Goal: Task Accomplishment & Management: Use online tool/utility

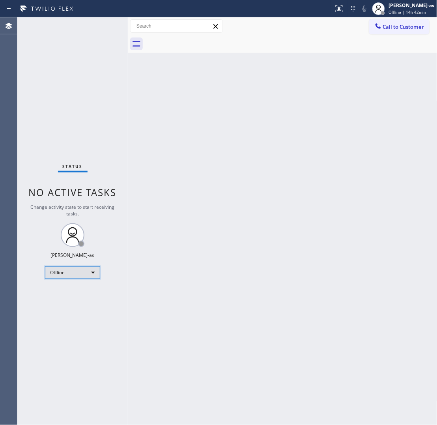
click at [82, 273] on div "Offline" at bounding box center [72, 272] width 55 height 13
drag, startPoint x: 80, startPoint y: 303, endPoint x: 86, endPoint y: 304, distance: 6.0
click at [81, 303] on li "Unavailable" at bounding box center [72, 302] width 54 height 9
click at [234, 257] on div "Back to Dashboard Change Sender ID Customers Technicians Select a contact Outbo…" at bounding box center [283, 221] width 310 height 408
click at [162, 185] on div "Back to Dashboard Change Sender ID Customers Technicians Select a contact Outbo…" at bounding box center [283, 221] width 310 height 408
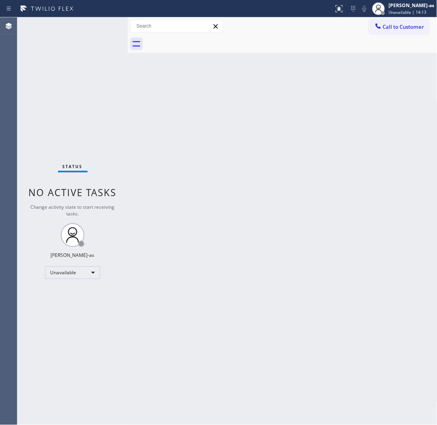
drag, startPoint x: 209, startPoint y: 164, endPoint x: 214, endPoint y: 160, distance: 5.9
click at [210, 164] on div "Back to Dashboard Change Sender ID Customers Technicians Select a contact Outbo…" at bounding box center [283, 221] width 310 height 408
click at [350, 26] on icon at bounding box center [379, 26] width 8 height 8
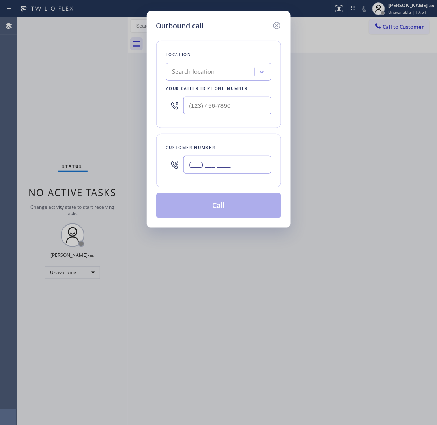
click at [225, 166] on input "(___) ___-____" at bounding box center [228, 165] width 88 height 18
paste input "512) 789-7606"
type input "[PHONE_NUMBER]"
drag, startPoint x: 210, startPoint y: 95, endPoint x: 220, endPoint y: 97, distance: 10.2
click at [210, 95] on div at bounding box center [218, 106] width 105 height 26
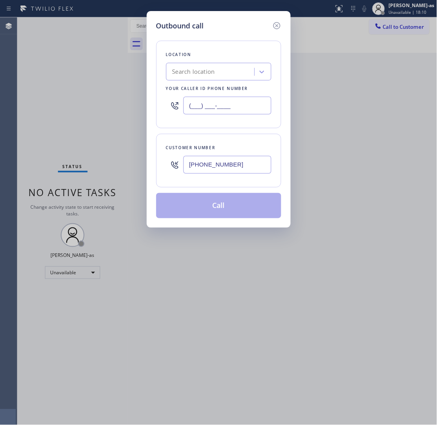
click at [244, 106] on input "(___) ___-____" at bounding box center [228, 106] width 88 height 18
paste input "8557"
click at [243, 105] on input "(___) ___-8557" at bounding box center [228, 106] width 88 height 18
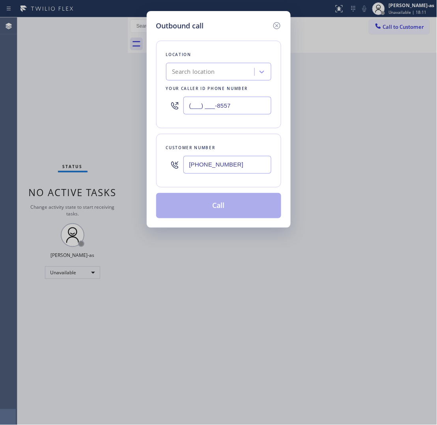
click at [243, 105] on input "(___) ___-8557" at bounding box center [228, 106] width 88 height 18
paste input "855) 731-4952"
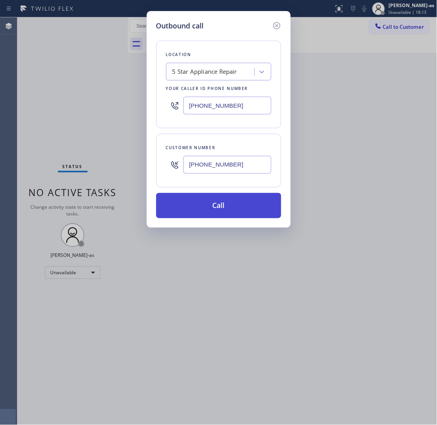
type input "[PHONE_NUMBER]"
click at [210, 210] on button "Call" at bounding box center [218, 205] width 125 height 25
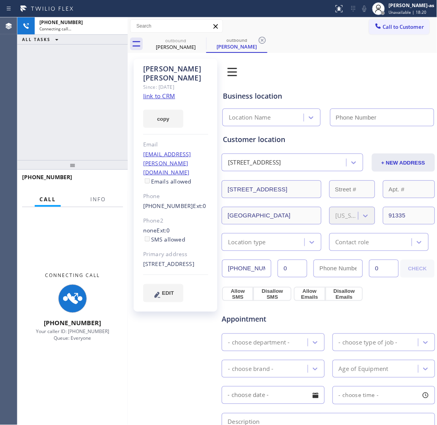
type input "[PHONE_NUMBER]"
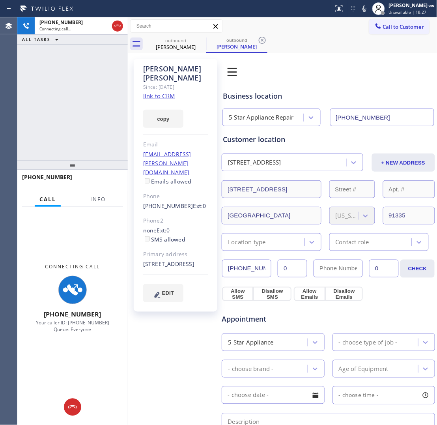
click at [170, 92] on link "link to CRM" at bounding box center [159, 96] width 32 height 8
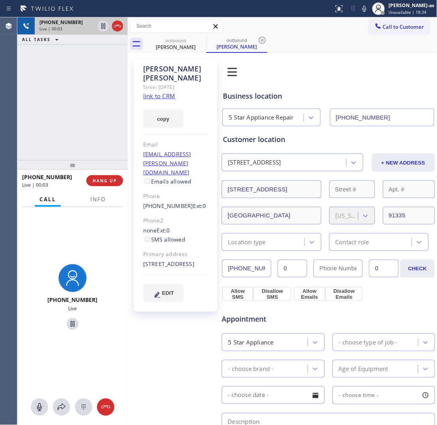
click at [124, 21] on div at bounding box center [110, 25] width 28 height 17
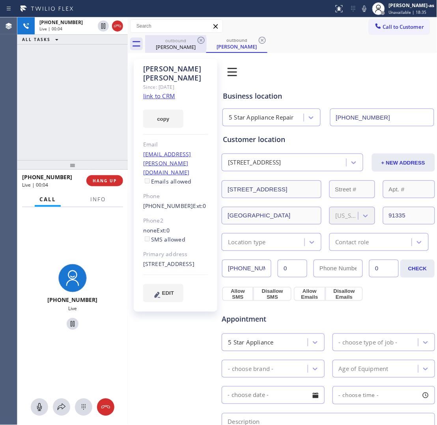
click at [172, 43] on div "[PERSON_NAME]" at bounding box center [176, 46] width 60 height 7
drag, startPoint x: 118, startPoint y: 24, endPoint x: 184, endPoint y: 48, distance: 69.3
click at [120, 24] on icon at bounding box center [117, 25] width 9 height 9
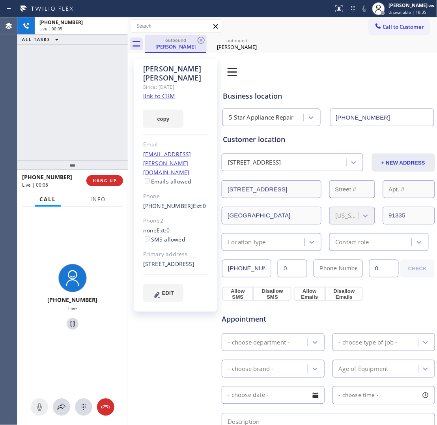
click at [191, 49] on div "[PERSON_NAME]" at bounding box center [176, 46] width 60 height 7
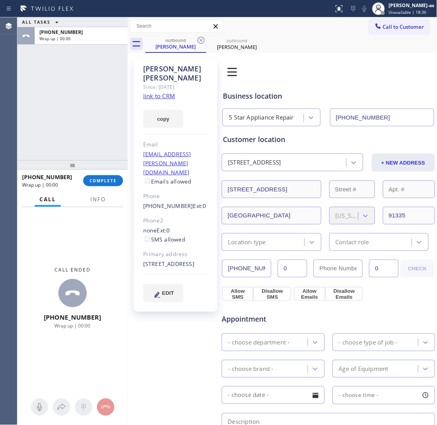
click at [202, 34] on div "Call to Customer Outbound call Location 5 Star Appliance Repair Your caller id …" at bounding box center [283, 26] width 310 height 18
click at [200, 36] on icon at bounding box center [201, 40] width 9 height 9
click at [0, 0] on icon at bounding box center [0, 0] width 0 height 0
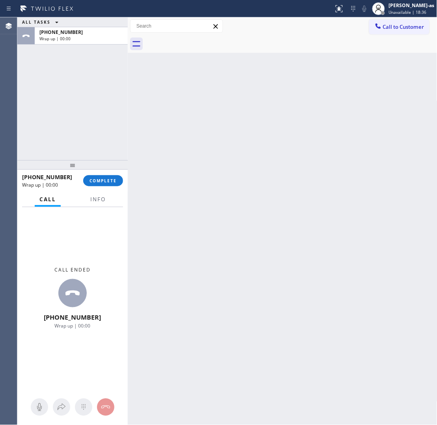
click at [200, 35] on div at bounding box center [291, 44] width 292 height 18
click at [102, 174] on div "[PHONE_NUMBER] Wrap up | 00:00 COMPLETE" at bounding box center [72, 180] width 101 height 21
click at [95, 157] on div "ALL TASKS ALL TASKS ACTIVE TASKS TASKS IN WRAP UP [PHONE_NUMBER] Wrap up | 00:00" at bounding box center [72, 88] width 111 height 143
drag, startPoint x: 101, startPoint y: 180, endPoint x: 113, endPoint y: 172, distance: 13.8
click at [101, 180] on span "COMPLETE" at bounding box center [103, 181] width 27 height 6
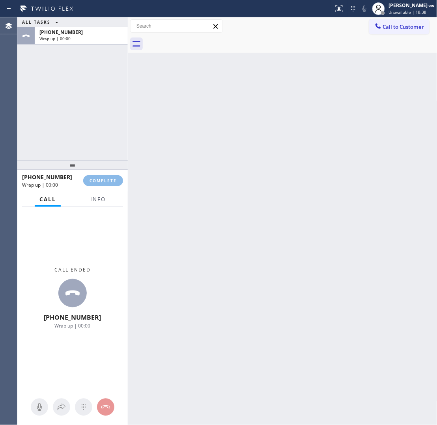
click at [109, 149] on div "ALL TASKS ALL TASKS ACTIVE TASKS TASKS IN WRAP UP [PHONE_NUMBER] Wrap up | 00:00" at bounding box center [72, 88] width 111 height 143
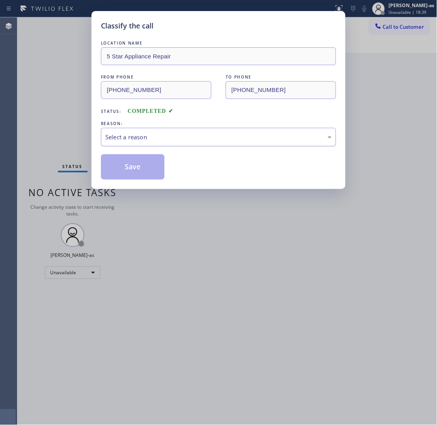
click at [182, 141] on div "Select a reason" at bounding box center [218, 137] width 227 height 9
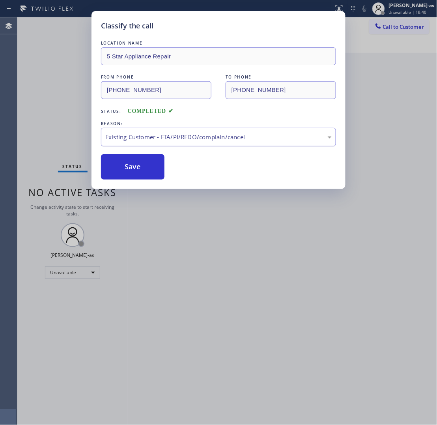
drag, startPoint x: 127, startPoint y: 163, endPoint x: 162, endPoint y: 145, distance: 39.9
click at [133, 161] on button "Save" at bounding box center [133, 166] width 64 height 25
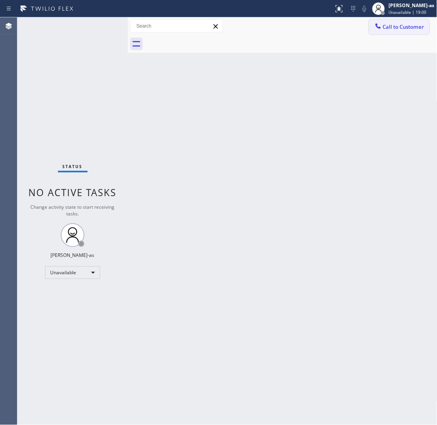
click at [350, 23] on span "Call to Customer" at bounding box center [403, 26] width 41 height 7
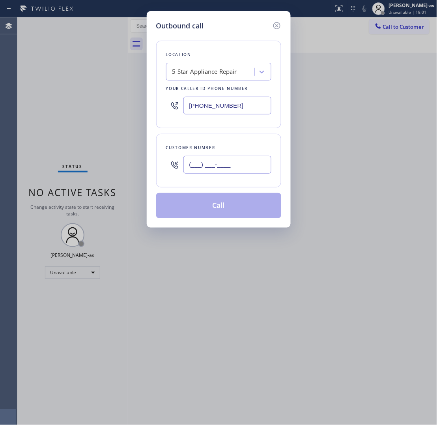
click at [221, 169] on input "(___) ___-____" at bounding box center [228, 165] width 88 height 18
paste input "909) 800-6309"
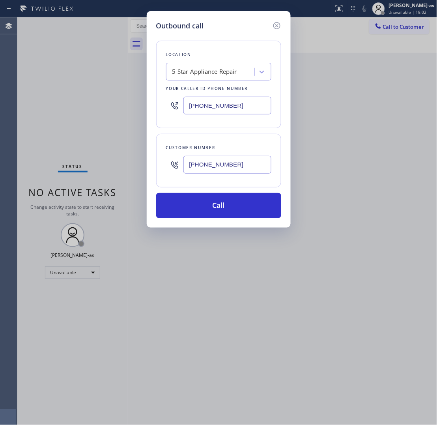
type input "[PHONE_NUMBER]"
click at [245, 106] on input "[PHONE_NUMBER]" at bounding box center [228, 106] width 88 height 18
paste input "999-4417"
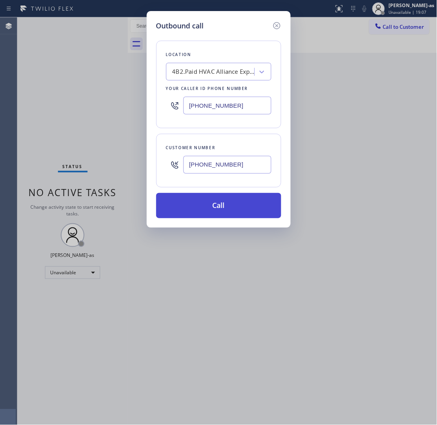
type input "[PHONE_NUMBER]"
click at [228, 210] on button "Call" at bounding box center [218, 205] width 125 height 25
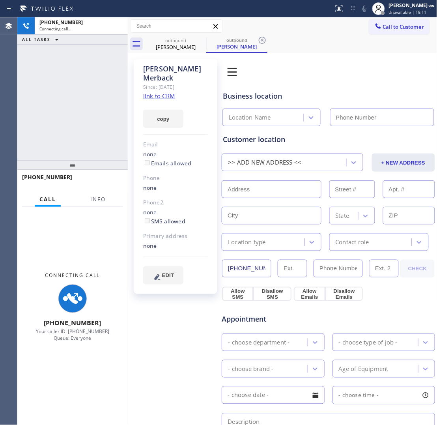
click at [160, 92] on link "link to CRM" at bounding box center [159, 96] width 32 height 8
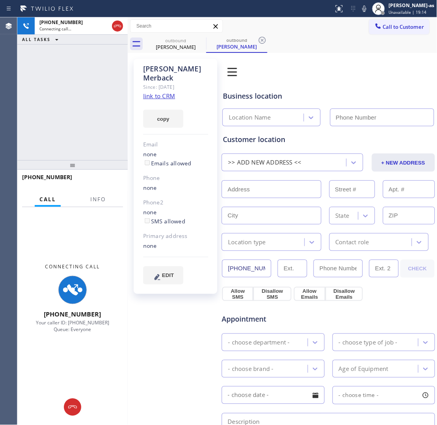
type input "[PHONE_NUMBER]"
click at [134, 29] on div "[PHONE_NUMBER] Connecting call… ALL TASKS ALL TASKS ACTIVE TASKS TASKS IN WRAP …" at bounding box center [227, 221] width 420 height 408
click at [182, 55] on div "[PERSON_NAME] Since: [DATE] link to CRM copy Email none Emails allowed Phone no…" at bounding box center [176, 324] width 92 height 538
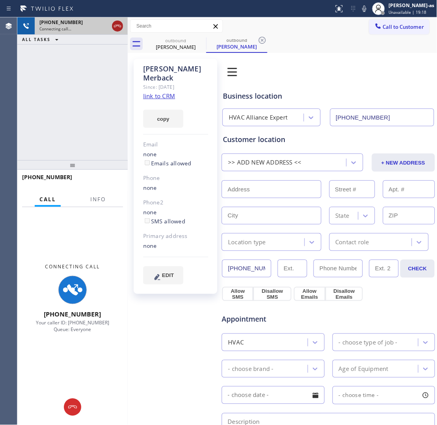
drag, startPoint x: 113, startPoint y: 24, endPoint x: 124, endPoint y: 27, distance: 10.6
click at [114, 24] on icon at bounding box center [117, 25] width 9 height 9
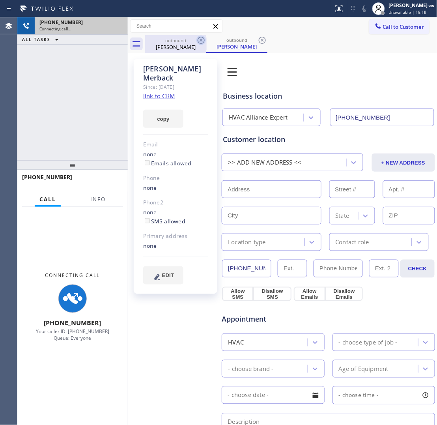
drag, startPoint x: 184, startPoint y: 49, endPoint x: 200, endPoint y: 42, distance: 17.0
click at [185, 49] on div "[PERSON_NAME]" at bounding box center [176, 46] width 60 height 7
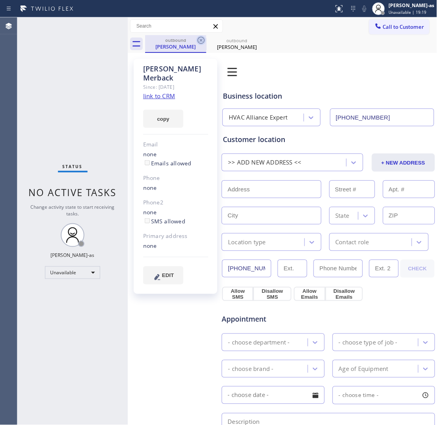
click at [200, 40] on icon at bounding box center [201, 40] width 9 height 9
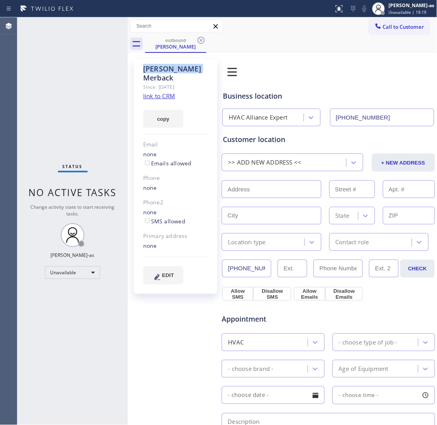
click at [200, 40] on icon at bounding box center [201, 40] width 9 height 9
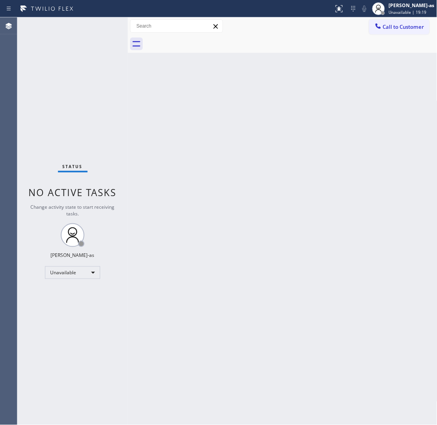
click at [200, 40] on div at bounding box center [291, 44] width 292 height 18
click at [350, 28] on span "Call to Customer" at bounding box center [403, 26] width 41 height 7
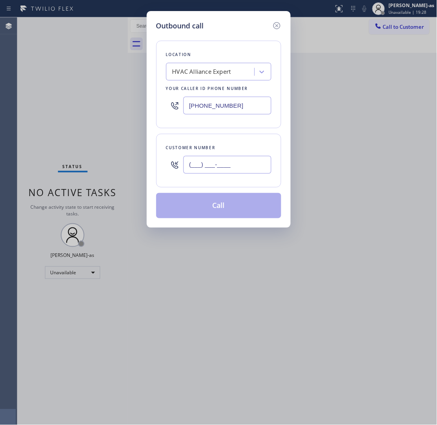
click at [242, 163] on input "(___) ___-____" at bounding box center [228, 165] width 88 height 18
paste input "602) 469-3799"
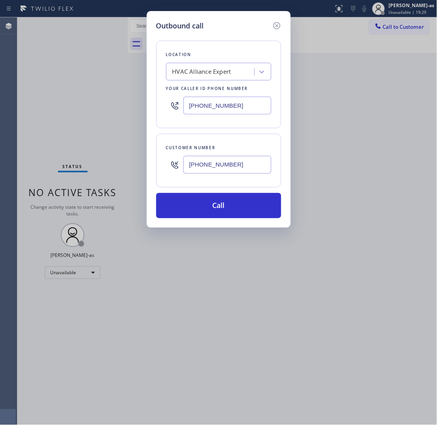
type input "[PHONE_NUMBER]"
click at [229, 108] on input "[PHONE_NUMBER]" at bounding box center [228, 106] width 88 height 18
paste input "731-4952"
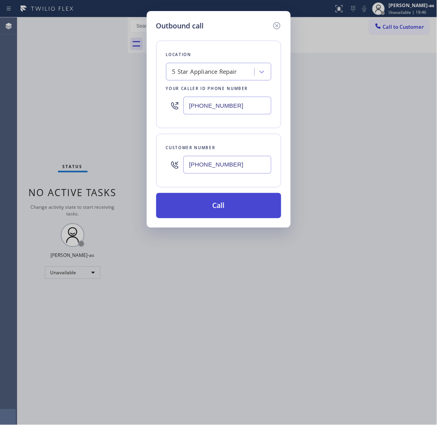
type input "[PHONE_NUMBER]"
click at [240, 198] on button "Call" at bounding box center [218, 205] width 125 height 25
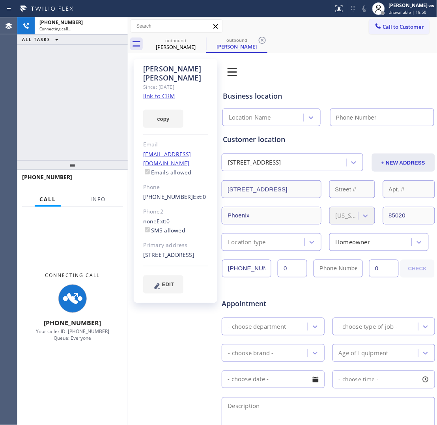
click at [87, 96] on div "[PHONE_NUMBER] Connecting call… ALL TASKS ALL TASKS ACTIVE TASKS TASKS IN WRAP …" at bounding box center [72, 88] width 111 height 143
click at [150, 92] on link "link to CRM" at bounding box center [159, 96] width 32 height 8
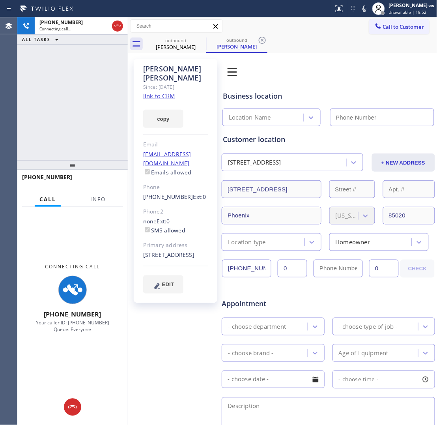
type input "[PHONE_NUMBER]"
drag, startPoint x: 105, startPoint y: 133, endPoint x: 109, endPoint y: 127, distance: 7.4
click at [109, 127] on div "[PHONE_NUMBER] Connecting call… ALL TASKS ALL TASKS ACTIVE TASKS TASKS IN WRAP …" at bounding box center [72, 88] width 111 height 143
click at [177, 41] on div "outbound" at bounding box center [176, 40] width 60 height 6
click at [0, 0] on icon at bounding box center [0, 0] width 0 height 0
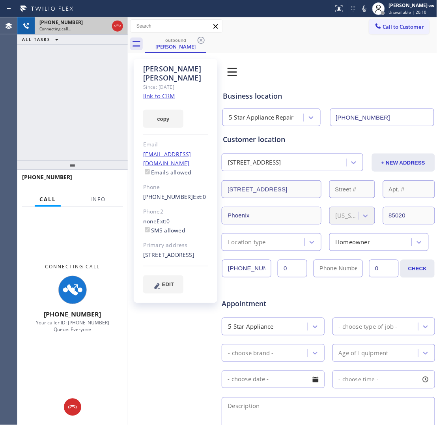
drag, startPoint x: 99, startPoint y: 56, endPoint x: 115, endPoint y: 32, distance: 28.5
click at [103, 54] on div "[PHONE_NUMBER] Connecting call… ALL TASKS ALL TASKS ACTIVE TASKS TASKS IN WRAP …" at bounding box center [72, 88] width 111 height 143
drag, startPoint x: 115, startPoint y: 28, endPoint x: 164, endPoint y: 54, distance: 55.6
click at [126, 32] on div "[PHONE_NUMBER] Connecting call… ALL TASKS ALL TASKS ACTIVE TASKS TASKS IN WRAP …" at bounding box center [227, 221] width 420 height 408
drag, startPoint x: 169, startPoint y: 56, endPoint x: 208, endPoint y: 47, distance: 40.3
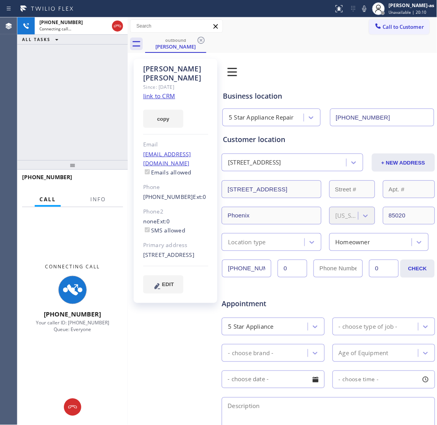
click at [178, 55] on div "[PERSON_NAME] Since: [DATE] link to CRM copy Email [EMAIL_ADDRESS][DOMAIN_NAME]…" at bounding box center [176, 316] width 92 height 523
drag, startPoint x: 118, startPoint y: 22, endPoint x: 173, endPoint y: 49, distance: 61.3
click at [118, 22] on icon at bounding box center [117, 25] width 9 height 9
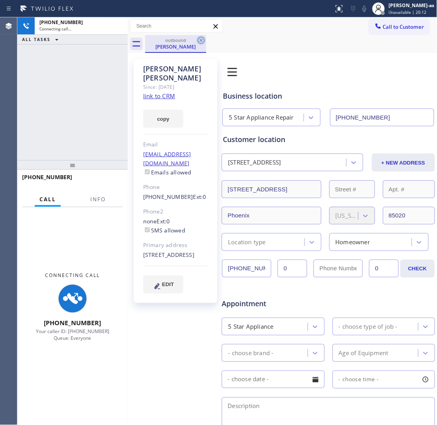
drag, startPoint x: 173, startPoint y: 49, endPoint x: 199, endPoint y: 42, distance: 27.3
click at [178, 48] on div "[PERSON_NAME]" at bounding box center [176, 46] width 60 height 7
click at [199, 42] on icon at bounding box center [201, 40] width 9 height 9
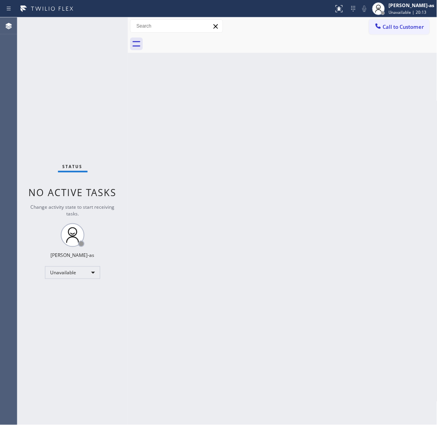
click at [203, 42] on div at bounding box center [291, 44] width 292 height 18
drag, startPoint x: 265, startPoint y: 87, endPoint x: 289, endPoint y: 0, distance: 90.1
click at [271, 68] on div "Back to Dashboard Change Sender ID Customers Technicians Select a contact Outbo…" at bounding box center [283, 221] width 310 height 408
click at [350, 26] on span "Call to Customer" at bounding box center [403, 26] width 41 height 7
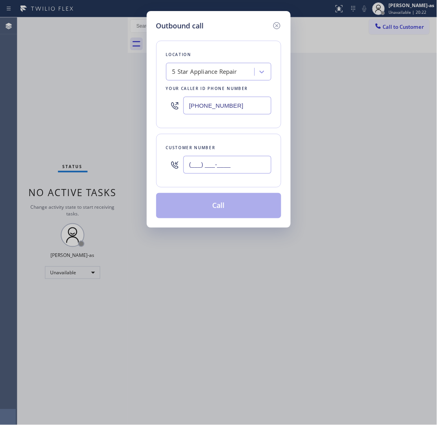
click at [231, 168] on input "(___) ___-____" at bounding box center [228, 165] width 88 height 18
paste input "917) 922-1753"
type input "[PHONE_NUMBER]"
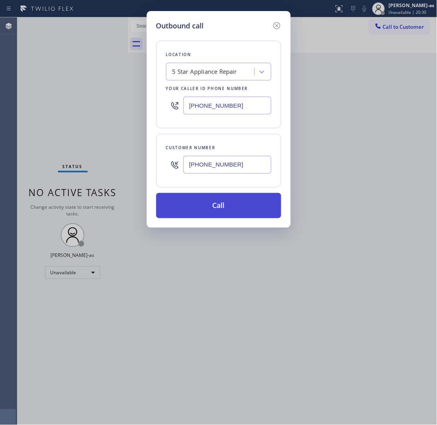
click at [228, 208] on button "Call" at bounding box center [218, 205] width 125 height 25
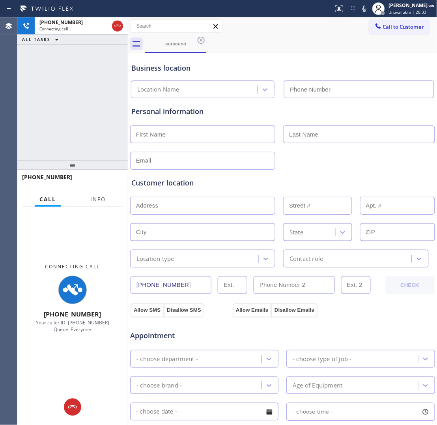
type input "[PHONE_NUMBER]"
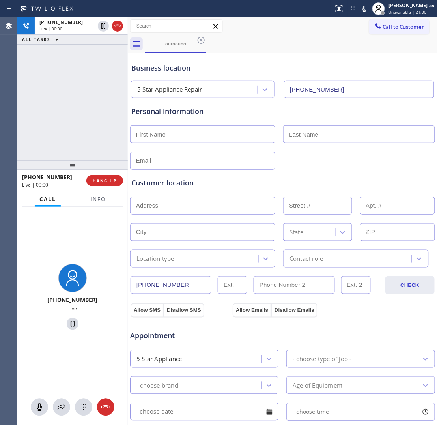
click at [70, 116] on div "[PHONE_NUMBER] Live | 00:00 ALL TASKS ALL TASKS ACTIVE TASKS TASKS IN WRAP UP" at bounding box center [72, 88] width 111 height 143
click at [113, 180] on span "HANG UP" at bounding box center [105, 181] width 24 height 6
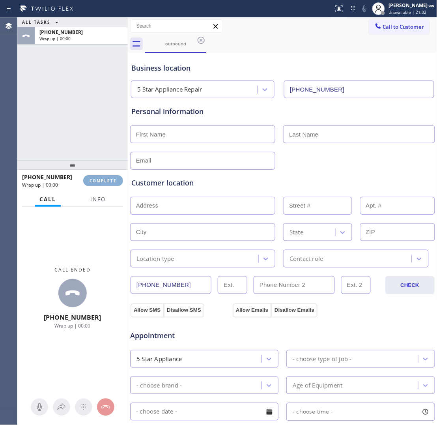
click at [113, 180] on span "COMPLETE" at bounding box center [103, 181] width 27 height 6
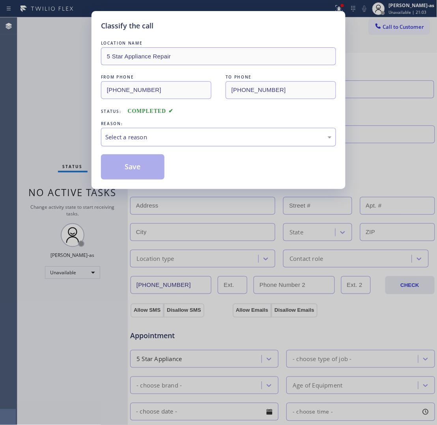
click at [159, 142] on div "Select a reason" at bounding box center [218, 137] width 227 height 9
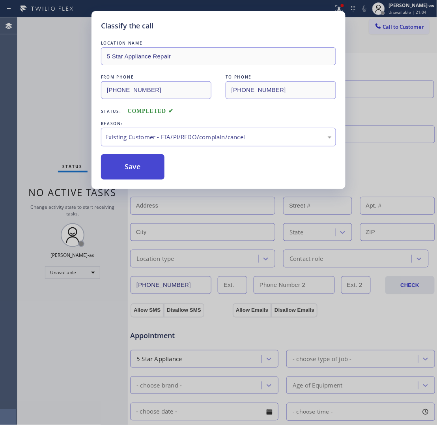
drag, startPoint x: 138, startPoint y: 167, endPoint x: 137, endPoint y: 162, distance: 4.8
click at [138, 166] on button "Save" at bounding box center [133, 166] width 64 height 25
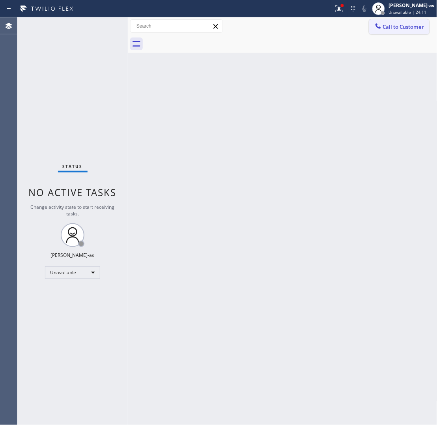
click at [350, 22] on icon at bounding box center [379, 26] width 8 height 8
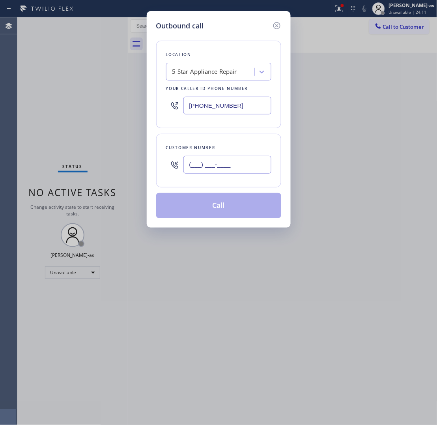
click at [251, 158] on input "(___) ___-____" at bounding box center [228, 165] width 88 height 18
paste input "650) 454-0780"
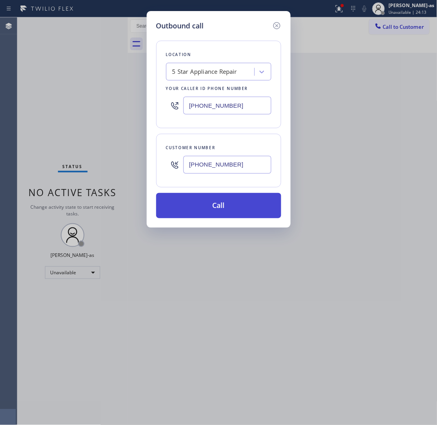
type input "[PHONE_NUMBER]"
click at [257, 210] on button "Call" at bounding box center [218, 205] width 125 height 25
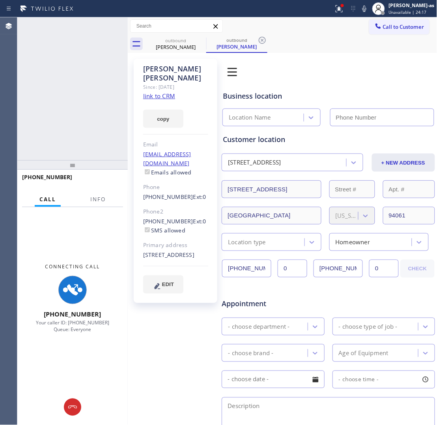
type input "[PHONE_NUMBER]"
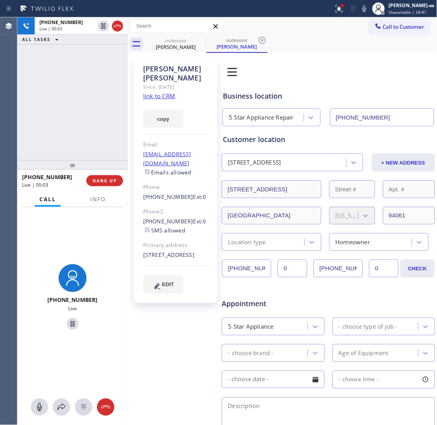
drag, startPoint x: 60, startPoint y: 97, endPoint x: 67, endPoint y: 94, distance: 8.0
click at [62, 96] on div "[PHONE_NUMBER] Live | 00:03 ALL TASKS ALL TASKS ACTIVE TASKS TASKS IN WRAP UP" at bounding box center [72, 88] width 111 height 143
click at [122, 23] on icon at bounding box center [117, 25] width 9 height 9
click at [178, 49] on div "[PERSON_NAME]" at bounding box center [176, 46] width 60 height 7
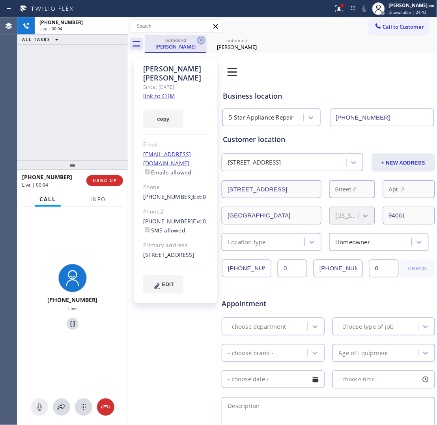
click at [198, 36] on icon at bounding box center [201, 40] width 9 height 9
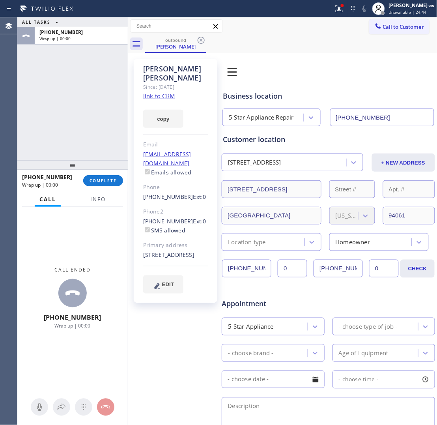
drag, startPoint x: 105, startPoint y: 113, endPoint x: 106, endPoint y: 150, distance: 37.1
click at [105, 125] on div "ALL TASKS ALL TASKS ACTIVE TASKS TASKS IN WRAP UP [PHONE_NUMBER] Wrap up | 00:00" at bounding box center [72, 88] width 111 height 143
click at [111, 178] on span "COMPLETE" at bounding box center [103, 181] width 27 height 6
click at [159, 140] on div "Email" at bounding box center [175, 144] width 65 height 9
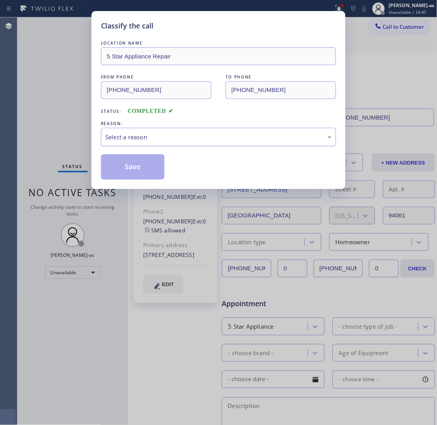
click at [179, 141] on div "Select a reason" at bounding box center [218, 137] width 227 height 9
drag, startPoint x: 168, startPoint y: 135, endPoint x: 168, endPoint y: 141, distance: 5.9
click at [168, 139] on div "Not Booked - All other reasons" at bounding box center [218, 137] width 227 height 9
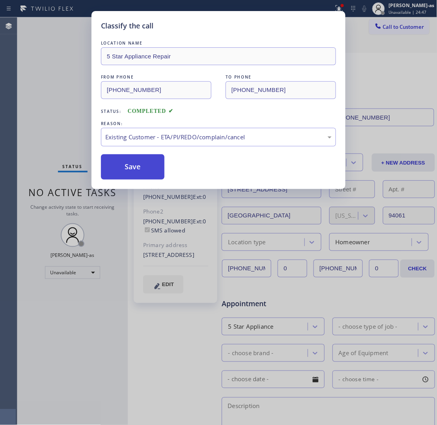
click at [132, 170] on button "Save" at bounding box center [133, 166] width 64 height 25
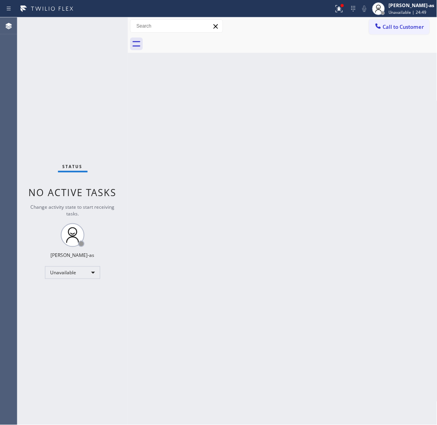
click at [350, 26] on span "Call to Customer" at bounding box center [403, 26] width 41 height 7
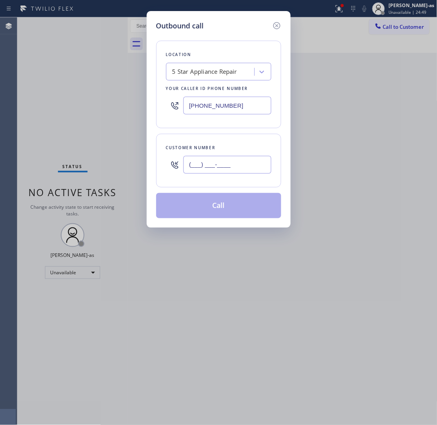
click at [235, 167] on input "(___) ___-____" at bounding box center [228, 165] width 88 height 18
paste input "253) 201-1824"
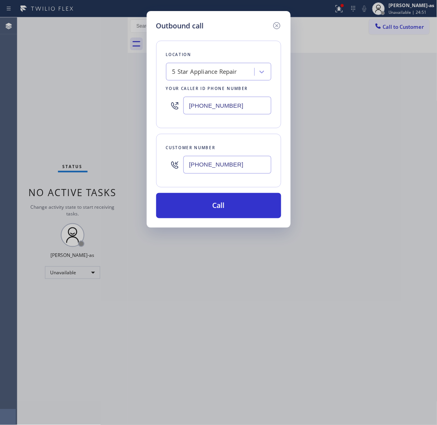
type input "[PHONE_NUMBER]"
click at [236, 101] on input "[PHONE_NUMBER]" at bounding box center [228, 106] width 88 height 18
paste input "425) 406-3525"
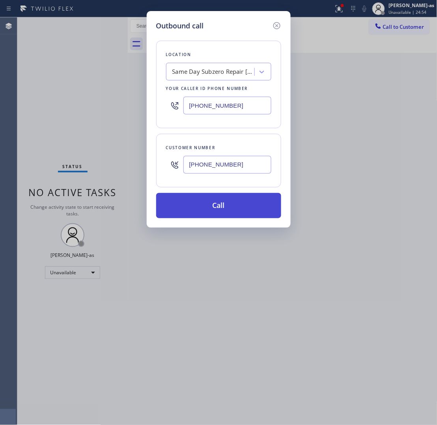
type input "[PHONE_NUMBER]"
click at [230, 206] on button "Call" at bounding box center [218, 205] width 125 height 25
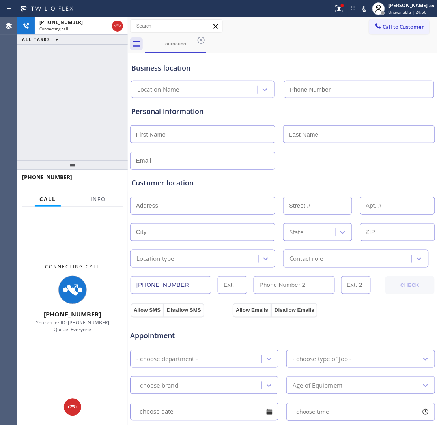
type input "[PHONE_NUMBER]"
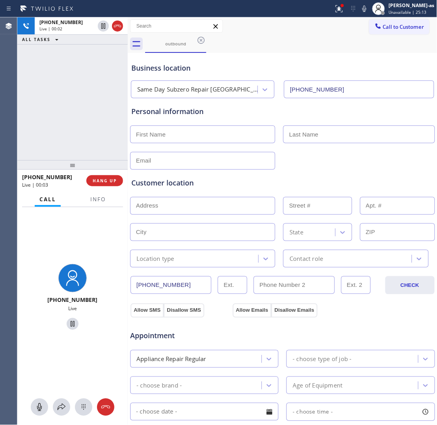
drag, startPoint x: 88, startPoint y: 135, endPoint x: 89, endPoint y: 141, distance: 5.7
click at [88, 137] on div "[PHONE_NUMBER] Live | 00:02 ALL TASKS ALL TASKS ACTIVE TASKS TASKS IN WRAP UP" at bounding box center [72, 88] width 111 height 143
click at [107, 177] on button "HANG UP" at bounding box center [104, 180] width 37 height 11
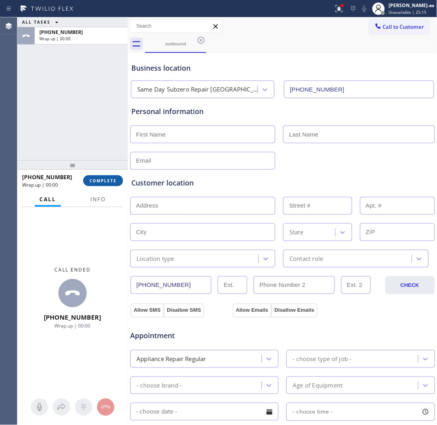
click at [107, 177] on button "COMPLETE" at bounding box center [103, 180] width 40 height 11
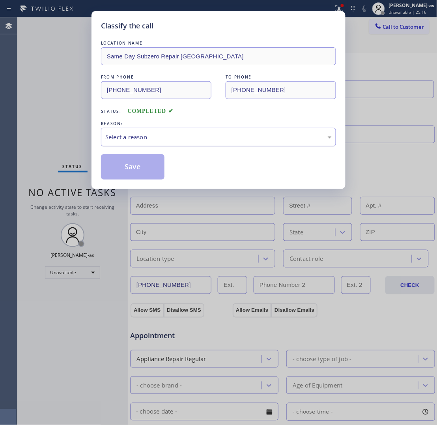
click at [139, 139] on div "Select a reason" at bounding box center [218, 137] width 227 height 9
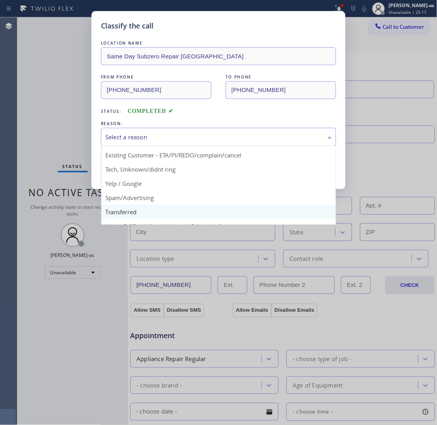
scroll to position [54, 0]
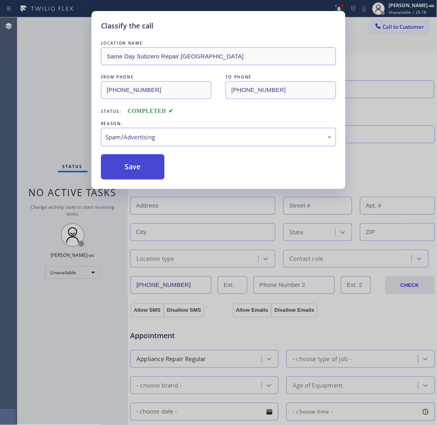
click at [119, 162] on button "Save" at bounding box center [133, 166] width 64 height 25
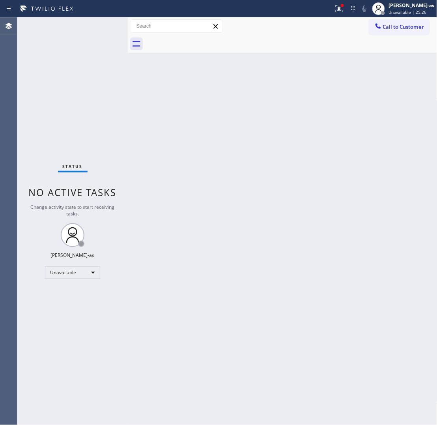
click at [326, 114] on div "Back to Dashboard Change Sender ID Customers Technicians Select a contact Outbo…" at bounding box center [283, 221] width 310 height 408
click at [350, 18] on div "Call to Customer Outbound call Location Same Day Subzero Repair [GEOGRAPHIC_DAT…" at bounding box center [283, 26] width 310 height 18
click at [350, 28] on div at bounding box center [378, 26] width 9 height 9
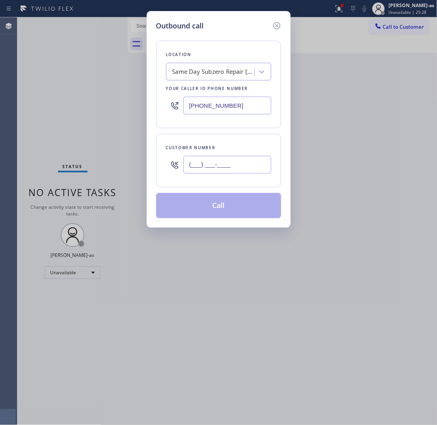
click at [245, 160] on input "(___) ___-____" at bounding box center [228, 165] width 88 height 18
paste input "949) 201-2998"
type input "[PHONE_NUMBER]"
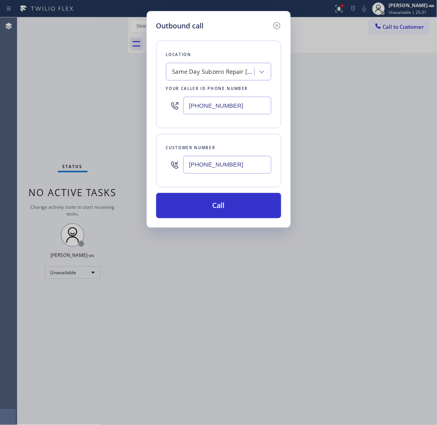
click at [241, 104] on input "[PHONE_NUMBER]" at bounding box center [228, 106] width 88 height 18
paste input "949) 570-4767"
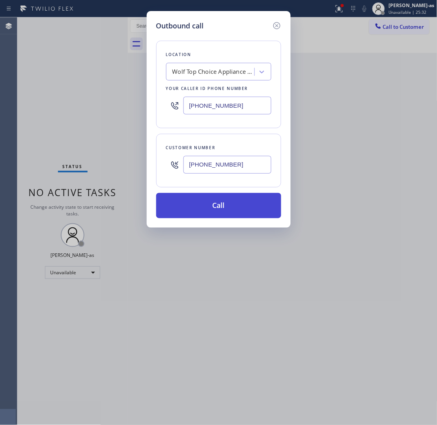
type input "[PHONE_NUMBER]"
click at [224, 197] on button "Call" at bounding box center [218, 205] width 125 height 25
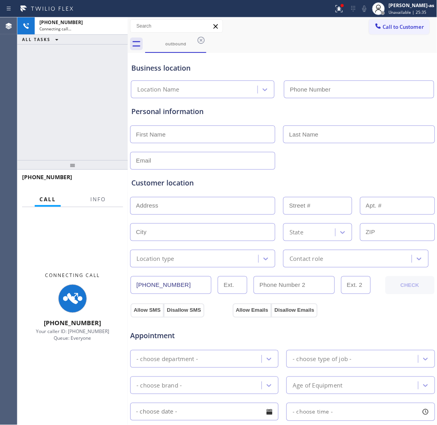
type input "[PHONE_NUMBER]"
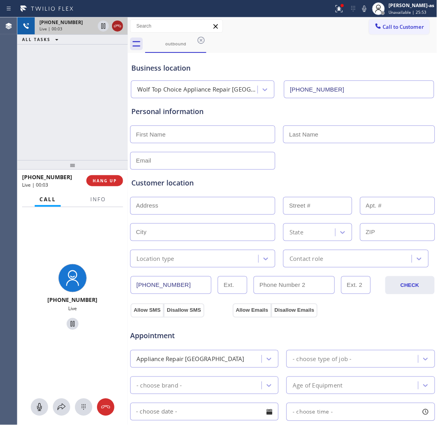
click at [119, 24] on icon at bounding box center [117, 25] width 9 height 9
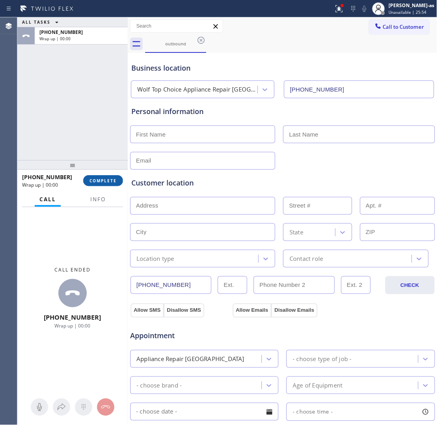
click at [109, 178] on span "COMPLETE" at bounding box center [103, 181] width 27 height 6
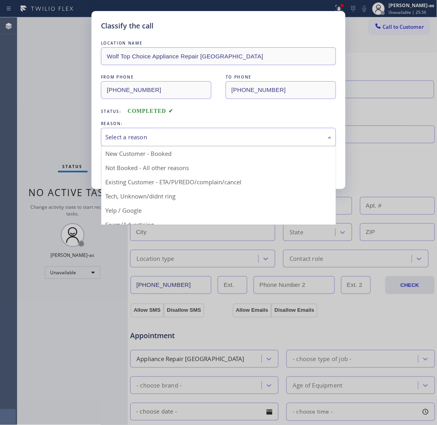
click at [158, 134] on div "Select a reason" at bounding box center [218, 137] width 227 height 9
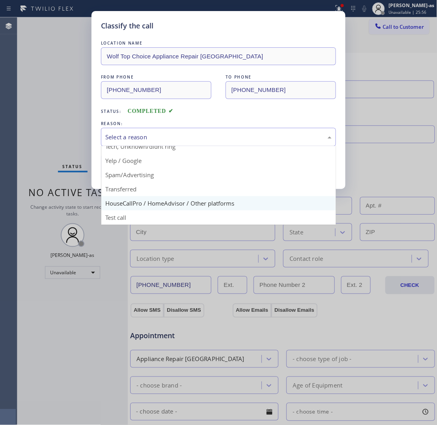
scroll to position [54, 0]
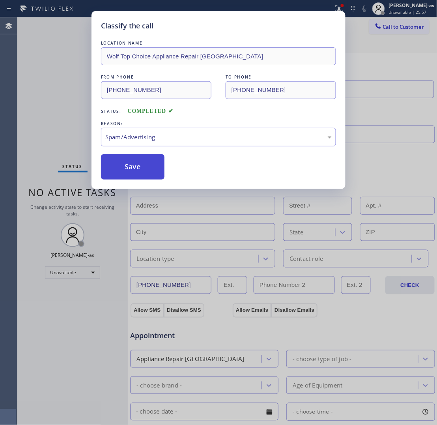
drag, startPoint x: 120, startPoint y: 166, endPoint x: 255, endPoint y: 157, distance: 135.3
click at [120, 165] on button "Save" at bounding box center [133, 166] width 64 height 25
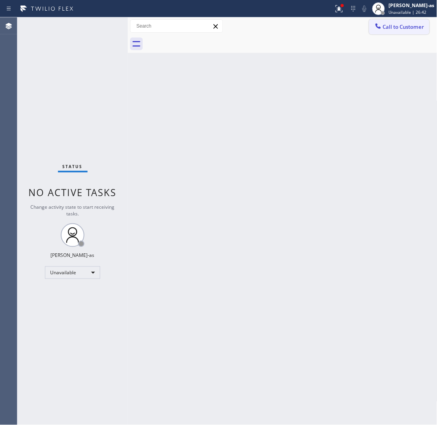
click at [350, 26] on span "Call to Customer" at bounding box center [403, 26] width 41 height 7
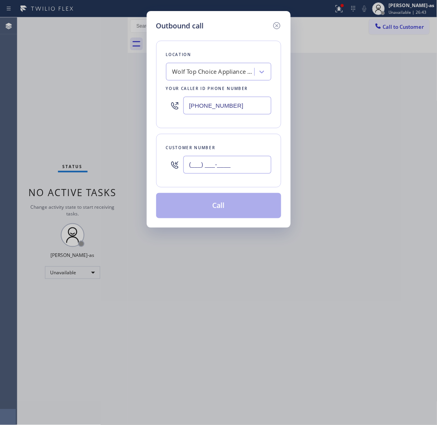
click at [253, 161] on input "(___) ___-____" at bounding box center [228, 165] width 88 height 18
paste input "347) 218-2815"
type input "[PHONE_NUMBER]"
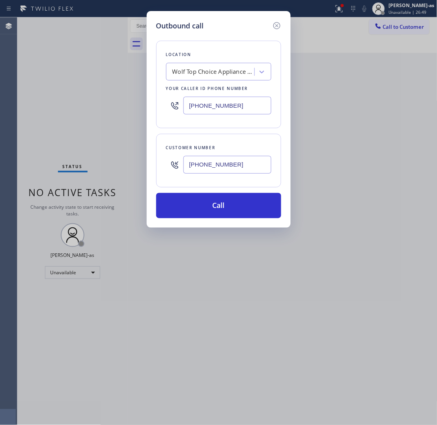
click at [204, 70] on div "Wolf Top Choice Appliance Repair [GEOGRAPHIC_DATA]" at bounding box center [213, 71] width 83 height 9
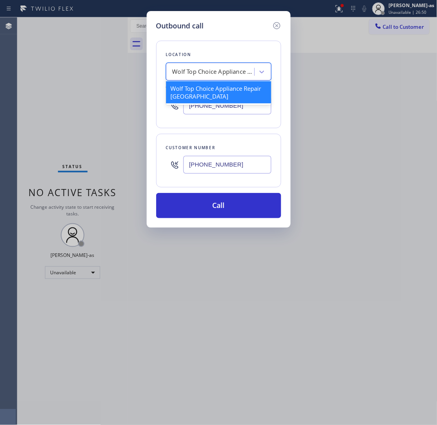
paste input "GE Monogram Repair Experts in [GEOGRAPHIC_DATA]"
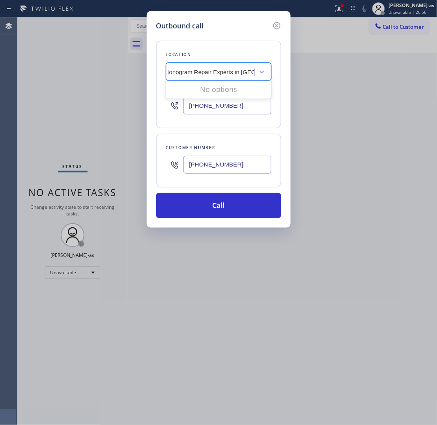
scroll to position [0, 4]
type input "GE Monogram Repair Experts in [GEOGRAPHIC_DATA]"
click at [231, 102] on input "[PHONE_NUMBER]" at bounding box center [228, 106] width 88 height 18
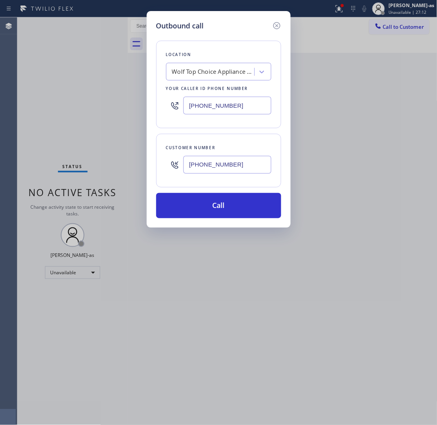
click at [231, 102] on input "[PHONE_NUMBER]" at bounding box center [228, 106] width 88 height 18
paste input "855) 731-4952"
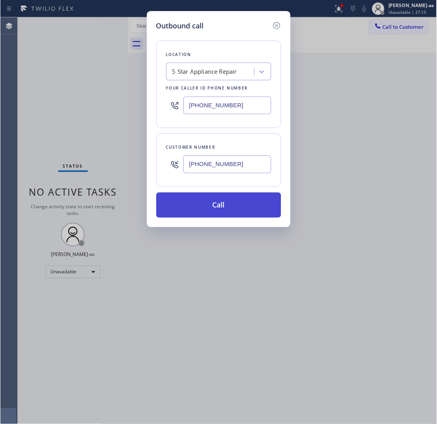
scroll to position [0, 0]
type input "[PHONE_NUMBER]"
click at [247, 203] on button "Call" at bounding box center [218, 205] width 125 height 25
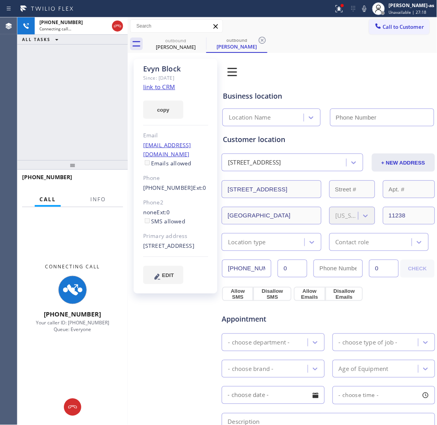
type input "[PHONE_NUMBER]"
click at [88, 109] on div "[PHONE_NUMBER] Connecting call… ALL TASKS ALL TASKS ACTIVE TASKS TASKS IN WRAP …" at bounding box center [72, 88] width 111 height 143
click at [165, 90] on link "link to CRM" at bounding box center [159, 87] width 32 height 8
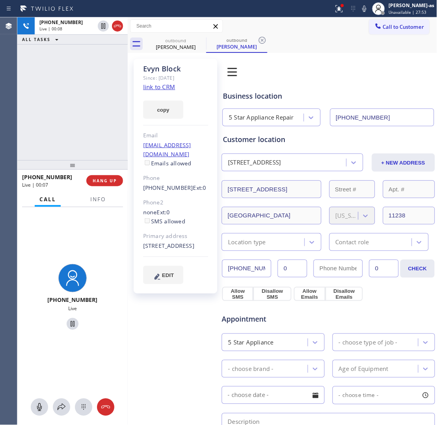
click at [117, 24] on icon at bounding box center [117, 25] width 9 height 9
click at [131, 154] on div "[PERSON_NAME] Since: [DATE] link to CRM copy Email [EMAIL_ADDRESS][DOMAIN_NAME]…" at bounding box center [176, 324] width 92 height 538
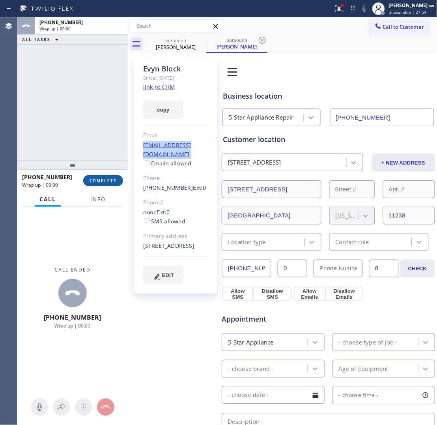
click at [88, 177] on button "COMPLETE" at bounding box center [103, 180] width 40 height 11
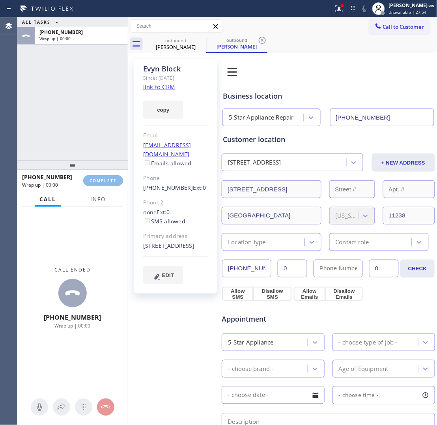
click at [122, 152] on div "ALL TASKS ALL TASKS ACTIVE TASKS TASKS IN WRAP UP [PHONE_NUMBER] Wrap up | 00:00" at bounding box center [72, 88] width 111 height 143
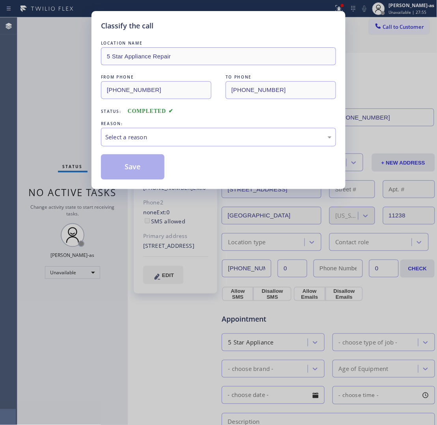
click at [106, 181] on div "Classify the call LOCATION NAME 5 Star Appliance Repair FROM PHONE [PHONE_NUMBE…" at bounding box center [219, 100] width 254 height 178
drag, startPoint x: 93, startPoint y: 152, endPoint x: 114, endPoint y: 146, distance: 21.6
click at [90, 147] on div "Classify the call LOCATION NAME 5 Star Appliance Repair FROM PHONE [PHONE_NUMBE…" at bounding box center [218, 212] width 437 height 425
click at [206, 139] on div "Select a reason" at bounding box center [218, 137] width 227 height 9
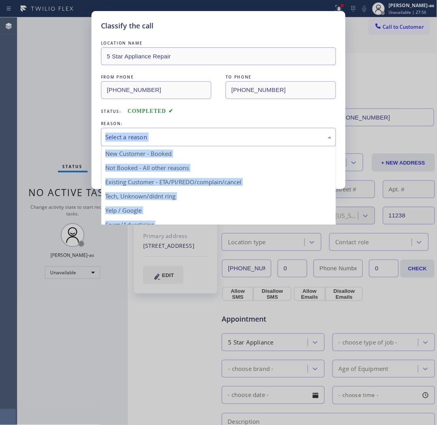
click at [236, 145] on div "Select a reason" at bounding box center [218, 137] width 235 height 19
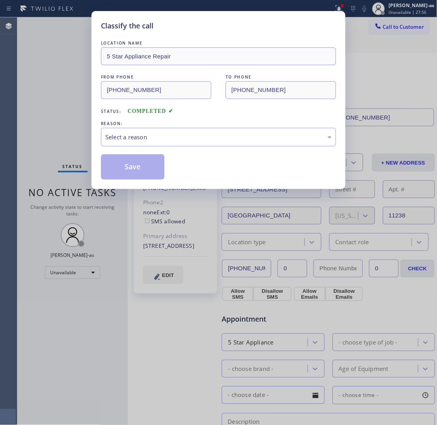
click at [234, 107] on div "Status: COMPLETED" at bounding box center [218, 109] width 235 height 13
drag, startPoint x: 210, startPoint y: 135, endPoint x: 207, endPoint y: 144, distance: 9.6
click at [210, 135] on div "Select a reason" at bounding box center [218, 137] width 227 height 9
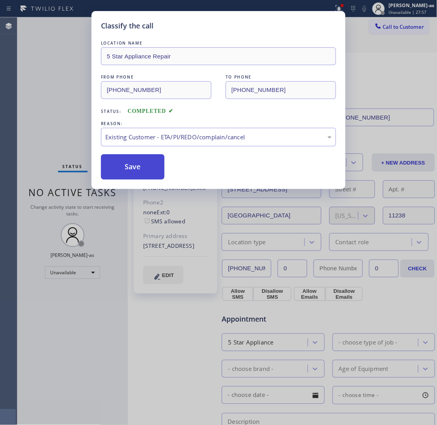
drag, startPoint x: 205, startPoint y: 184, endPoint x: 124, endPoint y: 164, distance: 83.3
click at [122, 160] on button "Save" at bounding box center [133, 166] width 64 height 25
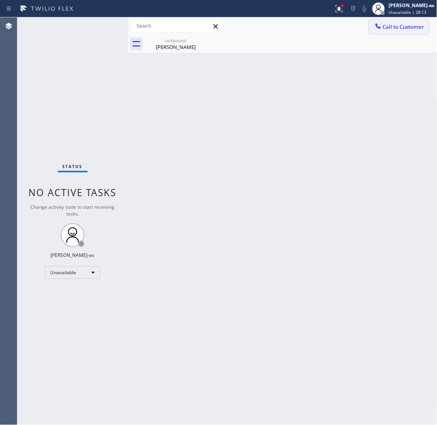
click at [350, 28] on span "Call to Customer" at bounding box center [403, 26] width 41 height 7
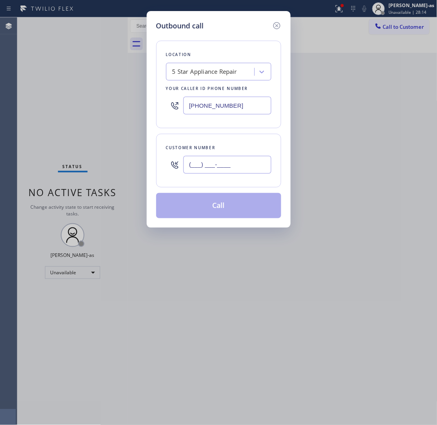
click at [236, 164] on input "(___) ___-____" at bounding box center [228, 165] width 88 height 18
paste input "702) 375-8902"
type input "[PHONE_NUMBER]"
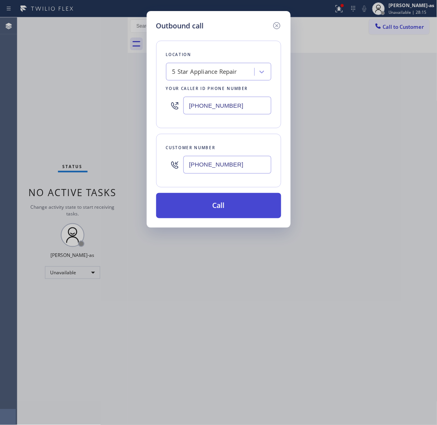
click at [196, 209] on button "Call" at bounding box center [218, 205] width 125 height 25
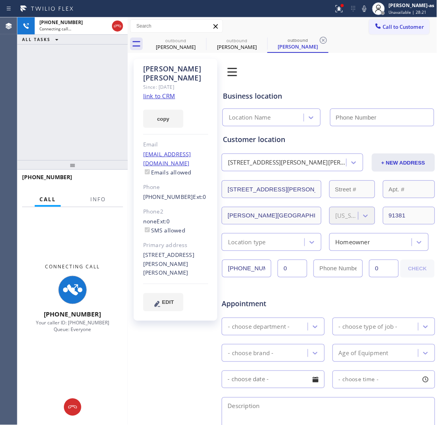
type input "[PHONE_NUMBER]"
click at [155, 92] on link "link to CRM" at bounding box center [159, 96] width 32 height 8
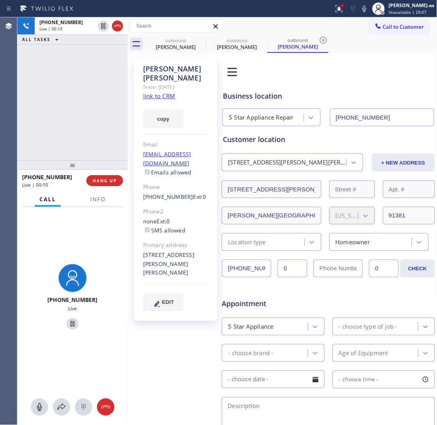
click at [119, 24] on icon at bounding box center [117, 25] width 9 height 9
drag, startPoint x: 114, startPoint y: 47, endPoint x: 124, endPoint y: 43, distance: 11.4
click at [116, 47] on div "[PHONE_NUMBER] Live | 00:11 ALL TASKS ALL TASKS ACTIVE TASKS TASKS IN WRAP UP" at bounding box center [72, 88] width 111 height 143
drag, startPoint x: 155, startPoint y: 38, endPoint x: 195, endPoint y: 41, distance: 39.6
click at [156, 38] on div "outbound" at bounding box center [176, 40] width 60 height 6
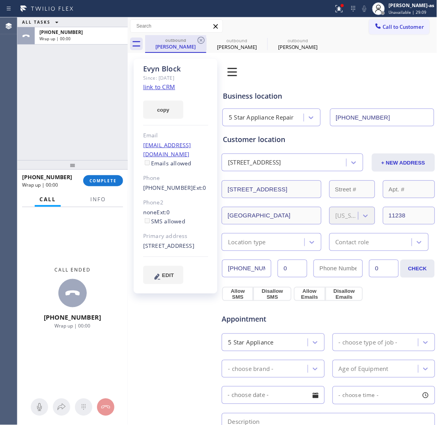
click at [196, 38] on div "outbound" at bounding box center [176, 40] width 60 height 6
click at [102, 105] on div "ALL TASKS ALL TASKS ACTIVE TASKS TASKS IN WRAP UP [PHONE_NUMBER] Wrap up | 00:00" at bounding box center [72, 88] width 111 height 143
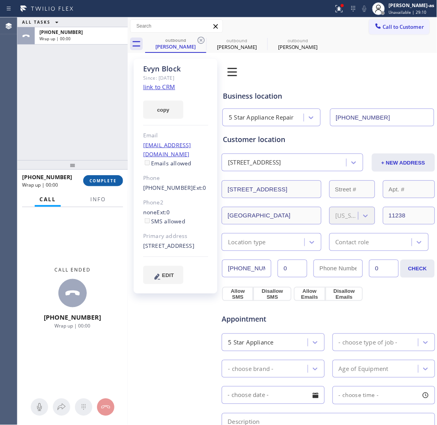
click at [107, 176] on button "COMPLETE" at bounding box center [103, 180] width 40 height 11
drag, startPoint x: 84, startPoint y: 139, endPoint x: 96, endPoint y: 133, distance: 13.8
click at [84, 139] on div "ALL TASKS ALL TASKS ACTIVE TASKS TASKS IN WRAP UP [PHONE_NUMBER] Wrap up | 00:00" at bounding box center [72, 88] width 111 height 143
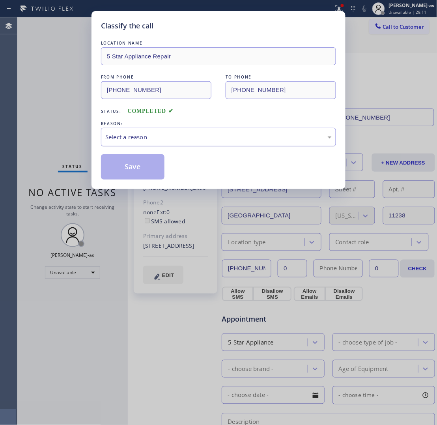
click at [210, 135] on div "Select a reason" at bounding box center [218, 137] width 227 height 9
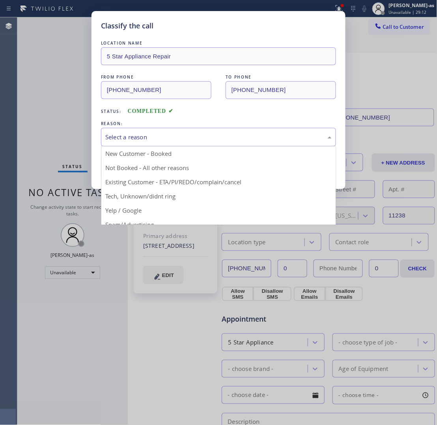
drag, startPoint x: 230, startPoint y: 177, endPoint x: 149, endPoint y: 166, distance: 82.0
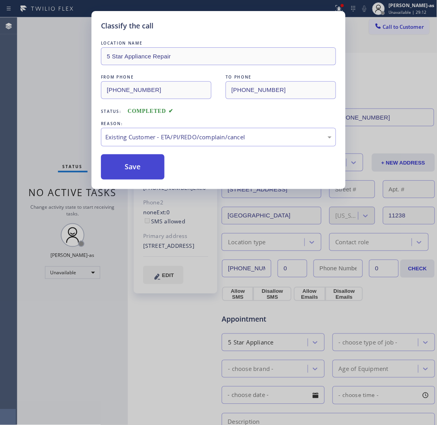
click at [126, 162] on button "Save" at bounding box center [133, 166] width 64 height 25
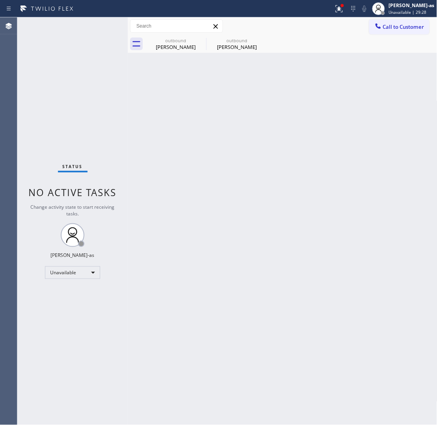
click at [350, 26] on span "Call to Customer" at bounding box center [403, 26] width 41 height 7
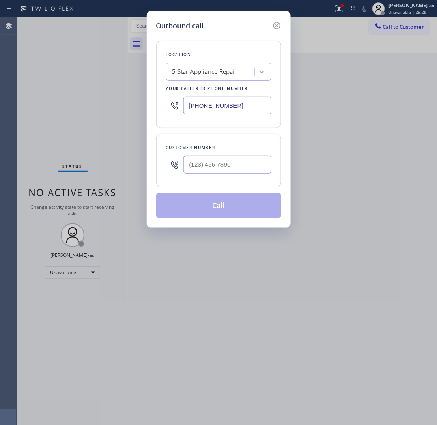
click at [249, 164] on input "text" at bounding box center [228, 165] width 88 height 18
paste input "626) 353-5399"
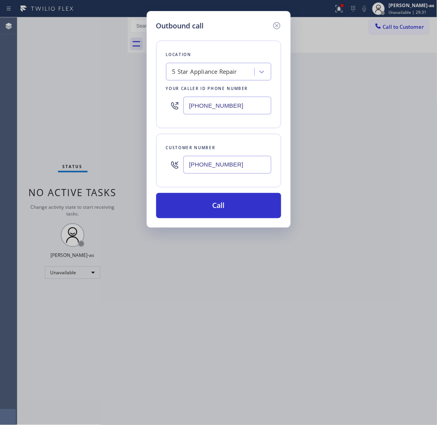
type input "[PHONE_NUMBER]"
click at [222, 99] on input "[PHONE_NUMBER]" at bounding box center [228, 106] width 88 height 18
paste input "999-4417"
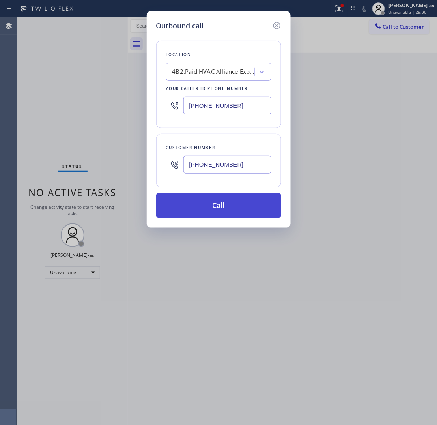
type input "[PHONE_NUMBER]"
click at [210, 208] on button "Call" at bounding box center [218, 205] width 125 height 25
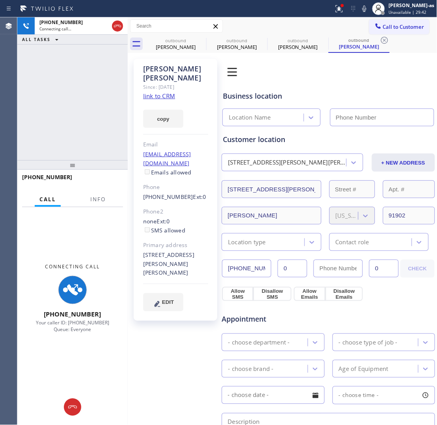
type input "[PHONE_NUMBER]"
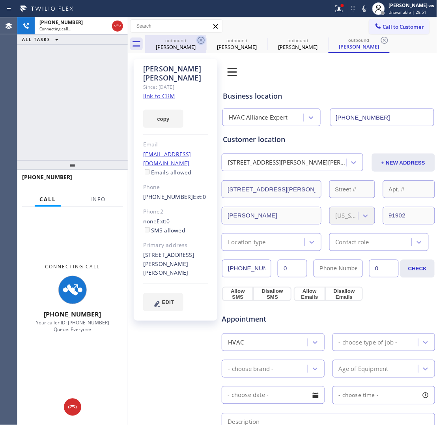
click at [172, 46] on div "[PERSON_NAME]" at bounding box center [176, 46] width 60 height 7
click at [194, 38] on div "outbound" at bounding box center [176, 40] width 60 height 6
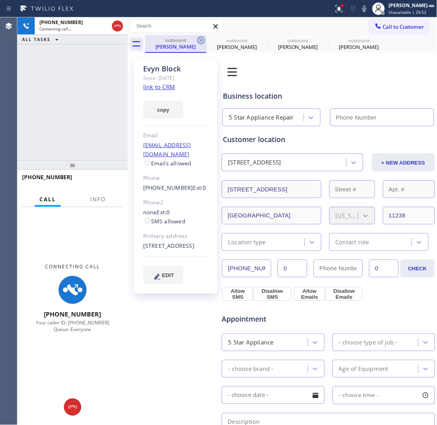
type input "[PHONE_NUMBER]"
click at [202, 36] on icon at bounding box center [201, 40] width 9 height 9
click at [0, 0] on icon at bounding box center [0, 0] width 0 height 0
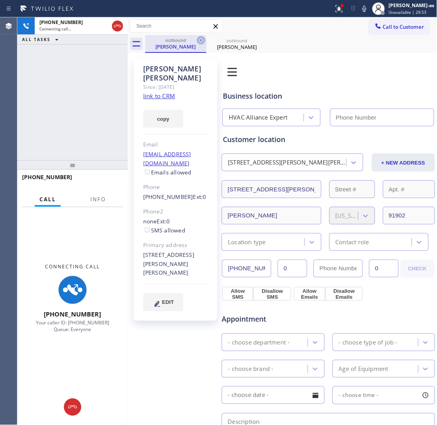
type input "[PHONE_NUMBER]"
click at [202, 36] on icon at bounding box center [201, 40] width 9 height 9
drag, startPoint x: 112, startPoint y: 91, endPoint x: 144, endPoint y: 91, distance: 32.8
click at [112, 91] on div "[PHONE_NUMBER] Connecting call… ALL TASKS ALL TASKS ACTIVE TASKS TASKS IN WRAP …" at bounding box center [72, 88] width 111 height 143
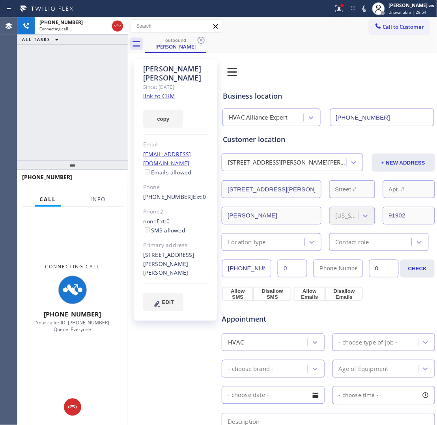
click at [155, 92] on link "link to CRM" at bounding box center [159, 96] width 32 height 8
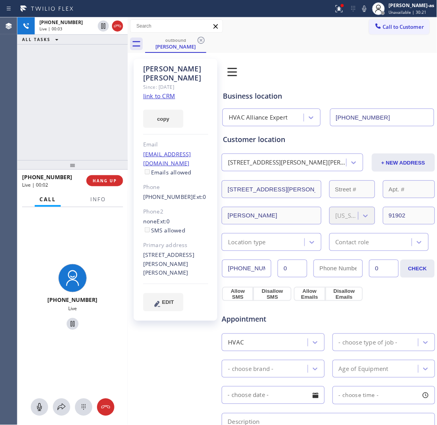
click at [84, 99] on div "[PHONE_NUMBER] Live | 00:03 ALL TASKS ALL TASKS ACTIVE TASKS TASKS IN WRAP UP" at bounding box center [72, 88] width 111 height 143
click at [180, 47] on div "[PERSON_NAME]" at bounding box center [176, 46] width 60 height 7
click at [122, 26] on icon at bounding box center [117, 25] width 9 height 9
drag, startPoint x: 113, startPoint y: 56, endPoint x: 119, endPoint y: 54, distance: 6.0
click at [119, 54] on div "[PHONE_NUMBER] Live | 00:04 ALL TASKS ALL TASKS ACTIVE TASKS TASKS IN WRAP UP" at bounding box center [72, 88] width 111 height 143
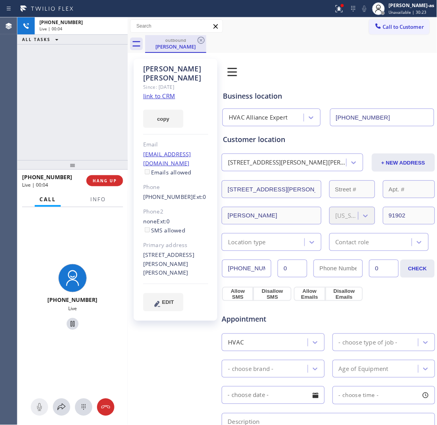
click at [173, 44] on div "[PERSON_NAME]" at bounding box center [176, 46] width 60 height 7
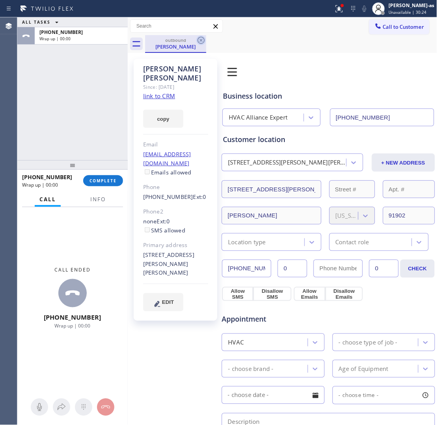
click at [198, 38] on icon at bounding box center [201, 40] width 9 height 9
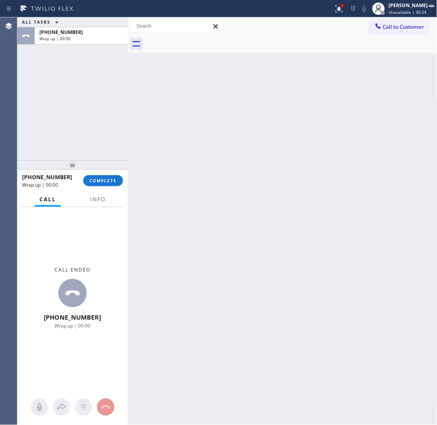
click at [198, 38] on div at bounding box center [291, 44] width 292 height 18
click at [94, 175] on button "COMPLETE" at bounding box center [103, 180] width 40 height 11
click at [87, 148] on div "ALL TASKS ALL TASKS ACTIVE TASKS TASKS IN WRAP UP [PHONE_NUMBER] Wrap up | 00:00" at bounding box center [72, 88] width 111 height 143
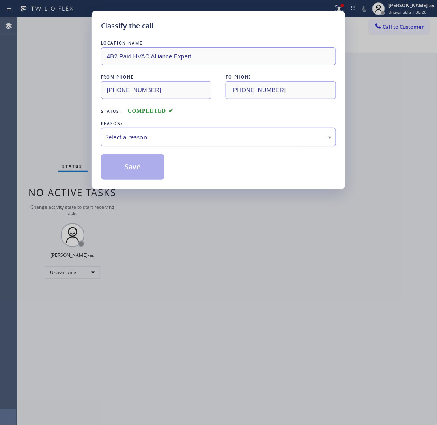
drag, startPoint x: 169, startPoint y: 142, endPoint x: 180, endPoint y: 145, distance: 11.9
click at [170, 142] on div "Select a reason" at bounding box center [218, 137] width 235 height 19
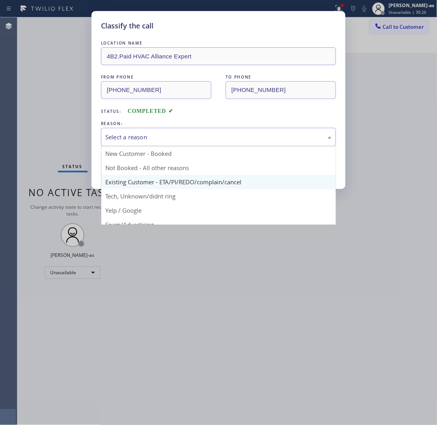
drag, startPoint x: 168, startPoint y: 182, endPoint x: 133, endPoint y: 172, distance: 36.2
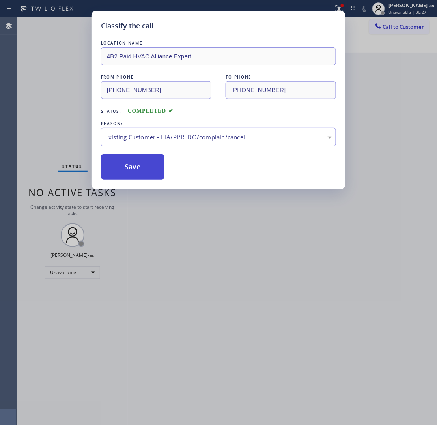
click at [127, 170] on button "Save" at bounding box center [133, 166] width 64 height 25
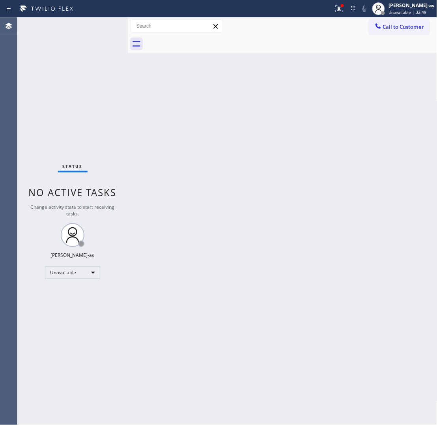
drag, startPoint x: 93, startPoint y: 93, endPoint x: 120, endPoint y: 82, distance: 28.9
click at [94, 93] on div "Status No active tasks Change activity state to start receiving tasks. [PERSON_…" at bounding box center [72, 221] width 111 height 408
click at [350, 21] on button "Call to Customer" at bounding box center [399, 26] width 60 height 15
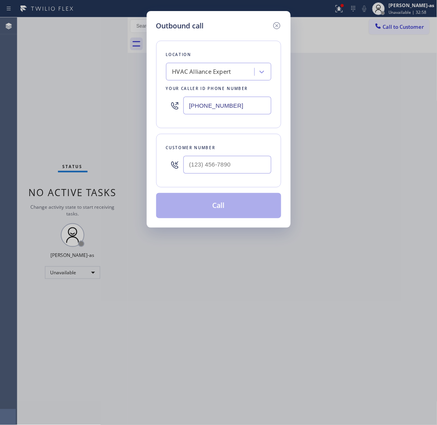
click at [253, 156] on div at bounding box center [228, 165] width 88 height 26
click at [248, 162] on input "(___) ___-____" at bounding box center [228, 165] width 88 height 18
paste input "805) 907-8474"
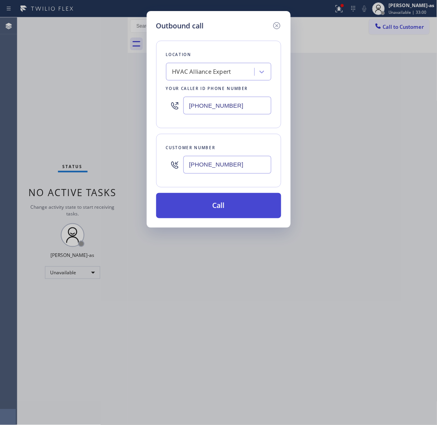
type input "[PHONE_NUMBER]"
click at [237, 203] on button "Call" at bounding box center [218, 205] width 125 height 25
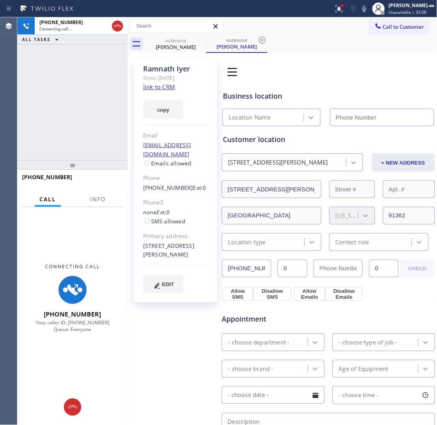
type input "[PHONE_NUMBER]"
click at [68, 101] on div "[PHONE_NUMBER] Connecting call… ALL TASKS ALL TASKS ACTIVE TASKS TASKS IN WRAP …" at bounding box center [72, 88] width 111 height 143
click at [153, 88] on link "link to CRM" at bounding box center [159, 87] width 32 height 8
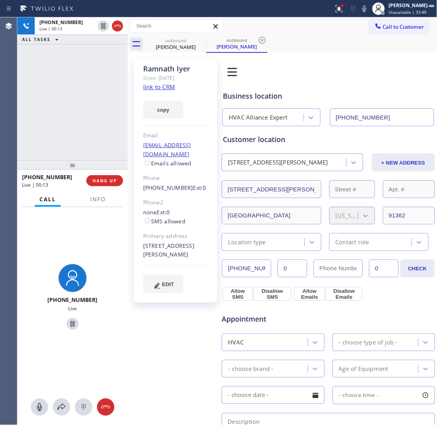
drag, startPoint x: 92, startPoint y: 86, endPoint x: 137, endPoint y: 79, distance: 46.3
click at [92, 86] on div "[PHONE_NUMBER] Live | 00:13 ALL TASKS ALL TASKS ACTIVE TASKS TASKS IN WRAP UP" at bounding box center [72, 88] width 111 height 143
click at [114, 66] on div "[PHONE_NUMBER] Live | 00:14 ALL TASKS ALL TASKS ACTIVE TASKS TASKS IN WRAP UP" at bounding box center [72, 88] width 111 height 143
click at [172, 42] on div "outbound" at bounding box center [176, 40] width 60 height 6
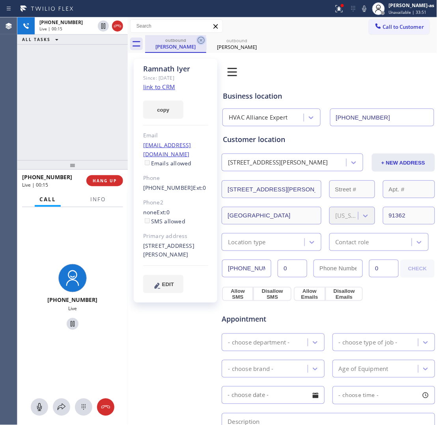
click at [202, 40] on icon at bounding box center [201, 40] width 9 height 9
click at [75, 116] on div "[PHONE_NUMBER] Live | 00:16 ALL TASKS ALL TASKS ACTIVE TASKS TASKS IN WRAP UP" at bounding box center [72, 88] width 111 height 143
click at [73, 112] on div "[PHONE_NUMBER] Live | 00:17 ALL TASKS ALL TASKS ACTIVE TASKS TASKS IN WRAP UP" at bounding box center [72, 88] width 111 height 143
click at [39, 139] on div "[PHONE_NUMBER] Live | 00:24 ALL TASKS ALL TASKS ACTIVE TASKS TASKS IN WRAP UP" at bounding box center [72, 88] width 111 height 143
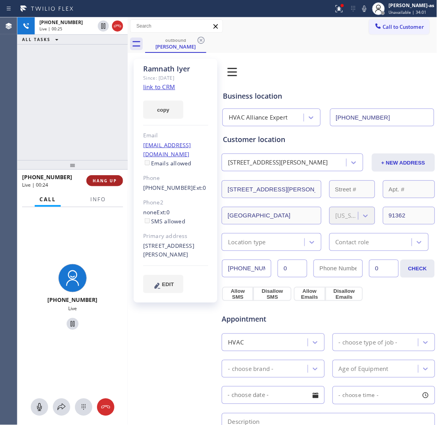
click at [103, 182] on span "HANG UP" at bounding box center [105, 181] width 24 height 6
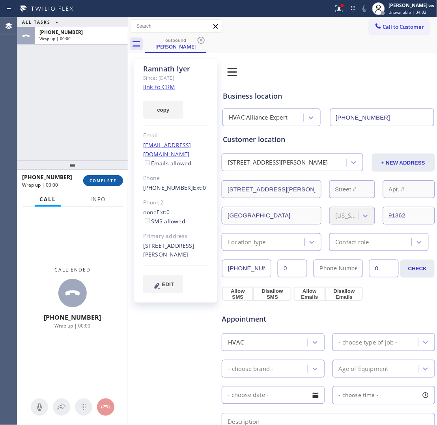
click at [101, 182] on span "COMPLETE" at bounding box center [103, 181] width 27 height 6
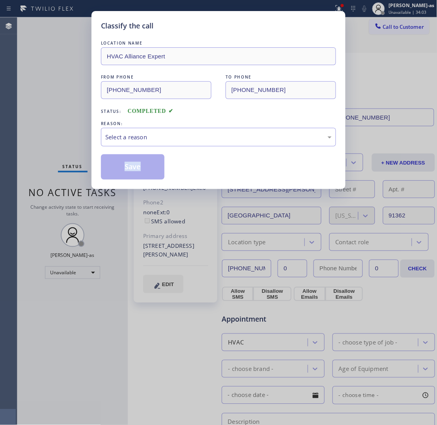
click at [101, 182] on div "Classify the call LOCATION NAME HVAC Alliance Expert FROM PHONE [PHONE_NUMBER] …" at bounding box center [219, 100] width 254 height 178
click at [119, 137] on div "Select a reason" at bounding box center [218, 137] width 227 height 9
click at [139, 135] on div "Not Booked - All other reasons" at bounding box center [218, 137] width 227 height 9
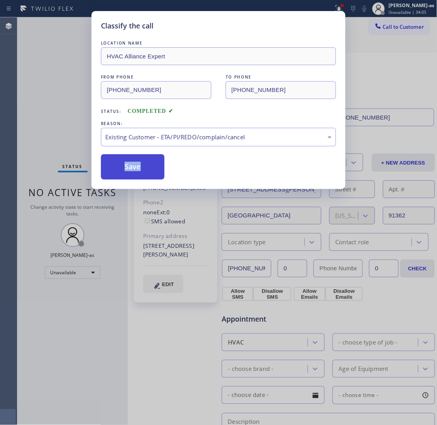
click at [135, 164] on button "Save" at bounding box center [133, 166] width 64 height 25
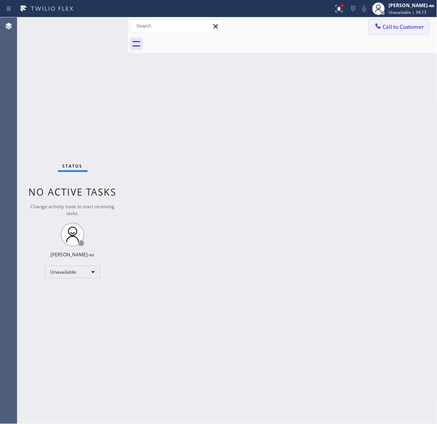
drag, startPoint x: 396, startPoint y: 22, endPoint x: 300, endPoint y: 143, distance: 154.0
click at [350, 22] on button "Call to Customer" at bounding box center [399, 26] width 60 height 15
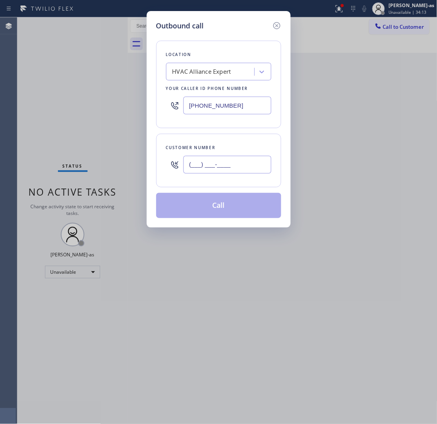
click at [233, 167] on input "(___) ___-____" at bounding box center [228, 165] width 88 height 18
paste input "805) 907-8474"
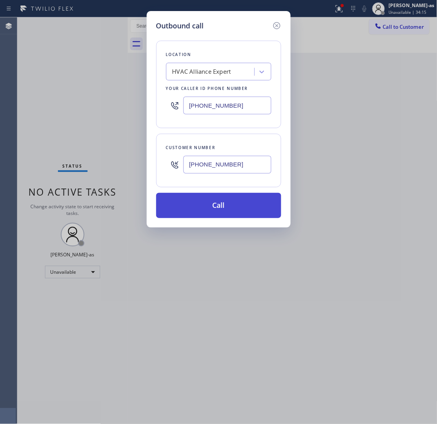
type input "[PHONE_NUMBER]"
click at [220, 208] on button "Call" at bounding box center [218, 205] width 125 height 25
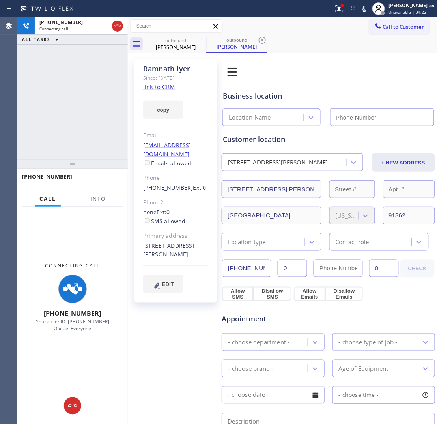
type input "[PHONE_NUMBER]"
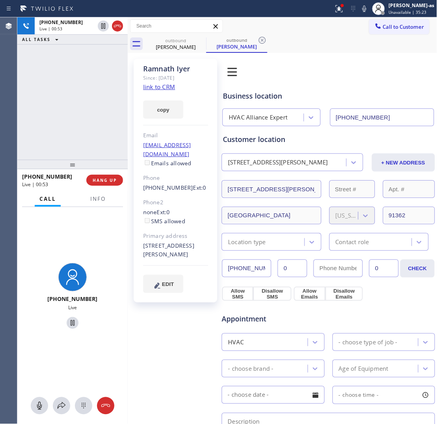
drag, startPoint x: 49, startPoint y: 65, endPoint x: 60, endPoint y: 62, distance: 10.6
click at [56, 64] on div "[PHONE_NUMBER] Live | 00:53 ALL TASKS ALL TASKS ACTIVE TASKS TASKS IN WRAP UP" at bounding box center [72, 88] width 111 height 142
click at [112, 26] on div at bounding box center [117, 25] width 11 height 9
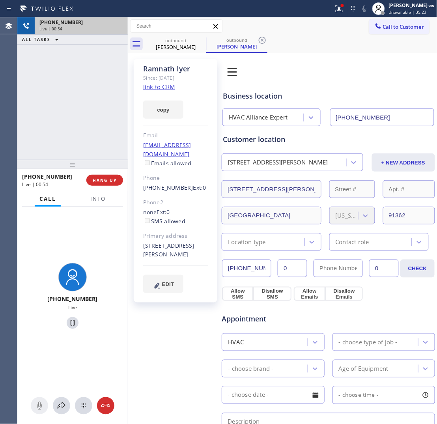
click at [112, 26] on div "Live | 00:54" at bounding box center [81, 29] width 84 height 6
click at [111, 170] on div "[PHONE_NUMBER] Live | 00:54 ALL TASKS ALL TASKS ACTIVE TASKS TASKS IN WRAP UP […" at bounding box center [72, 220] width 111 height 407
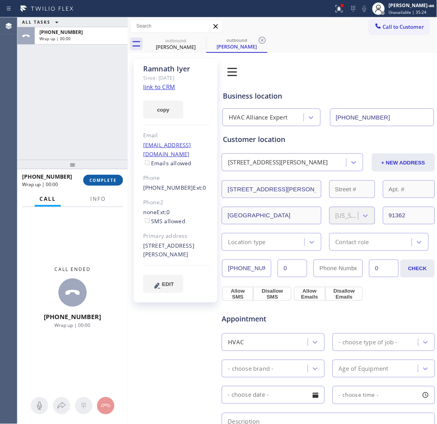
click at [109, 182] on span "COMPLETE" at bounding box center [103, 181] width 27 height 6
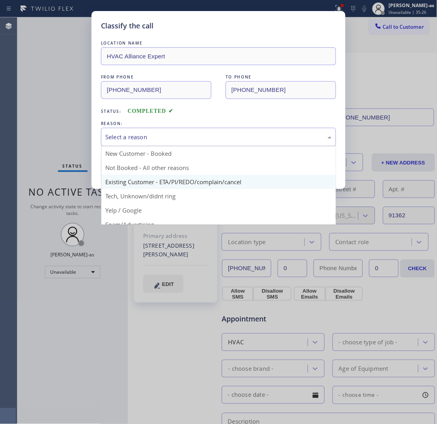
drag, startPoint x: 163, startPoint y: 135, endPoint x: 206, endPoint y: 181, distance: 63.4
click at [165, 139] on div "Select a reason" at bounding box center [218, 137] width 227 height 9
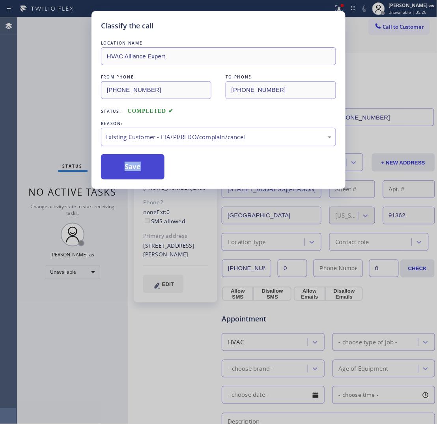
click at [122, 162] on button "Save" at bounding box center [133, 166] width 64 height 25
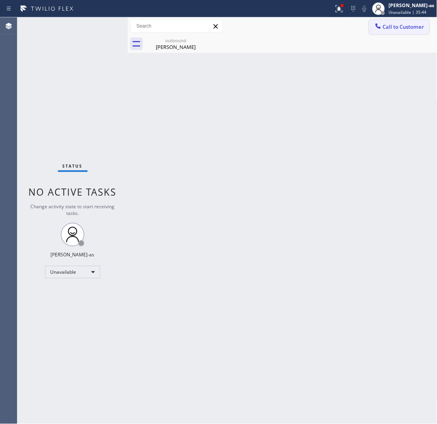
click at [350, 22] on button "Call to Customer" at bounding box center [399, 26] width 60 height 15
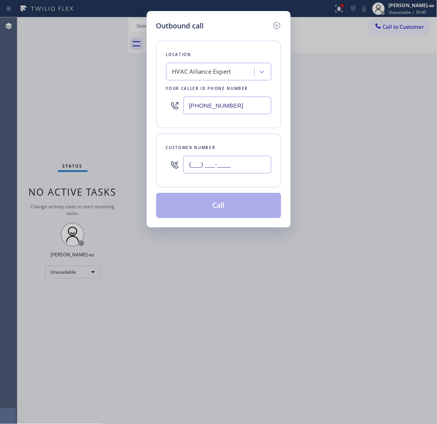
click at [229, 167] on input "(___) ___-____" at bounding box center [228, 165] width 88 height 18
paste input "415) 244-4028"
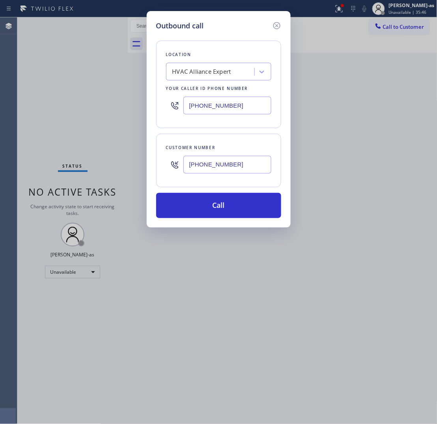
type input "[PHONE_NUMBER]"
drag, startPoint x: 233, startPoint y: 204, endPoint x: 262, endPoint y: 221, distance: 33.6
click at [233, 204] on button "Call" at bounding box center [218, 205] width 125 height 25
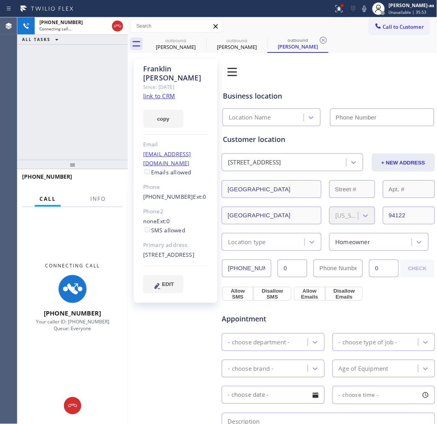
click at [161, 92] on link "link to CRM" at bounding box center [159, 96] width 32 height 8
type input "[PHONE_NUMBER]"
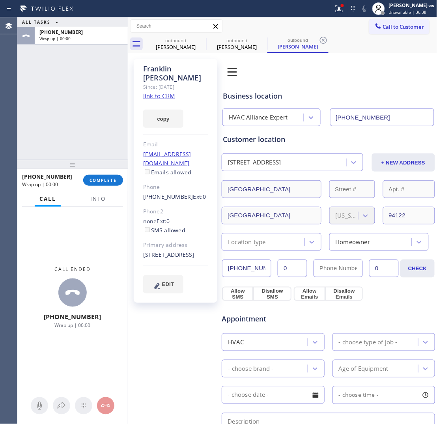
drag, startPoint x: 83, startPoint y: 120, endPoint x: 95, endPoint y: 112, distance: 14.2
click at [84, 120] on div "ALL TASKS ALL TASKS ACTIVE TASKS TASKS IN WRAP UP [PHONE_NUMBER] Wrap up | 00:00" at bounding box center [72, 88] width 111 height 142
click at [178, 45] on div "[PERSON_NAME]" at bounding box center [176, 46] width 60 height 7
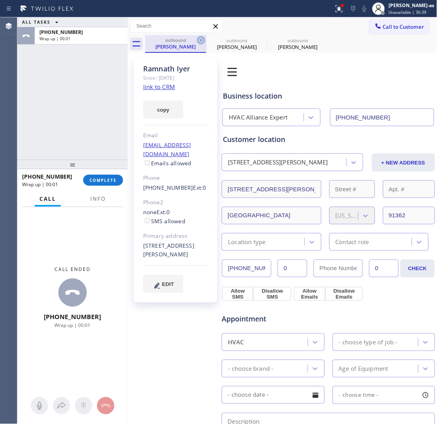
click at [202, 39] on icon at bounding box center [201, 40] width 9 height 9
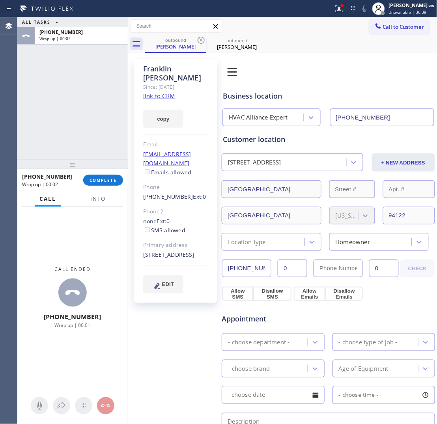
drag, startPoint x: 68, startPoint y: 118, endPoint x: 73, endPoint y: 127, distance: 10.4
click at [73, 127] on div "ALL TASKS ALL TASKS ACTIVE TASKS TASKS IN WRAP UP [PHONE_NUMBER] Wrap up | 00:02" at bounding box center [72, 88] width 111 height 142
click at [99, 180] on span "COMPLETE" at bounding box center [103, 181] width 27 height 6
drag, startPoint x: 88, startPoint y: 159, endPoint x: 157, endPoint y: 151, distance: 69.1
click at [92, 160] on div at bounding box center [72, 164] width 111 height 9
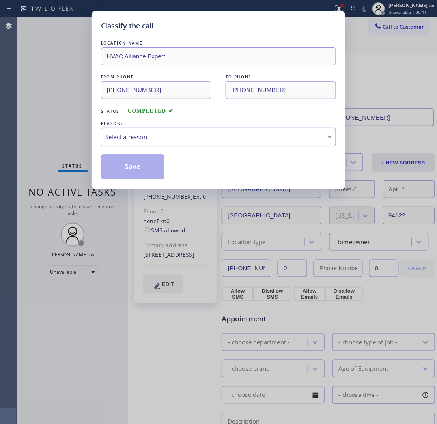
drag, startPoint x: 165, startPoint y: 139, endPoint x: 170, endPoint y: 145, distance: 7.8
click at [167, 141] on div "Select a reason" at bounding box center [218, 137] width 227 height 9
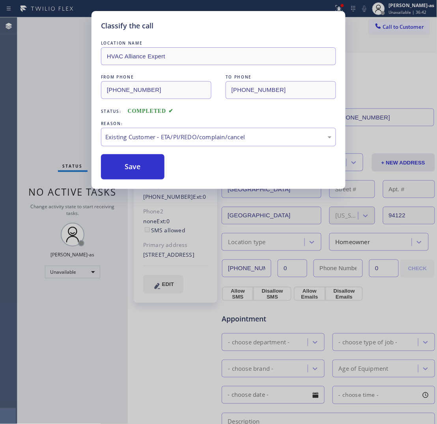
drag, startPoint x: 130, startPoint y: 167, endPoint x: 279, endPoint y: 17, distance: 211.5
click at [131, 167] on button "Save" at bounding box center [133, 166] width 64 height 25
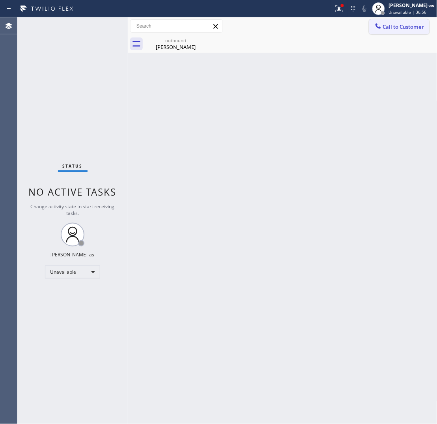
click at [350, 30] on button "Call to Customer" at bounding box center [399, 26] width 60 height 15
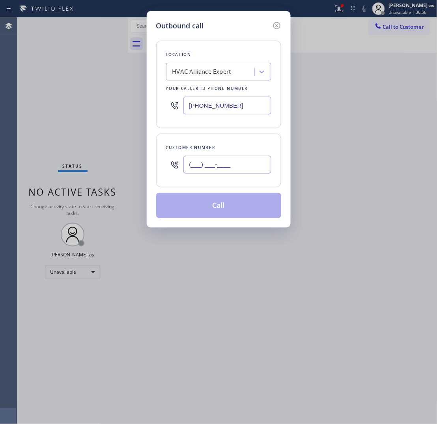
click at [253, 166] on input "(___) ___-____" at bounding box center [228, 165] width 88 height 18
paste input "415) 299-3388"
type input "[PHONE_NUMBER]"
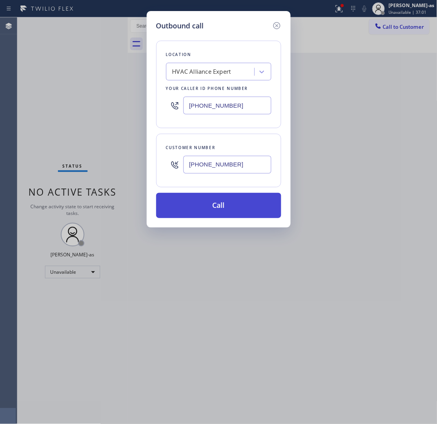
click at [224, 214] on button "Call" at bounding box center [218, 205] width 125 height 25
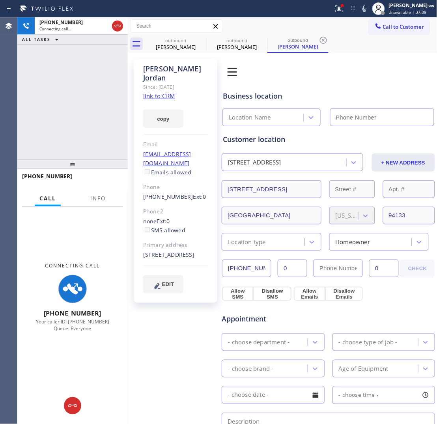
type input "[PHONE_NUMBER]"
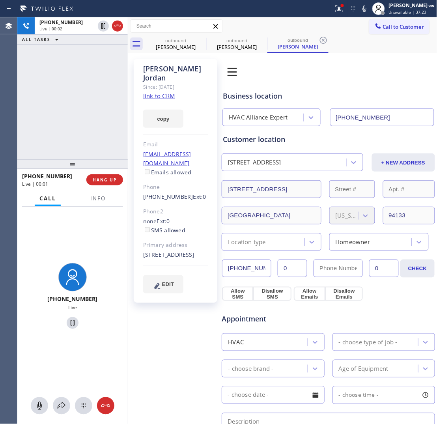
click at [105, 118] on div "[PHONE_NUMBER] Live | 00:02 ALL TASKS ALL TASKS ACTIVE TASKS TASKS IN WRAP UP" at bounding box center [72, 88] width 111 height 142
click at [164, 92] on link "link to CRM" at bounding box center [159, 96] width 32 height 8
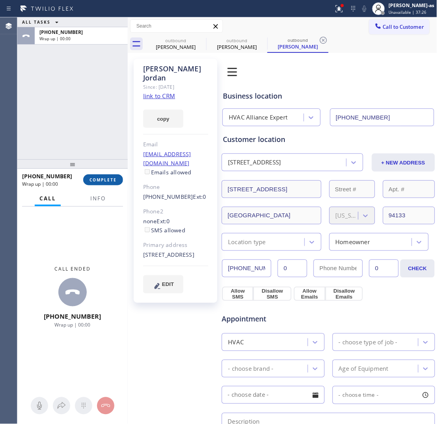
click at [107, 176] on button "COMPLETE" at bounding box center [103, 179] width 40 height 11
drag, startPoint x: 100, startPoint y: 157, endPoint x: 107, endPoint y: 172, distance: 16.8
click at [101, 160] on div "ALL TASKS ALL TASKS ACTIVE TASKS TASKS IN WRAP UP [PHONE_NUMBER] Wrap up | 00:0…" at bounding box center [72, 220] width 111 height 407
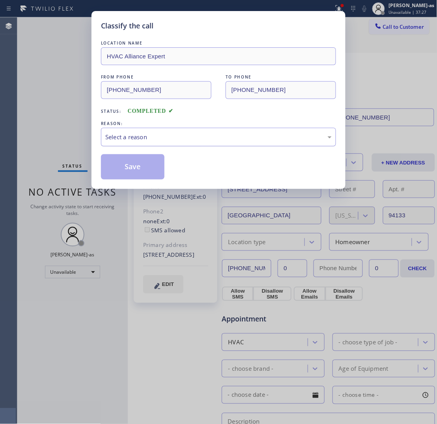
click at [172, 141] on div "Select a reason" at bounding box center [218, 137] width 227 height 9
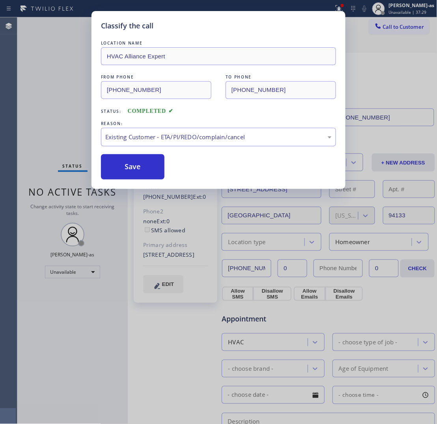
click at [176, 142] on div "Existing Customer - ETA/PI/REDO/complain/cancel" at bounding box center [218, 137] width 227 height 9
click at [144, 165] on button "Save" at bounding box center [133, 166] width 64 height 25
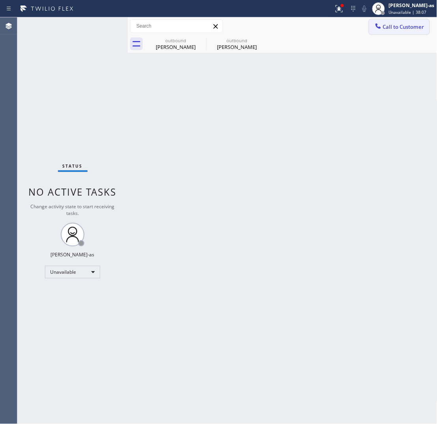
click at [350, 35] on div "outbound [PERSON_NAME] outbound [PERSON_NAME]" at bounding box center [291, 44] width 292 height 18
click at [350, 28] on span "Call to Customer" at bounding box center [403, 26] width 41 height 7
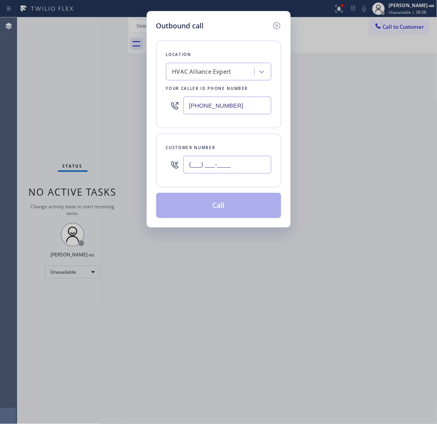
click at [241, 164] on input "(___) ___-____" at bounding box center [228, 165] width 88 height 18
paste input "310) 892-0519"
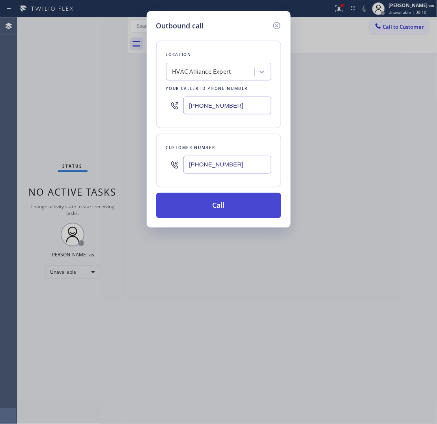
type input "[PHONE_NUMBER]"
click at [235, 208] on button "Call" at bounding box center [218, 205] width 125 height 25
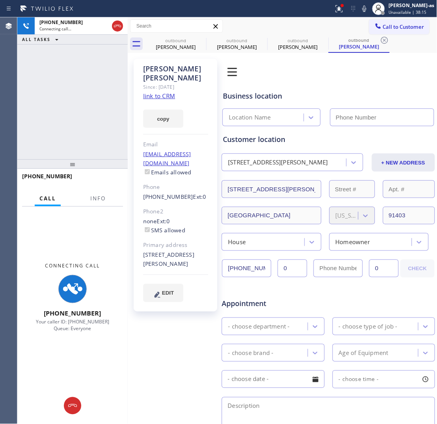
type input "[PHONE_NUMBER]"
click at [99, 197] on span "Info" at bounding box center [97, 198] width 15 height 7
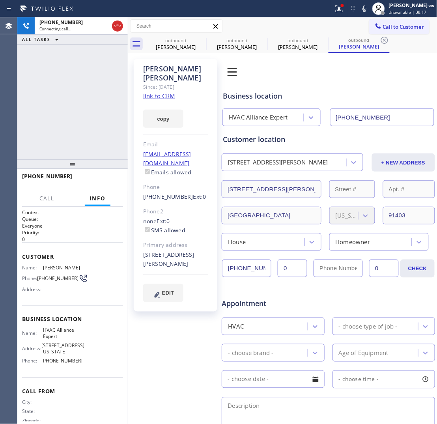
click at [152, 92] on link "link to CRM" at bounding box center [159, 96] width 32 height 8
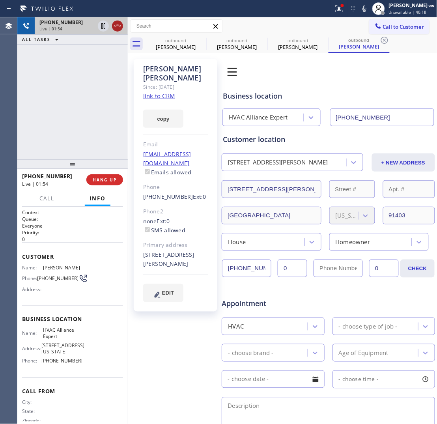
click at [117, 24] on icon at bounding box center [117, 25] width 9 height 9
click at [60, 149] on div "[PHONE_NUMBER] Live | 01:54 ALL TASKS ALL TASKS ACTIVE TASKS TASKS IN WRAP UP" at bounding box center [72, 88] width 111 height 142
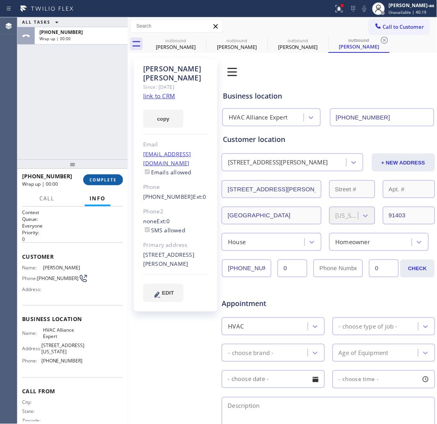
click at [101, 178] on span "COMPLETE" at bounding box center [103, 180] width 27 height 6
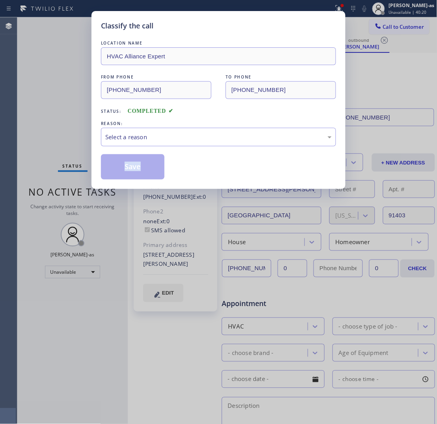
click at [101, 178] on div "Classify the call LOCATION NAME HVAC Alliance Expert FROM PHONE [PHONE_NUMBER] …" at bounding box center [219, 100] width 254 height 178
drag, startPoint x: 126, startPoint y: 133, endPoint x: 133, endPoint y: 141, distance: 10.4
click at [127, 139] on div "Select a reason" at bounding box center [218, 137] width 227 height 9
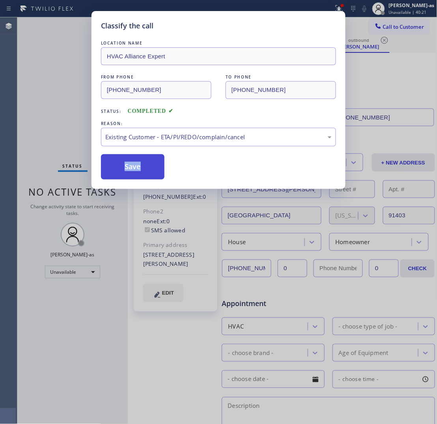
click at [144, 168] on button "Save" at bounding box center [133, 166] width 64 height 25
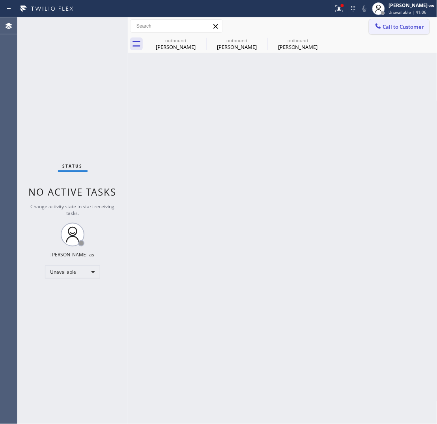
click at [350, 22] on icon at bounding box center [379, 26] width 8 height 8
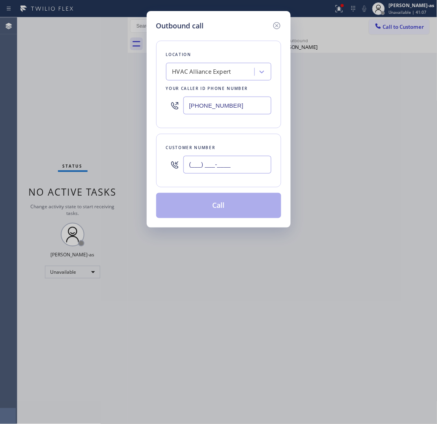
click at [242, 169] on input "(___) ___-____" at bounding box center [228, 165] width 88 height 18
paste input "818) 269-7474"
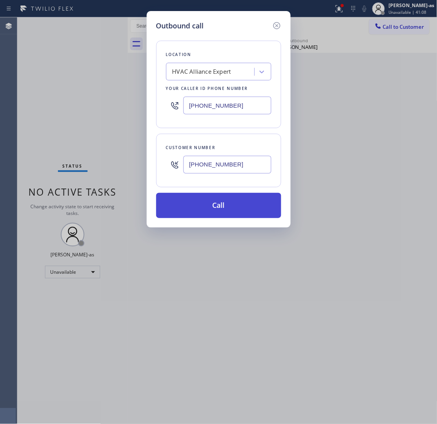
type input "[PHONE_NUMBER]"
click at [246, 214] on button "Call" at bounding box center [218, 205] width 125 height 25
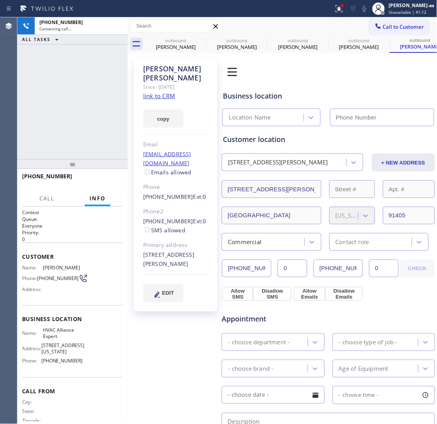
click at [153, 92] on link "link to CRM" at bounding box center [159, 96] width 32 height 8
type input "[PHONE_NUMBER]"
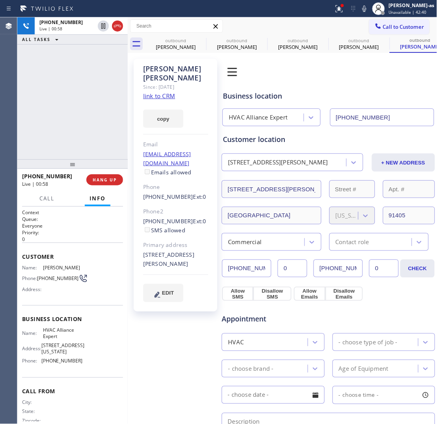
click at [68, 115] on div "[PHONE_NUMBER] Live | 00:58 ALL TASKS ALL TASKS ACTIVE TASKS TASKS IN WRAP UP" at bounding box center [72, 88] width 111 height 142
click at [111, 180] on span "HANG UP" at bounding box center [105, 180] width 24 height 6
click at [111, 181] on span "HANG UP" at bounding box center [105, 180] width 24 height 6
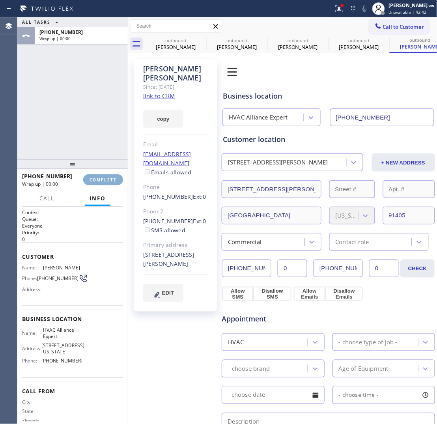
click at [109, 181] on span "COMPLETE" at bounding box center [103, 180] width 27 height 6
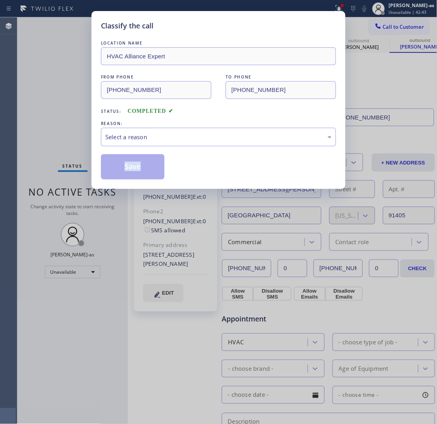
click at [109, 181] on div "Classify the call LOCATION NAME HVAC Alliance Expert FROM PHONE [PHONE_NUMBER] …" at bounding box center [219, 100] width 254 height 178
click at [178, 142] on div "Select a reason" at bounding box center [218, 137] width 235 height 19
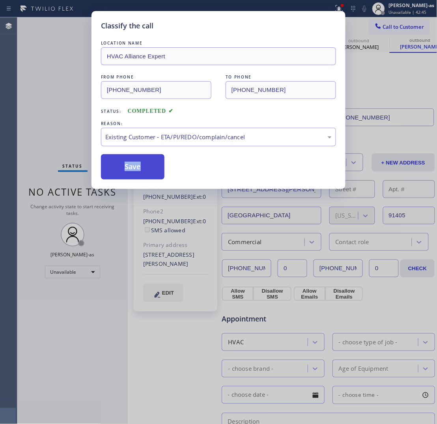
drag, startPoint x: 134, startPoint y: 166, endPoint x: 133, endPoint y: 162, distance: 4.3
click at [134, 167] on button "Save" at bounding box center [133, 166] width 64 height 25
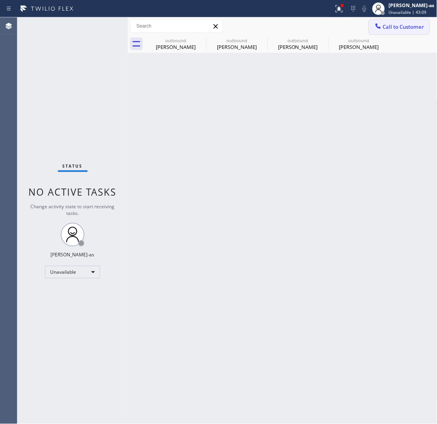
click at [350, 26] on span "Call to Customer" at bounding box center [403, 26] width 41 height 7
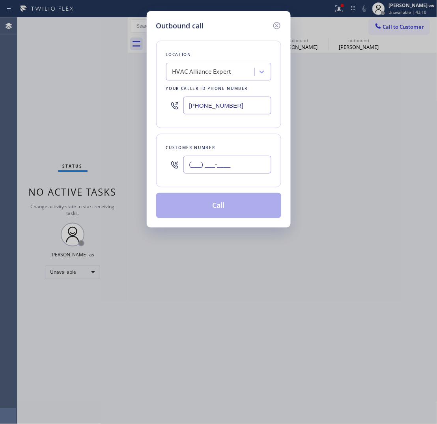
click at [218, 170] on input "(___) ___-____" at bounding box center [228, 165] width 88 height 18
paste input "164) 664-3343"
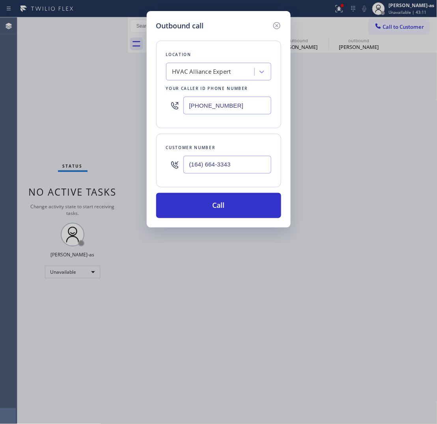
type input "(164) 664-3343"
click at [212, 100] on input "[PHONE_NUMBER]" at bounding box center [228, 106] width 88 height 18
click at [214, 100] on input "[PHONE_NUMBER]" at bounding box center [228, 106] width 88 height 18
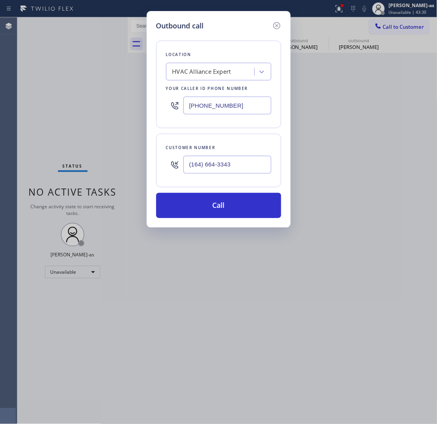
paste input "731-4952"
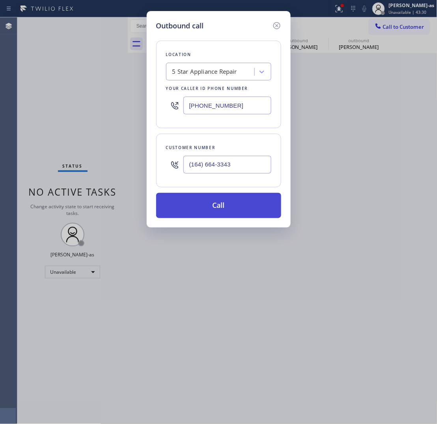
type input "[PHONE_NUMBER]"
click at [237, 212] on button "Call" at bounding box center [218, 205] width 125 height 25
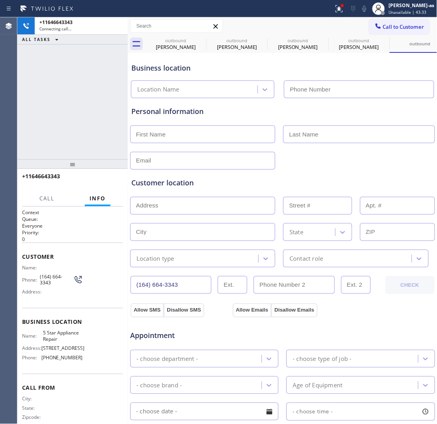
type input "[PHONE_NUMBER]"
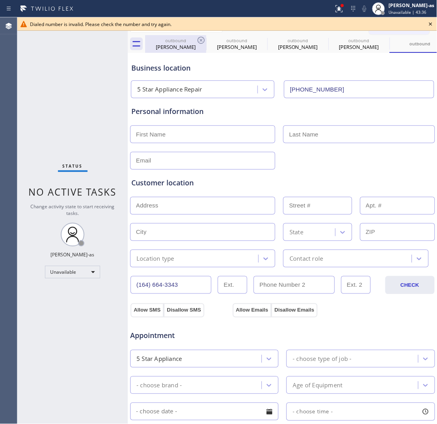
click at [179, 48] on div "[PERSON_NAME]" at bounding box center [176, 46] width 60 height 7
type input "[PHONE_NUMBER]"
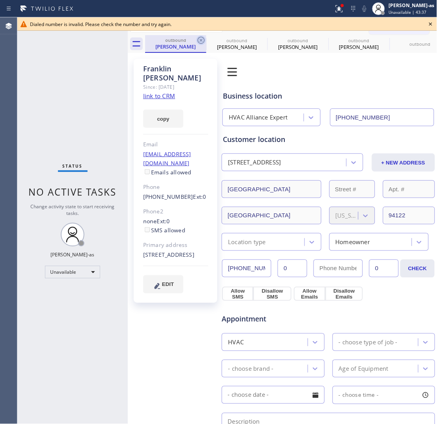
click at [200, 37] on icon at bounding box center [201, 40] width 7 height 7
click at [0, 0] on icon at bounding box center [0, 0] width 0 height 0
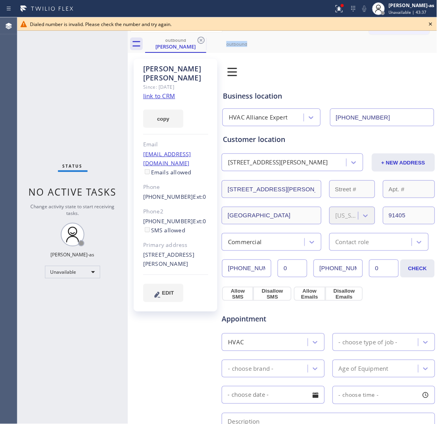
click at [200, 37] on icon at bounding box center [201, 40] width 7 height 7
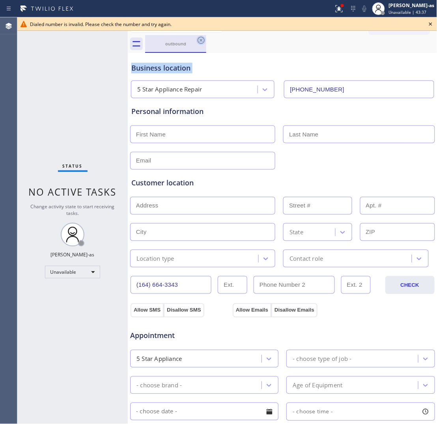
click at [200, 37] on icon at bounding box center [201, 40] width 9 height 9
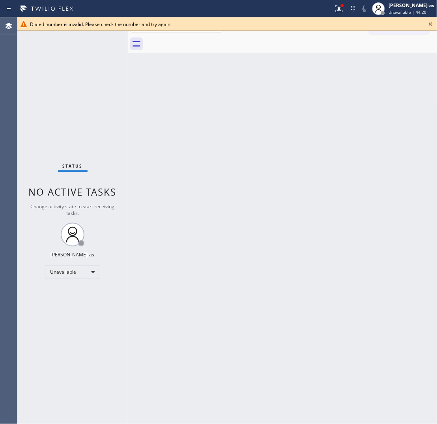
click at [350, 21] on icon at bounding box center [430, 23] width 9 height 9
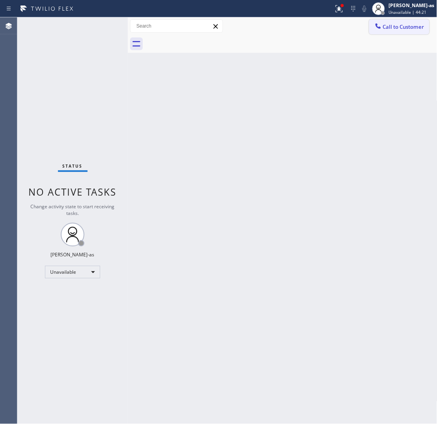
drag, startPoint x: 391, startPoint y: 28, endPoint x: 298, endPoint y: 74, distance: 103.8
click at [350, 29] on span "Call to Customer" at bounding box center [403, 26] width 41 height 7
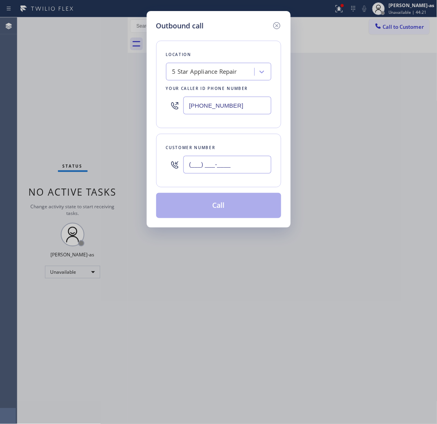
click at [236, 158] on input "(___) ___-____" at bounding box center [228, 165] width 88 height 18
paste input "818) 439-1286"
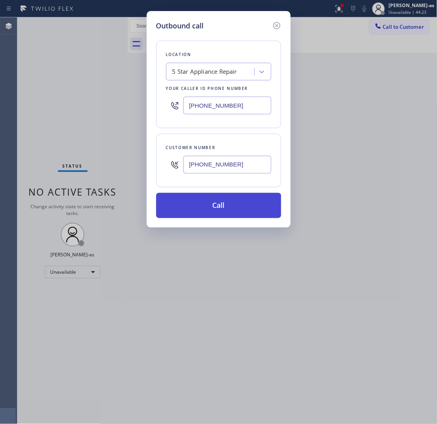
type input "[PHONE_NUMBER]"
click at [206, 212] on button "Call" at bounding box center [218, 205] width 125 height 25
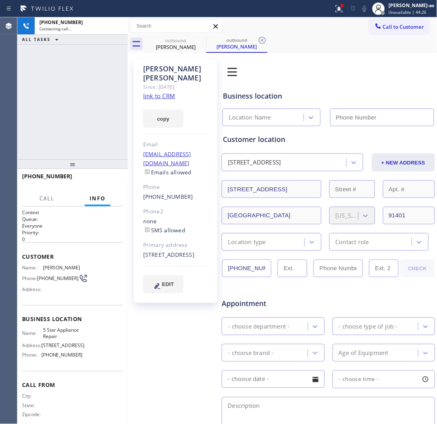
click at [167, 92] on link "link to CRM" at bounding box center [159, 96] width 32 height 8
type input "[PHONE_NUMBER]"
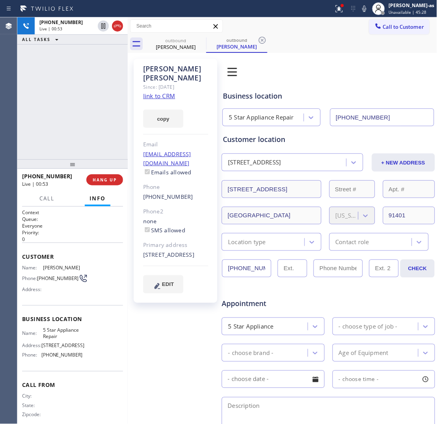
click at [116, 84] on div "[PHONE_NUMBER] Live | 00:53 ALL TASKS ALL TASKS ACTIVE TASKS TASKS IN WRAP UP" at bounding box center [72, 88] width 111 height 142
drag, startPoint x: 84, startPoint y: 95, endPoint x: 81, endPoint y: 127, distance: 32.5
click at [83, 97] on div "[PHONE_NUMBER] Live | 00:53 ALL TASKS ALL TASKS ACTIVE TASKS TASKS IN WRAP UP" at bounding box center [72, 88] width 111 height 142
drag, startPoint x: 80, startPoint y: 121, endPoint x: 131, endPoint y: 172, distance: 72.3
click at [80, 119] on div "[PHONE_NUMBER] Live | 00:53 ALL TASKS ALL TASKS ACTIVE TASKS TASKS IN WRAP UP" at bounding box center [72, 88] width 111 height 142
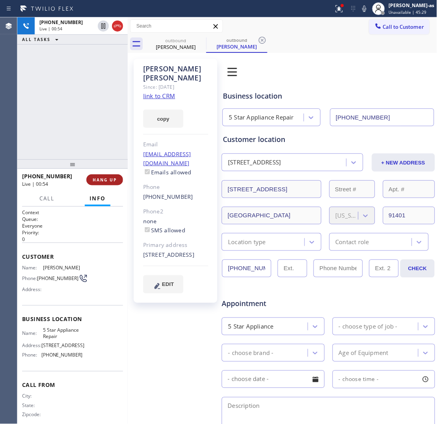
drag, startPoint x: 109, startPoint y: 179, endPoint x: 115, endPoint y: 179, distance: 6.3
click at [109, 179] on span "HANG UP" at bounding box center [105, 180] width 24 height 6
click at [115, 178] on span "HANG UP" at bounding box center [105, 180] width 24 height 6
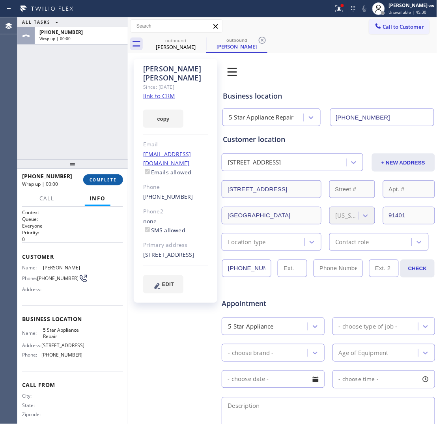
click at [96, 179] on span "COMPLETE" at bounding box center [103, 180] width 27 height 6
drag, startPoint x: 74, startPoint y: 123, endPoint x: 88, endPoint y: 131, distance: 15.9
click at [76, 125] on div "ALL TASKS ALL TASKS ACTIVE TASKS TASKS IN WRAP UP [PHONE_NUMBER] Wrap up | 00:00" at bounding box center [72, 88] width 111 height 142
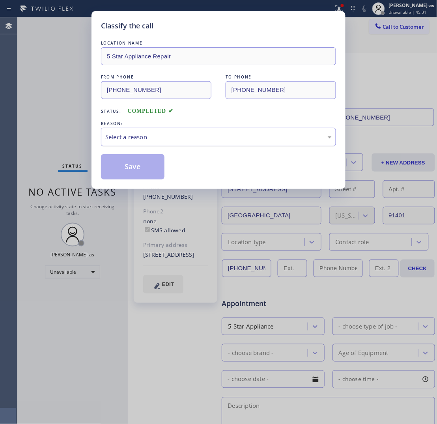
click at [163, 142] on div "Select a reason" at bounding box center [218, 137] width 227 height 9
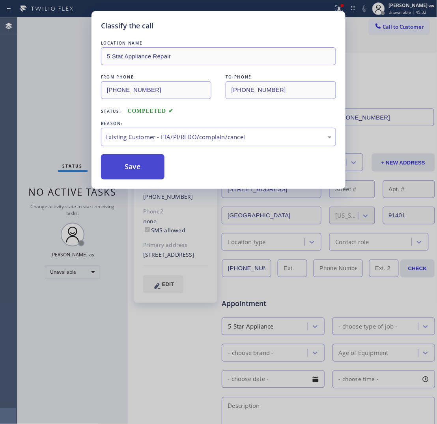
click at [131, 176] on button "Save" at bounding box center [133, 166] width 64 height 25
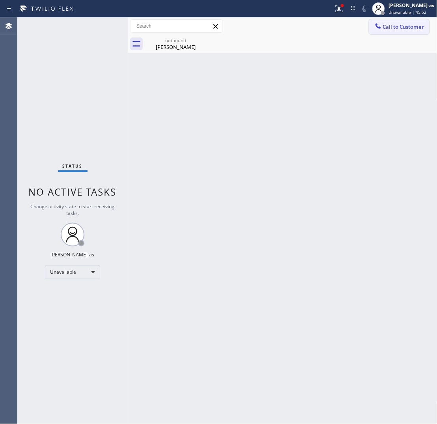
click at [350, 26] on span "Call to Customer" at bounding box center [403, 26] width 41 height 7
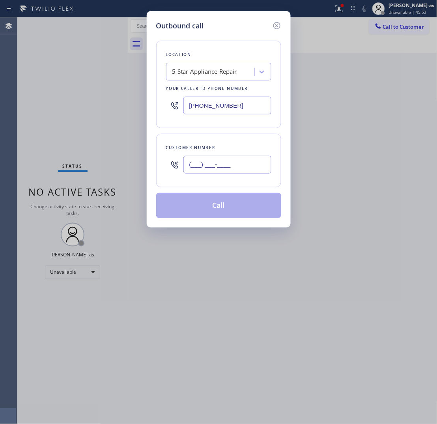
click at [260, 167] on input "(___) ___-____" at bounding box center [228, 165] width 88 height 18
paste input "818) 439-1286"
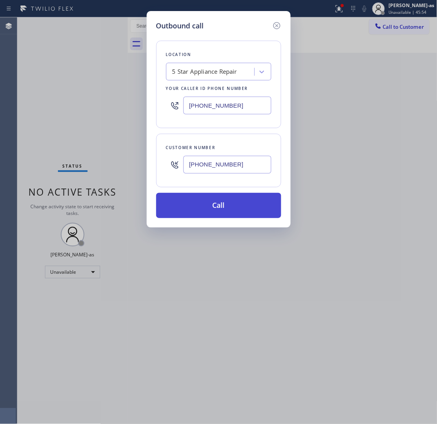
type input "[PHONE_NUMBER]"
click at [208, 215] on button "Call" at bounding box center [218, 205] width 125 height 25
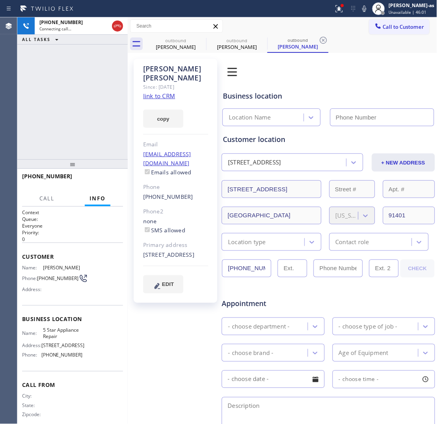
type input "[PHONE_NUMBER]"
click at [93, 112] on div "[PHONE_NUMBER] Live | 00:03 ALL TASKS ALL TASKS ACTIVE TASKS TASKS IN WRAP UP" at bounding box center [72, 88] width 111 height 142
click at [109, 179] on span "HANG UP" at bounding box center [105, 180] width 24 height 6
click at [104, 162] on div at bounding box center [72, 163] width 111 height 9
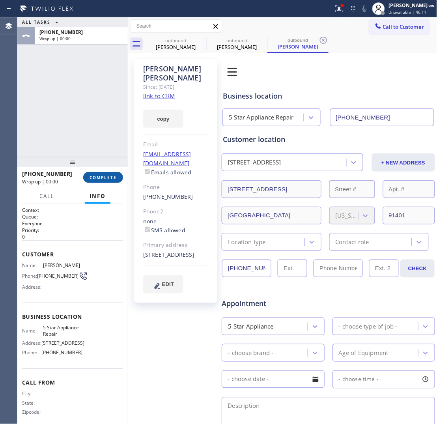
click at [105, 178] on span "COMPLETE" at bounding box center [103, 178] width 27 height 6
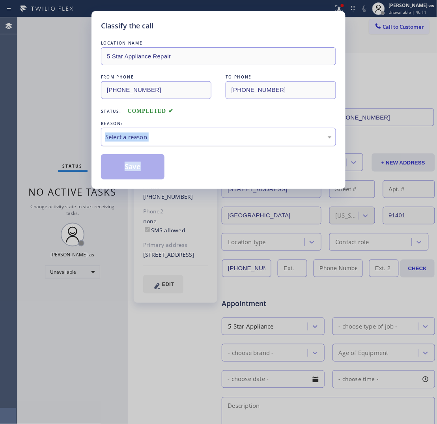
click at [190, 137] on div "Select a reason" at bounding box center [218, 137] width 227 height 9
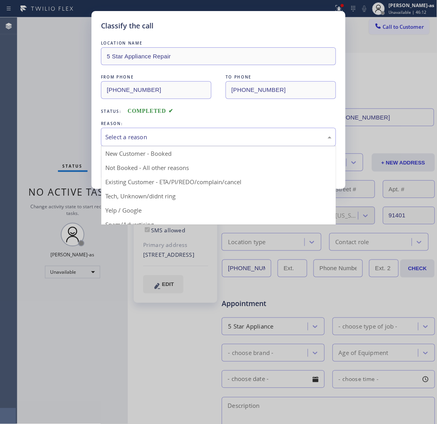
click at [204, 111] on div "Status: COMPLETED" at bounding box center [218, 109] width 235 height 13
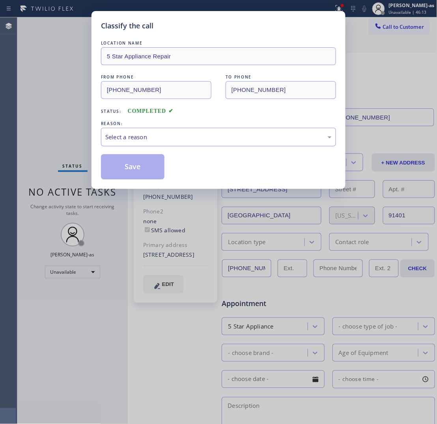
click at [153, 131] on div "Select a reason" at bounding box center [218, 137] width 235 height 19
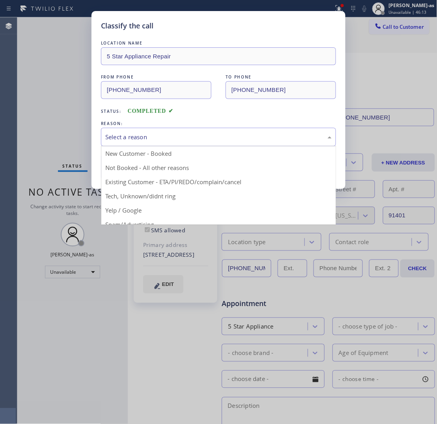
drag, startPoint x: 206, startPoint y: 182, endPoint x: 198, endPoint y: 178, distance: 9.4
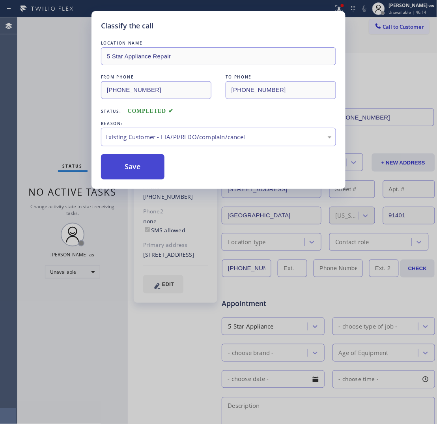
drag, startPoint x: 139, startPoint y: 157, endPoint x: 263, endPoint y: 37, distance: 172.2
click at [139, 157] on button "Save" at bounding box center [133, 166] width 64 height 25
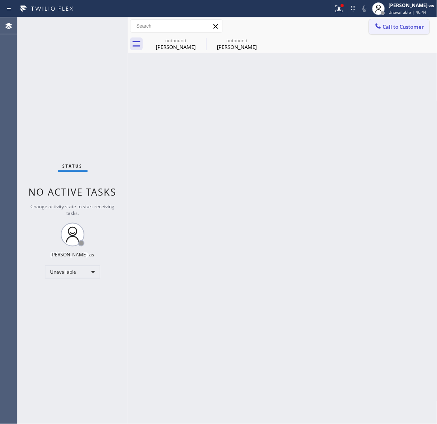
click at [350, 24] on span "Call to Customer" at bounding box center [403, 26] width 41 height 7
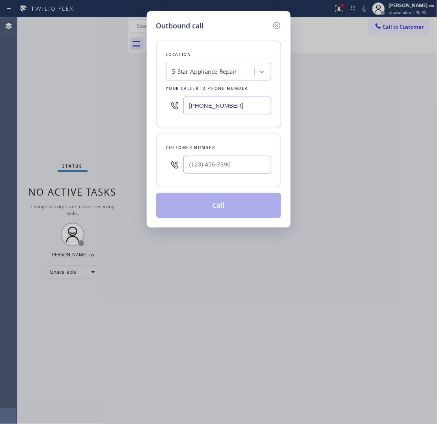
click at [245, 161] on input "text" at bounding box center [228, 165] width 88 height 18
paste input "310) 774-6440"
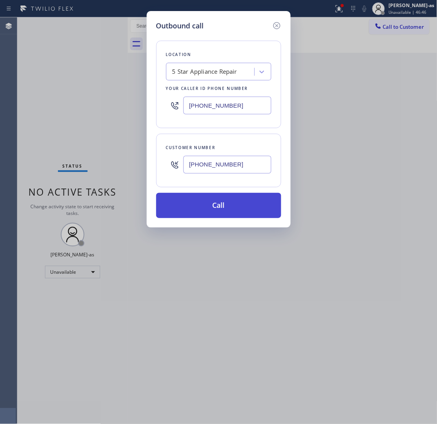
type input "[PHONE_NUMBER]"
click at [230, 206] on button "Call" at bounding box center [218, 205] width 125 height 25
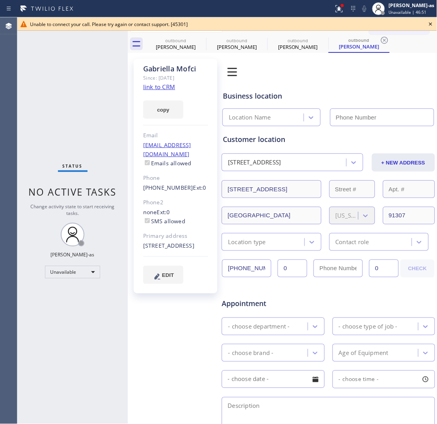
type input "[PHONE_NUMBER]"
drag, startPoint x: 135, startPoint y: 179, endPoint x: 182, endPoint y: 180, distance: 47.0
click at [182, 180] on div "[PERSON_NAME] Since: [DATE] link to CRM copy Email [EMAIL_ADDRESS][DOMAIN_NAME]…" at bounding box center [176, 176] width 84 height 235
copy link "[PHONE_NUMBER]"
click at [350, 24] on div "Unable to connect your call. Please try again or contact support. [45301]" at bounding box center [227, 23] width 420 height 13
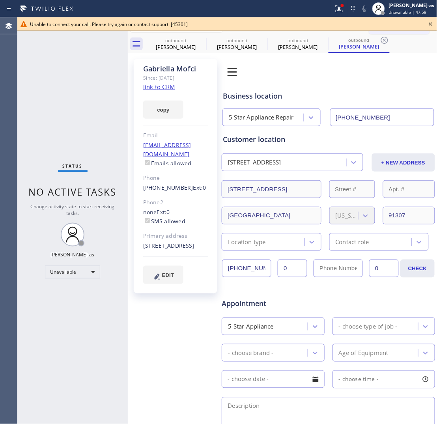
click at [350, 24] on icon at bounding box center [430, 23] width 9 height 9
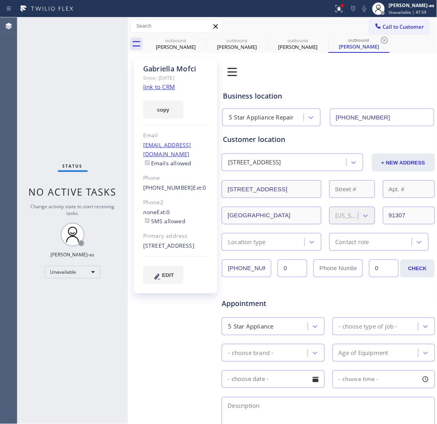
click at [350, 24] on span "Call to Customer" at bounding box center [403, 26] width 41 height 7
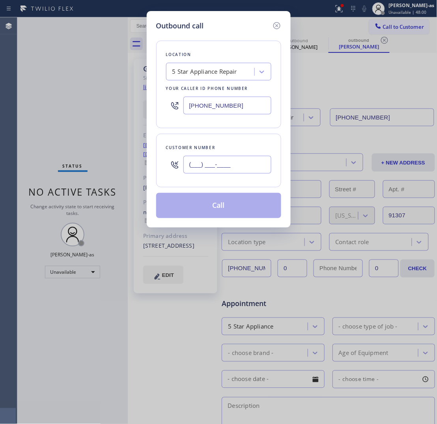
click at [231, 163] on input "(___) ___-____" at bounding box center [228, 165] width 88 height 18
paste input "310) 774-6440"
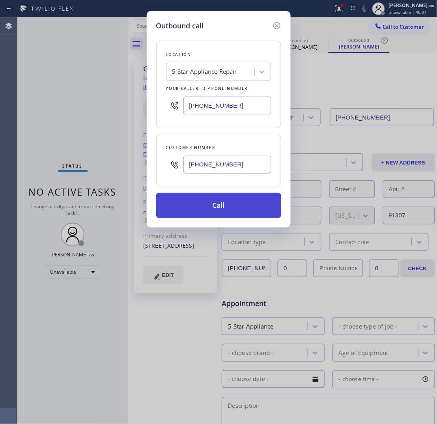
type input "[PHONE_NUMBER]"
click at [228, 202] on button "Call" at bounding box center [218, 205] width 125 height 25
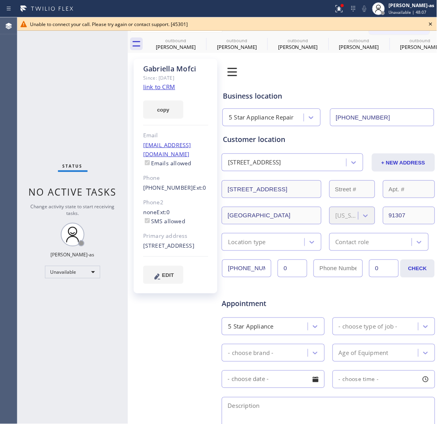
type input "[PHONE_NUMBER]"
click at [197, 42] on icon at bounding box center [201, 40] width 9 height 9
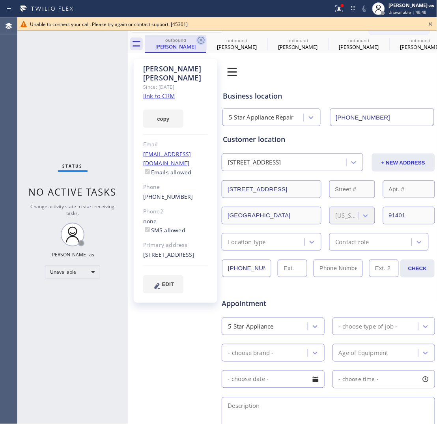
click at [198, 42] on icon at bounding box center [201, 40] width 9 height 9
click at [0, 0] on icon at bounding box center [0, 0] width 0 height 0
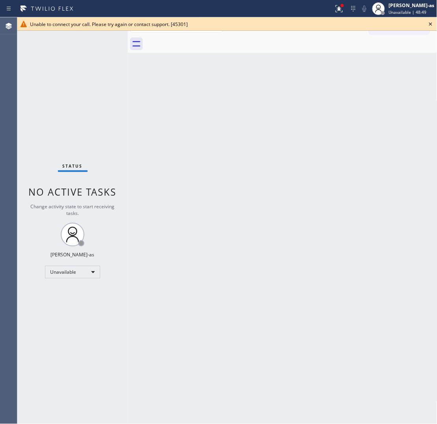
click at [198, 42] on div at bounding box center [291, 44] width 292 height 18
click at [350, 22] on icon at bounding box center [430, 23] width 9 height 9
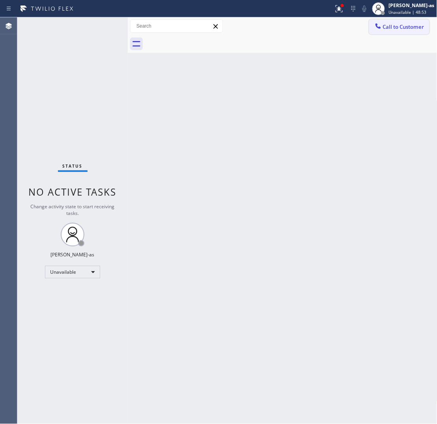
click at [350, 30] on span "Call to Customer" at bounding box center [403, 26] width 41 height 7
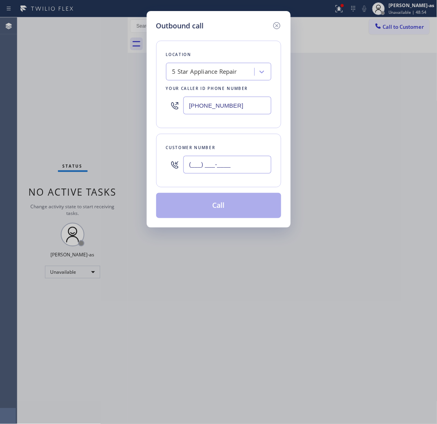
click at [242, 164] on input "(___) ___-____" at bounding box center [228, 165] width 88 height 18
paste input "602) 363-0060"
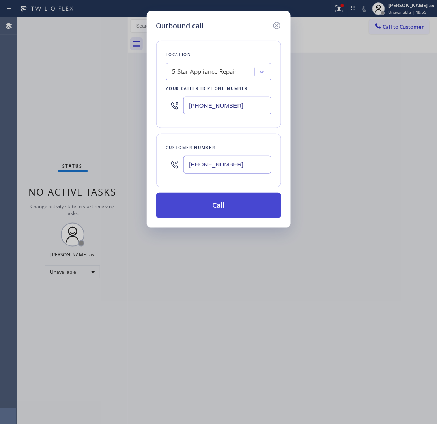
type input "[PHONE_NUMBER]"
click at [220, 212] on button "Call" at bounding box center [218, 205] width 125 height 25
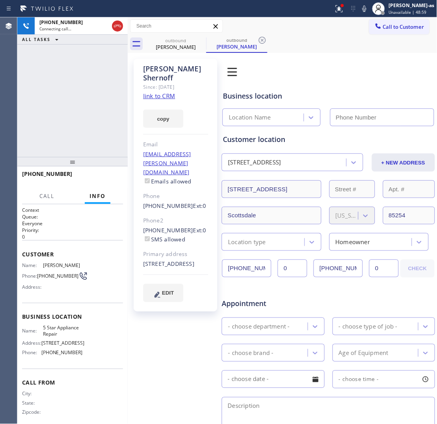
click at [164, 92] on link "link to CRM" at bounding box center [159, 96] width 32 height 8
type input "[PHONE_NUMBER]"
click at [79, 99] on div "[PHONE_NUMBER] Live | 00:01 ALL TASKS ALL TASKS ACTIVE TASKS TASKS IN WRAP UP" at bounding box center [72, 87] width 111 height 140
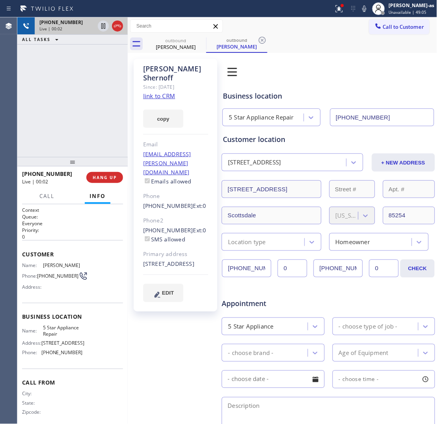
click at [113, 32] on div at bounding box center [110, 25] width 28 height 17
click at [84, 117] on div "[PHONE_NUMBER] Live | 00:02 ALL TASKS ALL TASKS ACTIVE TASKS TASKS IN WRAP UP" at bounding box center [72, 87] width 111 height 140
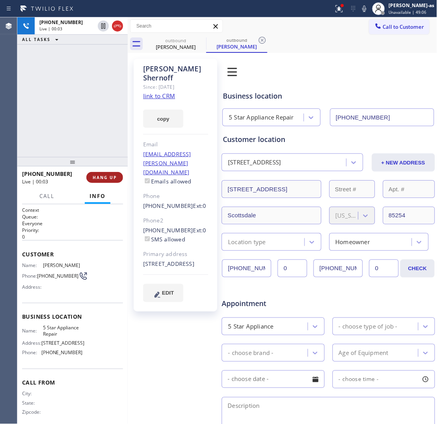
drag, startPoint x: 96, startPoint y: 177, endPoint x: 114, endPoint y: 176, distance: 17.8
click at [97, 176] on span "HANG UP" at bounding box center [105, 178] width 24 height 6
drag, startPoint x: 137, startPoint y: 180, endPoint x: 147, endPoint y: 206, distance: 28.6
click at [138, 179] on div "[PERSON_NAME] Since: [DATE] link to CRM copy Email [EMAIL_ADDRESS][PERSON_NAME]…" at bounding box center [176, 185] width 84 height 253
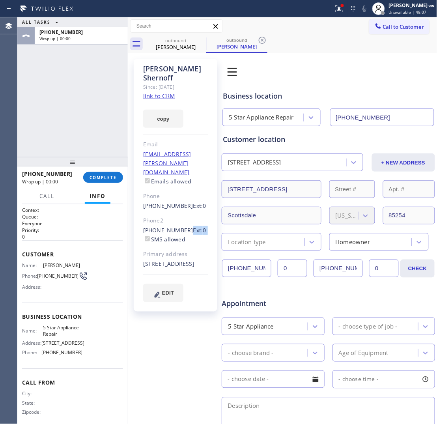
drag, startPoint x: 143, startPoint y: 207, endPoint x: 180, endPoint y: 197, distance: 38.2
click at [182, 205] on div "[PERSON_NAME] Since: [DATE] link to CRM copy Email [EMAIL_ADDRESS][PERSON_NAME]…" at bounding box center [176, 185] width 84 height 253
click at [178, 216] on div "Phone2" at bounding box center [175, 220] width 65 height 9
drag, startPoint x: 158, startPoint y: 204, endPoint x: 182, endPoint y: 204, distance: 23.7
click at [182, 204] on div "[PERSON_NAME] Since: [DATE] link to CRM copy Email [EMAIL_ADDRESS][PERSON_NAME]…" at bounding box center [176, 185] width 84 height 253
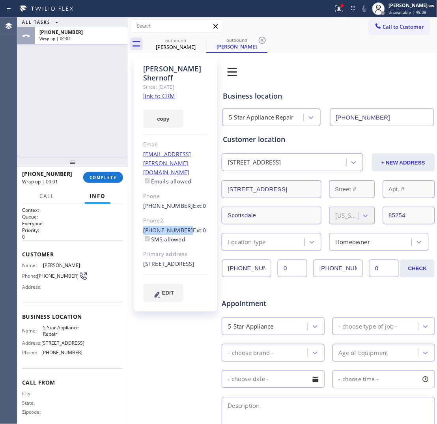
copy link "[PHONE_NUMBER]"
click at [101, 177] on span "COMPLETE" at bounding box center [103, 178] width 27 height 6
click at [74, 124] on div "ALL TASKS ALL TASKS ACTIVE TASKS TASKS IN WRAP UP [PHONE_NUMBER] Wrap up | 00:02" at bounding box center [72, 87] width 111 height 140
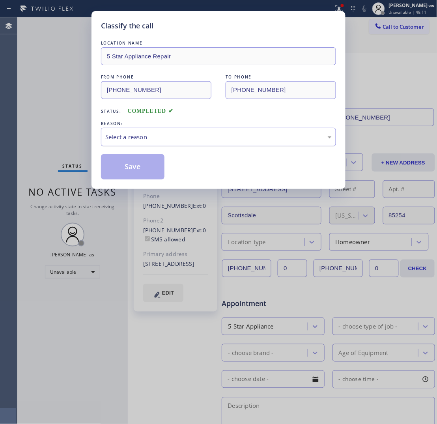
drag, startPoint x: 178, startPoint y: 135, endPoint x: 178, endPoint y: 141, distance: 5.5
click at [178, 136] on div "Select a reason" at bounding box center [218, 137] width 227 height 9
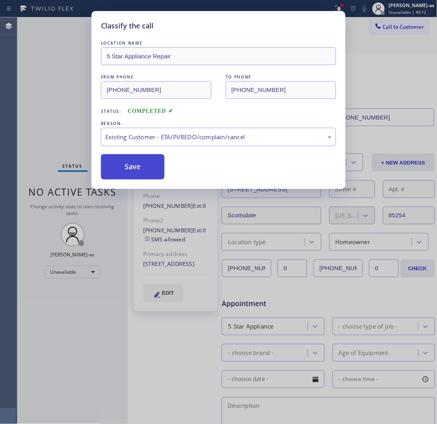
drag, startPoint x: 150, startPoint y: 168, endPoint x: 131, endPoint y: 169, distance: 19.4
click at [148, 168] on button "Save" at bounding box center [133, 166] width 64 height 25
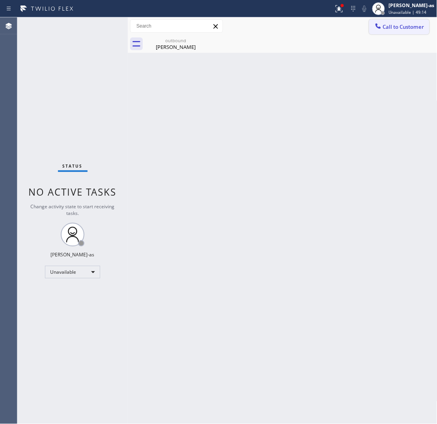
click at [350, 27] on span "Call to Customer" at bounding box center [403, 26] width 41 height 7
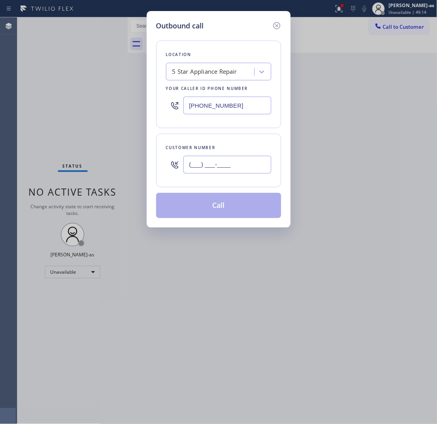
click at [242, 163] on input "(___) ___-____" at bounding box center [228, 165] width 88 height 18
paste input "480) 443-9524"
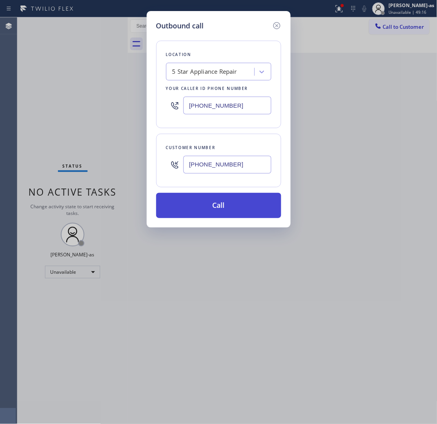
type input "[PHONE_NUMBER]"
drag, startPoint x: 230, startPoint y: 208, endPoint x: 255, endPoint y: 212, distance: 26.0
click at [230, 209] on button "Call" at bounding box center [218, 205] width 125 height 25
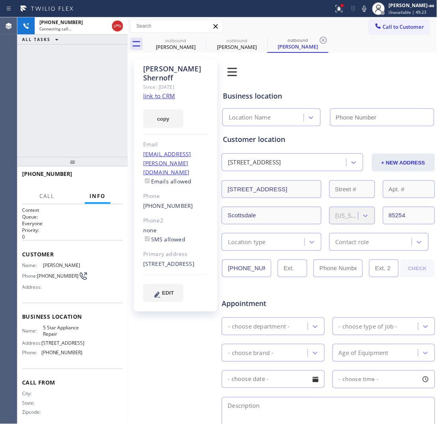
type input "[PHONE_NUMBER]"
drag, startPoint x: 115, startPoint y: 24, endPoint x: 81, endPoint y: 152, distance: 132.2
click at [115, 25] on icon at bounding box center [117, 25] width 9 height 9
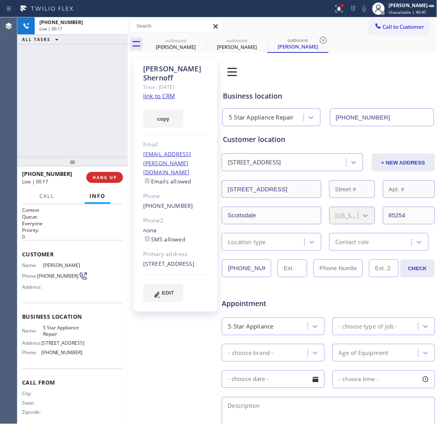
drag, startPoint x: 81, startPoint y: 152, endPoint x: 97, endPoint y: 185, distance: 37.2
click at [84, 162] on div "[PHONE_NUMBER] Live | 00:17 ALL TASKS ALL TASKS ACTIVE TASKS TASKS IN WRAP UP […" at bounding box center [72, 220] width 111 height 407
click at [98, 176] on span "HANG UP" at bounding box center [105, 178] width 24 height 6
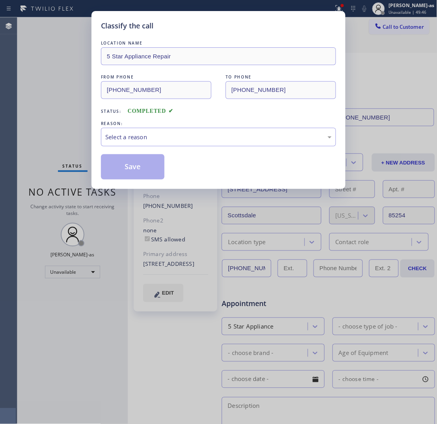
drag, startPoint x: 89, startPoint y: 150, endPoint x: 86, endPoint y: 144, distance: 6.5
click at [89, 148] on div "Classify the call LOCATION NAME 5 Star Appliance Repair FROM PHONE [PHONE_NUMBE…" at bounding box center [218, 212] width 437 height 424
drag, startPoint x: 140, startPoint y: 131, endPoint x: 144, endPoint y: 143, distance: 13.4
click at [141, 137] on div "Select a reason" at bounding box center [218, 137] width 235 height 19
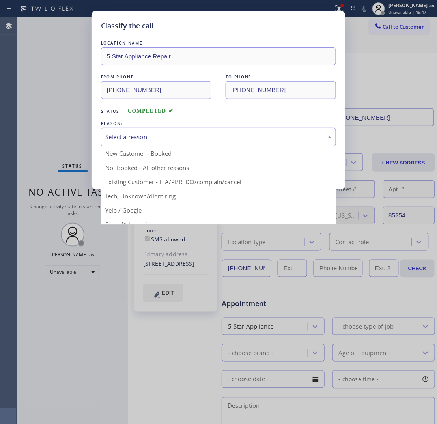
drag, startPoint x: 196, startPoint y: 184, endPoint x: 156, endPoint y: 169, distance: 42.4
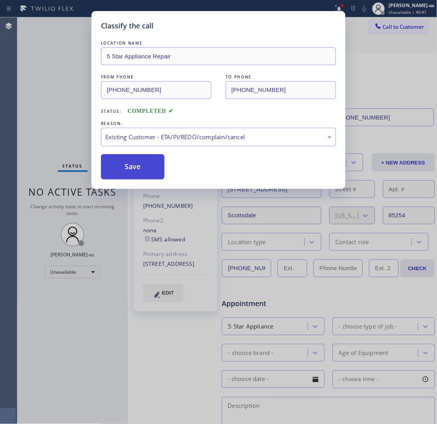
click at [129, 167] on button "Save" at bounding box center [133, 166] width 64 height 25
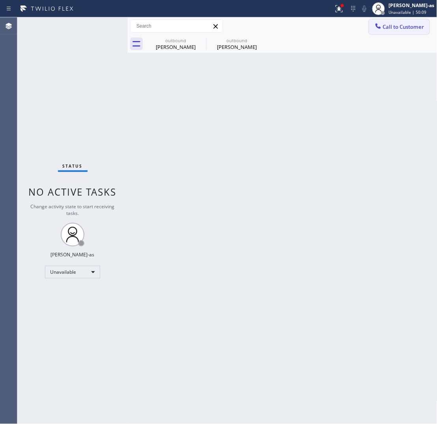
click at [350, 25] on span "Call to Customer" at bounding box center [403, 26] width 41 height 7
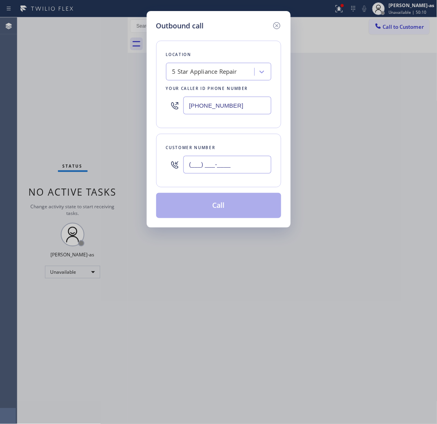
click at [250, 170] on input "(___) ___-____" at bounding box center [228, 165] width 88 height 18
paste input "310) 930-8907"
type input "[PHONE_NUMBER]"
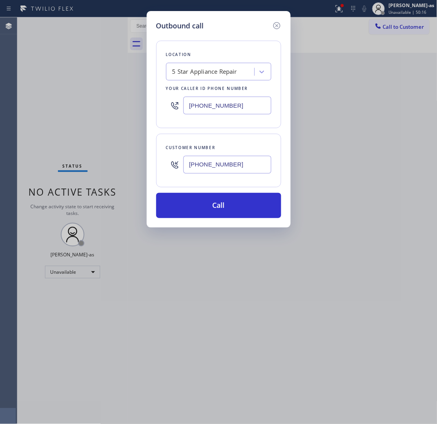
click at [212, 105] on input "[PHONE_NUMBER]" at bounding box center [228, 106] width 88 height 18
paste input "999-4417"
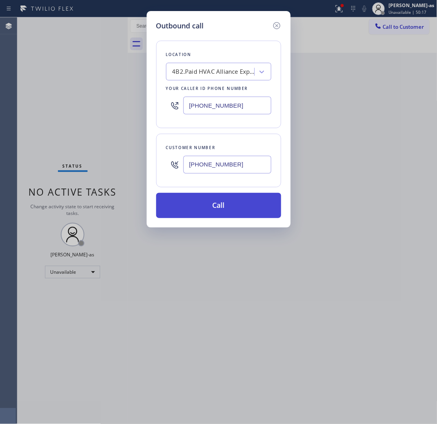
type input "[PHONE_NUMBER]"
click at [219, 210] on button "Call" at bounding box center [218, 205] width 125 height 25
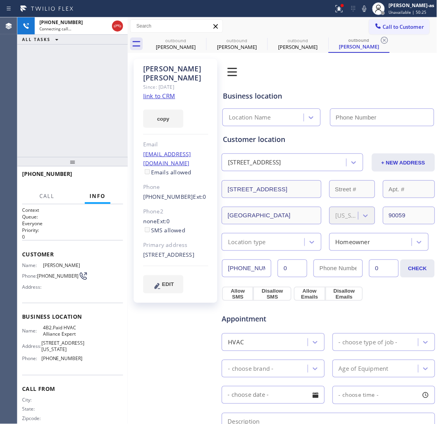
type input "[PHONE_NUMBER]"
click at [47, 73] on div "[PHONE_NUMBER] Live | 00:00 ALL TASKS ALL TASKS ACTIVE TASKS TASKS IN WRAP UP" at bounding box center [72, 87] width 111 height 140
click at [155, 92] on link "link to CRM" at bounding box center [159, 96] width 32 height 8
click at [60, 68] on div "[PHONE_NUMBER] Live | 00:21 ALL TASKS ALL TASKS ACTIVE TASKS TASKS IN WRAP UP" at bounding box center [72, 87] width 111 height 140
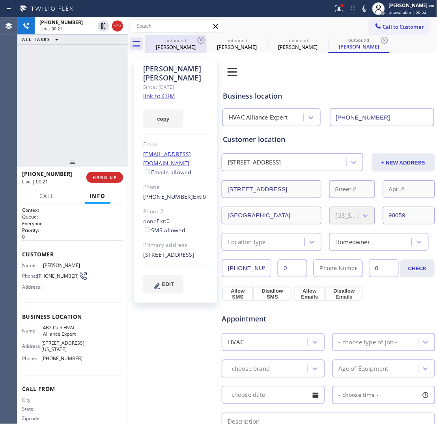
click at [115, 28] on icon at bounding box center [117, 25] width 9 height 9
drag, startPoint x: 170, startPoint y: 49, endPoint x: 196, endPoint y: 39, distance: 26.8
click at [172, 49] on div "[PERSON_NAME]" at bounding box center [176, 46] width 60 height 7
type input "[PHONE_NUMBER]"
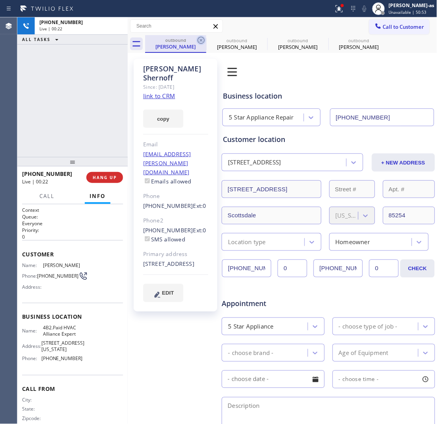
click at [196, 39] on div "outbound [PERSON_NAME]" at bounding box center [175, 44] width 61 height 18
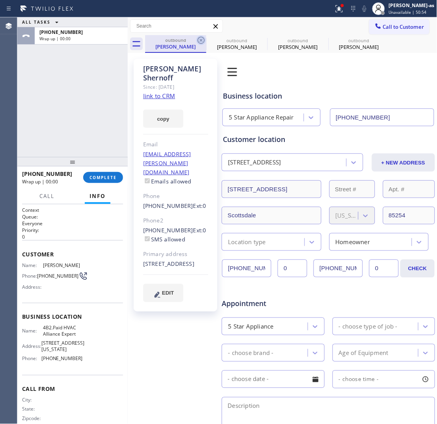
click at [197, 39] on icon at bounding box center [201, 40] width 9 height 9
click at [0, 0] on icon at bounding box center [0, 0] width 0 height 0
click at [319, 39] on icon at bounding box center [323, 40] width 9 height 9
click at [0, 0] on icon at bounding box center [0, 0] width 0 height 0
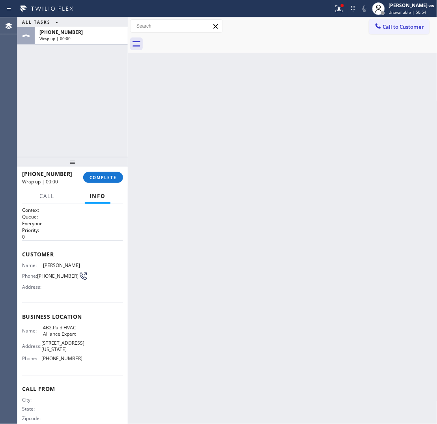
click at [196, 39] on div at bounding box center [291, 44] width 292 height 18
click at [110, 172] on button "COMPLETE" at bounding box center [103, 177] width 40 height 11
click at [82, 131] on div "ALL TASKS ALL TASKS ACTIVE TASKS TASKS IN WRAP UP [PHONE_NUMBER] Wrap up | 00:00" at bounding box center [72, 87] width 111 height 140
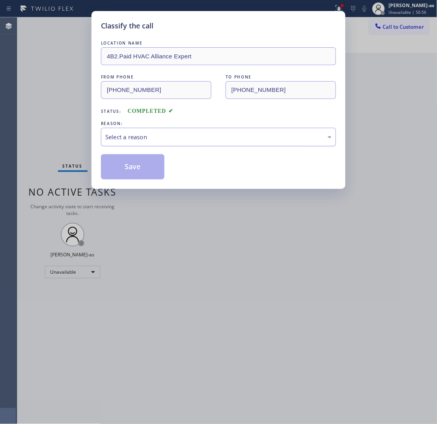
click at [171, 135] on div "Select a reason" at bounding box center [218, 137] width 227 height 9
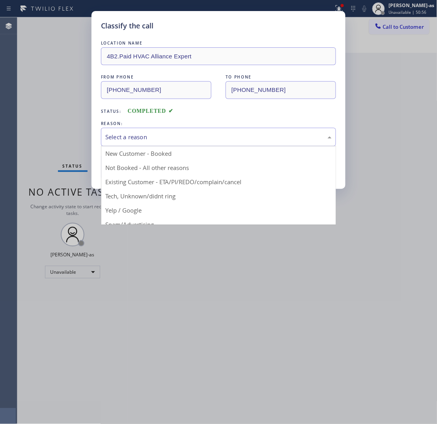
drag, startPoint x: 151, startPoint y: 184, endPoint x: 143, endPoint y: 172, distance: 13.4
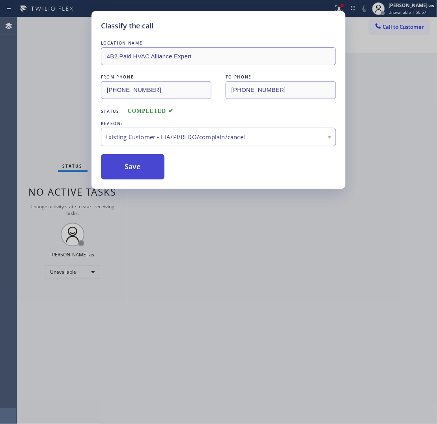
click at [135, 170] on button "Save" at bounding box center [133, 166] width 64 height 25
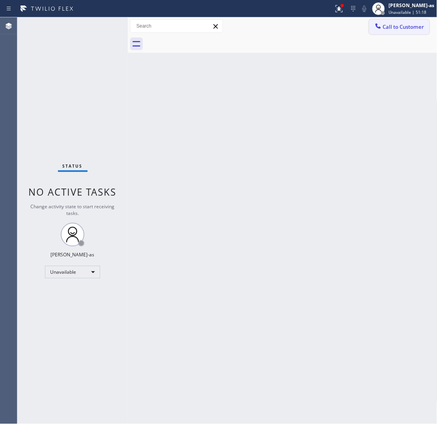
click at [350, 29] on span "Call to Customer" at bounding box center [403, 26] width 41 height 7
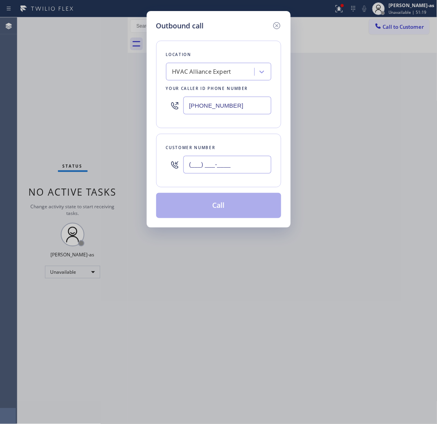
click at [247, 158] on input "(___) ___-____" at bounding box center [228, 165] width 88 height 18
paste input "714) 356-6309"
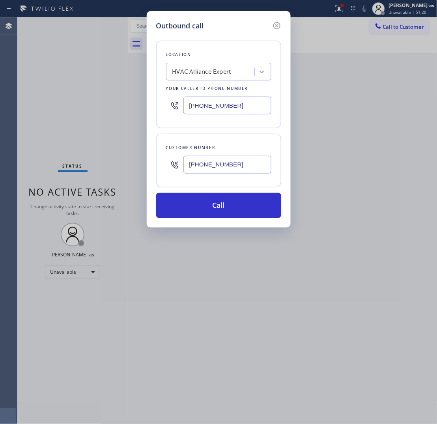
type input "[PHONE_NUMBER]"
click at [235, 109] on input "[PHONE_NUMBER]" at bounding box center [228, 106] width 88 height 18
click at [236, 109] on input "[PHONE_NUMBER]" at bounding box center [228, 106] width 88 height 18
paste input "731-4952"
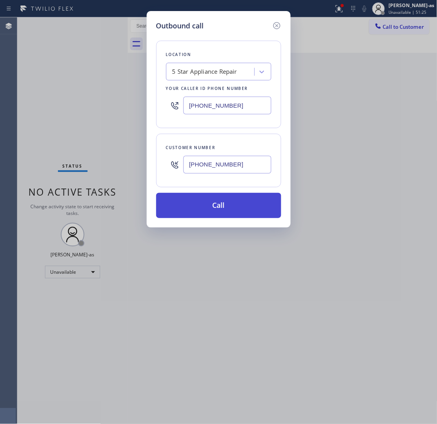
type input "[PHONE_NUMBER]"
click at [236, 204] on button "Call" at bounding box center [218, 205] width 125 height 25
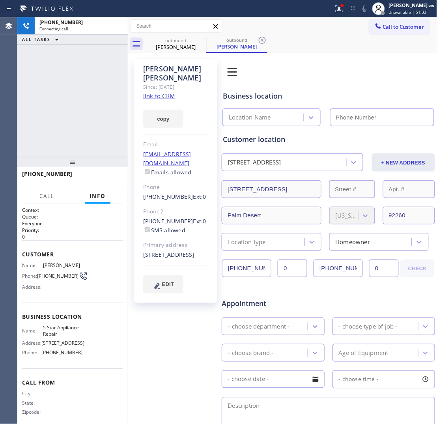
type input "[PHONE_NUMBER]"
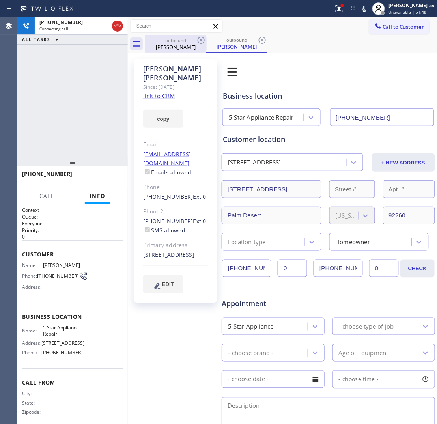
click at [185, 42] on div "outbound" at bounding box center [176, 40] width 60 height 6
click at [202, 42] on icon at bounding box center [201, 40] width 9 height 9
click at [66, 131] on div "[PHONE_NUMBER] Connecting call… ALL TASKS ALL TASKS ACTIVE TASKS TASKS IN WRAP …" at bounding box center [72, 87] width 111 height 140
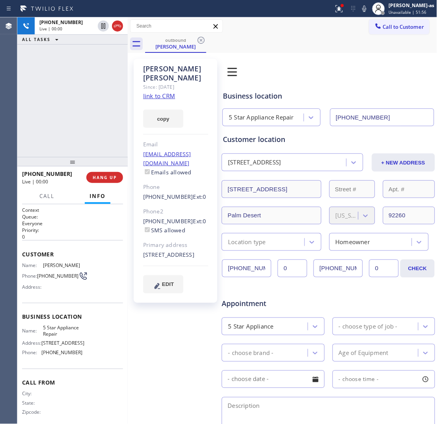
click at [103, 88] on div "[PHONE_NUMBER] Live | 00:00 ALL TASKS ALL TASKS ACTIVE TASKS TASKS IN WRAP UP" at bounding box center [72, 87] width 111 height 140
click at [170, 92] on link "link to CRM" at bounding box center [159, 96] width 32 height 8
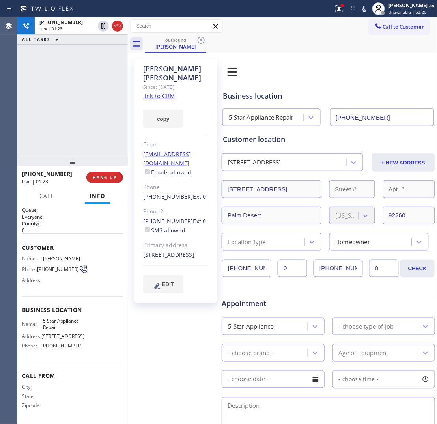
scroll to position [8, 0]
click at [96, 125] on div "[PHONE_NUMBER] Live | 01:34 ALL TASKS ALL TASKS ACTIVE TASKS TASKS IN WRAP UP" at bounding box center [72, 87] width 111 height 140
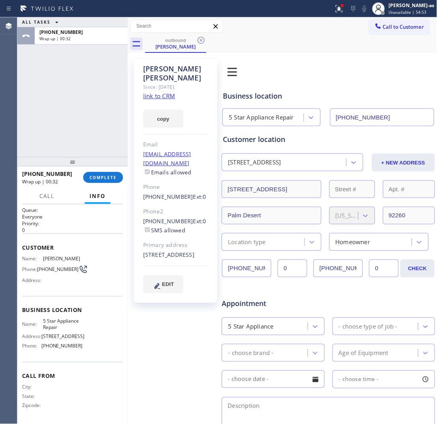
drag, startPoint x: 81, startPoint y: 109, endPoint x: 119, endPoint y: 72, distance: 52.7
click at [84, 110] on div "ALL TASKS ALL TASKS ACTIVE TASKS TASKS IN WRAP UP [PHONE_NUMBER] Wrap up | 00:32" at bounding box center [72, 87] width 111 height 140
click at [104, 181] on button "COMPLETE" at bounding box center [103, 177] width 40 height 11
click at [104, 157] on div at bounding box center [72, 161] width 111 height 9
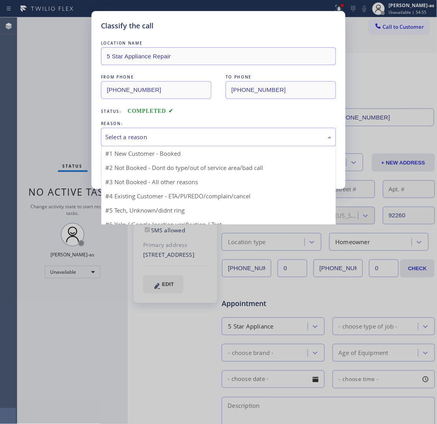
click at [171, 141] on div "Select a reason" at bounding box center [218, 137] width 227 height 9
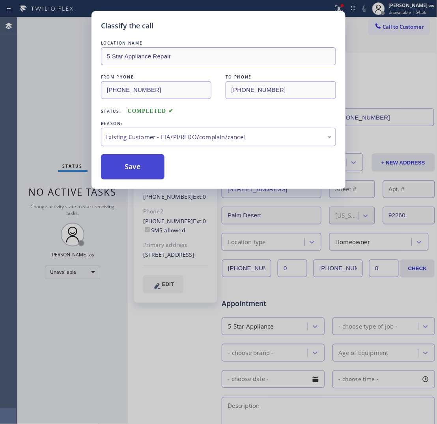
drag, startPoint x: 160, startPoint y: 174, endPoint x: 158, endPoint y: 168, distance: 7.0
click at [160, 174] on button "Save" at bounding box center [133, 166] width 64 height 25
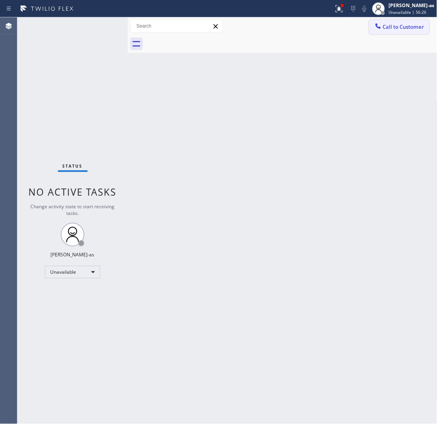
click at [350, 26] on span "Call to Customer" at bounding box center [403, 26] width 41 height 7
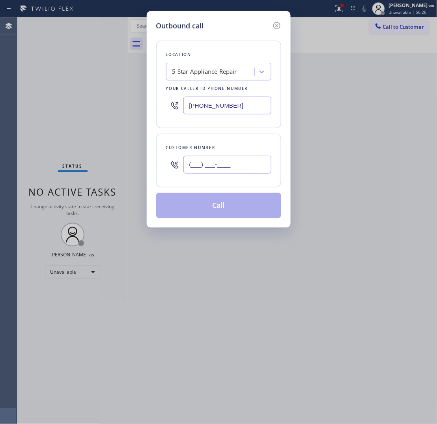
click at [220, 167] on input "(___) ___-____" at bounding box center [228, 165] width 88 height 18
paste input "310) 930-8907"
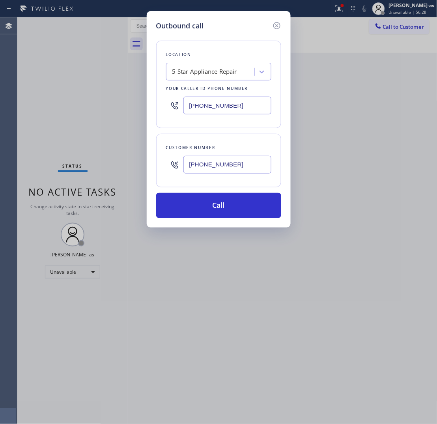
type input "[PHONE_NUMBER]"
click at [216, 107] on input "[PHONE_NUMBER]" at bounding box center [228, 106] width 88 height 18
paste input "999-4417"
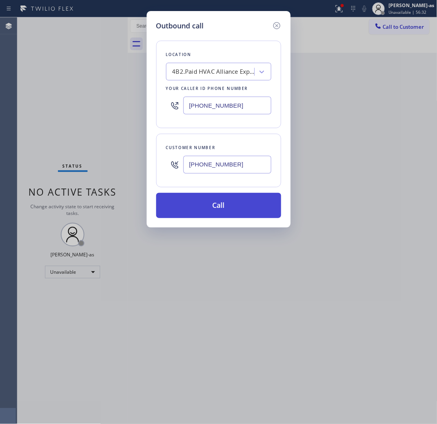
type input "[PHONE_NUMBER]"
click at [225, 217] on button "Call" at bounding box center [218, 205] width 125 height 25
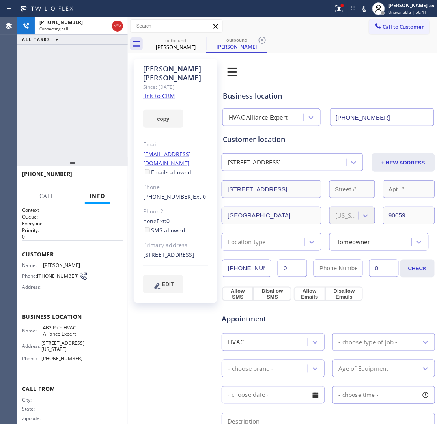
type input "[PHONE_NUMBER]"
click at [112, 118] on div "[PHONE_NUMBER] Live | 00:53 ALL TASKS ALL TASKS ACTIVE TASKS TASKS IN WRAP UP" at bounding box center [72, 87] width 111 height 140
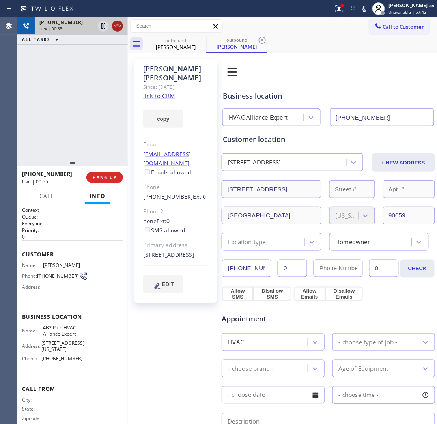
click at [116, 28] on icon at bounding box center [117, 25] width 9 height 9
click at [95, 28] on div "Live | 00:55" at bounding box center [66, 29] width 55 height 6
click at [103, 145] on div "[PHONE_NUMBER] Live | 00:55 ALL TASKS ALL TASKS ACTIVE TASKS TASKS IN WRAP UP" at bounding box center [72, 87] width 111 height 140
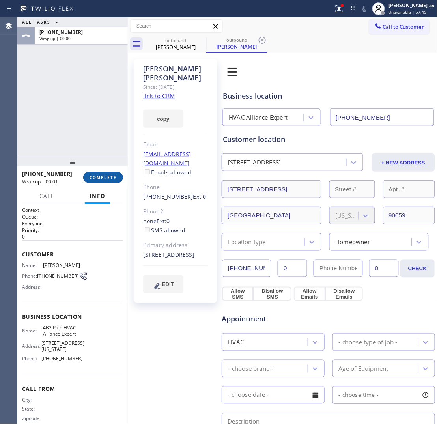
click at [110, 172] on button "COMPLETE" at bounding box center [103, 177] width 40 height 11
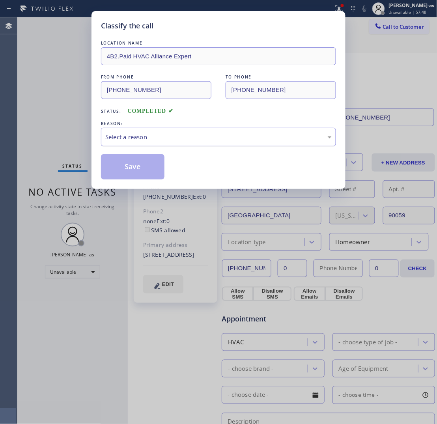
drag, startPoint x: 176, startPoint y: 137, endPoint x: 183, endPoint y: 139, distance: 6.6
click at [179, 138] on div "Select a reason" at bounding box center [218, 137] width 227 height 9
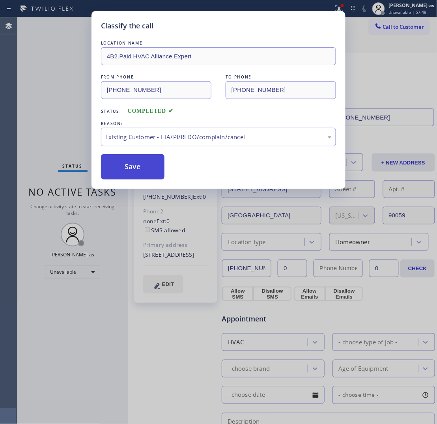
click at [145, 163] on button "Save" at bounding box center [133, 166] width 64 height 25
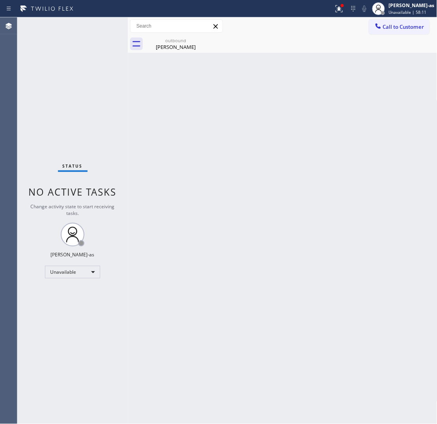
click at [292, 161] on div "Back to Dashboard Change Sender ID Customers Technicians Select a contact Outbo…" at bounding box center [283, 220] width 310 height 407
click at [350, 25] on span "Call to Customer" at bounding box center [403, 26] width 41 height 7
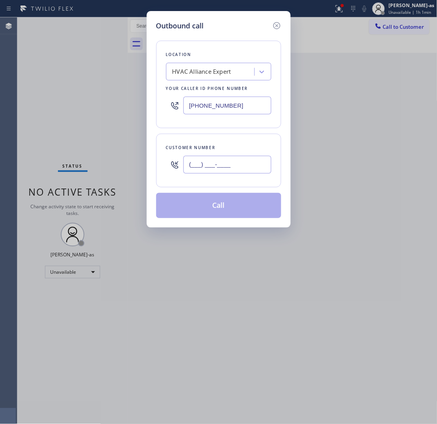
click at [225, 169] on input "(___) ___-____" at bounding box center [228, 165] width 88 height 18
paste input "415) 370-6329"
type input "[PHONE_NUMBER]"
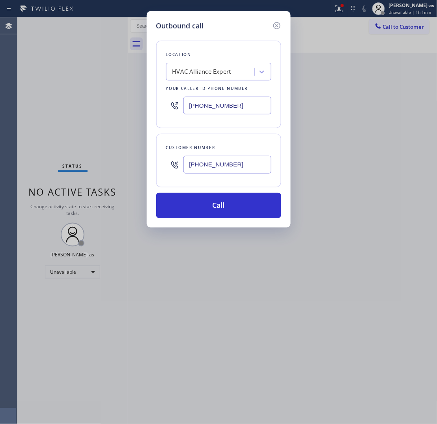
click at [218, 77] on div "HVAC Alliance Expert" at bounding box center [212, 72] width 86 height 14
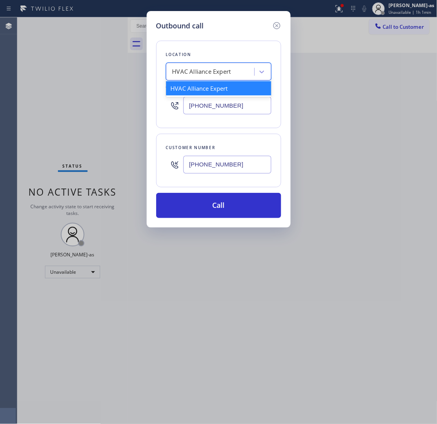
paste input "Neighborly HVAC The [PERSON_NAME]"
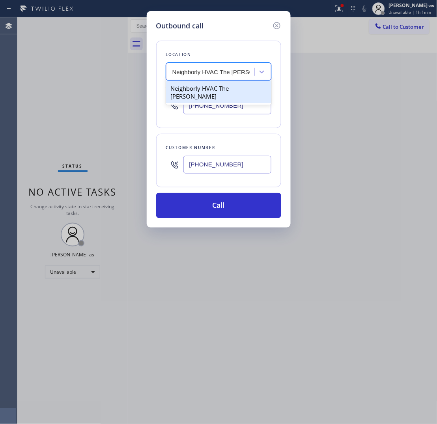
type input "Neighborly HVAC The [PERSON_NAME]"
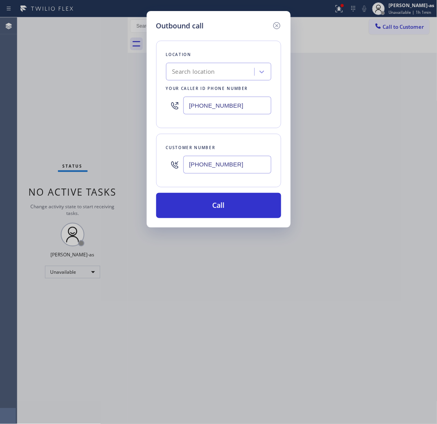
click at [209, 98] on input "[PHONE_NUMBER]" at bounding box center [228, 106] width 88 height 18
click at [204, 64] on div "Search location" at bounding box center [218, 72] width 105 height 18
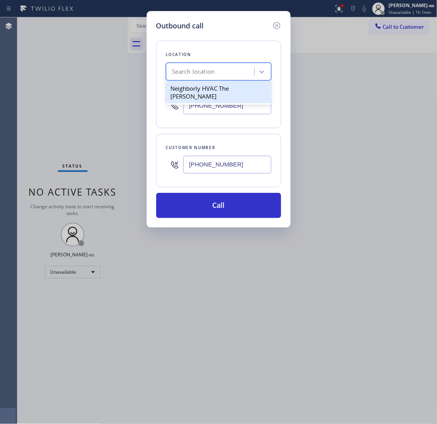
click at [202, 85] on div "Neighborly HVAC The [PERSON_NAME]" at bounding box center [218, 92] width 105 height 22
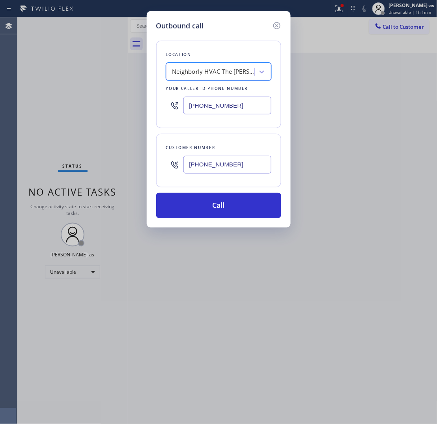
type input "[PHONE_NUMBER]"
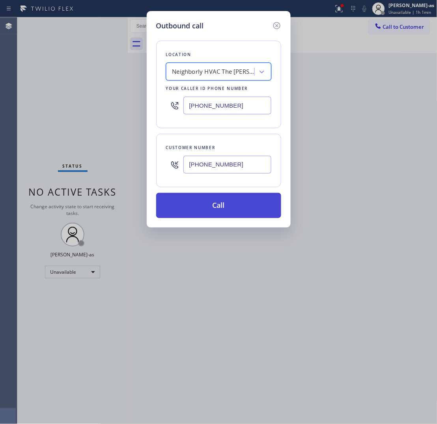
click at [212, 203] on button "Call" at bounding box center [218, 205] width 125 height 25
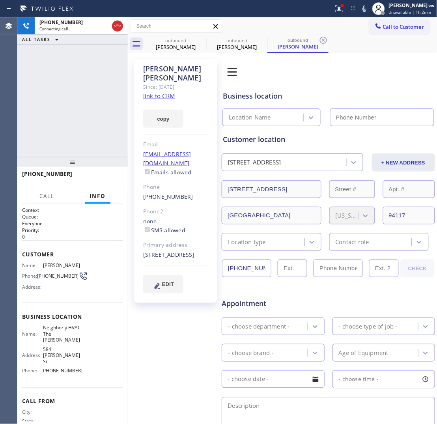
type input "[PHONE_NUMBER]"
drag, startPoint x: 184, startPoint y: 44, endPoint x: 199, endPoint y: 44, distance: 15.0
click at [184, 44] on div "[PERSON_NAME]" at bounding box center [176, 46] width 60 height 7
click at [0, 0] on icon at bounding box center [0, 0] width 0 height 0
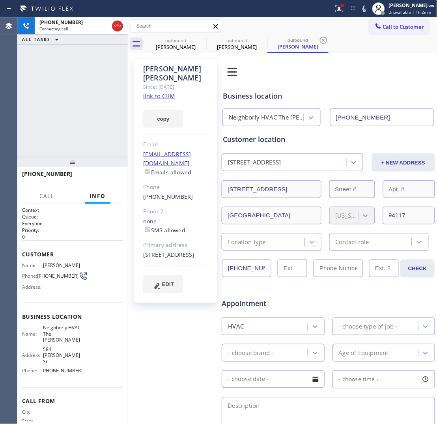
click at [319, 41] on icon at bounding box center [323, 40] width 9 height 9
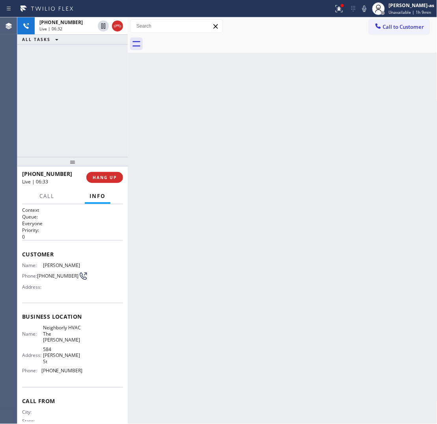
drag, startPoint x: 82, startPoint y: 87, endPoint x: 285, endPoint y: 78, distance: 203.0
click at [94, 88] on div "[PHONE_NUMBER] Live | 06:32 ALL TASKS ALL TASKS ACTIVE TASKS TASKS IN WRAP UP" at bounding box center [72, 87] width 111 height 140
click at [137, 147] on div "Back to Dashboard Change Sender ID Customers Technicians Select a contact Outbo…" at bounding box center [283, 220] width 310 height 407
click at [105, 178] on span "HANG UP" at bounding box center [105, 178] width 24 height 6
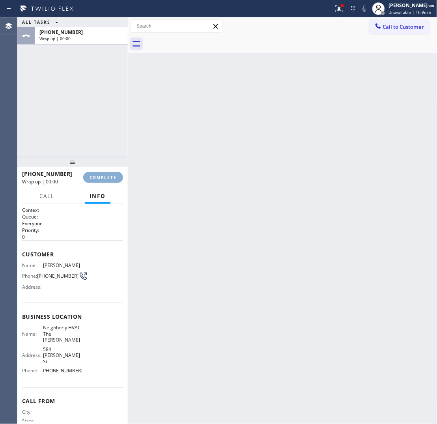
click at [105, 178] on span "COMPLETE" at bounding box center [103, 178] width 27 height 6
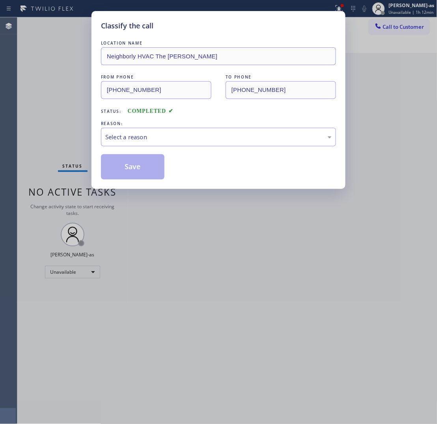
drag, startPoint x: 389, startPoint y: 24, endPoint x: 383, endPoint y: 24, distance: 5.9
click at [350, 24] on div "Classify the call LOCATION NAME Neighborly HVAC The [PERSON_NAME] FROM PHONE [P…" at bounding box center [218, 212] width 437 height 424
click at [206, 131] on div "Select a reason" at bounding box center [218, 137] width 235 height 19
drag, startPoint x: 195, startPoint y: 137, endPoint x: 197, endPoint y: 141, distance: 4.9
click at [195, 139] on div "Not Booked - All other reasons" at bounding box center [218, 137] width 227 height 9
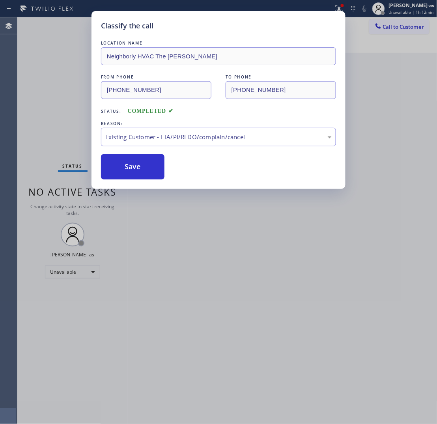
drag, startPoint x: 131, startPoint y: 169, endPoint x: 170, endPoint y: 162, distance: 39.6
click at [147, 170] on button "Save" at bounding box center [133, 166] width 64 height 25
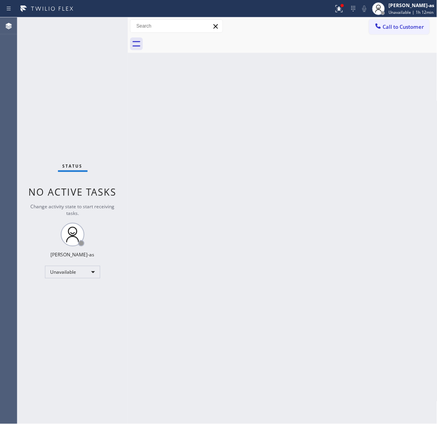
click at [350, 28] on span "Call to Customer" at bounding box center [403, 26] width 41 height 7
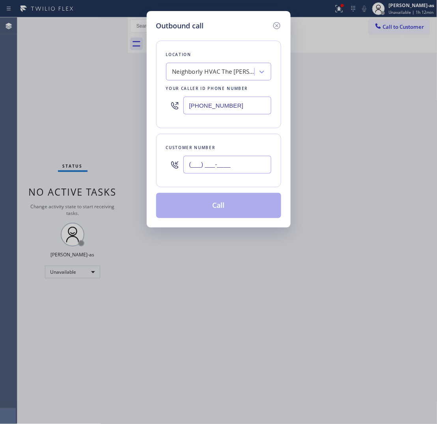
click at [253, 162] on input "(___) ___-____" at bounding box center [228, 165] width 88 height 18
paste input "732) 527-5470"
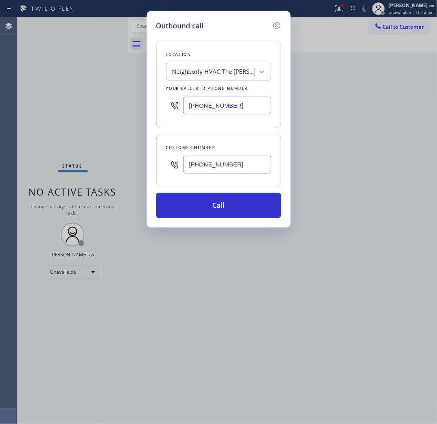
type input "[PHONE_NUMBER]"
click at [176, 66] on div "Neighborly HVAC The [PERSON_NAME]" at bounding box center [212, 72] width 86 height 14
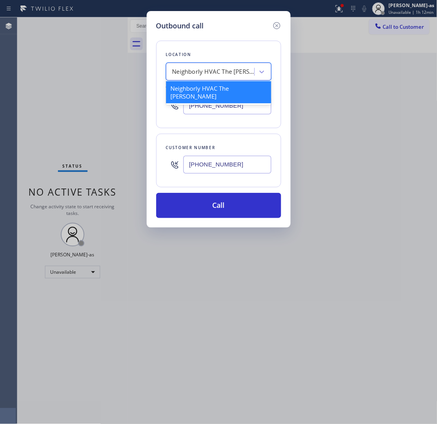
paste input "Edison Electricians of [GEOGRAPHIC_DATA]"
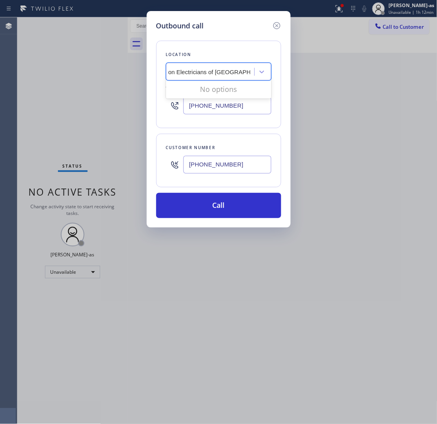
scroll to position [0, 4]
type input "Edison Electricians of [GEOGRAPHIC_DATA]"
click at [184, 87] on div "Edison Electricians of [GEOGRAPHIC_DATA]" at bounding box center [218, 92] width 105 height 22
type input "[PHONE_NUMBER]"
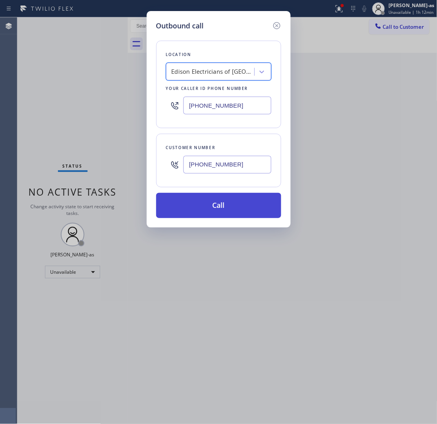
scroll to position [0, 0]
click at [215, 200] on button "Call" at bounding box center [218, 205] width 125 height 25
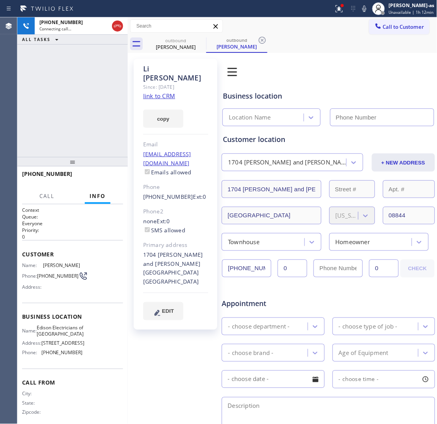
click at [174, 92] on link "link to CRM" at bounding box center [159, 96] width 32 height 8
type input "[PHONE_NUMBER]"
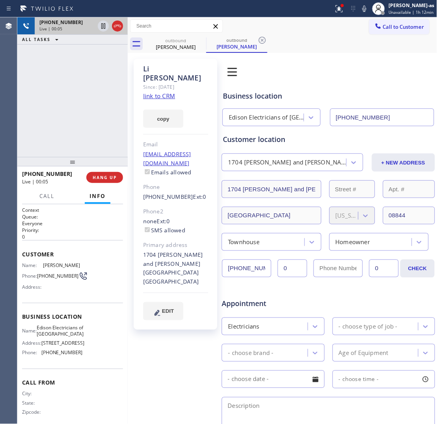
drag, startPoint x: 124, startPoint y: 23, endPoint x: 126, endPoint y: 32, distance: 9.9
click at [124, 24] on div at bounding box center [110, 25] width 28 height 17
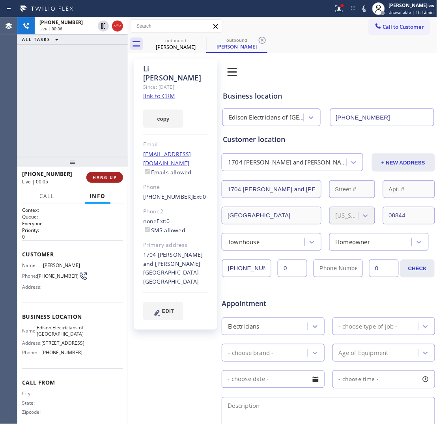
click at [107, 182] on button "HANG UP" at bounding box center [104, 177] width 37 height 11
click at [105, 179] on span "HANG UP" at bounding box center [105, 178] width 24 height 6
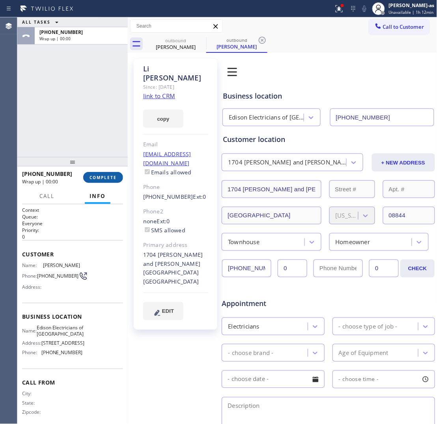
click at [105, 179] on span "COMPLETE" at bounding box center [103, 178] width 27 height 6
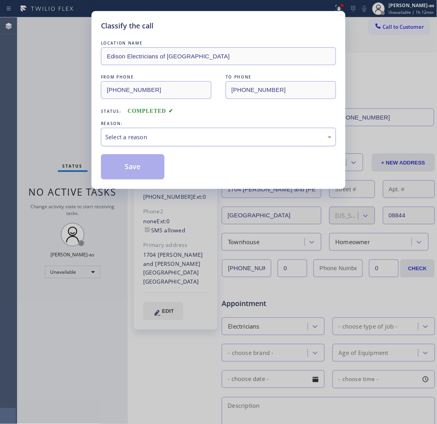
click at [136, 135] on div "Select a reason" at bounding box center [218, 137] width 227 height 9
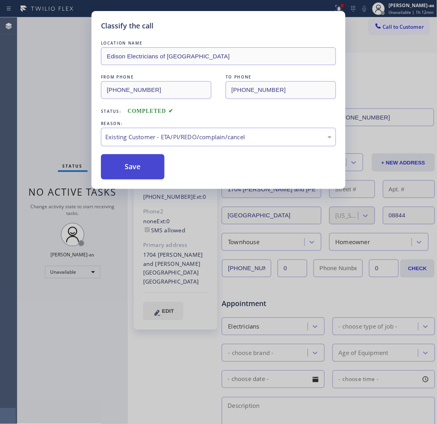
click at [127, 171] on button "Save" at bounding box center [133, 166] width 64 height 25
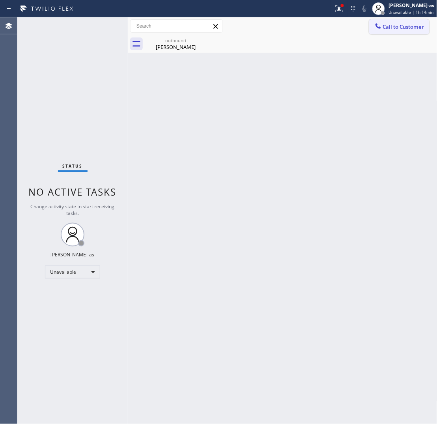
click at [350, 26] on span "Call to Customer" at bounding box center [403, 26] width 41 height 7
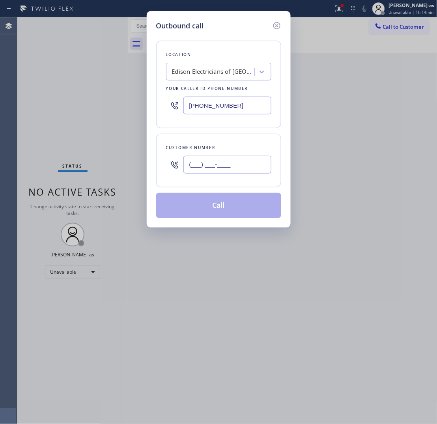
click at [247, 169] on input "(___) ___-____" at bounding box center [228, 165] width 88 height 18
paste input "917) 687-0704"
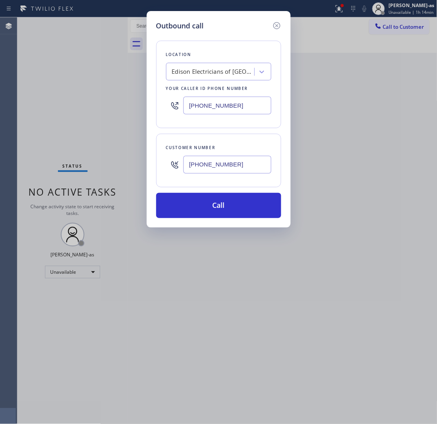
type input "[PHONE_NUMBER]"
click at [236, 117] on div "[PHONE_NUMBER]" at bounding box center [218, 106] width 105 height 26
click at [244, 105] on input "[PHONE_NUMBER]" at bounding box center [228, 106] width 88 height 18
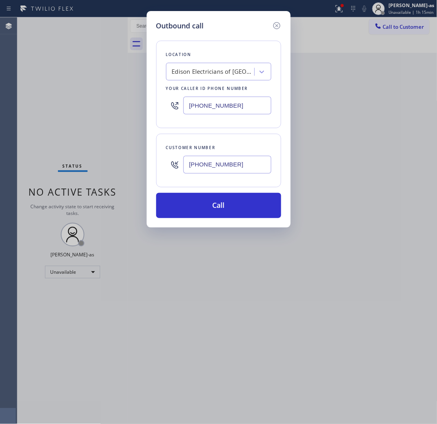
paste input "55) 731-4952"
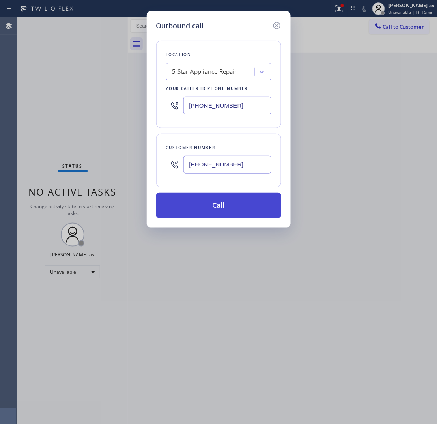
type input "[PHONE_NUMBER]"
click at [223, 206] on button "Call" at bounding box center [218, 205] width 125 height 25
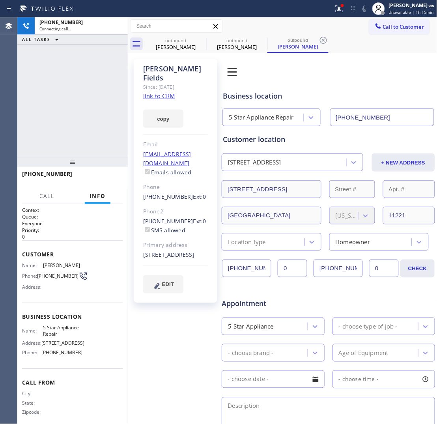
type input "[PHONE_NUMBER]"
click at [76, 80] on div "[PHONE_NUMBER] Live | 00:00 ALL TASKS ALL TASKS ACTIVE TASKS TASKS IN WRAP UP" at bounding box center [72, 87] width 111 height 140
click at [155, 92] on link "link to CRM" at bounding box center [159, 96] width 32 height 8
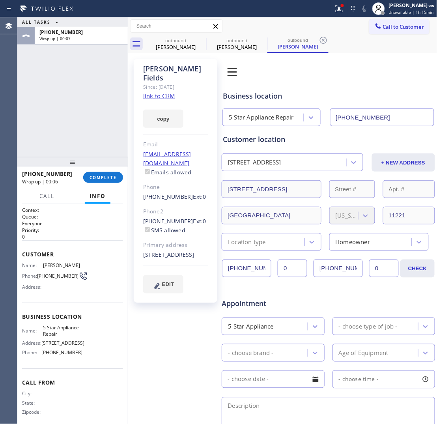
drag, startPoint x: 76, startPoint y: 81, endPoint x: 111, endPoint y: 54, distance: 43.9
click at [79, 85] on div "ALL TASKS ALL TASKS ACTIVE TASKS TASKS IN WRAP UP [PHONE_NUMBER] Wrap up | 00:07" at bounding box center [72, 87] width 111 height 140
drag, startPoint x: 176, startPoint y: 40, endPoint x: 204, endPoint y: 46, distance: 28.2
click at [177, 40] on div "outbound" at bounding box center [176, 40] width 60 height 6
type input "[PHONE_NUMBER]"
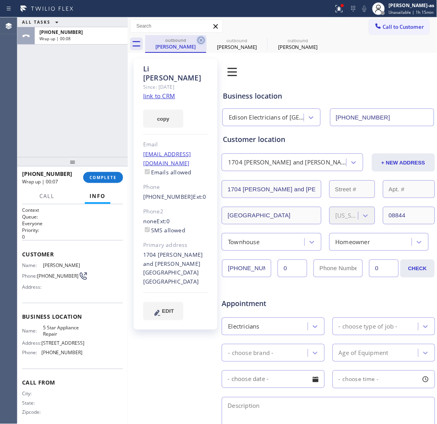
click at [204, 40] on icon at bounding box center [201, 40] width 9 height 9
click at [0, 0] on icon at bounding box center [0, 0] width 0 height 0
type input "[PHONE_NUMBER]"
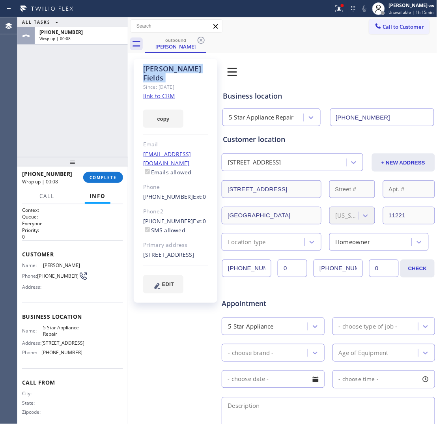
click at [204, 40] on icon at bounding box center [201, 40] width 9 height 9
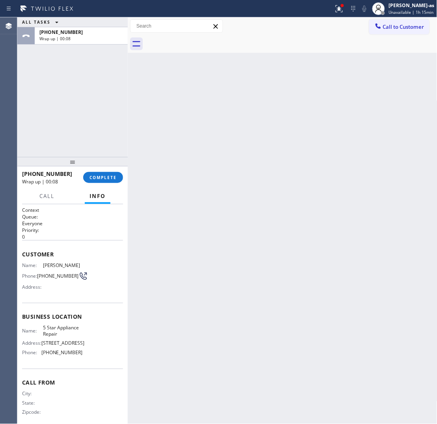
click at [204, 40] on div at bounding box center [291, 44] width 292 height 18
click at [97, 188] on div "[PHONE_NUMBER] Wrap up | 00:08 COMPLETE Call Info Call ended [PHONE_NUMBER] Wra…" at bounding box center [72, 296] width 111 height 258
click at [103, 177] on span "COMPLETE" at bounding box center [103, 178] width 27 height 6
click at [103, 138] on div "ALL TASKS ALL TASKS ACTIVE TASKS TASKS IN WRAP UP [PHONE_NUMBER] Wrap up | 00:09" at bounding box center [72, 87] width 111 height 140
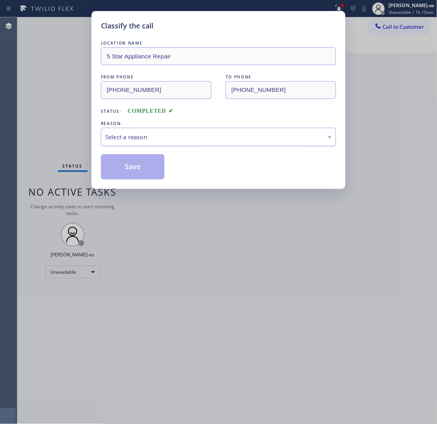
drag, startPoint x: 218, startPoint y: 142, endPoint x: 216, endPoint y: 146, distance: 4.3
click at [218, 142] on div "Select a reason" at bounding box center [218, 137] width 235 height 19
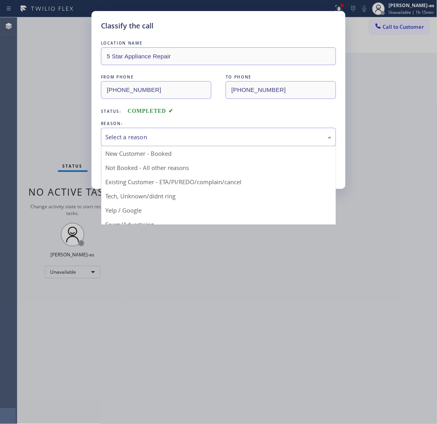
drag, startPoint x: 193, startPoint y: 181, endPoint x: 189, endPoint y: 180, distance: 4.9
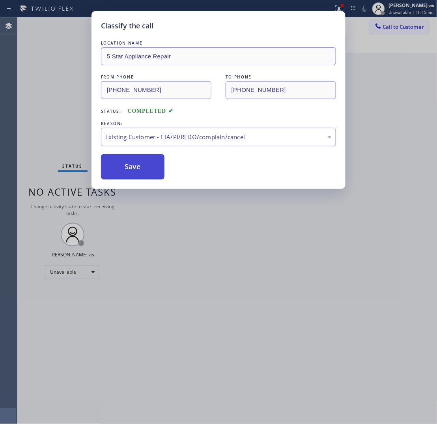
click at [135, 159] on button "Save" at bounding box center [133, 166] width 64 height 25
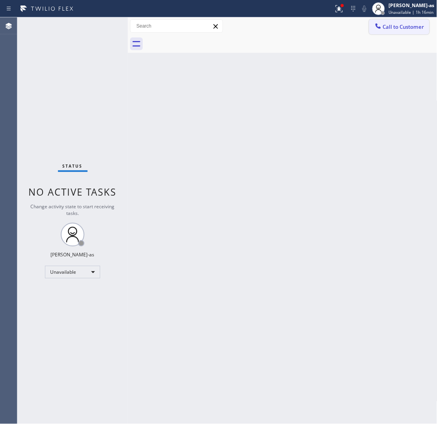
click at [350, 24] on span "Call to Customer" at bounding box center [403, 26] width 41 height 7
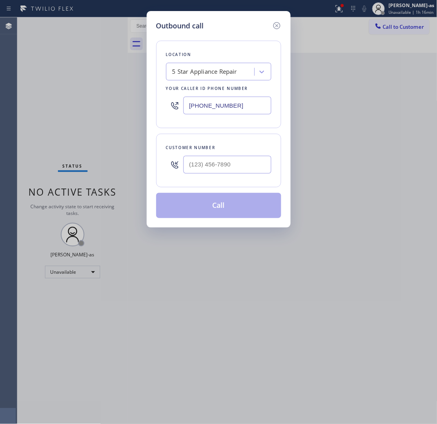
click at [230, 156] on div at bounding box center [228, 165] width 88 height 26
click at [239, 159] on input "(___) ___-____" at bounding box center [228, 165] width 88 height 18
paste input "917) 687-0704"
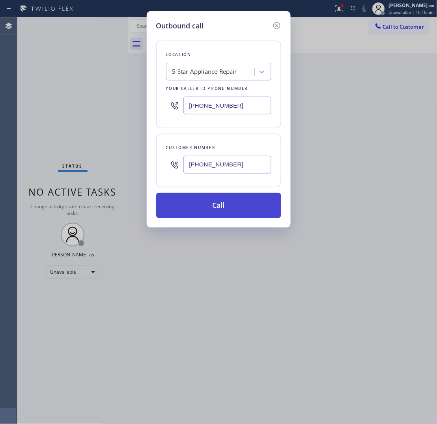
type input "[PHONE_NUMBER]"
click at [234, 194] on button "Call" at bounding box center [218, 205] width 125 height 25
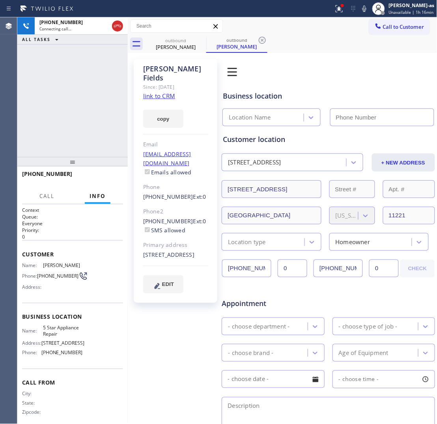
type input "[PHONE_NUMBER]"
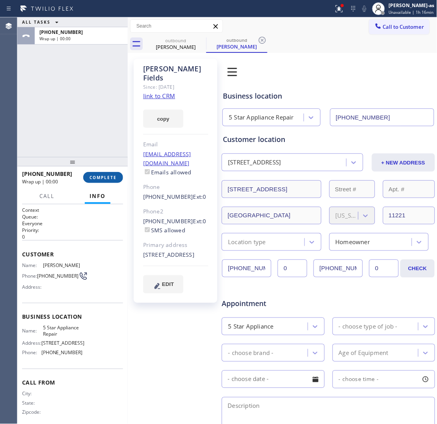
click at [99, 181] on button "COMPLETE" at bounding box center [103, 177] width 40 height 11
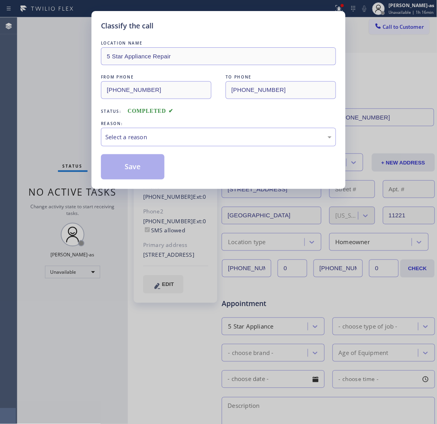
click at [100, 180] on div "Classify the call LOCATION NAME 5 Star Appliance Repair FROM PHONE [PHONE_NUMBE…" at bounding box center [219, 100] width 254 height 178
click at [156, 141] on div "Select a reason" at bounding box center [218, 137] width 227 height 9
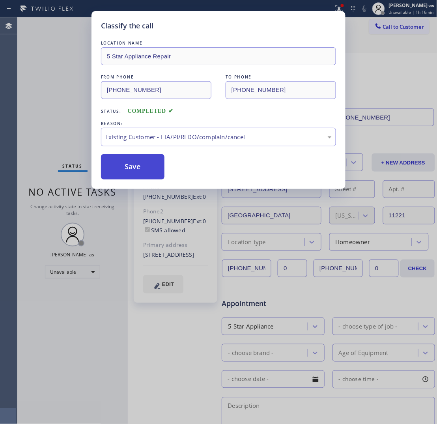
click at [122, 165] on button "Save" at bounding box center [133, 166] width 64 height 25
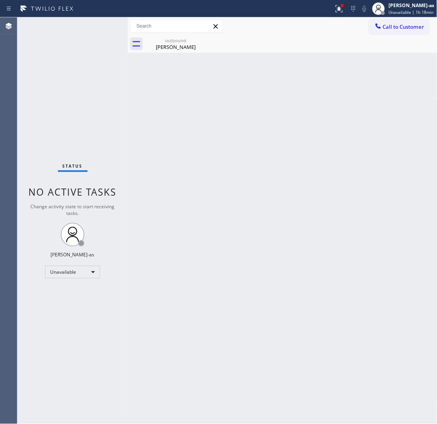
click at [267, 174] on div "Back to Dashboard Change Sender ID Customers Technicians Select a contact Outbo…" at bounding box center [283, 220] width 310 height 407
click at [176, 49] on div "[PERSON_NAME]" at bounding box center [176, 46] width 60 height 7
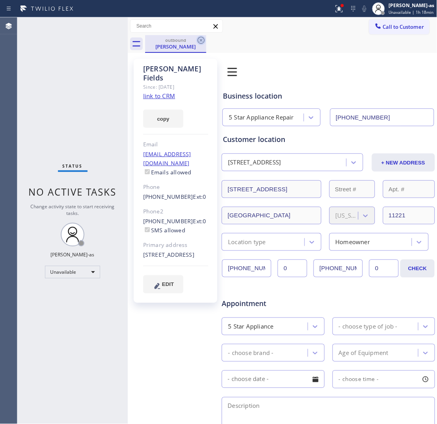
click at [200, 43] on icon at bounding box center [201, 40] width 9 height 9
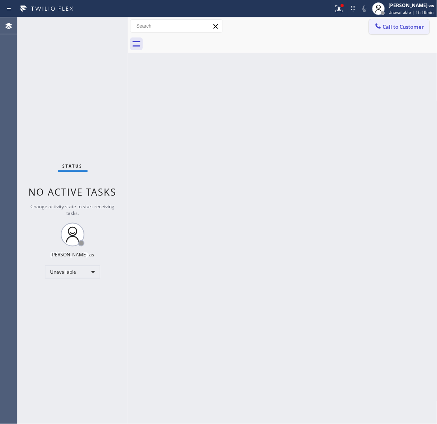
click at [350, 24] on span "Call to Customer" at bounding box center [403, 26] width 41 height 7
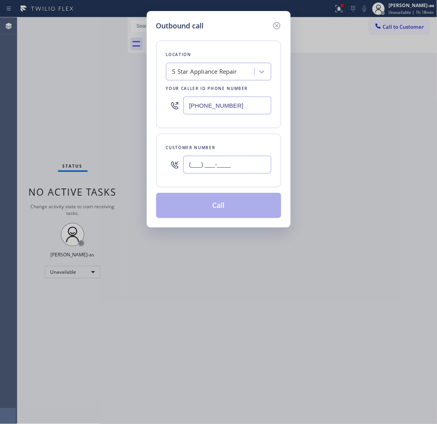
click at [250, 167] on input "(___) ___-____" at bounding box center [228, 165] width 88 height 18
paste input "858) 231-3148"
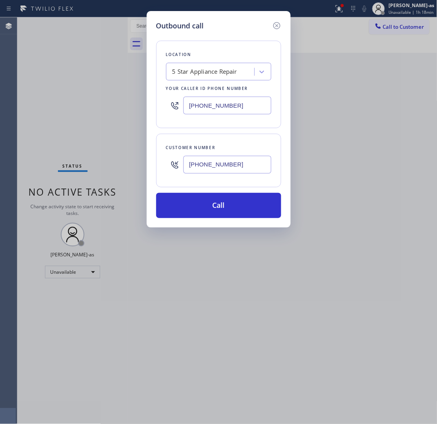
type input "[PHONE_NUMBER]"
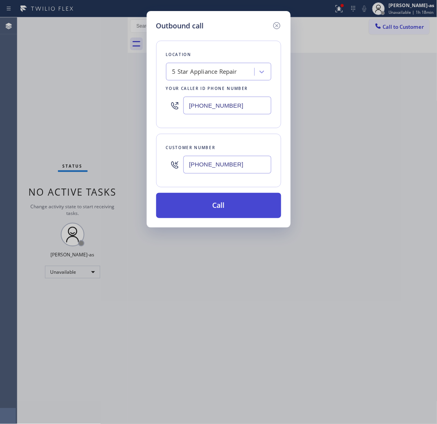
click at [234, 211] on button "Call" at bounding box center [218, 205] width 125 height 25
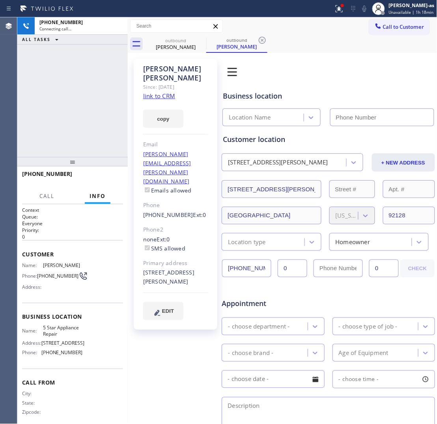
type input "[PHONE_NUMBER]"
click at [164, 92] on link "link to CRM" at bounding box center [159, 96] width 32 height 8
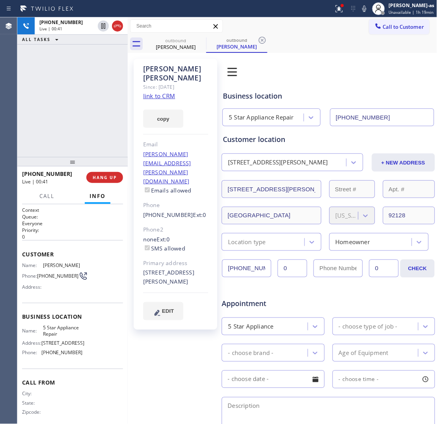
click at [109, 125] on div "[PHONE_NUMBER] Live | 00:41 ALL TASKS ALL TASKS ACTIVE TASKS TASKS IN WRAP UP" at bounding box center [72, 87] width 111 height 140
click at [81, 124] on div "[PHONE_NUMBER] Live | 00:42 ALL TASKS ALL TASKS ACTIVE TASKS TASKS IN WRAP UP" at bounding box center [72, 87] width 111 height 140
click at [72, 122] on div "[PHONE_NUMBER] Live | 00:42 ALL TASKS ALL TASKS ACTIVE TASKS TASKS IN WRAP UP" at bounding box center [72, 87] width 111 height 140
click at [114, 184] on div "[PHONE_NUMBER] Live | 00:43 HANG UP" at bounding box center [72, 177] width 101 height 21
click at [107, 178] on span "HANG UP" at bounding box center [105, 178] width 24 height 6
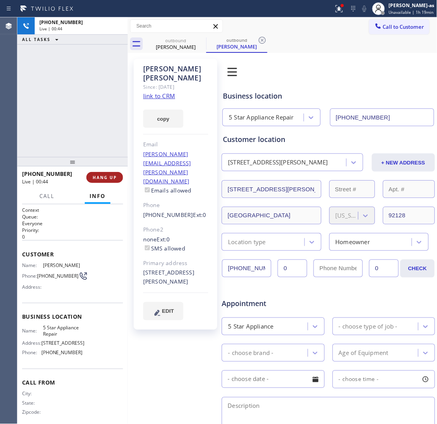
click at [107, 178] on span "HANG UP" at bounding box center [105, 178] width 24 height 6
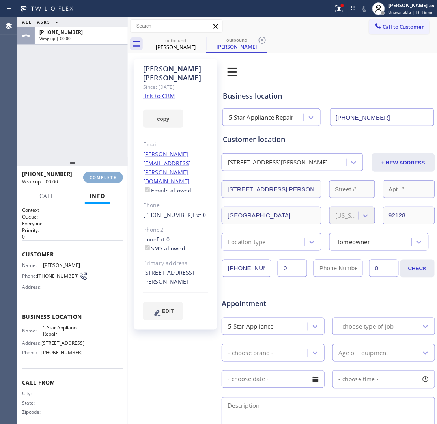
click at [107, 178] on span "COMPLETE" at bounding box center [103, 178] width 27 height 6
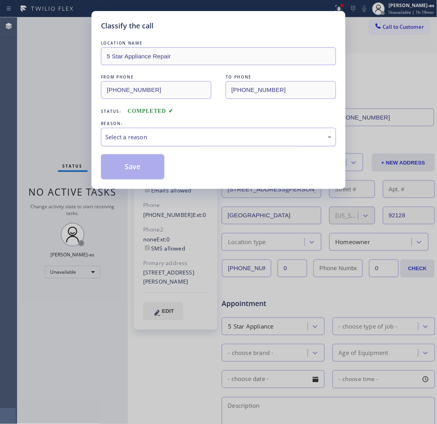
click at [152, 139] on div "Select a reason" at bounding box center [218, 137] width 227 height 9
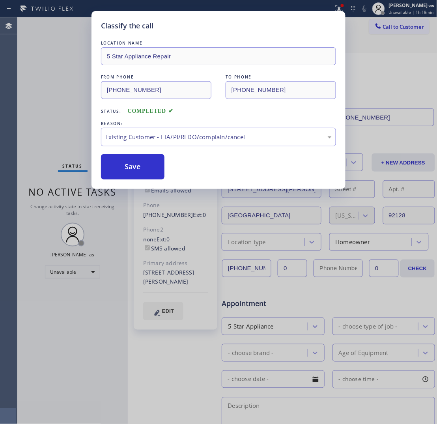
click at [118, 167] on button "Save" at bounding box center [133, 166] width 64 height 25
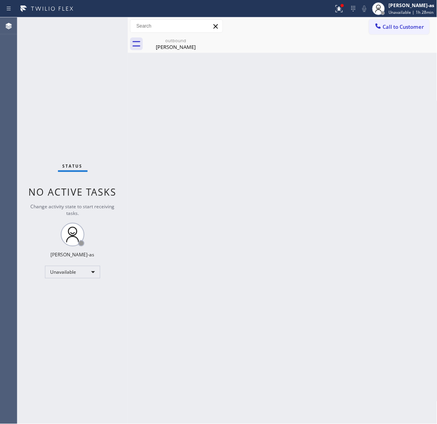
drag, startPoint x: 169, startPoint y: 123, endPoint x: 174, endPoint y: 99, distance: 24.3
click at [171, 123] on div "Back to Dashboard Change Sender ID Customers Technicians Select a contact Outbo…" at bounding box center [283, 220] width 310 height 407
drag, startPoint x: 159, startPoint y: 40, endPoint x: 180, endPoint y: 40, distance: 20.9
click at [162, 40] on div "outbound" at bounding box center [176, 40] width 60 height 6
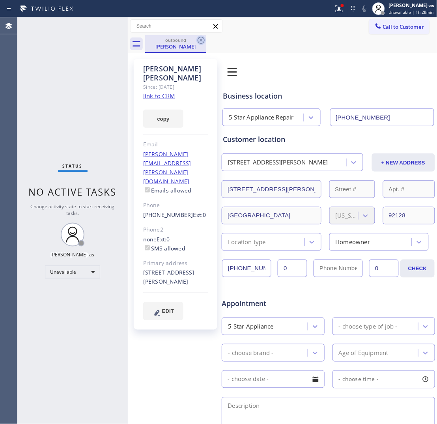
click at [202, 39] on icon at bounding box center [201, 40] width 9 height 9
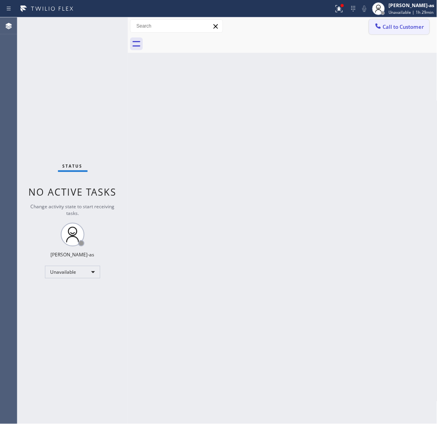
click at [350, 26] on span "Call to Customer" at bounding box center [403, 26] width 41 height 7
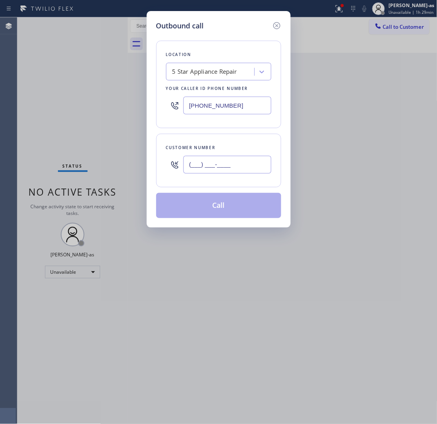
click at [231, 167] on input "(___) ___-____" at bounding box center [228, 165] width 88 height 18
paste input "213) 364-0166"
type input "[PHONE_NUMBER]"
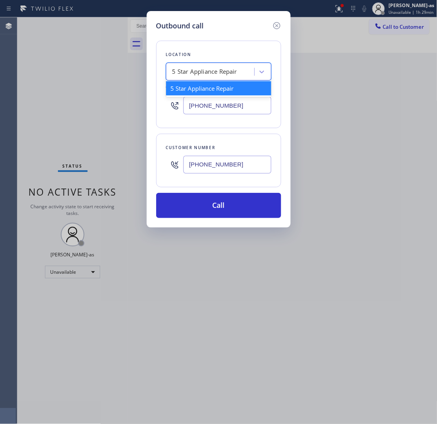
click at [225, 63] on div "5 Star Appliance Repair" at bounding box center [218, 72] width 105 height 18
paste input "Fairfax Heating and Air."
type input "Fairfax Heating and Air"
click at [205, 82] on div "Fairfax Heating and Air" at bounding box center [218, 88] width 105 height 14
click at [201, 80] on div "5 Star Appliance Repair" at bounding box center [218, 72] width 105 height 18
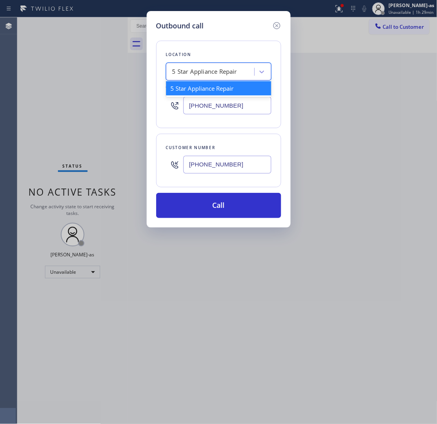
paste input "Fairfax Heating and Air."
type input "Fairfax Heating and Air"
click at [181, 91] on div "Fairfax Heating and Air" at bounding box center [218, 88] width 105 height 14
type input "[PHONE_NUMBER]"
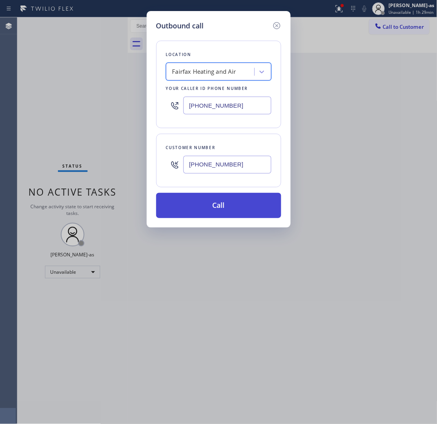
click at [228, 205] on button "Call" at bounding box center [218, 205] width 125 height 25
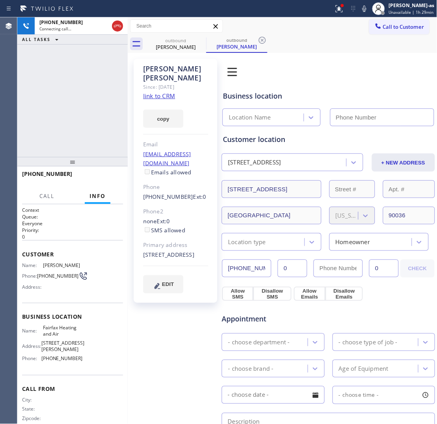
click at [168, 92] on link "link to CRM" at bounding box center [159, 96] width 32 height 8
type input "[PHONE_NUMBER]"
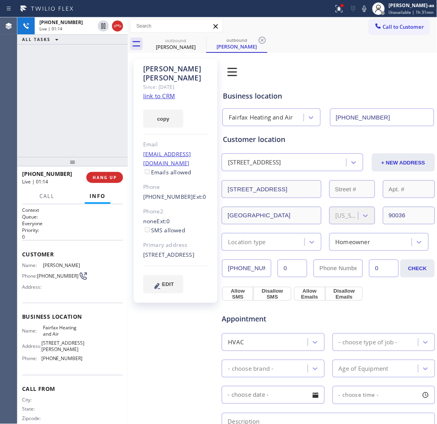
drag, startPoint x: 67, startPoint y: 39, endPoint x: 109, endPoint y: 1, distance: 55.9
click at [71, 36] on div "ALL TASKS ALL TASKS ACTIVE TASKS TASKS IN WRAP UP" at bounding box center [72, 40] width 111 height 10
drag, startPoint x: 115, startPoint y: 25, endPoint x: 120, endPoint y: 26, distance: 5.2
click at [116, 25] on icon at bounding box center [117, 25] width 9 height 9
click at [127, 28] on div "[PHONE_NUMBER] Live | 01:15 ALL TASKS ALL TASKS ACTIVE TASKS TASKS IN WRAP UP […" at bounding box center [227, 220] width 420 height 407
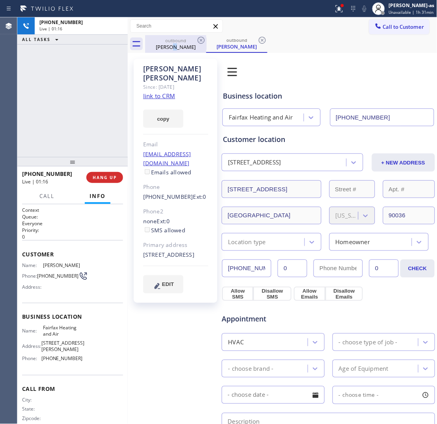
drag, startPoint x: 176, startPoint y: 43, endPoint x: 202, endPoint y: 46, distance: 26.2
click at [178, 45] on div "[PERSON_NAME]" at bounding box center [176, 46] width 60 height 7
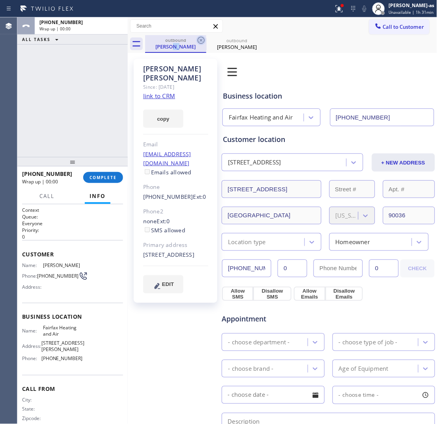
click at [201, 42] on icon at bounding box center [201, 40] width 9 height 9
click at [258, 42] on icon at bounding box center [262, 40] width 9 height 9
click at [201, 42] on div "outbound [PERSON_NAME] outbound [PERSON_NAME]" at bounding box center [291, 44] width 292 height 18
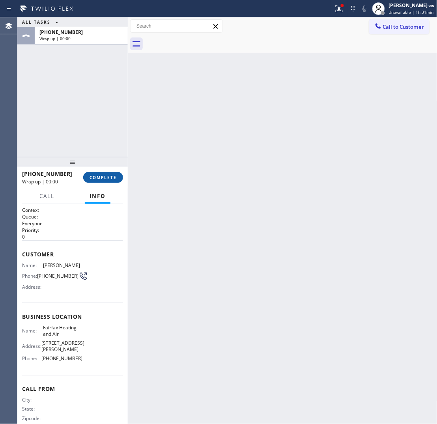
click at [103, 175] on span "COMPLETE" at bounding box center [103, 178] width 27 height 6
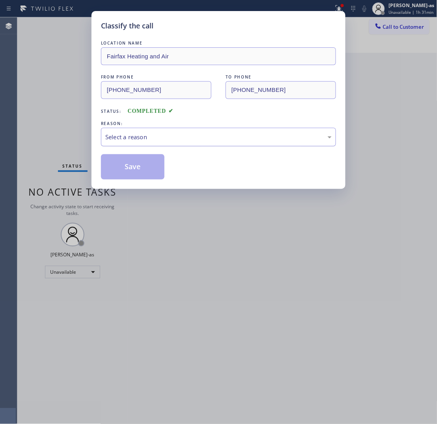
click at [215, 137] on div "Select a reason" at bounding box center [218, 137] width 227 height 9
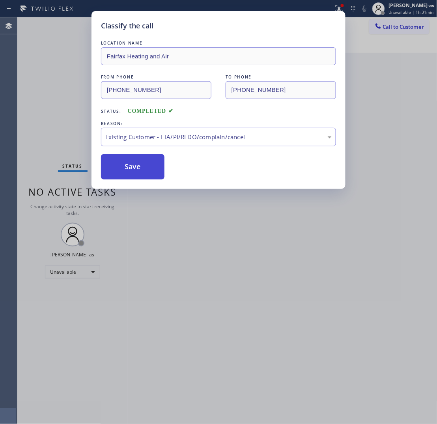
click at [154, 176] on button "Save" at bounding box center [133, 166] width 64 height 25
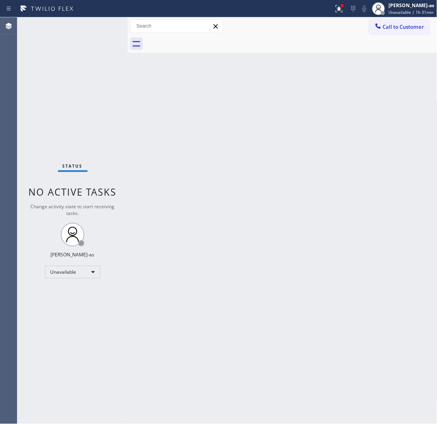
drag, startPoint x: 384, startPoint y: 27, endPoint x: 272, endPoint y: 141, distance: 159.6
click at [350, 27] on span "Call to Customer" at bounding box center [403, 26] width 41 height 7
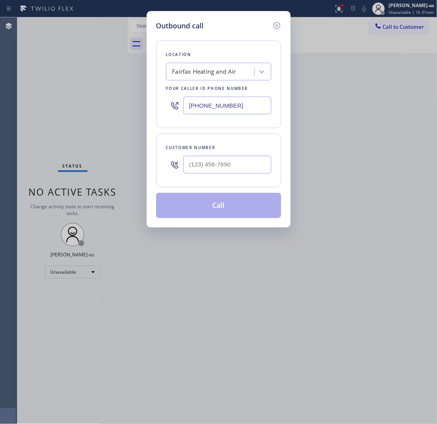
click at [225, 174] on div at bounding box center [228, 165] width 88 height 26
click at [234, 165] on input "(___) ___-____" at bounding box center [228, 165] width 88 height 18
paste input "714) 397-7820"
type input "[PHONE_NUMBER]"
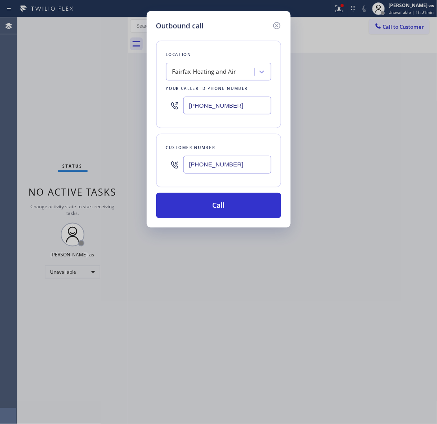
click at [233, 77] on div "Fairfax Heating and Air" at bounding box center [212, 72] width 86 height 14
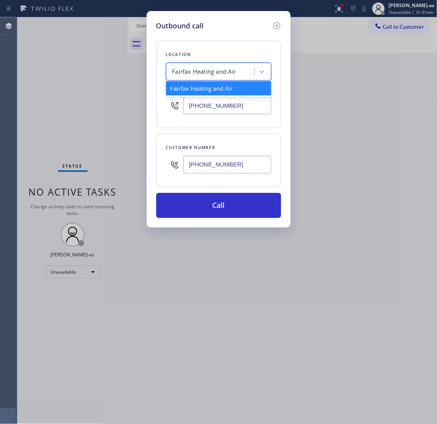
paste input "5 Star Air"
type input "5 Star Air"
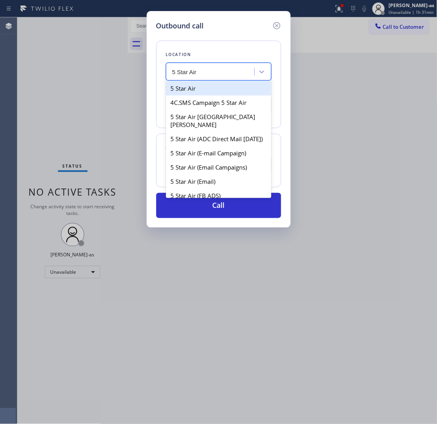
click at [188, 92] on div "5 Star Air" at bounding box center [218, 88] width 105 height 14
type input "[PHONE_NUMBER]"
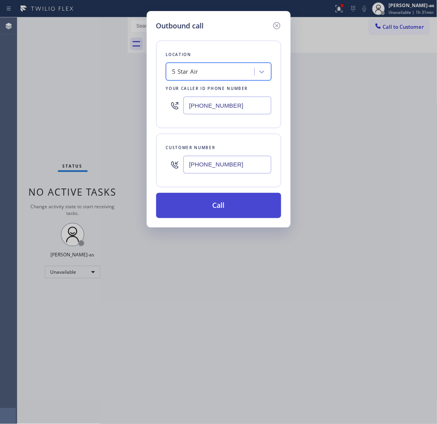
drag, startPoint x: 229, startPoint y: 202, endPoint x: 221, endPoint y: 206, distance: 8.5
click at [229, 204] on button "Call" at bounding box center [218, 205] width 125 height 25
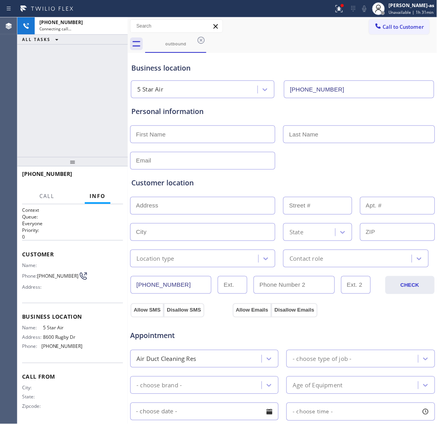
type input "[PHONE_NUMBER]"
drag, startPoint x: 115, startPoint y: 24, endPoint x: 174, endPoint y: 52, distance: 65.8
click at [117, 27] on icon at bounding box center [117, 25] width 9 height 9
click at [174, 52] on div "Business location 5 Star Air [PHONE_NUMBER]" at bounding box center [283, 75] width 306 height 47
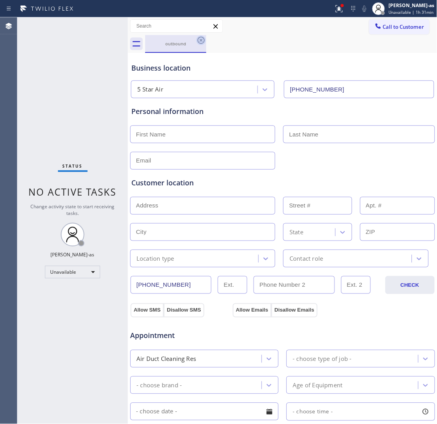
click at [202, 41] on icon at bounding box center [201, 40] width 7 height 7
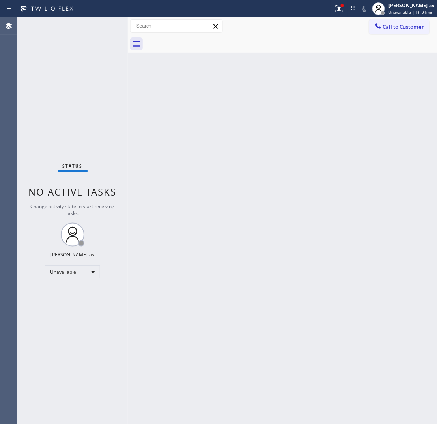
click at [202, 41] on div at bounding box center [291, 44] width 292 height 18
click at [350, 36] on div at bounding box center [291, 44] width 292 height 18
click at [350, 31] on button "Call to Customer" at bounding box center [399, 26] width 60 height 15
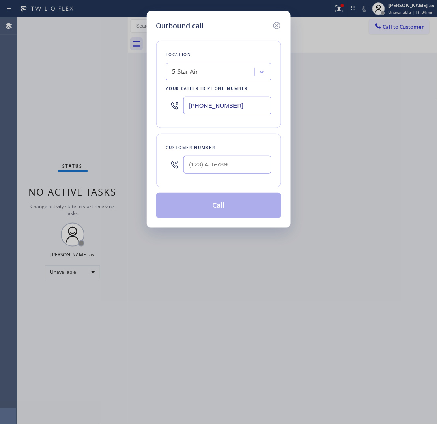
click at [220, 166] on input "text" at bounding box center [228, 165] width 88 height 18
paste input "347) 885-2670"
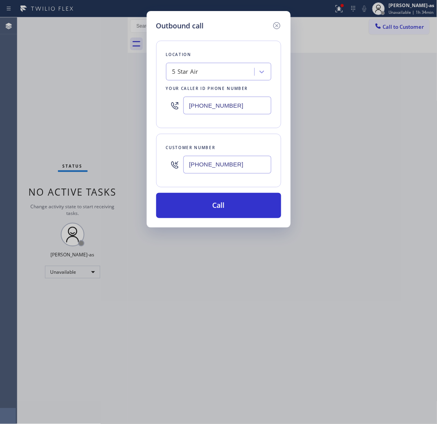
type input "[PHONE_NUMBER]"
click at [232, 107] on input "[PHONE_NUMBER]" at bounding box center [228, 106] width 88 height 18
paste input "55) 731-4952"
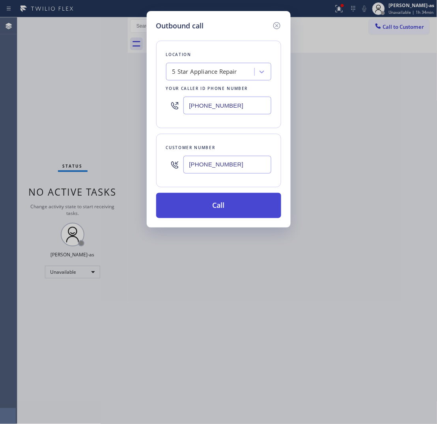
type input "[PHONE_NUMBER]"
click at [220, 204] on button "Call" at bounding box center [218, 205] width 125 height 25
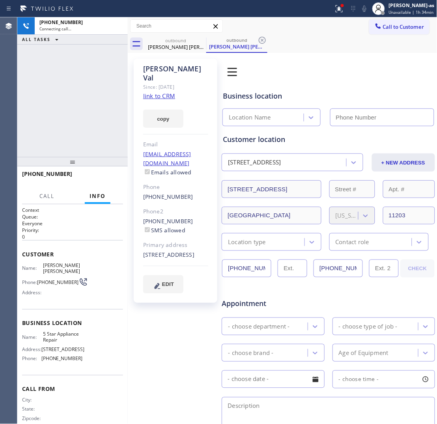
type input "[PHONE_NUMBER]"
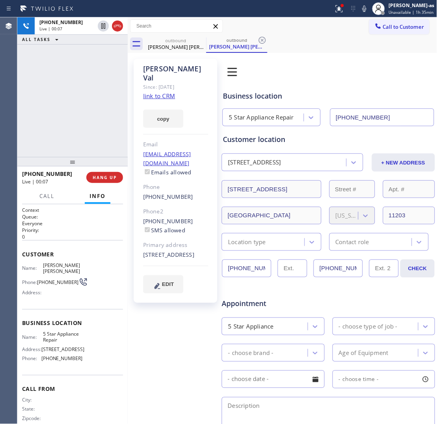
drag, startPoint x: 101, startPoint y: 60, endPoint x: 119, endPoint y: 58, distance: 18.3
click at [111, 60] on div "[PHONE_NUMBER] Live | 00:07 ALL TASKS ALL TASKS ACTIVE TASKS TASKS IN WRAP UP" at bounding box center [72, 87] width 111 height 140
click at [116, 24] on icon at bounding box center [117, 25] width 9 height 9
click at [169, 47] on div "[PERSON_NAME] [PERSON_NAME]" at bounding box center [176, 46] width 60 height 7
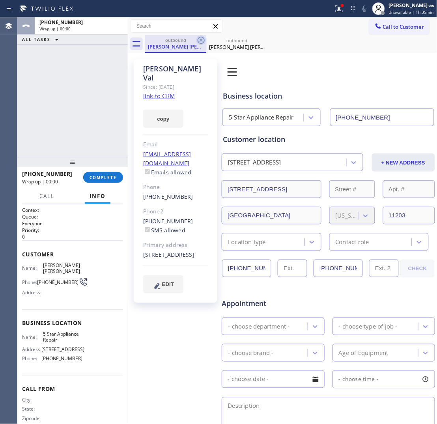
click at [200, 36] on icon at bounding box center [201, 40] width 9 height 9
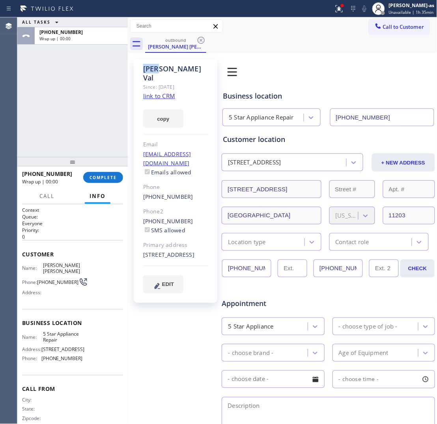
click at [200, 36] on icon at bounding box center [201, 40] width 9 height 9
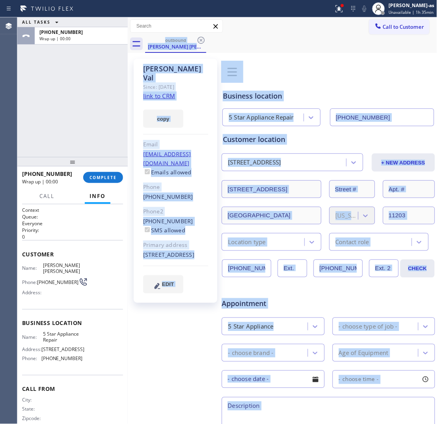
click at [200, 35] on div "outbound [PERSON_NAME] [PERSON_NAME]" at bounding box center [291, 44] width 292 height 18
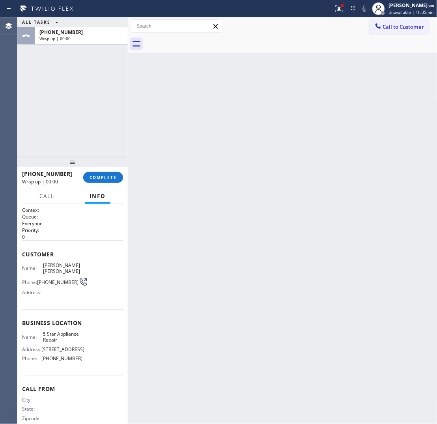
click at [200, 35] on div at bounding box center [291, 44] width 292 height 18
click at [111, 127] on div "ALL TASKS ALL TASKS ACTIVE TASKS TASKS IN WRAP UP [PHONE_NUMBER] Wrap up | 00:00" at bounding box center [72, 87] width 111 height 140
drag, startPoint x: 103, startPoint y: 178, endPoint x: 86, endPoint y: 150, distance: 33.0
click at [103, 178] on span "COMPLETE" at bounding box center [103, 178] width 27 height 6
drag, startPoint x: 86, startPoint y: 150, endPoint x: 115, endPoint y: 148, distance: 29.6
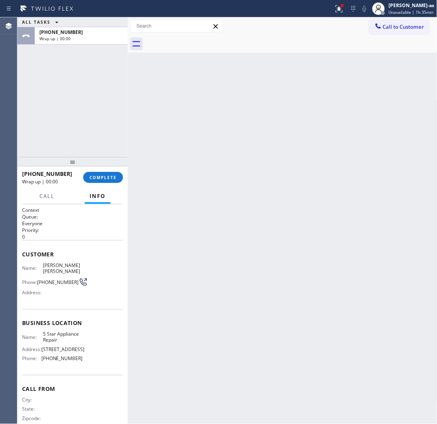
click at [90, 151] on div "ALL TASKS ALL TASKS ACTIVE TASKS TASKS IN WRAP UP [PHONE_NUMBER] Wrap up | 00:00" at bounding box center [72, 87] width 111 height 140
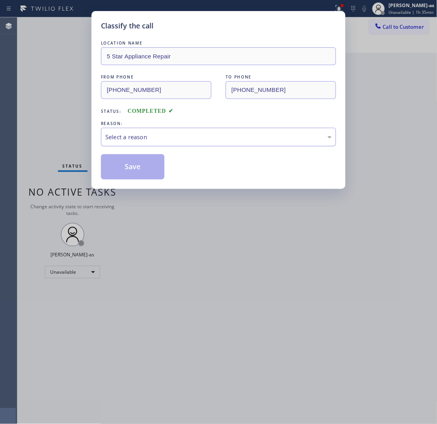
drag, startPoint x: 222, startPoint y: 136, endPoint x: 216, endPoint y: 141, distance: 7.8
click at [214, 133] on div "Select a reason" at bounding box center [218, 137] width 235 height 19
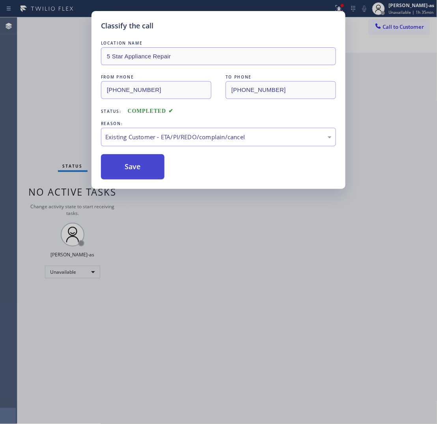
click at [139, 165] on button "Save" at bounding box center [133, 166] width 64 height 25
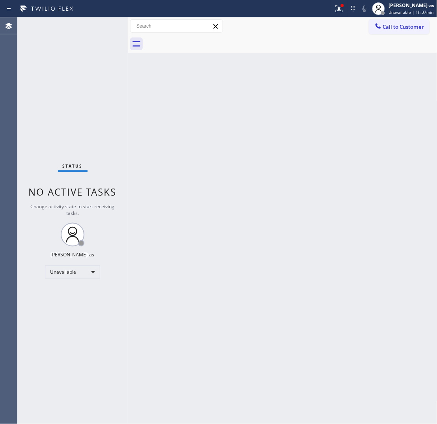
click at [243, 204] on div "Back to Dashboard Change Sender ID Customers Technicians Select a contact Outbo…" at bounding box center [283, 220] width 310 height 407
drag, startPoint x: 275, startPoint y: 116, endPoint x: 280, endPoint y: 123, distance: 8.1
click at [280, 123] on div "Back to Dashboard Change Sender ID Customers Technicians Select a contact Outbo…" at bounding box center [283, 220] width 310 height 407
click at [350, 24] on span "Call to Customer" at bounding box center [403, 26] width 41 height 7
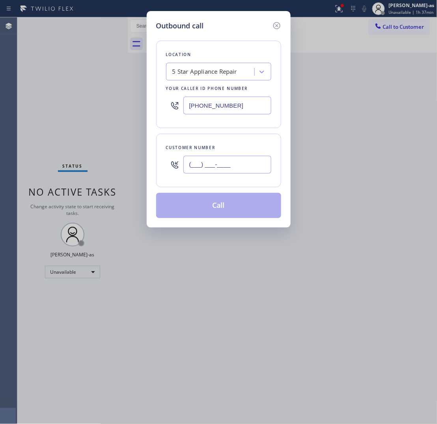
click at [237, 170] on input "(___) ___-____" at bounding box center [228, 165] width 88 height 18
paste input "818) 231-5611"
type input "[PHONE_NUMBER]"
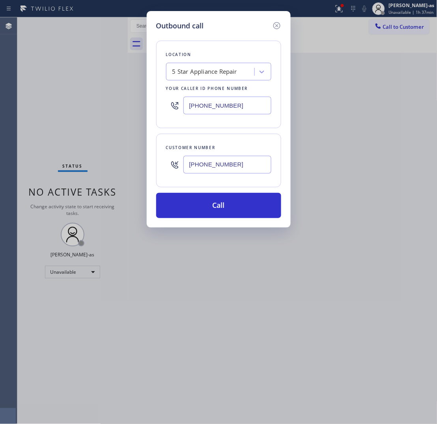
click at [217, 69] on div "5 Star Appliance Repair" at bounding box center [204, 71] width 65 height 9
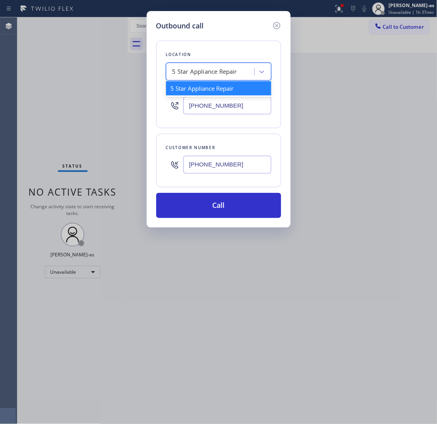
paste input "Playa Vista Heating and Air"
type input "Playa Vista Heating and Air"
click at [172, 92] on div "Playa Vista Heating and Air" at bounding box center [218, 88] width 105 height 14
type input "[PHONE_NUMBER]"
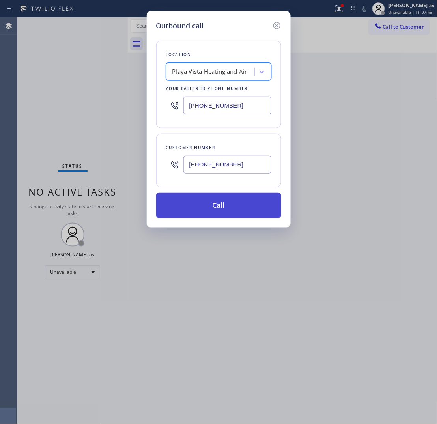
click at [198, 206] on button "Call" at bounding box center [218, 205] width 125 height 25
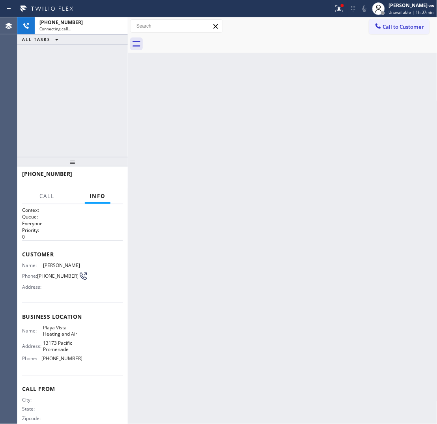
click at [69, 93] on div "[PHONE_NUMBER] Connecting call… ALL TASKS ALL TASKS ACTIVE TASKS TASKS IN WRAP …" at bounding box center [72, 87] width 111 height 140
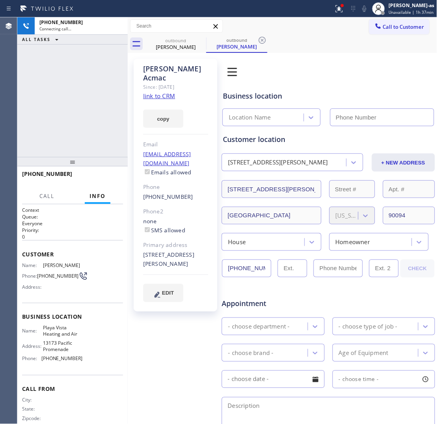
click at [162, 92] on link "link to CRM" at bounding box center [159, 96] width 32 height 8
type input "[PHONE_NUMBER]"
drag, startPoint x: 76, startPoint y: 70, endPoint x: 107, endPoint y: 46, distance: 39.9
click at [78, 71] on div "[PHONE_NUMBER] Connecting call… ALL TASKS ALL TASKS ACTIVE TASKS TASKS IN WRAP …" at bounding box center [72, 87] width 111 height 140
drag, startPoint x: 114, startPoint y: 24, endPoint x: 135, endPoint y: 26, distance: 21.1
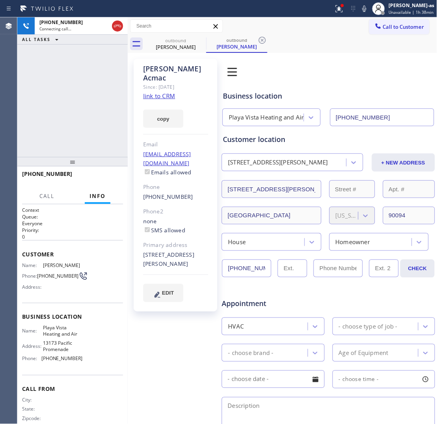
click at [118, 24] on icon at bounding box center [117, 25] width 9 height 9
click at [176, 39] on div "outbound" at bounding box center [176, 40] width 60 height 6
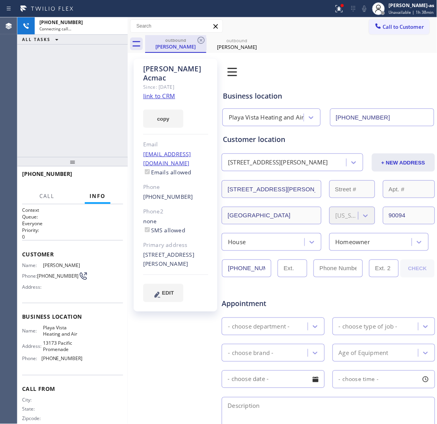
click at [195, 40] on div "outbound" at bounding box center [176, 40] width 60 height 6
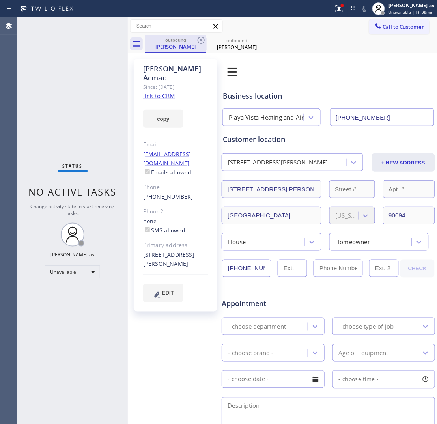
click at [195, 40] on div "outbound" at bounding box center [176, 40] width 60 height 6
drag, startPoint x: 196, startPoint y: 40, endPoint x: 206, endPoint y: 40, distance: 9.9
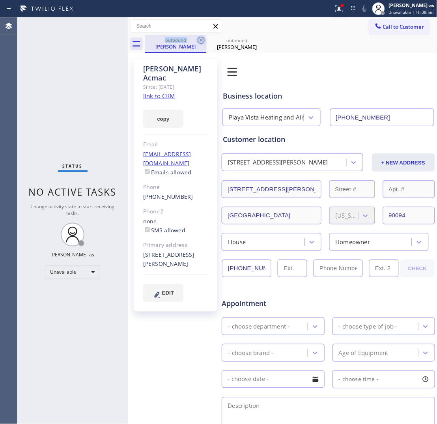
click at [196, 40] on div "outbound [PERSON_NAME]" at bounding box center [175, 44] width 61 height 18
click at [202, 38] on icon at bounding box center [201, 40] width 9 height 9
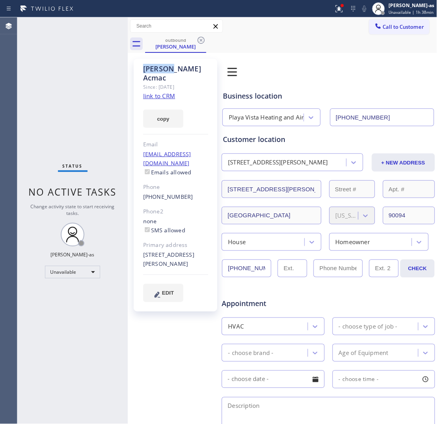
click at [202, 38] on icon at bounding box center [201, 40] width 9 height 9
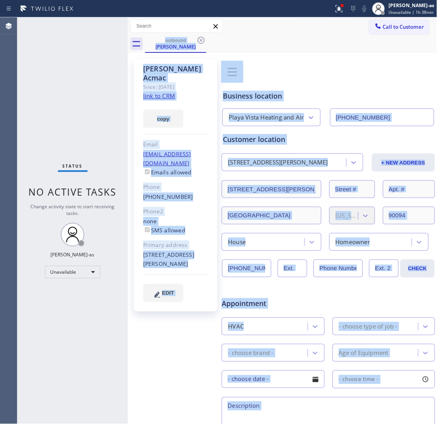
click at [202, 38] on div "outbound [PERSON_NAME]" at bounding box center [291, 44] width 292 height 18
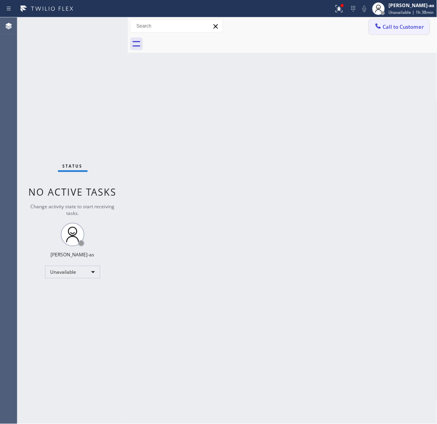
click at [350, 21] on button "Call to Customer" at bounding box center [399, 26] width 60 height 15
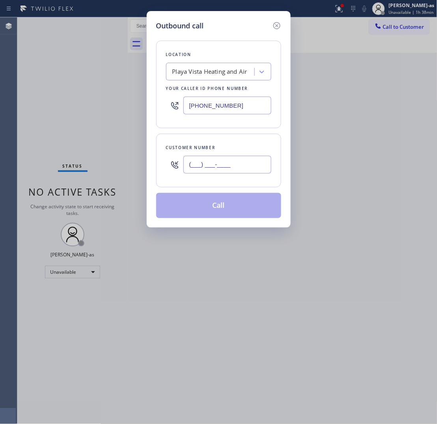
click at [245, 167] on input "(___) ___-____" at bounding box center [228, 165] width 88 height 18
paste input "310) 529-6747"
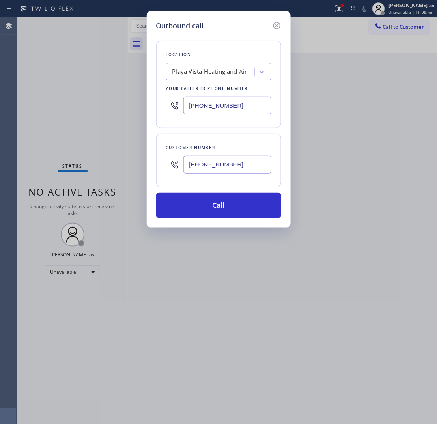
type input "[PHONE_NUMBER]"
click at [196, 73] on div "Playa Vista Heating and Air" at bounding box center [209, 71] width 75 height 9
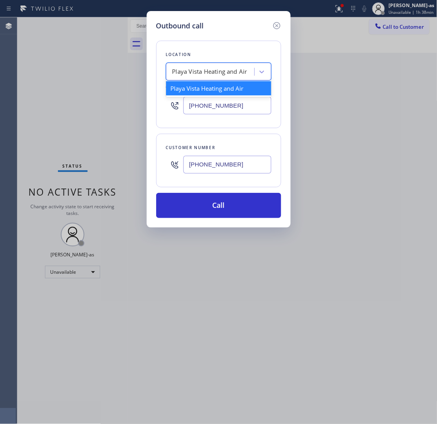
paste input "HVAC Alliance Expert"
type input "HVAC Alliance Expert"
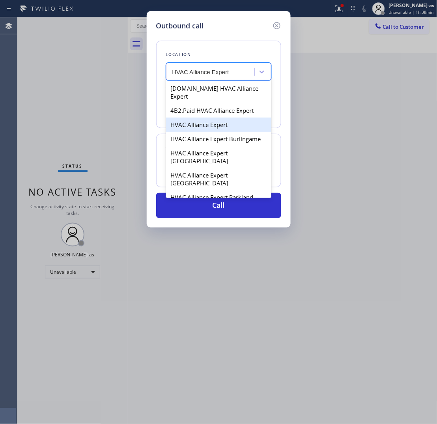
click at [189, 120] on div "HVAC Alliance Expert" at bounding box center [218, 125] width 105 height 14
type input "[PHONE_NUMBER]"
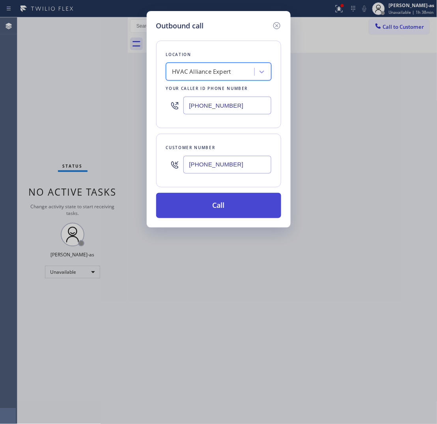
click at [235, 205] on button "Call" at bounding box center [218, 205] width 125 height 25
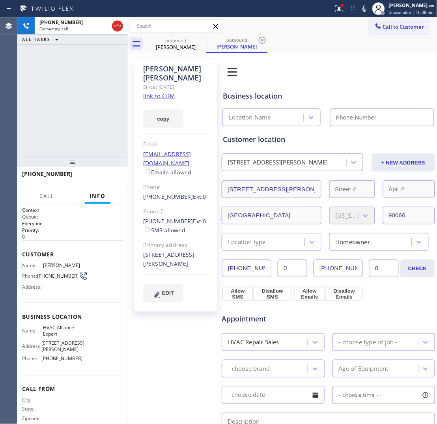
type input "[PHONE_NUMBER]"
drag, startPoint x: 167, startPoint y: 45, endPoint x: 197, endPoint y: 43, distance: 30.5
click at [167, 45] on div "[PERSON_NAME]" at bounding box center [176, 46] width 60 height 7
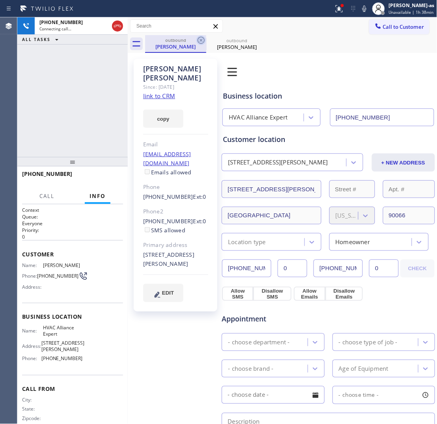
drag, startPoint x: 198, startPoint y: 39, endPoint x: 129, endPoint y: 98, distance: 90.4
click at [198, 39] on icon at bounding box center [201, 40] width 9 height 9
click at [111, 99] on div "[PHONE_NUMBER] Connecting call… ALL TASKS ALL TASKS ACTIVE TASKS TASKS IN WRAP …" at bounding box center [72, 87] width 111 height 140
click at [155, 92] on link "link to CRM" at bounding box center [159, 96] width 32 height 8
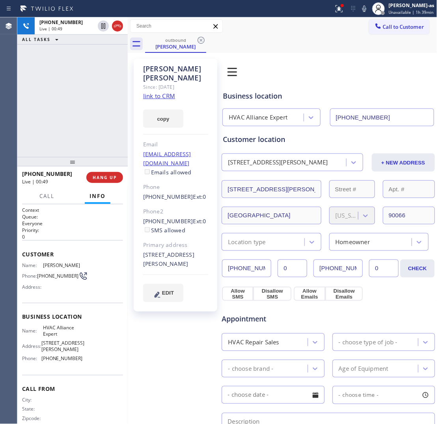
click at [102, 82] on div "[PHONE_NUMBER] Live | 00:49 ALL TASKS ALL TASKS ACTIVE TASKS TASKS IN WRAP UP" at bounding box center [72, 87] width 111 height 140
click at [120, 34] on div at bounding box center [110, 25] width 28 height 17
drag, startPoint x: 117, startPoint y: 29, endPoint x: 103, endPoint y: 188, distance: 160.1
click at [118, 30] on icon at bounding box center [117, 25] width 9 height 9
drag, startPoint x: 106, startPoint y: 184, endPoint x: 109, endPoint y: 182, distance: 4.5
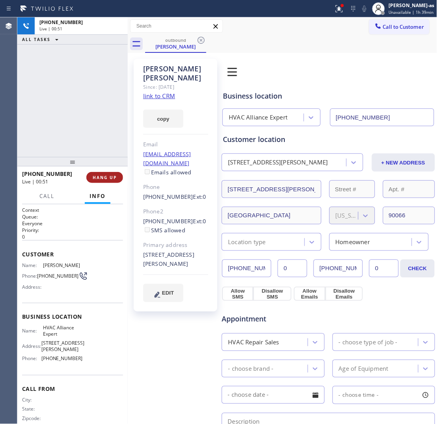
click at [107, 185] on div "[PHONE_NUMBER] Live | 00:51 HANG UP" at bounding box center [72, 177] width 101 height 21
click at [109, 176] on span "HANG UP" at bounding box center [105, 178] width 24 height 6
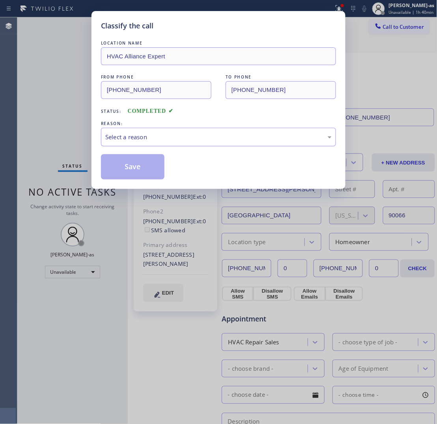
click at [137, 134] on div "Select a reason" at bounding box center [218, 137] width 227 height 9
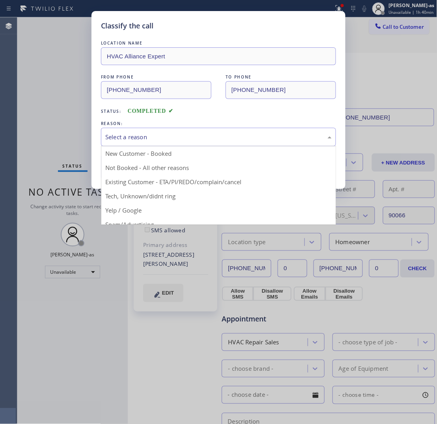
drag, startPoint x: 171, startPoint y: 182, endPoint x: 152, endPoint y: 169, distance: 22.8
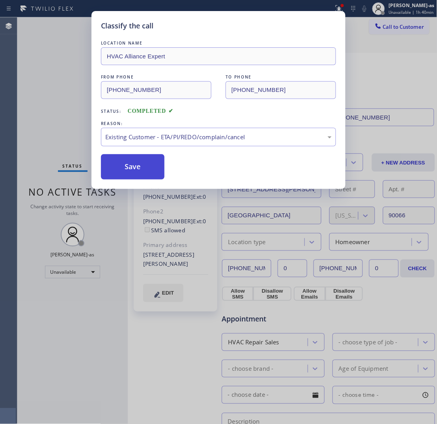
click at [141, 166] on button "Save" at bounding box center [133, 166] width 64 height 25
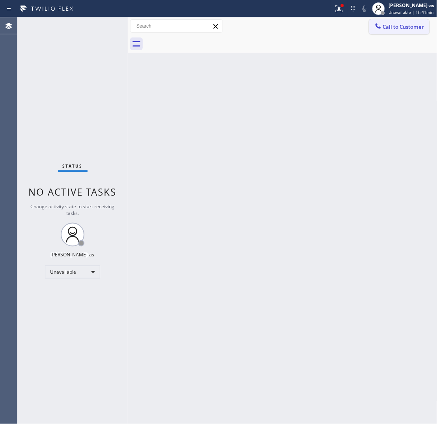
click at [350, 20] on button "Call to Customer" at bounding box center [399, 26] width 60 height 15
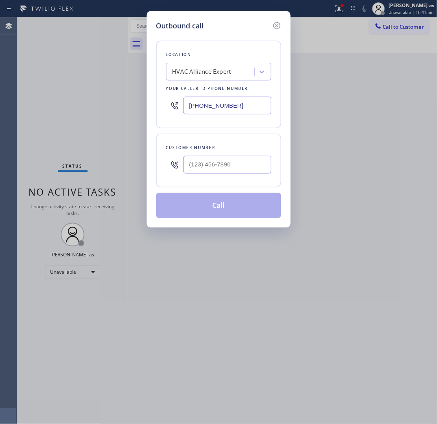
click at [219, 176] on div at bounding box center [228, 165] width 88 height 26
click at [223, 166] on input "(___) ___-____" at bounding box center [228, 165] width 88 height 18
paste input "805) 667-7213"
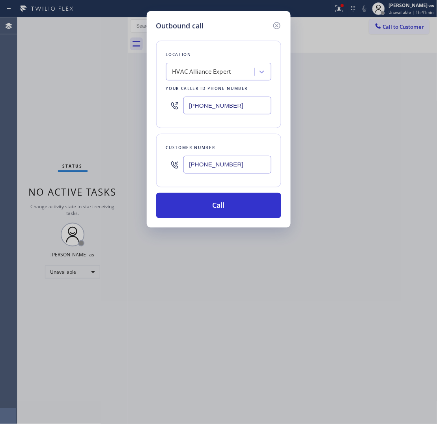
type input "[PHONE_NUMBER]"
click at [220, 109] on input "[PHONE_NUMBER]" at bounding box center [228, 106] width 88 height 18
paste input "855) 999-4417"
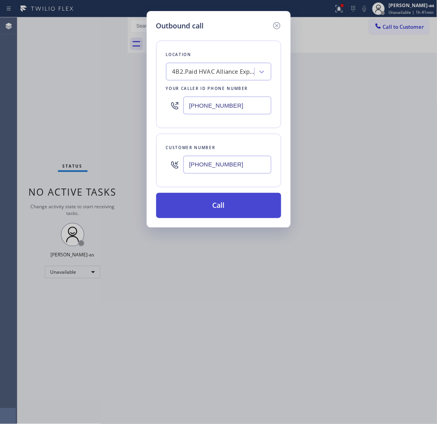
type input "[PHONE_NUMBER]"
click at [253, 200] on button "Call" at bounding box center [218, 205] width 125 height 25
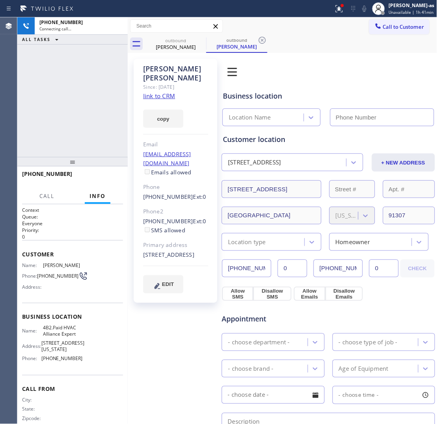
type input "[PHONE_NUMBER]"
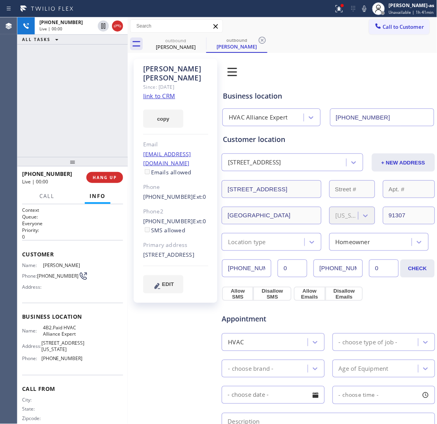
click at [79, 104] on div "[PHONE_NUMBER] Live | 00:00 ALL TASKS ALL TASKS ACTIVE TASKS TASKS IN WRAP UP" at bounding box center [72, 87] width 111 height 140
click at [169, 92] on link "link to CRM" at bounding box center [159, 96] width 32 height 8
drag, startPoint x: 74, startPoint y: 143, endPoint x: 92, endPoint y: 121, distance: 28.6
click at [74, 142] on div "[PHONE_NUMBER] Live | 00:01 ALL TASKS ALL TASKS ACTIVE TASKS TASKS IN WRAP UP" at bounding box center [72, 87] width 111 height 140
drag, startPoint x: 122, startPoint y: 30, endPoint x: 98, endPoint y: 111, distance: 84.3
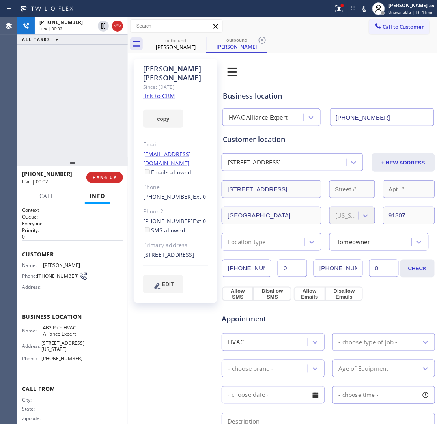
click at [121, 30] on icon at bounding box center [117, 25] width 9 height 9
click at [99, 108] on div "[PHONE_NUMBER] Live | 00:02 ALL TASKS ALL TASKS ACTIVE TASKS TASKS IN WRAP UP" at bounding box center [72, 87] width 111 height 140
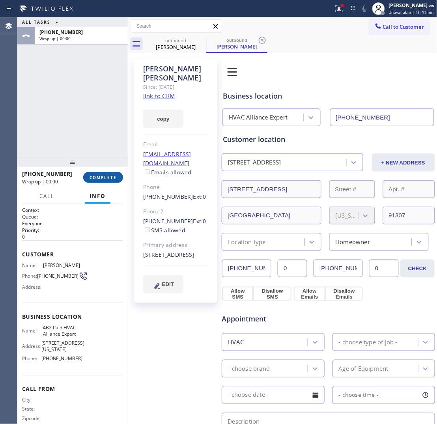
click at [107, 173] on button "COMPLETE" at bounding box center [103, 177] width 40 height 11
click at [101, 144] on div "ALL TASKS ALL TASKS ACTIVE TASKS TASKS IN WRAP UP [PHONE_NUMBER] Wrap up | 00:00" at bounding box center [72, 87] width 111 height 140
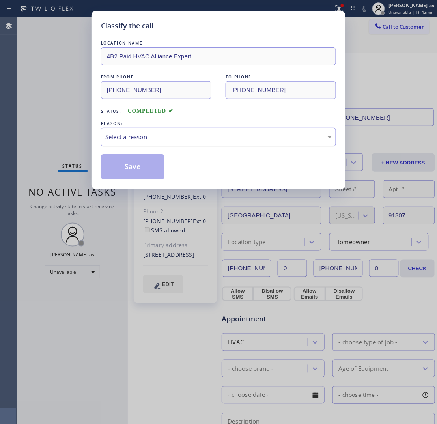
click at [220, 141] on div "Select a reason" at bounding box center [218, 137] width 227 height 9
click at [114, 172] on button "Save" at bounding box center [133, 166] width 64 height 25
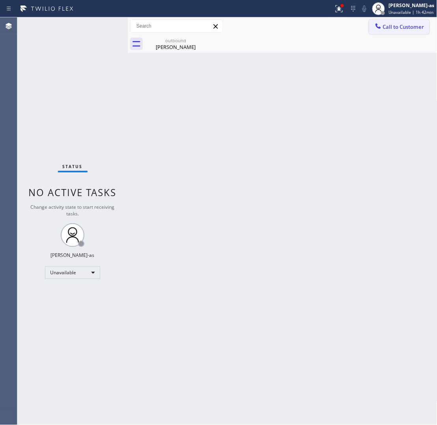
click at [350, 24] on span "Call to Customer" at bounding box center [403, 26] width 41 height 7
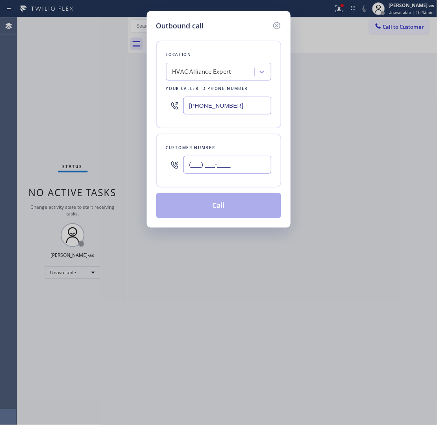
click at [209, 172] on input "(___) ___-____" at bounding box center [228, 165] width 88 height 18
paste input "480) 220-2214"
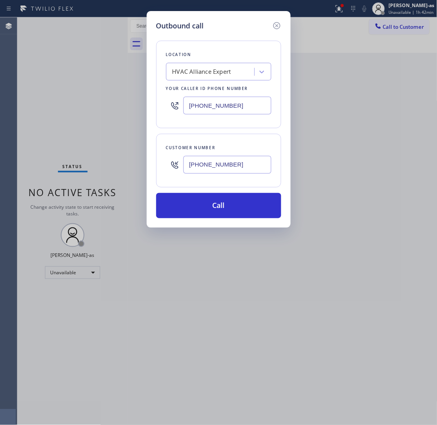
type input "[PHONE_NUMBER]"
click at [228, 99] on div "[PHONE_NUMBER]" at bounding box center [218, 106] width 105 height 26
click at [242, 101] on input "[PHONE_NUMBER]" at bounding box center [228, 106] width 88 height 18
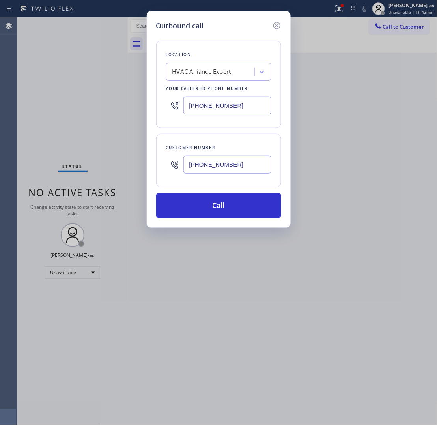
paste input "731-4952"
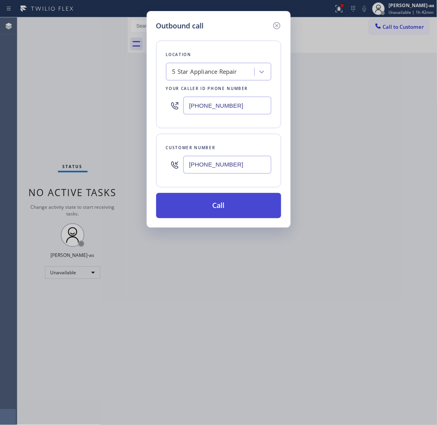
type input "[PHONE_NUMBER]"
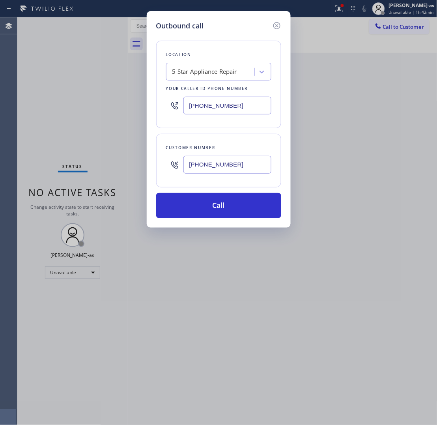
drag, startPoint x: 210, startPoint y: 206, endPoint x: 419, endPoint y: 335, distance: 245.8
click at [218, 210] on button "Call" at bounding box center [218, 205] width 125 height 25
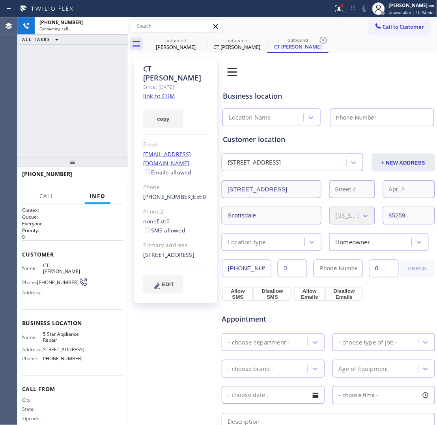
click at [163, 92] on link "link to CRM" at bounding box center [159, 96] width 32 height 8
type input "[PHONE_NUMBER]"
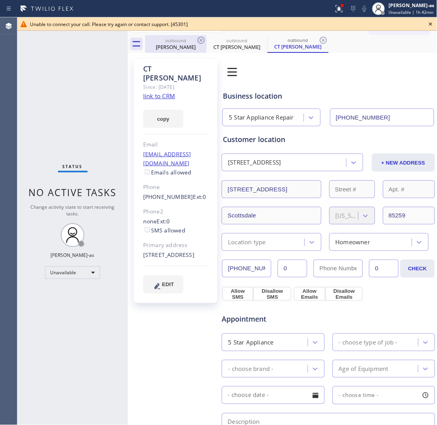
click at [167, 44] on div "[PERSON_NAME]" at bounding box center [176, 46] width 60 height 7
type input "[PHONE_NUMBER]"
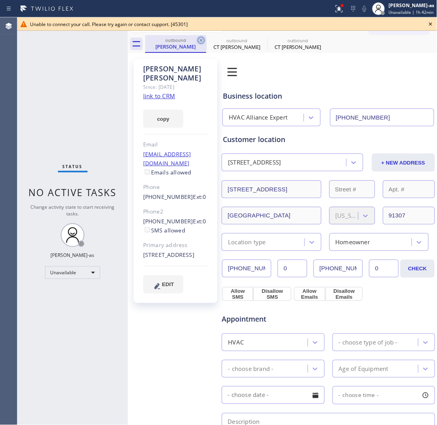
click at [205, 41] on icon at bounding box center [201, 40] width 9 height 9
type input "[PHONE_NUMBER]"
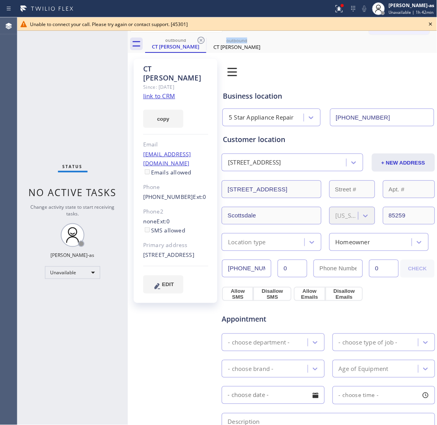
click at [205, 41] on icon at bounding box center [201, 40] width 9 height 9
click at [203, 41] on icon at bounding box center [201, 40] width 9 height 9
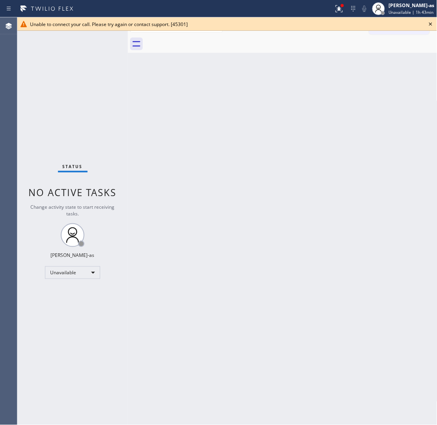
click at [350, 22] on icon at bounding box center [430, 23] width 3 height 3
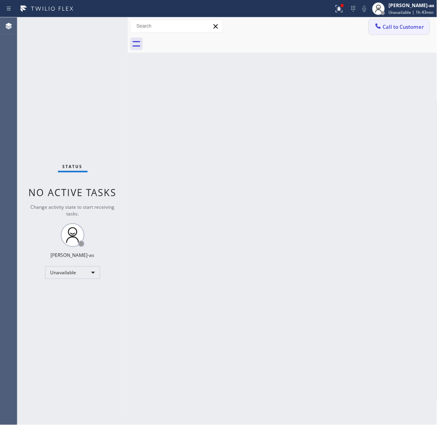
click at [350, 28] on span "Call to Customer" at bounding box center [403, 26] width 41 height 7
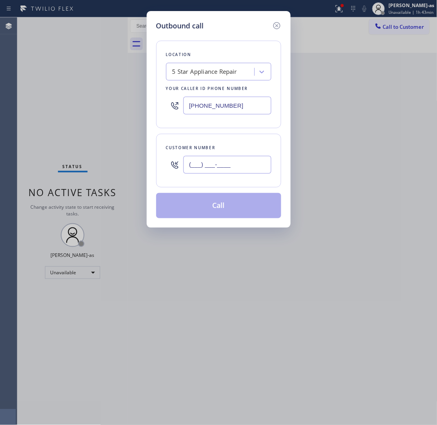
click at [207, 170] on input "(___) ___-____" at bounding box center [228, 165] width 88 height 18
paste input "text"
click at [212, 168] on input "(___) ___-____" at bounding box center [228, 165] width 88 height 18
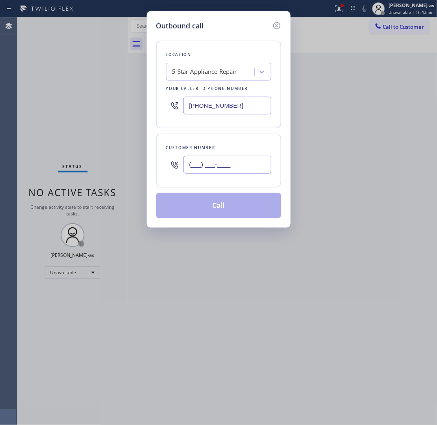
paste input "text"
type input "(___) ___-____"
click at [240, 71] on div "5 Star Appliance Repair" at bounding box center [212, 72] width 86 height 14
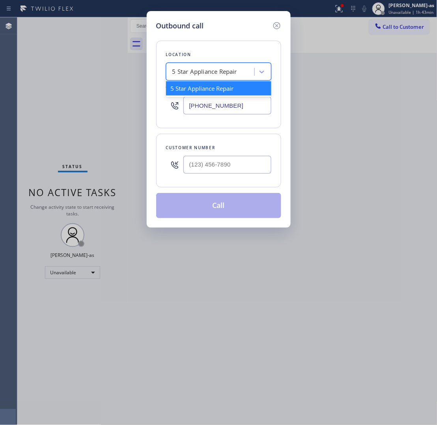
paste input "Thermador Appliance Repair Experts Phoenix"
type input "Thermador Appliance Repair Experts Phoenix"
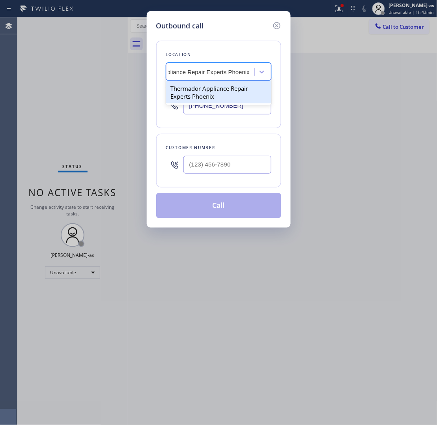
click at [195, 94] on div "Thermador Appliance Repair Experts Phoenix" at bounding box center [218, 92] width 105 height 22
type input "[PHONE_NUMBER]"
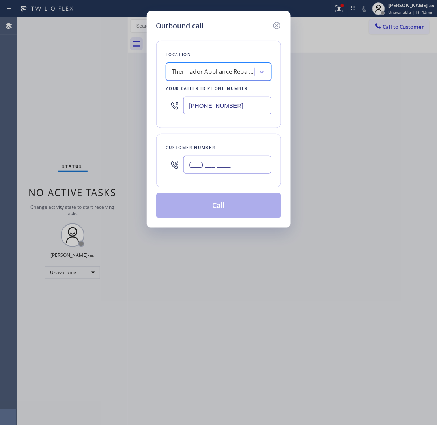
click at [232, 163] on input "(___) ___-____" at bounding box center [228, 165] width 88 height 18
paste input "480) 220-2214"
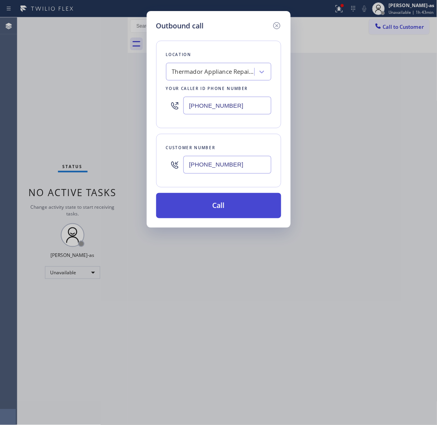
type input "[PHONE_NUMBER]"
click at [219, 214] on button "Call" at bounding box center [218, 205] width 125 height 25
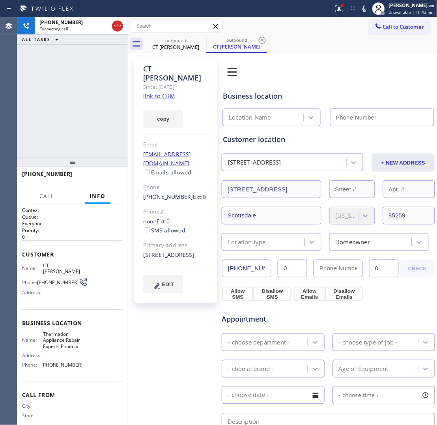
type input "[PHONE_NUMBER]"
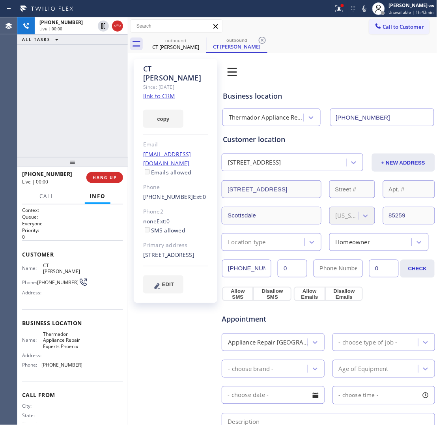
click at [76, 135] on div "[PHONE_NUMBER] Live | 00:00 ALL TASKS ALL TASKS ACTIVE TASKS TASKS IN WRAP UP" at bounding box center [72, 87] width 111 height 140
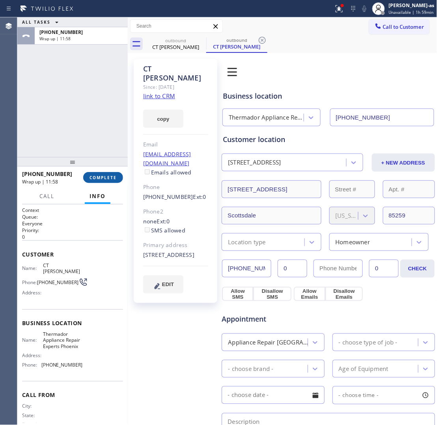
click at [94, 173] on button "COMPLETE" at bounding box center [103, 177] width 40 height 11
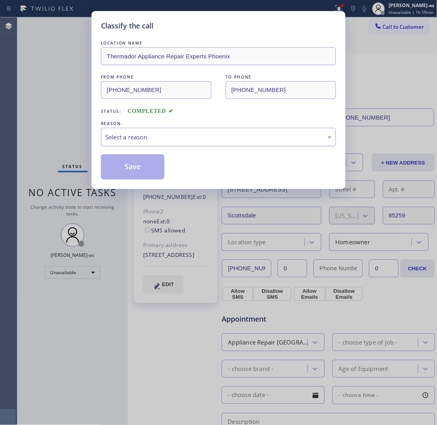
drag, startPoint x: 163, startPoint y: 137, endPoint x: 187, endPoint y: 144, distance: 25.5
click at [170, 139] on div "Select a reason" at bounding box center [218, 137] width 227 height 9
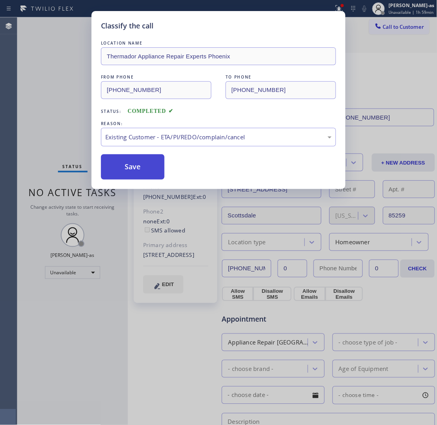
click at [125, 176] on button "Save" at bounding box center [133, 166] width 64 height 25
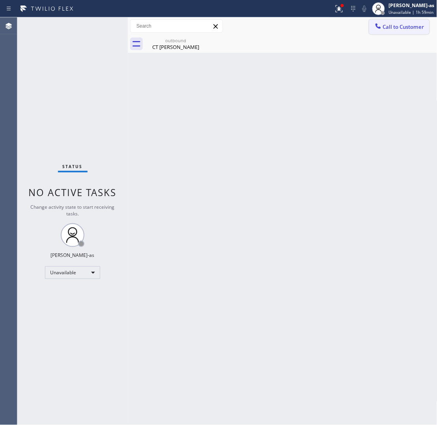
click at [350, 27] on span "Call to Customer" at bounding box center [403, 26] width 41 height 7
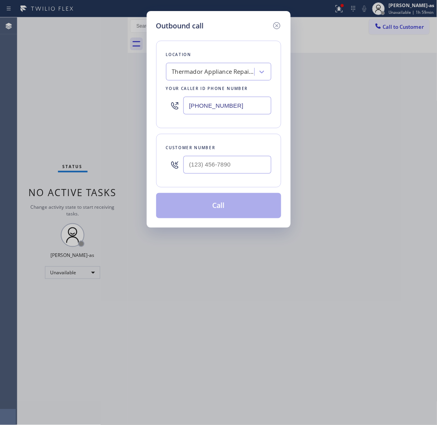
drag, startPoint x: 257, startPoint y: 149, endPoint x: 261, endPoint y: 157, distance: 8.7
click at [255, 152] on div "Customer number" at bounding box center [218, 161] width 125 height 54
click at [253, 162] on input "(___) ___-____" at bounding box center [228, 165] width 88 height 18
paste input "909) 762-0440"
type input "[PHONE_NUMBER]"
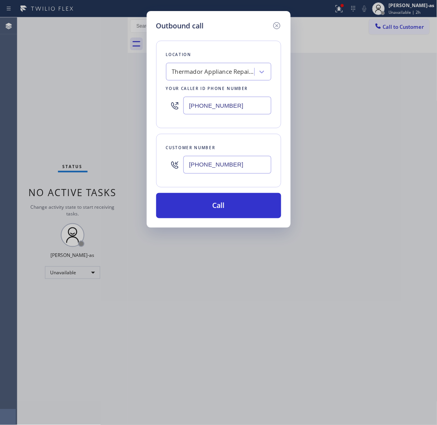
click at [215, 105] on input "[PHONE_NUMBER]" at bounding box center [228, 106] width 88 height 18
paste input "855) 731-4952"
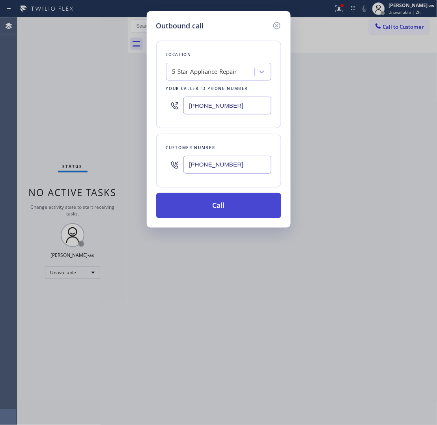
type input "[PHONE_NUMBER]"
click at [230, 204] on button "Call" at bounding box center [218, 205] width 125 height 25
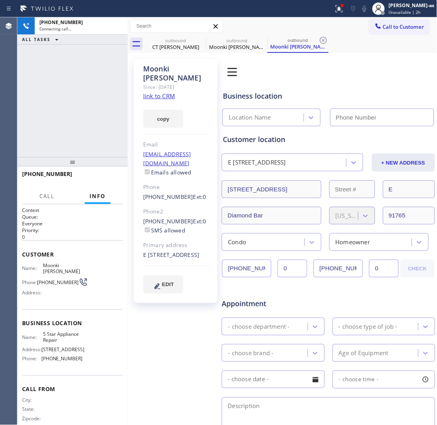
type input "[PHONE_NUMBER]"
click at [169, 92] on link "link to CRM" at bounding box center [159, 96] width 32 height 8
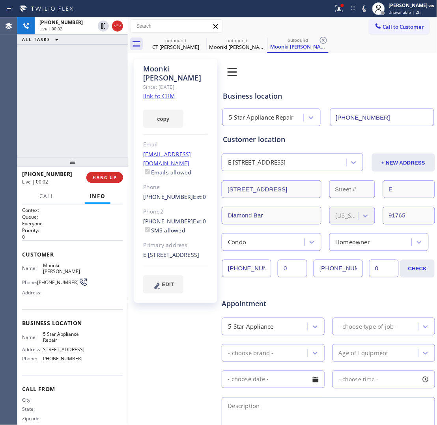
click at [58, 109] on div "[PHONE_NUMBER] Live | 00:02 ALL TASKS ALL TASKS ACTIVE TASKS TASKS IN WRAP UP" at bounding box center [72, 87] width 111 height 140
click at [119, 30] on icon at bounding box center [117, 25] width 9 height 9
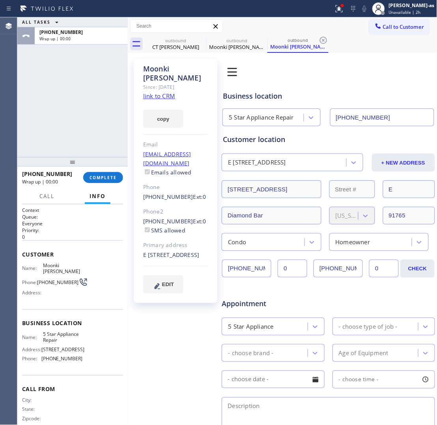
click at [68, 127] on div "ALL TASKS ALL TASKS ACTIVE TASKS TASKS IN WRAP UP [PHONE_NUMBER] Wrap up | 00:00" at bounding box center [72, 87] width 111 height 140
click at [103, 177] on span "COMPLETE" at bounding box center [103, 178] width 27 height 6
click at [72, 125] on div "ALL TASKS ALL TASKS ACTIVE TASKS TASKS IN WRAP UP [PHONE_NUMBER] Wrap up | 00:00" at bounding box center [72, 87] width 111 height 140
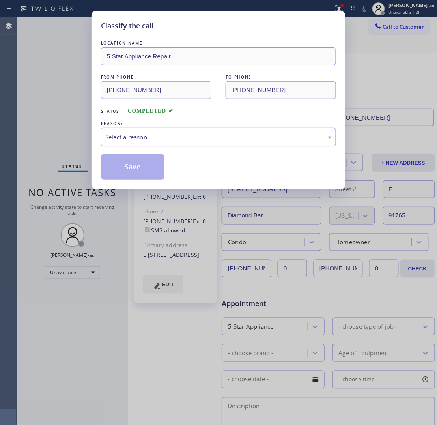
drag, startPoint x: 120, startPoint y: 139, endPoint x: 128, endPoint y: 143, distance: 9.7
click at [128, 143] on div "Select a reason" at bounding box center [218, 137] width 235 height 19
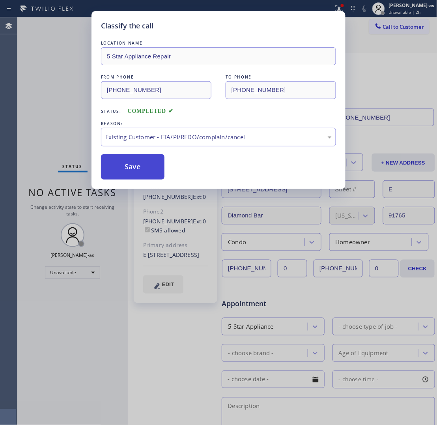
drag, startPoint x: 143, startPoint y: 170, endPoint x: 120, endPoint y: 189, distance: 29.7
click at [143, 170] on button "Save" at bounding box center [133, 166] width 64 height 25
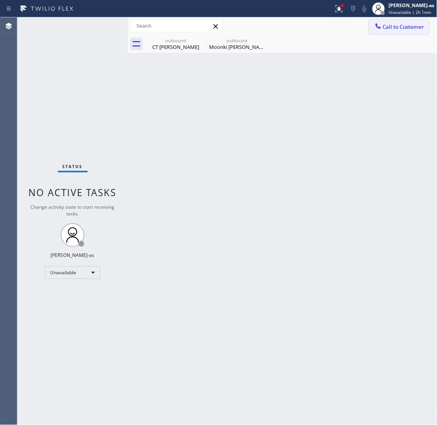
click at [350, 31] on button "Call to Customer" at bounding box center [399, 26] width 60 height 15
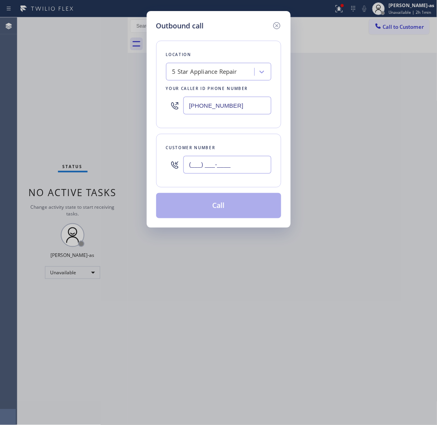
click at [235, 167] on input "(___) ___-____" at bounding box center [228, 165] width 88 height 18
paste input "714) 368-5168"
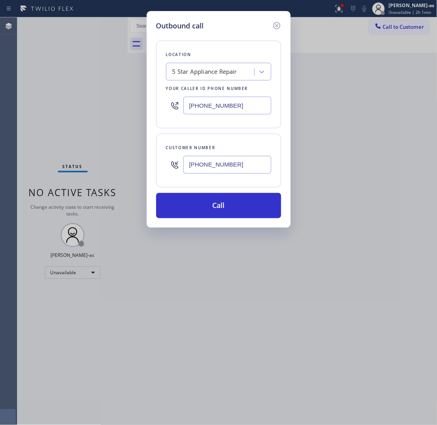
type input "[PHONE_NUMBER]"
click at [223, 69] on div "5 Star Appliance Repair" at bounding box center [204, 71] width 65 height 9
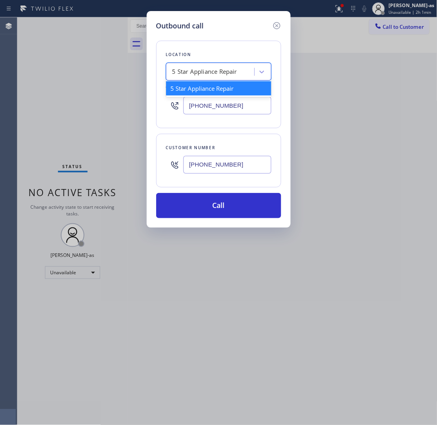
paste input "Viking Repair Service"
type input "Viking Repair Service"
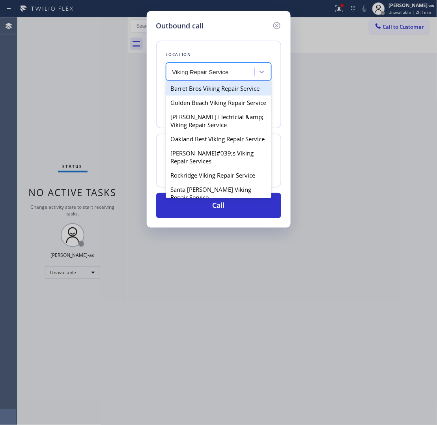
click at [176, 70] on input "Viking Repair Service" at bounding box center [200, 72] width 57 height 7
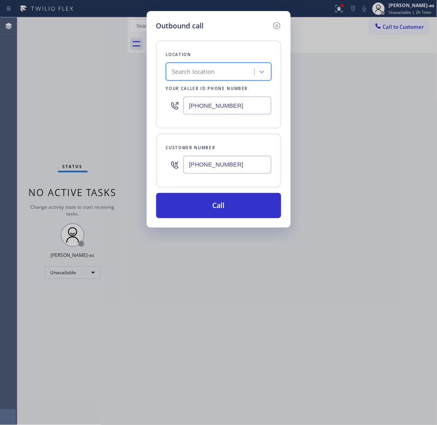
click at [240, 74] on div "Search location" at bounding box center [212, 72] width 86 height 14
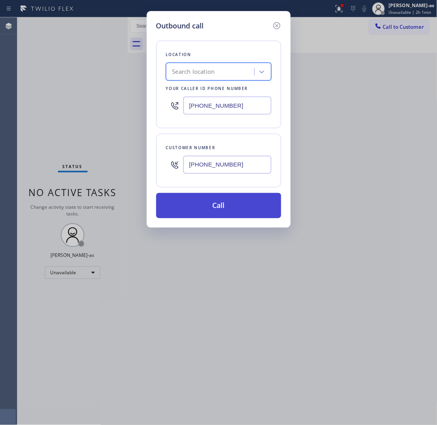
click at [255, 207] on button "Call" at bounding box center [218, 205] width 125 height 25
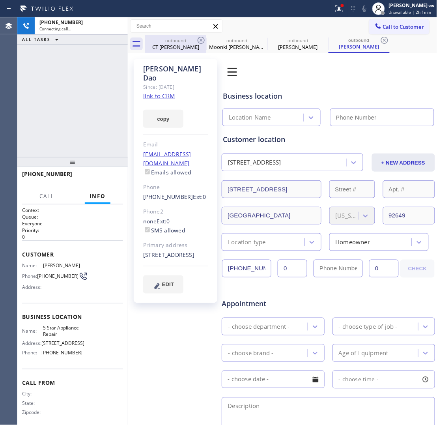
click at [165, 92] on link "link to CRM" at bounding box center [159, 96] width 32 height 8
type input "[PHONE_NUMBER]"
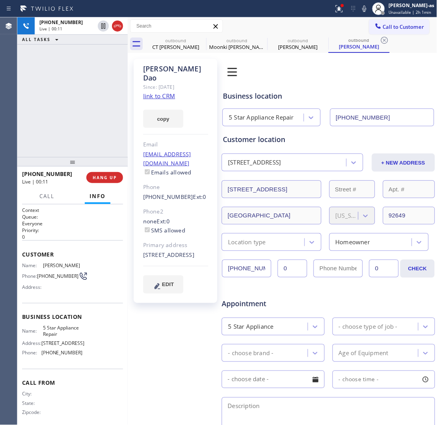
drag, startPoint x: 41, startPoint y: 70, endPoint x: 91, endPoint y: 44, distance: 55.8
click at [45, 71] on div "[PHONE_NUMBER] Live | 00:11 ALL TASKS ALL TASKS ACTIVE TASKS TASKS IN WRAP UP" at bounding box center [72, 87] width 111 height 140
drag, startPoint x: 120, startPoint y: 22, endPoint x: 64, endPoint y: 135, distance: 125.0
click at [120, 26] on icon at bounding box center [117, 25] width 9 height 9
drag, startPoint x: 64, startPoint y: 141, endPoint x: 66, endPoint y: 145, distance: 4.8
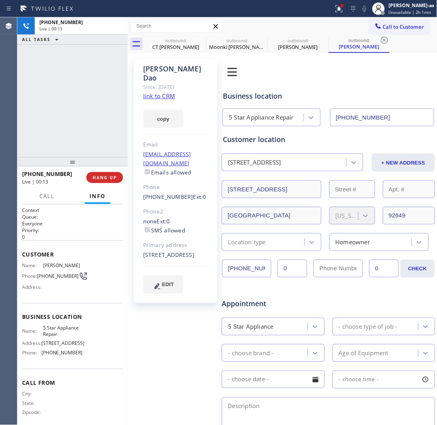
click at [66, 145] on div "[PHONE_NUMBER] Live | 00:13 ALL TASKS ALL TASKS ACTIVE TASKS TASKS IN WRAP UP" at bounding box center [72, 87] width 111 height 140
click at [77, 202] on div "Call Info" at bounding box center [72, 197] width 101 height 16
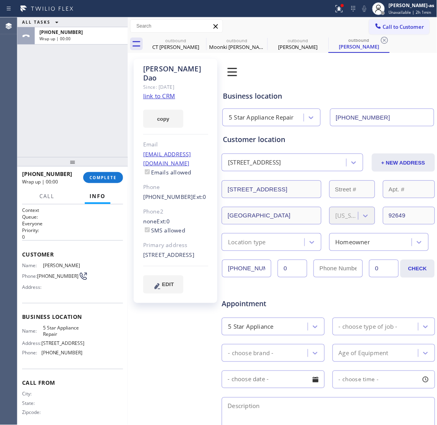
click at [88, 201] on button "Info" at bounding box center [98, 196] width 26 height 15
click at [88, 200] on button "Info" at bounding box center [98, 196] width 26 height 15
click at [101, 184] on div "[PHONE_NUMBER] Wrap up | 00:03 COMPLETE" at bounding box center [72, 177] width 101 height 21
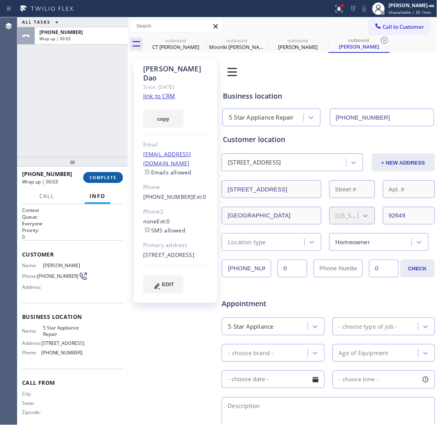
click at [101, 178] on span "COMPLETE" at bounding box center [103, 178] width 27 height 6
click at [95, 139] on div "ALL TASKS ALL TASKS ACTIVE TASKS TASKS IN WRAP UP [PHONE_NUMBER] Wrap up | 00:04" at bounding box center [72, 87] width 111 height 140
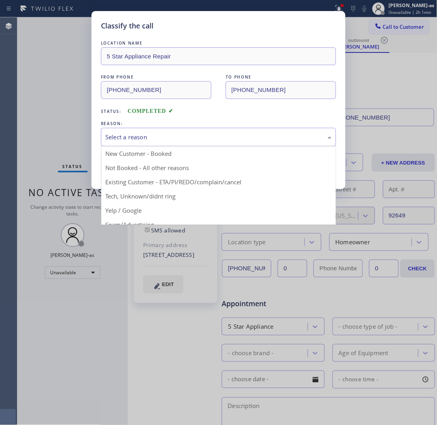
click at [157, 139] on div "Select a reason" at bounding box center [218, 137] width 227 height 9
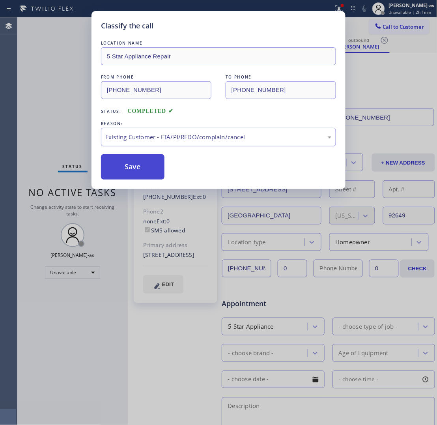
drag, startPoint x: 145, startPoint y: 174, endPoint x: 124, endPoint y: 178, distance: 21.3
click at [145, 174] on button "Save" at bounding box center [133, 166] width 64 height 25
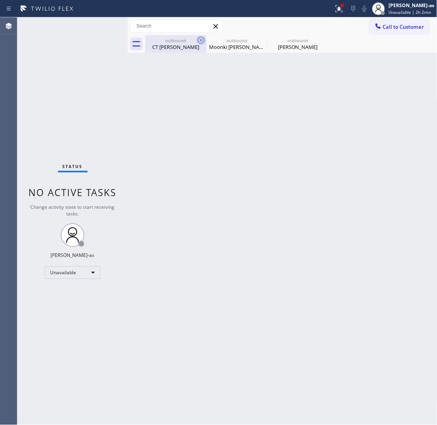
drag, startPoint x: 175, startPoint y: 43, endPoint x: 199, endPoint y: 43, distance: 23.7
click at [176, 43] on div "outbound CT [PERSON_NAME]" at bounding box center [176, 44] width 60 height 18
type input "[PHONE_NUMBER]"
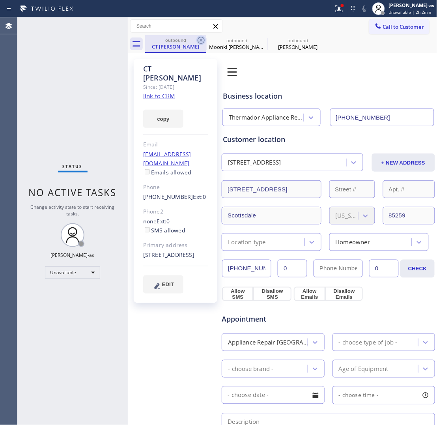
click at [197, 42] on icon at bounding box center [201, 40] width 9 height 9
type input "[PHONE_NUMBER]"
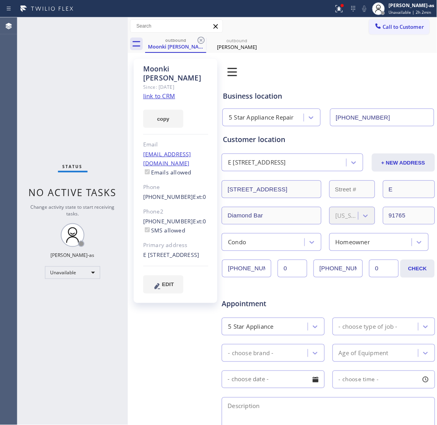
click at [197, 42] on icon at bounding box center [201, 40] width 9 height 9
click at [0, 0] on icon at bounding box center [0, 0] width 0 height 0
click at [197, 42] on div "outbound [PERSON_NAME] [PERSON_NAME] outbound [PERSON_NAME]" at bounding box center [291, 44] width 292 height 18
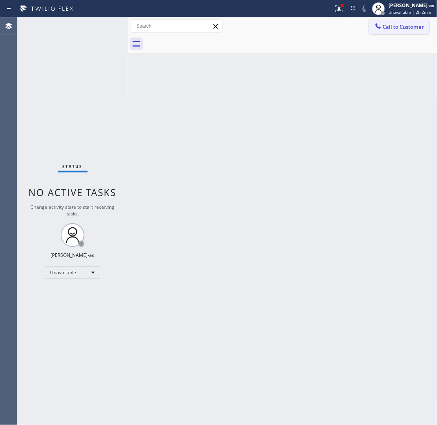
click at [350, 28] on span "Call to Customer" at bounding box center [403, 26] width 41 height 7
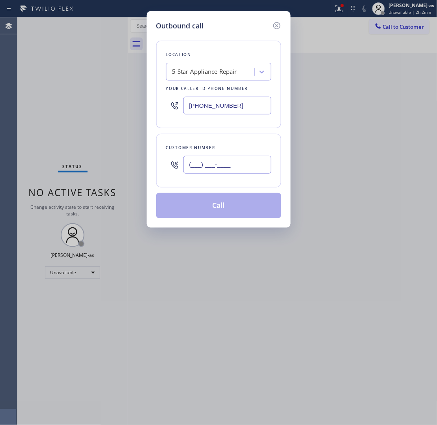
click at [236, 173] on input "(___) ___-____" at bounding box center [228, 165] width 88 height 18
paste input "909) 762-0440"
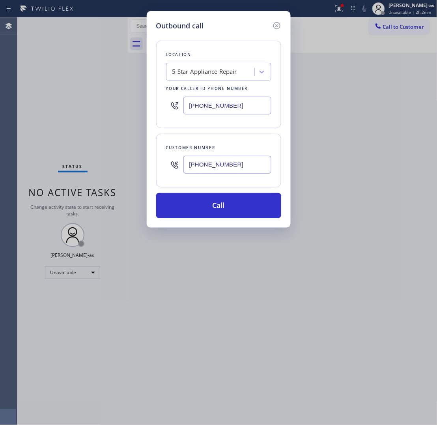
type input "[PHONE_NUMBER]"
drag, startPoint x: 134, startPoint y: 109, endPoint x: 147, endPoint y: 126, distance: 21.1
click at [135, 109] on div "Outbound call Location 5 Star Appliance Repair Your caller id phone number [PHO…" at bounding box center [218, 212] width 437 height 425
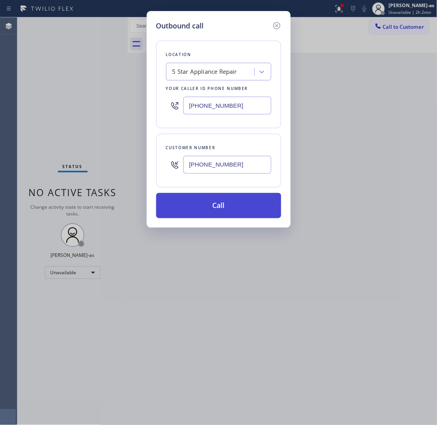
click at [228, 212] on button "Call" at bounding box center [218, 205] width 125 height 25
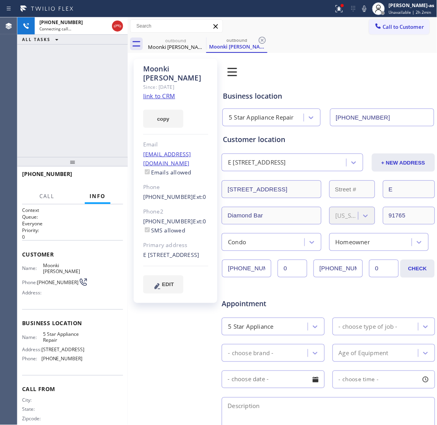
type input "[PHONE_NUMBER]"
click at [104, 178] on span "HANG UP" at bounding box center [105, 178] width 24 height 6
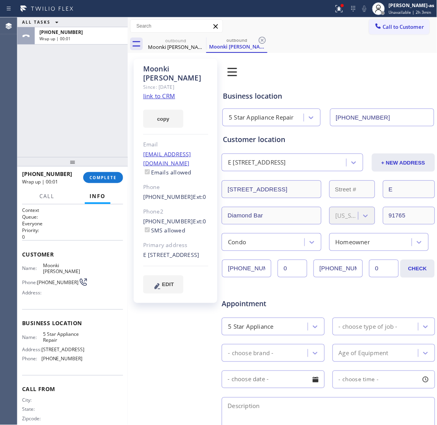
click at [82, 137] on div "ALL TASKS ALL TASKS ACTIVE TASKS TASKS IN WRAP UP [PHONE_NUMBER] Wrap up | 00:01" at bounding box center [72, 87] width 111 height 140
click at [101, 176] on span "COMPLETE" at bounding box center [103, 178] width 27 height 6
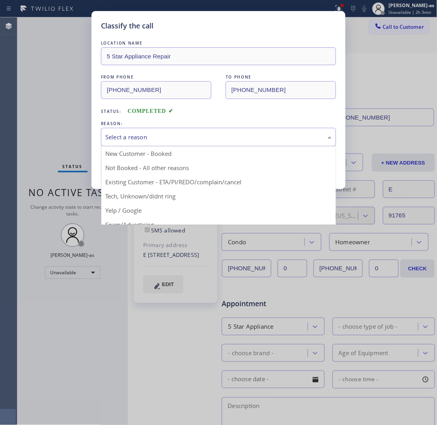
click at [145, 146] on div "Select a reason New Customer - Booked Not Booked - All other reasons Existing C…" at bounding box center [218, 137] width 235 height 19
drag, startPoint x: 184, startPoint y: 141, endPoint x: 193, endPoint y: 148, distance: 12.4
click at [184, 142] on div "Select a reason" at bounding box center [218, 137] width 235 height 19
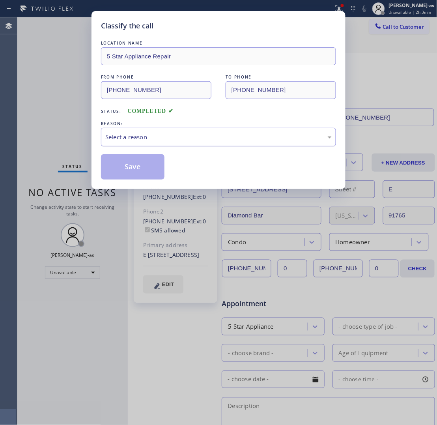
drag, startPoint x: 186, startPoint y: 141, endPoint x: 194, endPoint y: 145, distance: 9.0
click at [187, 141] on div "Select a reason" at bounding box center [218, 137] width 227 height 9
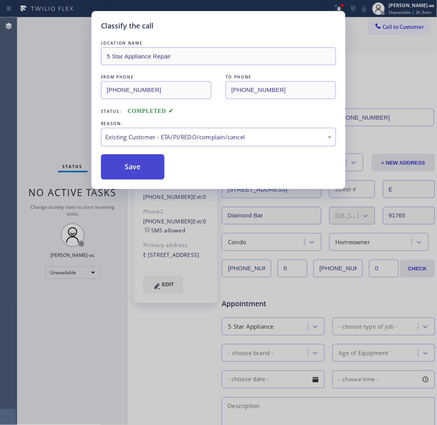
click at [131, 159] on button "Save" at bounding box center [133, 166] width 64 height 25
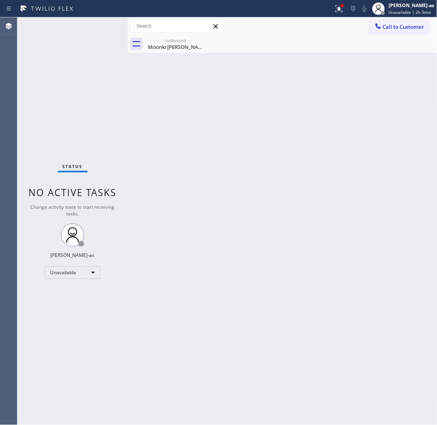
click at [52, 51] on div "Status No active tasks Change activity state to start receiving tasks. [PERSON_…" at bounding box center [72, 221] width 111 height 408
click at [176, 47] on div "Moonki [PERSON_NAME]" at bounding box center [176, 46] width 60 height 7
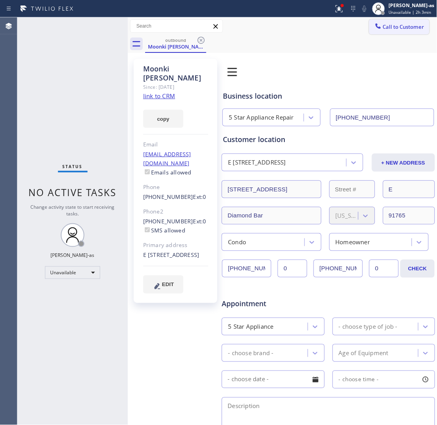
click at [350, 31] on div at bounding box center [378, 26] width 9 height 9
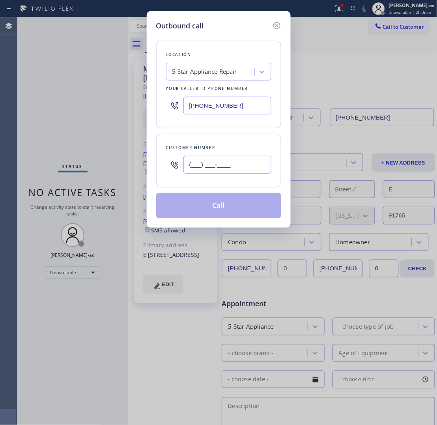
click at [230, 166] on input "(___) ___-____" at bounding box center [228, 165] width 88 height 18
paste input "510) 692-3577"
type input "[PHONE_NUMBER]"
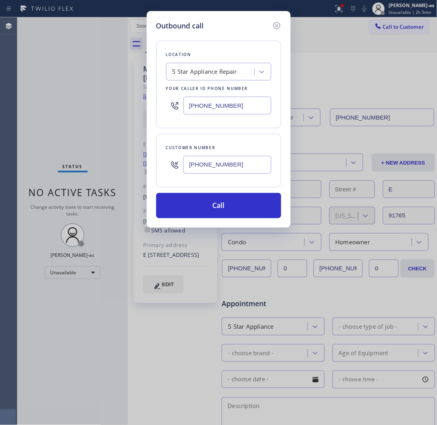
click at [251, 103] on input "[PHONE_NUMBER]" at bounding box center [228, 106] width 88 height 18
paste input "617) 315-6584"
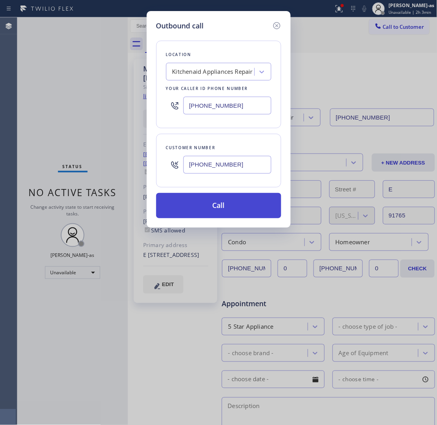
type input "[PHONE_NUMBER]"
drag, startPoint x: 224, startPoint y: 201, endPoint x: 275, endPoint y: 193, distance: 52.3
click at [225, 202] on button "Call" at bounding box center [218, 205] width 125 height 25
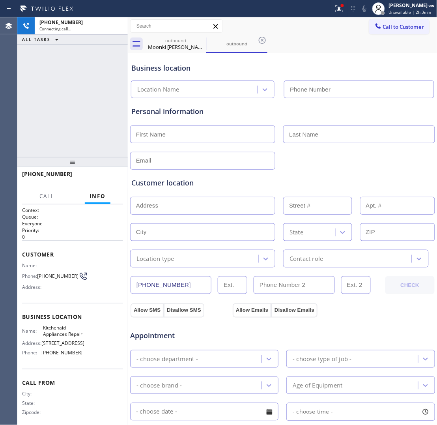
type input "[PHONE_NUMBER]"
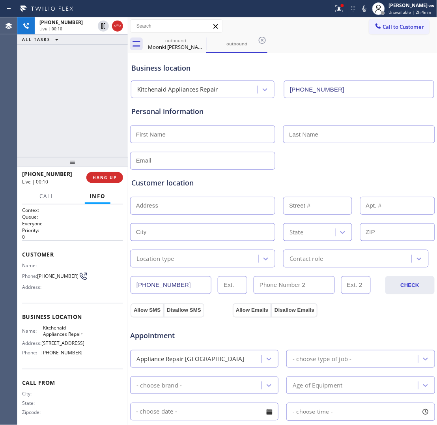
click at [85, 91] on div "[PHONE_NUMBER] Live | 00:10 ALL TASKS ALL TASKS ACTIVE TASKS TASKS IN WRAP UP" at bounding box center [72, 87] width 111 height 140
click at [71, 69] on div "[PHONE_NUMBER] Live | 01:45 ALL TASKS ALL TASKS ACTIVE TASKS TASKS IN WRAP UP" at bounding box center [72, 87] width 111 height 140
click at [66, 118] on div "[PHONE_NUMBER] Live | 04:00 ALL TASKS ALL TASKS ACTIVE TASKS TASKS IN WRAP UP" at bounding box center [72, 87] width 111 height 140
click at [197, 137] on input "text" at bounding box center [202, 135] width 145 height 18
type input "[PERSON_NAME]"
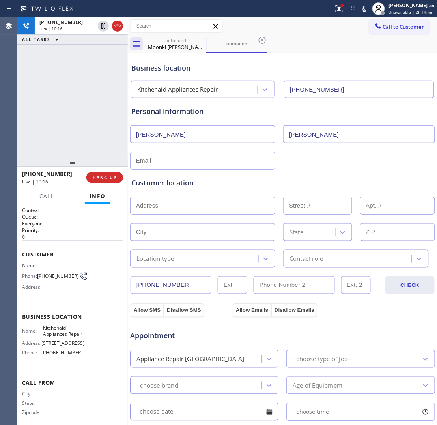
type input "[PERSON_NAME]"
click at [163, 163] on input "text" at bounding box center [202, 161] width 145 height 18
paste input "[EMAIL_ADDRESS][DOMAIN_NAME]"
type input "[EMAIL_ADDRESS][DOMAIN_NAME]"
click at [300, 167] on div "Customer location >> ADD NEW ADDRESS << + NEW ADDRESS State Location type Conta…" at bounding box center [283, 217] width 306 height 101
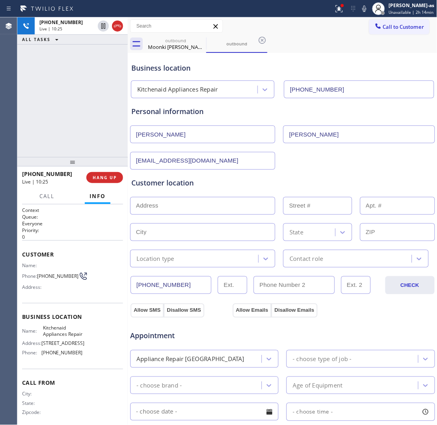
click at [181, 208] on input "text" at bounding box center [202, 206] width 145 height 18
paste input "[STREET_ADDRESS][PERSON_NAME]"
type input "[STREET_ADDRESS][PERSON_NAME]"
type input "14745"
type input "San Leandro"
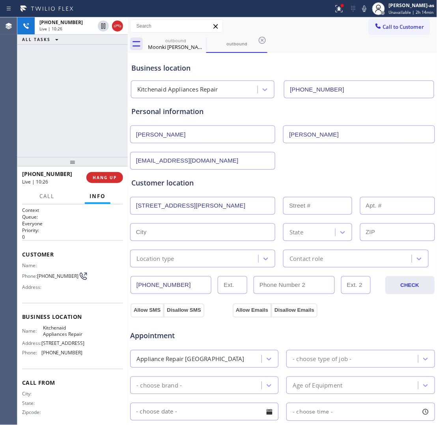
type input "94579"
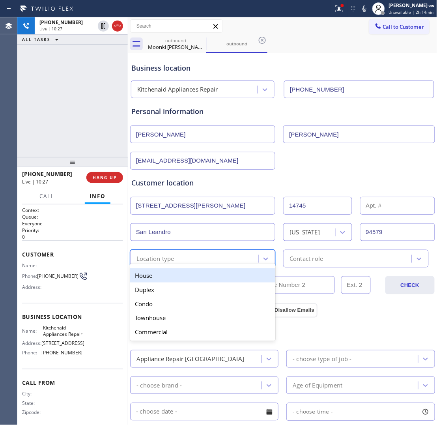
click at [170, 251] on div "Location type" at bounding box center [202, 259] width 145 height 18
click at [172, 278] on div "House" at bounding box center [202, 275] width 145 height 14
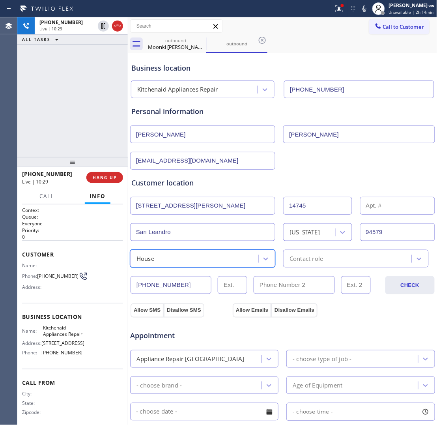
click at [298, 260] on div "Contact role" at bounding box center [307, 258] width 34 height 9
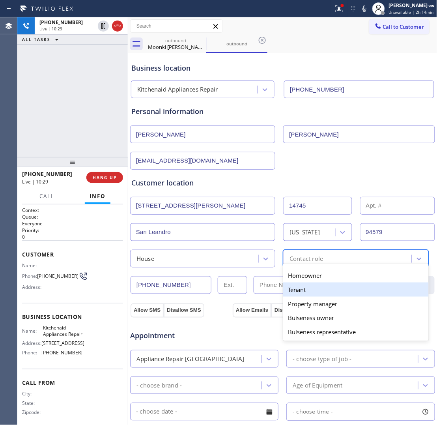
click at [296, 293] on div "Tenant" at bounding box center [355, 290] width 145 height 14
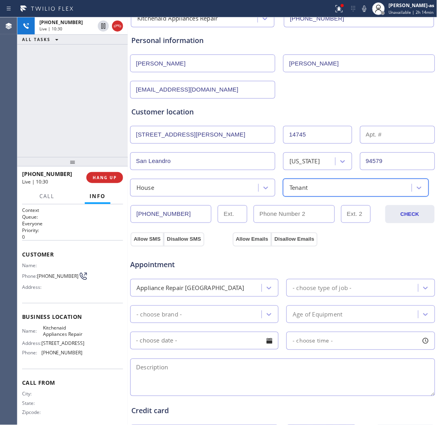
scroll to position [99, 0]
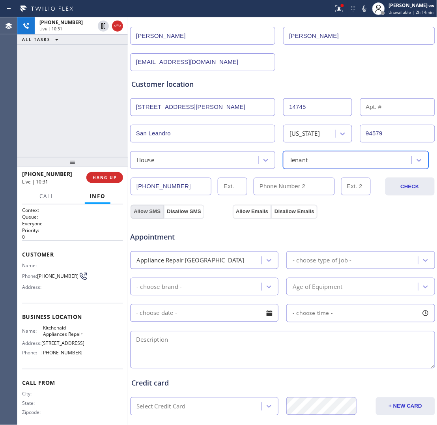
click at [149, 214] on button "Allow SMS" at bounding box center [147, 212] width 33 height 14
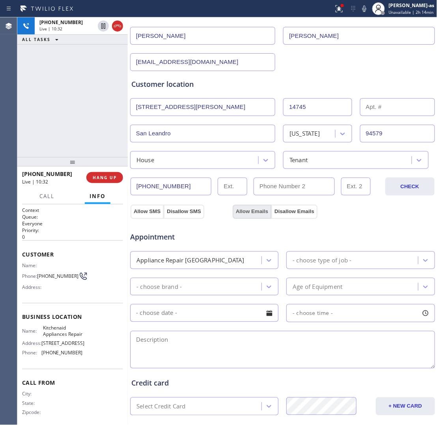
click at [251, 214] on button "Allow Emails" at bounding box center [252, 212] width 39 height 14
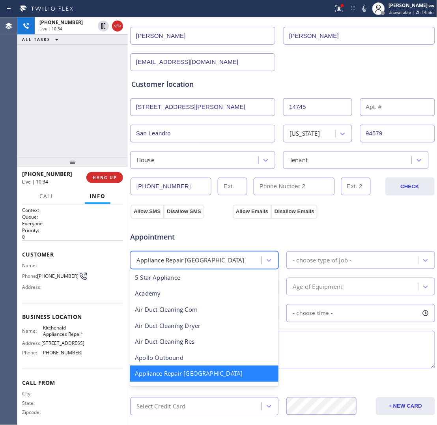
click at [213, 262] on div "Appliance Repair [GEOGRAPHIC_DATA]" at bounding box center [197, 260] width 129 height 14
type input "reg"
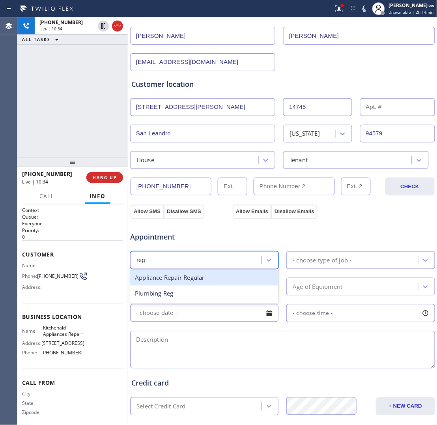
scroll to position [0, 0]
drag, startPoint x: 206, startPoint y: 281, endPoint x: 296, endPoint y: 264, distance: 91.2
click at [210, 280] on div "Appliance Repair Regular" at bounding box center [204, 278] width 148 height 16
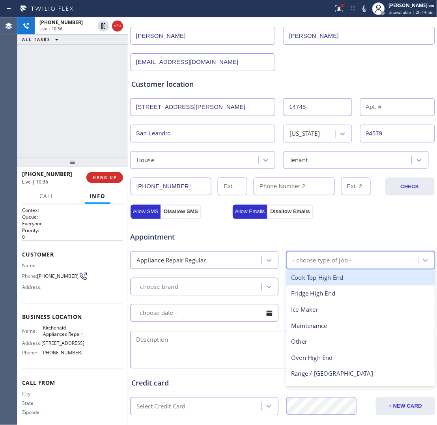
click at [325, 256] on div "- choose type of job -" at bounding box center [353, 260] width 129 height 14
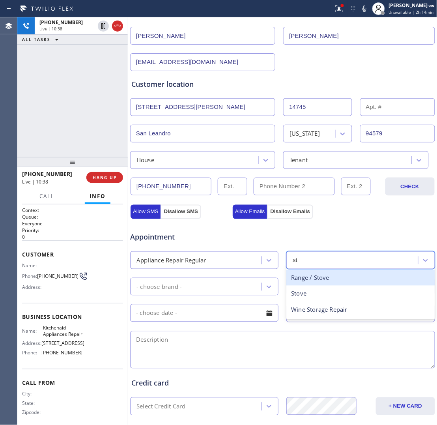
type input "sto"
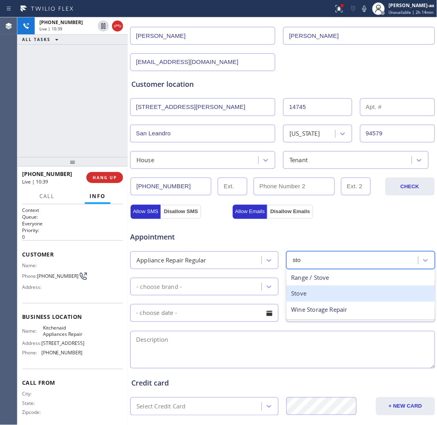
click at [302, 294] on div "Stove" at bounding box center [361, 294] width 148 height 16
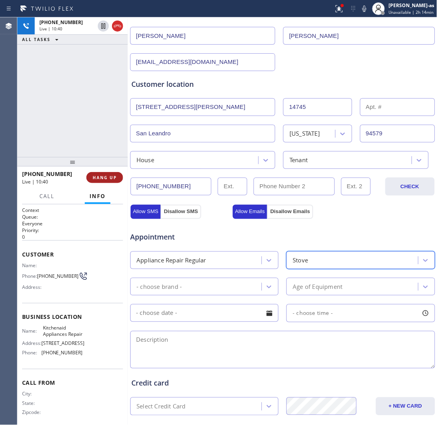
click at [106, 176] on span "HANG UP" at bounding box center [105, 178] width 24 height 6
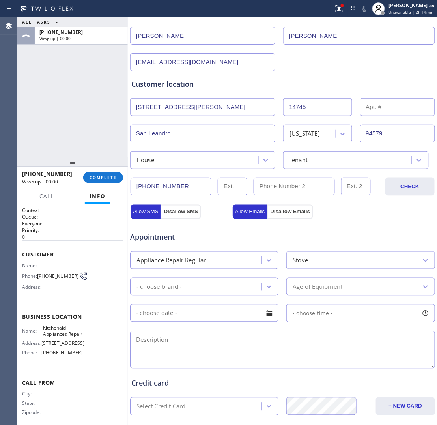
click at [166, 291] on div "- choose brand -" at bounding box center [159, 286] width 45 height 9
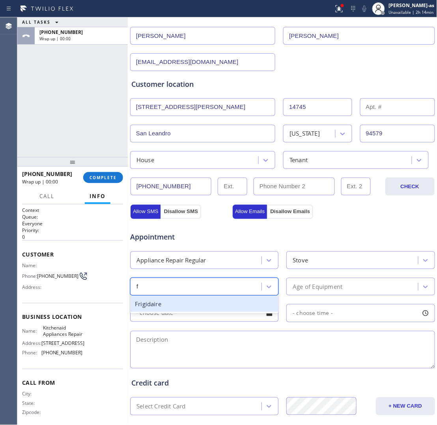
type input "fr"
drag, startPoint x: 166, startPoint y: 308, endPoint x: 285, endPoint y: 291, distance: 120.4
click at [183, 305] on div "Frigidaire" at bounding box center [204, 304] width 148 height 16
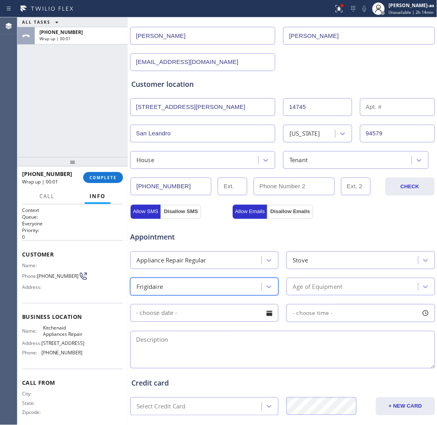
click at [298, 288] on div "Age of Equipment" at bounding box center [318, 286] width 50 height 9
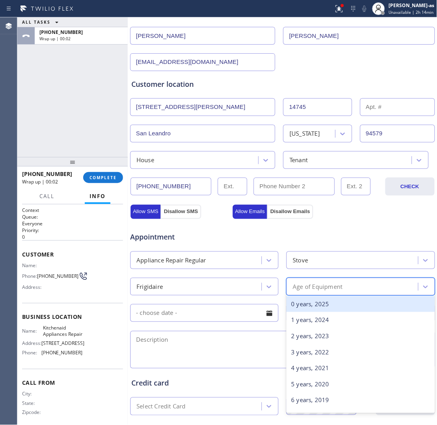
type input "4"
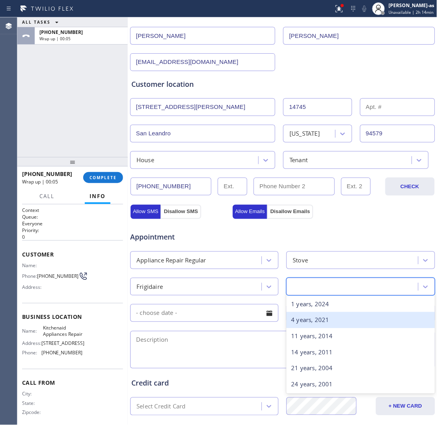
type input "5"
click at [304, 323] on div "5 years, 2020" at bounding box center [361, 320] width 148 height 16
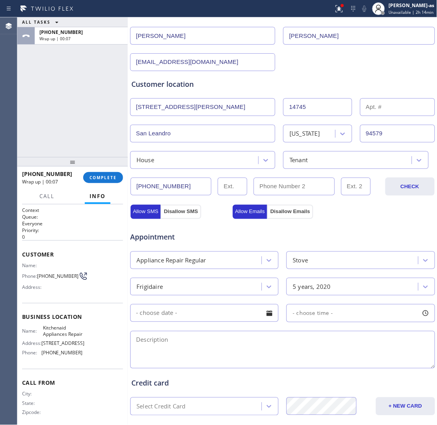
click at [190, 318] on input "text" at bounding box center [204, 313] width 148 height 18
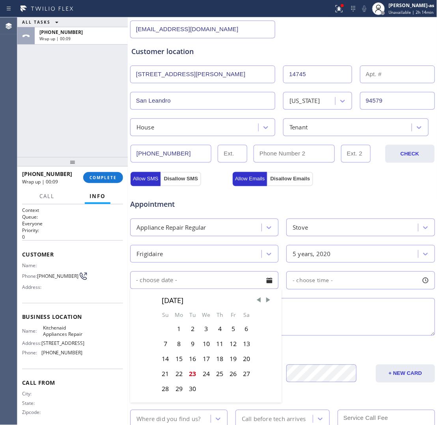
scroll to position [148, 0]
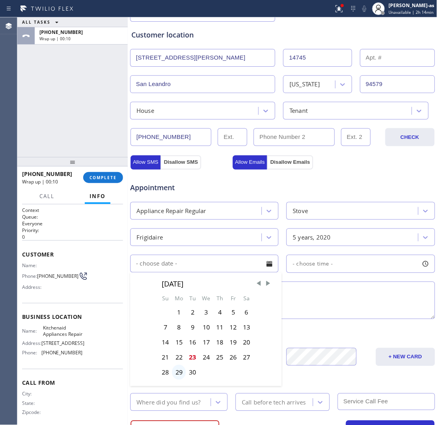
click at [178, 340] on div "29" at bounding box center [179, 372] width 14 height 15
type input "[DATE]"
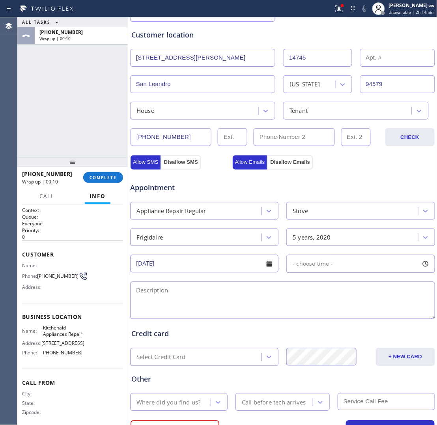
click at [325, 272] on div "- choose time -" at bounding box center [361, 264] width 148 height 18
drag, startPoint x: 290, startPoint y: 312, endPoint x: 387, endPoint y: 313, distance: 96.3
click at [350, 313] on div at bounding box center [393, 312] width 9 height 17
drag, startPoint x: 291, startPoint y: 313, endPoint x: 229, endPoint y: 314, distance: 62.4
click at [350, 315] on div at bounding box center [363, 312] width 9 height 17
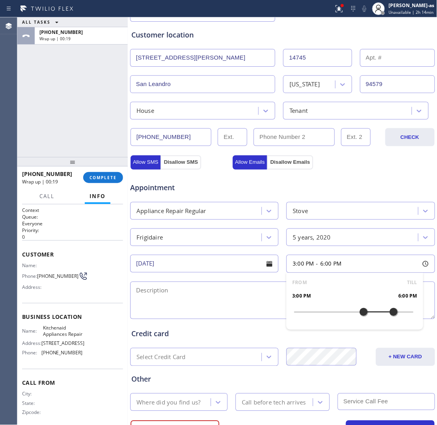
click at [182, 312] on textarea at bounding box center [282, 300] width 305 height 37
click at [298, 301] on textarea "3-6 | no scf |" at bounding box center [282, 300] width 305 height 37
paste textarea "Frigidaire stove the turning knob sparked out | about 4.[DEMOGRAPHIC_DATA] | [S…"
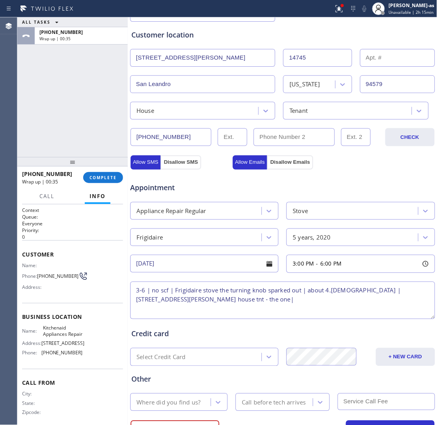
click at [220, 290] on textarea "3-6 | no scf | Frigidaire stove the turning knob sparked out | about 4.[DEMOGRA…" at bounding box center [282, 300] width 305 height 37
drag, startPoint x: 223, startPoint y: 301, endPoint x: 277, endPoint y: 300, distance: 54.5
click at [275, 301] on textarea "3-6 | no scf | Frigidaire stove | the turning knob sparked out | about 4.[DEMOG…" at bounding box center [282, 300] width 305 height 37
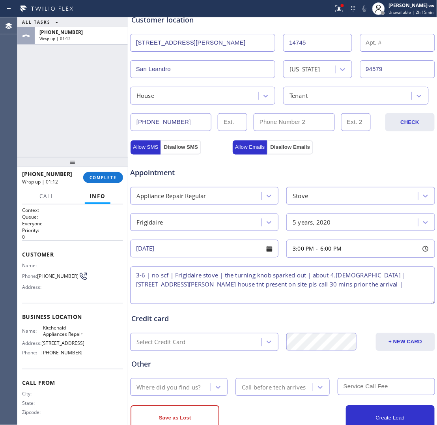
scroll to position [188, 0]
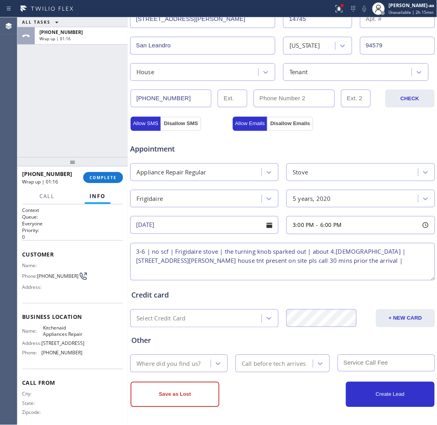
click at [350, 264] on textarea "3-6 | no scf | Frigidaire stove | the turning knob sparked out | about 4.[DEMOG…" at bounding box center [282, 261] width 305 height 37
paste textarea "Kitchenaid Appliances Repair"
type textarea "3-6 | no scf | Frigidaire stove | the turning knob sparked out | about 4.[DEMOG…"
click at [178, 340] on div "Where did you find us?" at bounding box center [169, 363] width 64 height 9
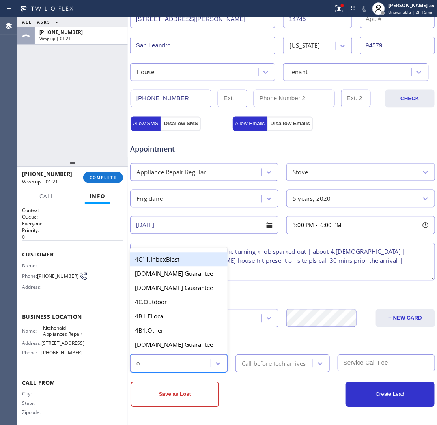
type input "ou"
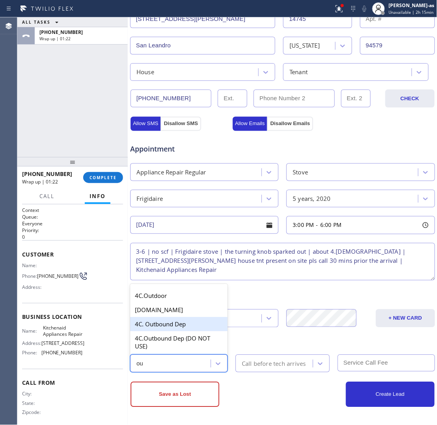
click at [163, 322] on div "4C. Outbound Dep" at bounding box center [178, 324] width 97 height 14
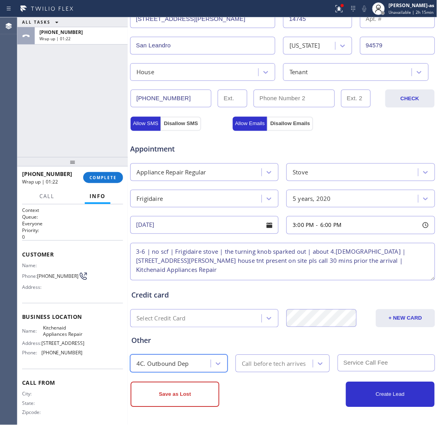
click at [289, 340] on div "Call before tech arrives" at bounding box center [274, 363] width 64 height 9
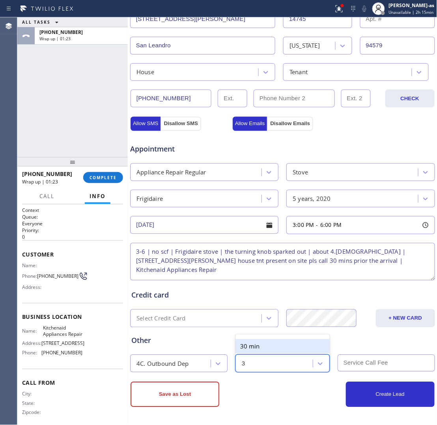
type input "30"
drag, startPoint x: 281, startPoint y: 347, endPoint x: 343, endPoint y: 360, distance: 63.3
click at [281, 340] on div "30 min" at bounding box center [283, 346] width 94 height 14
click at [350, 340] on input "text" at bounding box center [386, 363] width 97 height 17
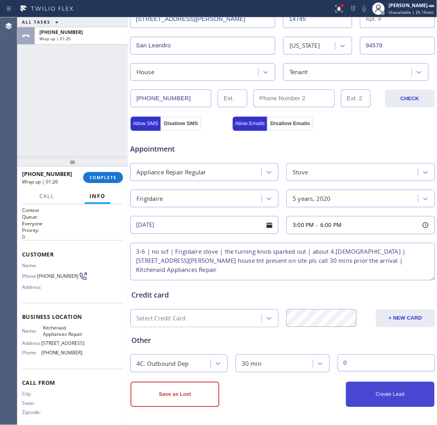
type input "0"
click at [350, 340] on button "Create Lead" at bounding box center [390, 394] width 89 height 25
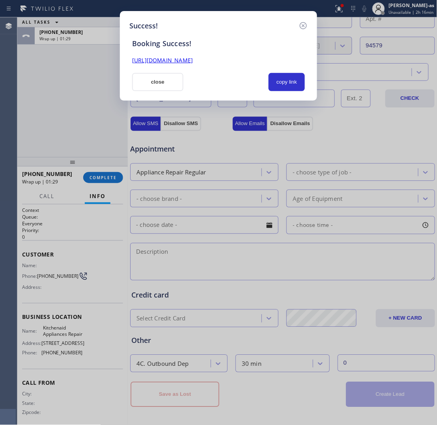
scroll to position [0, 0]
click at [278, 82] on button "copy link" at bounding box center [287, 82] width 36 height 18
click at [168, 88] on button "close" at bounding box center [157, 82] width 51 height 18
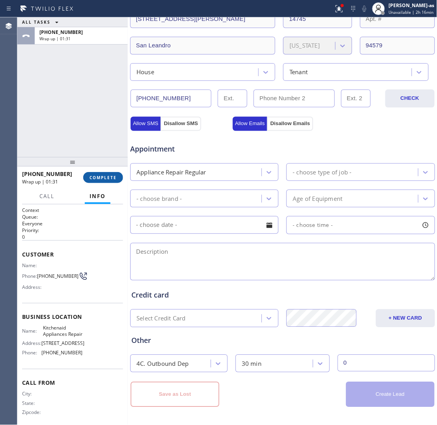
click at [104, 182] on button "COMPLETE" at bounding box center [103, 177] width 40 height 11
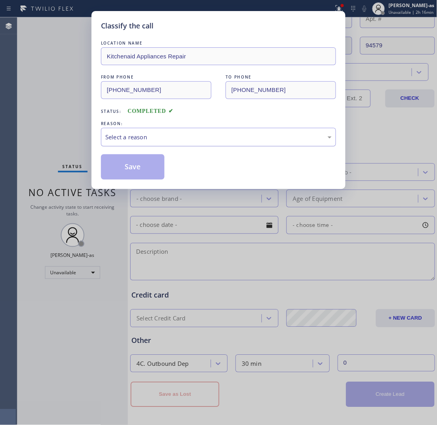
click at [154, 142] on div "Select a reason" at bounding box center [218, 137] width 227 height 9
drag, startPoint x: 133, startPoint y: 167, endPoint x: 281, endPoint y: 14, distance: 212.7
click at [136, 165] on button "Save" at bounding box center [133, 166] width 64 height 25
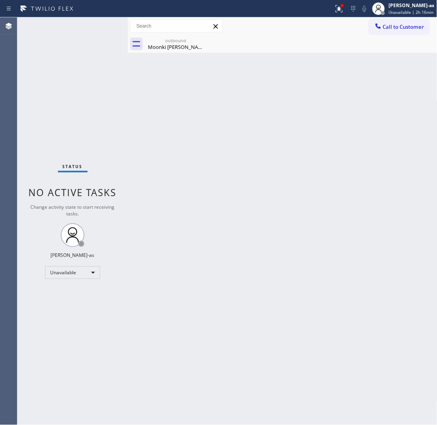
click at [70, 186] on span "No active tasks" at bounding box center [73, 192] width 88 height 13
click at [74, 283] on div "Status No active tasks Change activity state to start receiving tasks. [PERSON_…" at bounding box center [72, 221] width 111 height 408
click at [75, 274] on div "Unavailable" at bounding box center [72, 272] width 55 height 13
click at [64, 285] on li "Offline" at bounding box center [72, 283] width 54 height 9
click at [69, 277] on div "Offline" at bounding box center [72, 272] width 55 height 13
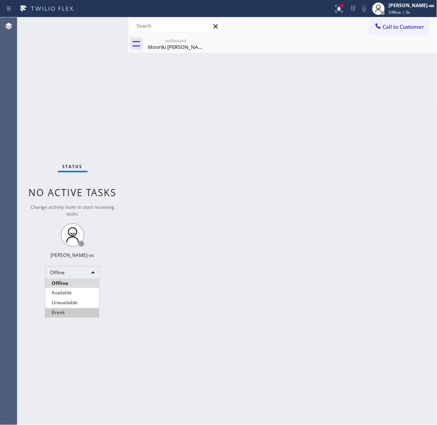
click at [62, 314] on li "Break" at bounding box center [72, 312] width 54 height 9
click at [299, 145] on div "Back to Dashboard Change Sender ID Customers Technicians Select a contact Outbo…" at bounding box center [283, 221] width 310 height 408
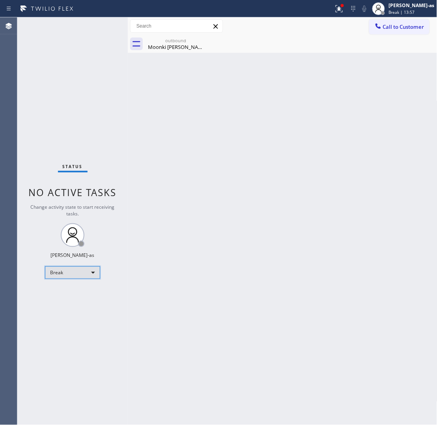
drag, startPoint x: 65, startPoint y: 271, endPoint x: 66, endPoint y: 277, distance: 5.6
click at [66, 277] on div "Break" at bounding box center [72, 272] width 55 height 13
drag, startPoint x: 69, startPoint y: 301, endPoint x: 176, endPoint y: 274, distance: 109.7
click at [74, 300] on li "Unavailable" at bounding box center [72, 302] width 54 height 9
click at [208, 249] on div "Back to Dashboard Change Sender ID Customers Technicians Select a contact Outbo…" at bounding box center [283, 221] width 310 height 408
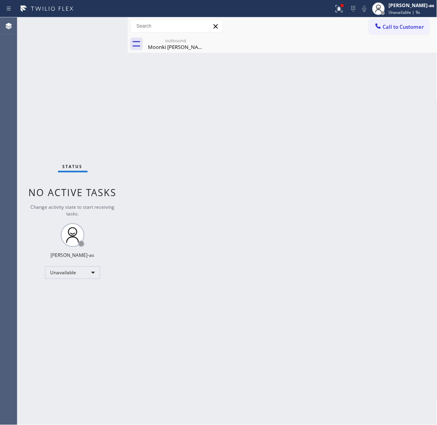
click at [195, 227] on div "Back to Dashboard Change Sender ID Customers Technicians Select a contact Outbo…" at bounding box center [283, 221] width 310 height 408
click at [154, 39] on div "outbound" at bounding box center [176, 40] width 60 height 6
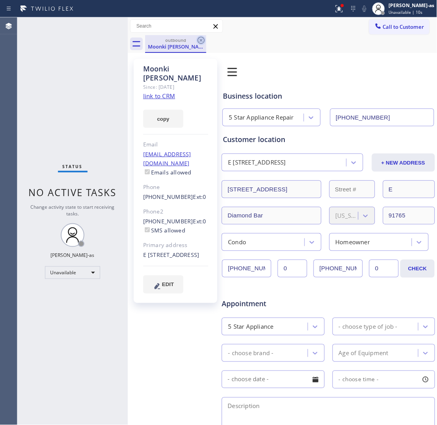
click at [200, 40] on icon at bounding box center [201, 40] width 9 height 9
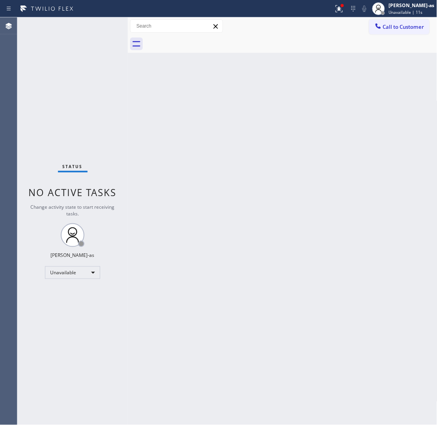
drag, startPoint x: 284, startPoint y: 214, endPoint x: 295, endPoint y: 219, distance: 11.7
click at [289, 216] on div "Back to Dashboard Change Sender ID Customers Technicians Select a contact Outbo…" at bounding box center [283, 221] width 310 height 408
drag, startPoint x: 54, startPoint y: 71, endPoint x: 132, endPoint y: 50, distance: 81.1
click at [55, 71] on div "Status No active tasks Change activity state to start receiving tasks. [PERSON_…" at bounding box center [72, 221] width 111 height 408
drag, startPoint x: 393, startPoint y: 30, endPoint x: 348, endPoint y: 77, distance: 65.6
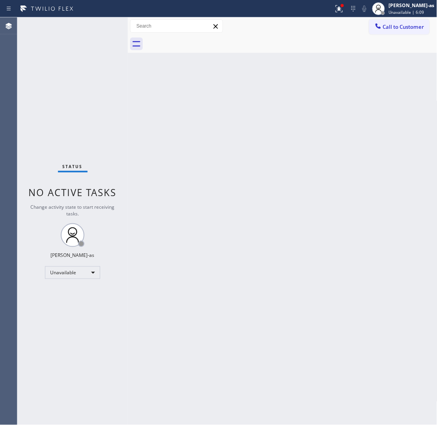
click at [350, 28] on span "Call to Customer" at bounding box center [403, 26] width 41 height 7
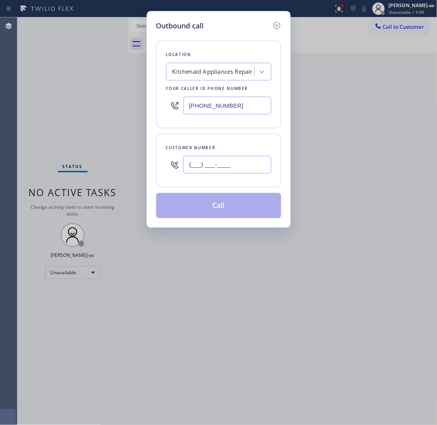
click at [245, 163] on input "(___) ___-____" at bounding box center [228, 165] width 88 height 18
paste input "425) 829-8002"
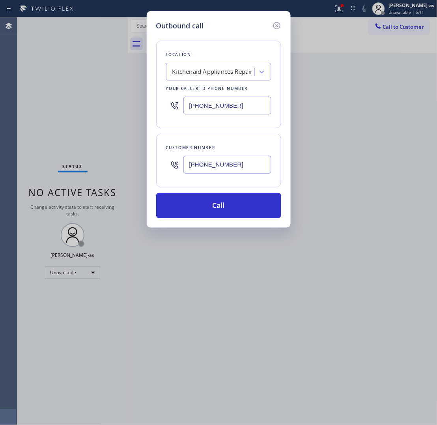
type input "[PHONE_NUMBER]"
click at [212, 108] on input "[PHONE_NUMBER]" at bounding box center [228, 106] width 88 height 18
paste input "855) 731-4952"
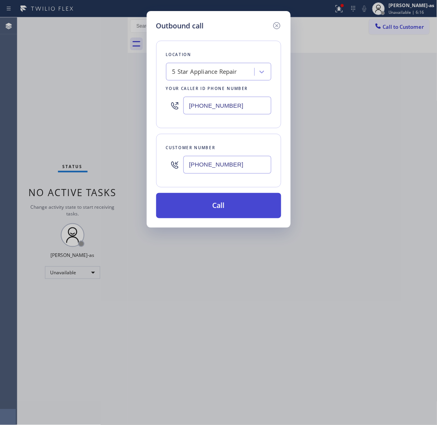
type input "[PHONE_NUMBER]"
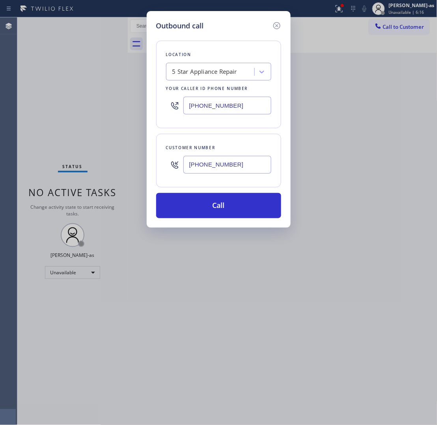
drag, startPoint x: 223, startPoint y: 205, endPoint x: 330, endPoint y: 188, distance: 107.9
click at [229, 208] on button "Call" at bounding box center [218, 205] width 125 height 25
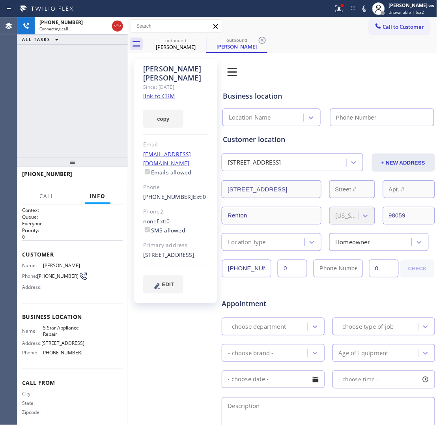
type input "[PHONE_NUMBER]"
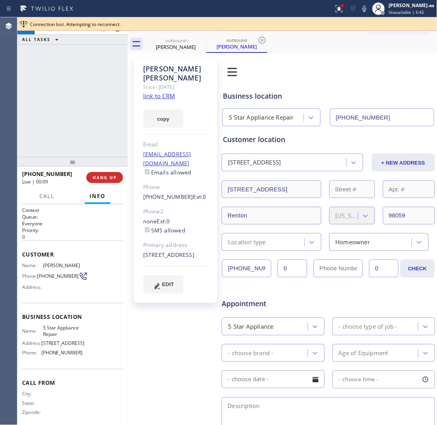
click at [163, 92] on link "link to CRM" at bounding box center [159, 96] width 32 height 8
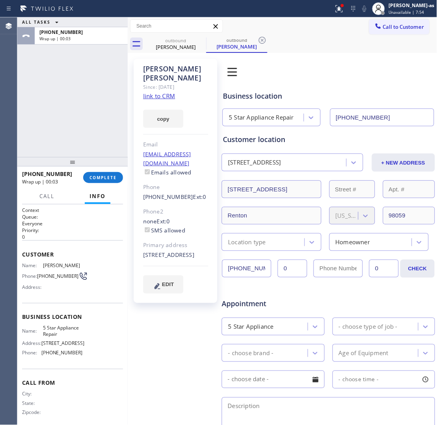
drag, startPoint x: 74, startPoint y: 130, endPoint x: 121, endPoint y: 76, distance: 71.9
click at [78, 126] on div "ALL TASKS ALL TASKS ACTIVE TASKS TASKS IN WRAP UP [PHONE_NUMBER] Wrap up | 00:03" at bounding box center [72, 87] width 111 height 140
click at [107, 175] on span "COMPLETE" at bounding box center [103, 178] width 27 height 6
drag, startPoint x: 85, startPoint y: 153, endPoint x: 131, endPoint y: 156, distance: 46.3
click at [89, 154] on div "ALL TASKS ALL TASKS ACTIVE TASKS TASKS IN WRAP UP [PHONE_NUMBER] Wrap up | 00:05" at bounding box center [72, 87] width 111 height 140
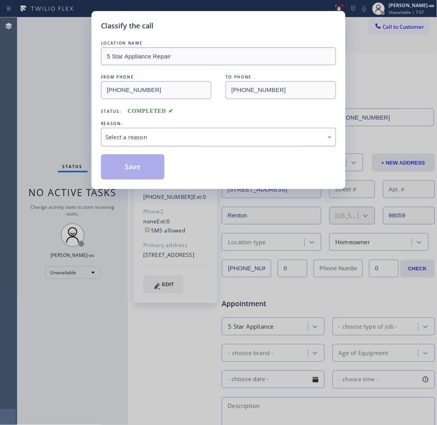
click at [193, 139] on div "Select a reason" at bounding box center [218, 137] width 227 height 9
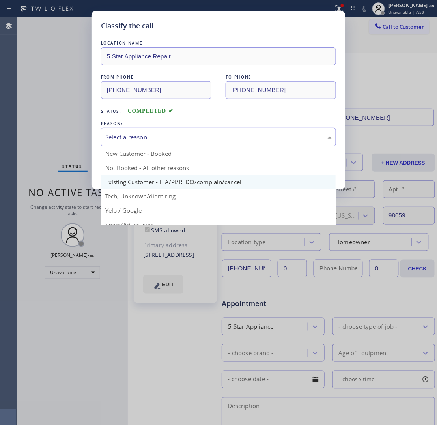
drag, startPoint x: 215, startPoint y: 182, endPoint x: 208, endPoint y: 180, distance: 7.0
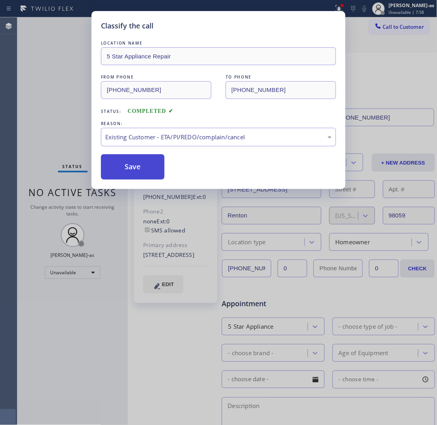
click at [133, 172] on button "Save" at bounding box center [133, 166] width 64 height 25
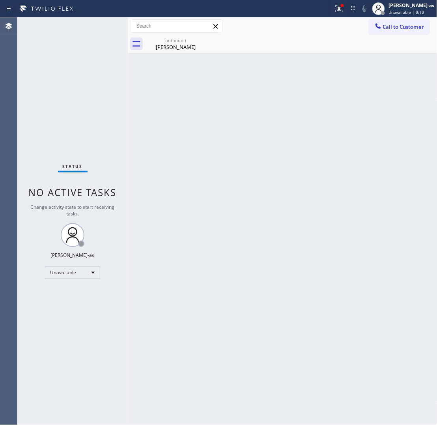
click at [350, 27] on span "Call to Customer" at bounding box center [403, 26] width 41 height 7
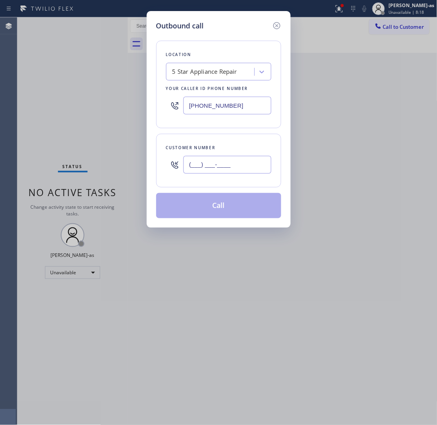
click at [239, 160] on input "(___) ___-____" at bounding box center [228, 165] width 88 height 18
paste input "917) 282-1715"
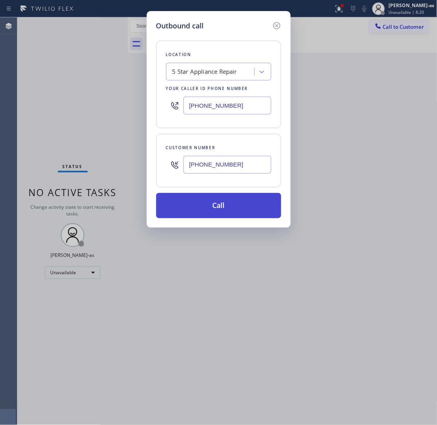
type input "[PHONE_NUMBER]"
click at [204, 206] on button "Call" at bounding box center [218, 205] width 125 height 25
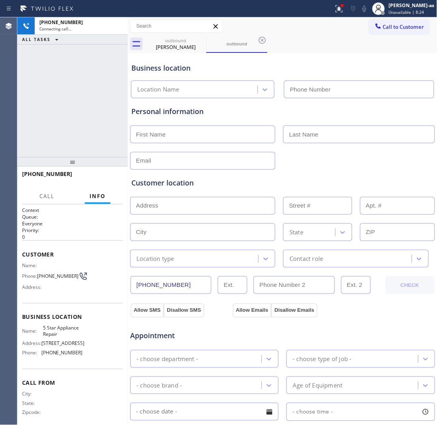
type input "[PHONE_NUMBER]"
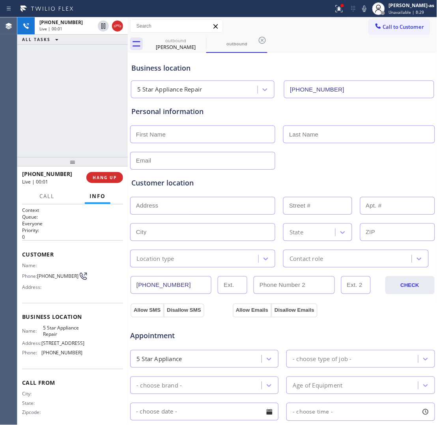
click at [85, 131] on div "[PHONE_NUMBER] Live | 00:01 ALL TASKS ALL TASKS ACTIVE TASKS TASKS IN WRAP UP" at bounding box center [72, 87] width 111 height 140
click at [96, 176] on span "HANG UP" at bounding box center [105, 178] width 24 height 6
click at [94, 176] on span "HANG UP" at bounding box center [105, 178] width 24 height 6
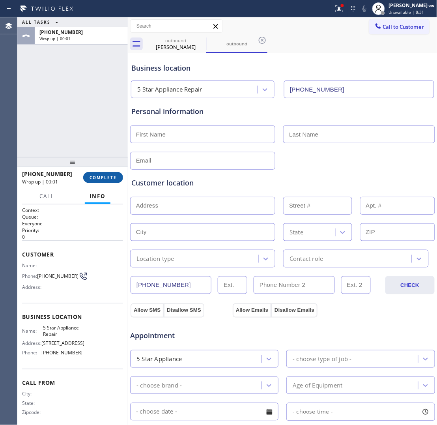
click at [101, 173] on button "COMPLETE" at bounding box center [103, 177] width 40 height 11
click at [62, 135] on div "ALL TASKS ALL TASKS ACTIVE TASKS TASKS IN WRAP UP [PHONE_NUMBER] Wrap up | 00:01" at bounding box center [72, 87] width 111 height 140
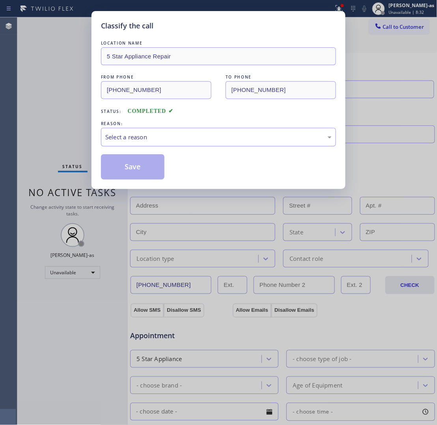
drag, startPoint x: 144, startPoint y: 140, endPoint x: 169, endPoint y: 145, distance: 24.6
click at [145, 140] on div "Select a reason" at bounding box center [218, 137] width 227 height 9
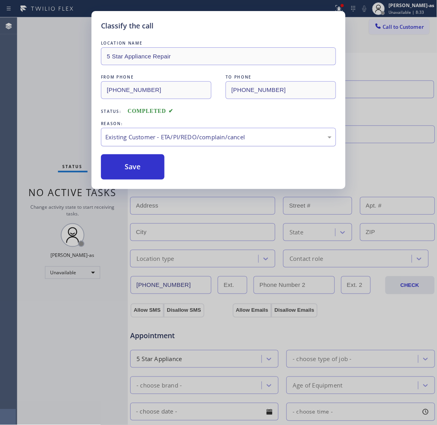
click at [129, 143] on div "Existing Customer - ETA/PI/REDO/complain/cancel" at bounding box center [218, 137] width 235 height 19
drag, startPoint x: 129, startPoint y: 171, endPoint x: 267, endPoint y: 41, distance: 189.0
click at [133, 171] on button "Save" at bounding box center [133, 166] width 64 height 25
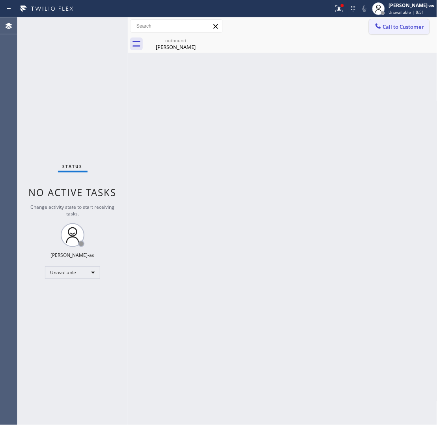
click at [350, 30] on button "Call to Customer" at bounding box center [399, 26] width 60 height 15
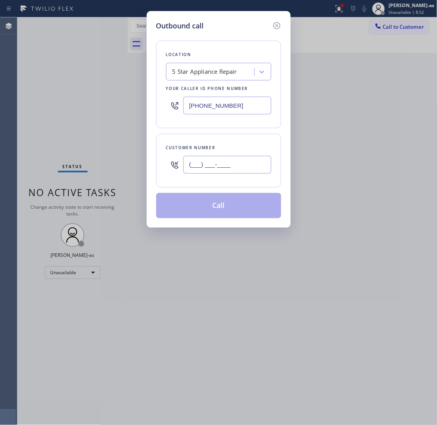
click at [219, 166] on input "(___) ___-____" at bounding box center [228, 165] width 88 height 18
paste input "516) 780-3344"
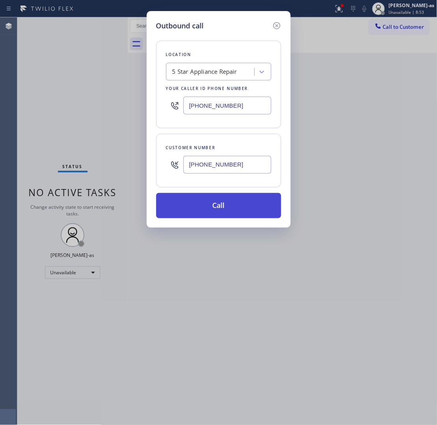
type input "[PHONE_NUMBER]"
click at [228, 208] on button "Call" at bounding box center [218, 205] width 125 height 25
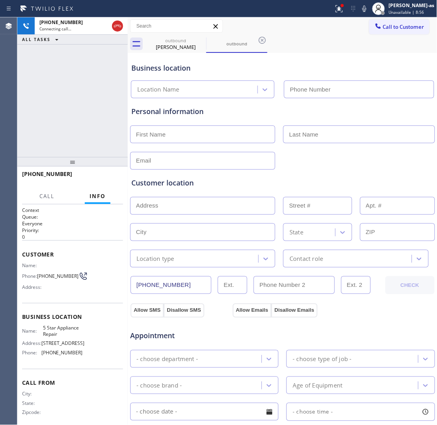
type input "[PHONE_NUMBER]"
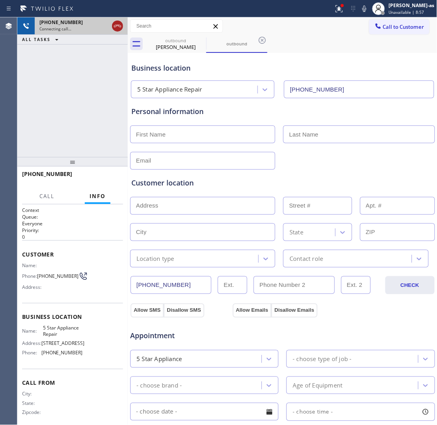
click at [114, 27] on icon at bounding box center [117, 25] width 9 height 9
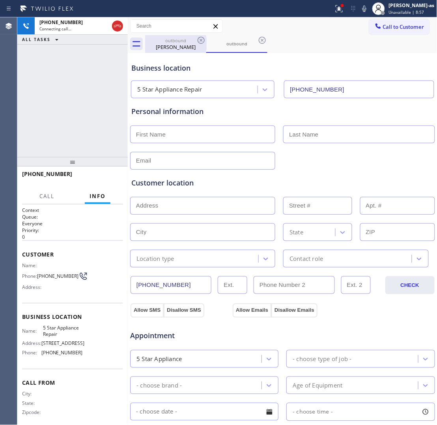
click at [170, 47] on div "[PERSON_NAME]" at bounding box center [176, 46] width 60 height 7
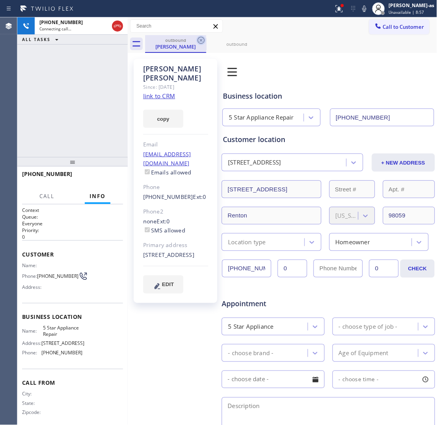
click at [201, 40] on icon at bounding box center [201, 40] width 7 height 7
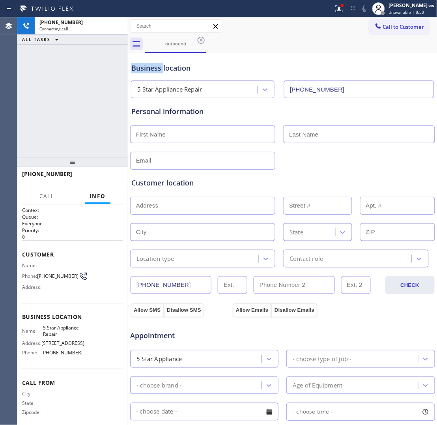
click at [201, 40] on icon at bounding box center [201, 40] width 7 height 7
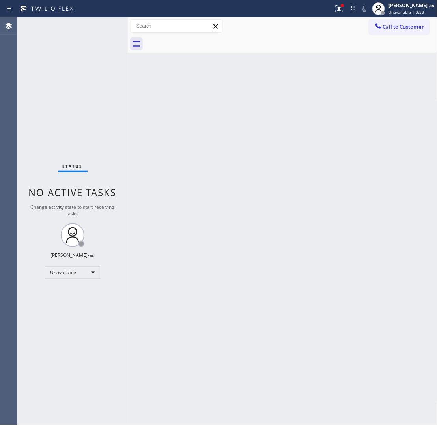
click at [201, 40] on div at bounding box center [291, 44] width 292 height 18
click at [350, 25] on span "Call to Customer" at bounding box center [403, 26] width 41 height 7
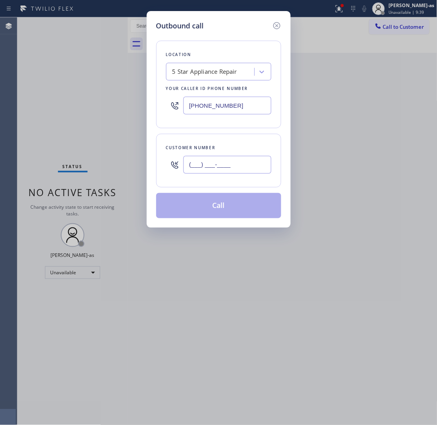
click at [265, 166] on input "(___) ___-____" at bounding box center [228, 165] width 88 height 18
paste input "646) 260-0261"
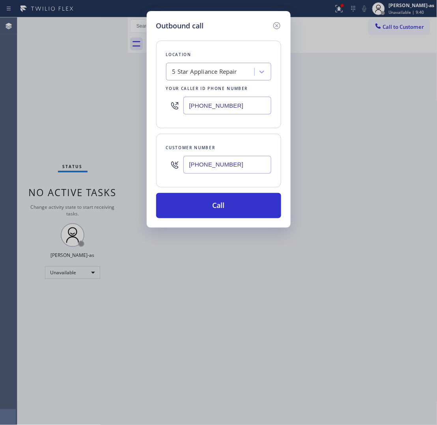
type input "[PHONE_NUMBER]"
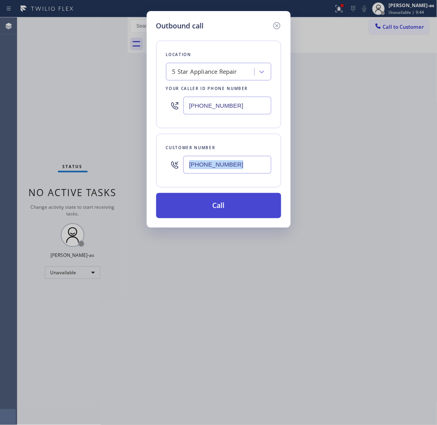
click at [215, 193] on div "Location 5 Star Appliance Repair Your caller id phone number [PHONE_NUMBER] Cus…" at bounding box center [218, 124] width 125 height 187
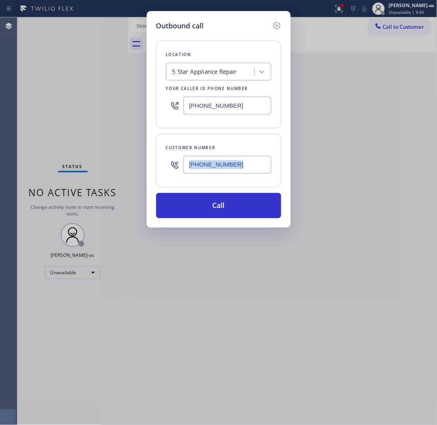
drag, startPoint x: 232, startPoint y: 208, endPoint x: 338, endPoint y: 46, distance: 193.0
click at [235, 206] on button "Call" at bounding box center [218, 205] width 125 height 25
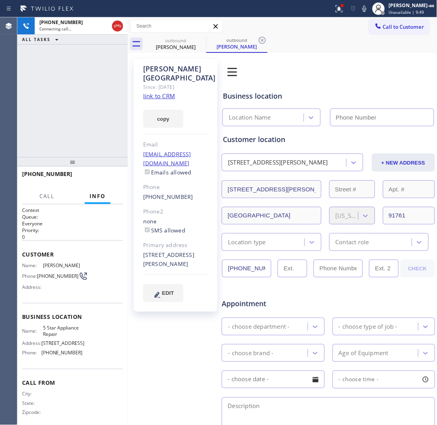
click at [46, 92] on div "[PHONE_NUMBER] Connecting call… ALL TASKS ALL TASKS ACTIVE TASKS TASKS IN WRAP …" at bounding box center [72, 87] width 111 height 140
click at [164, 92] on link "link to CRM" at bounding box center [159, 96] width 32 height 8
type input "[PHONE_NUMBER]"
drag, startPoint x: 52, startPoint y: 58, endPoint x: 59, endPoint y: 58, distance: 6.7
click at [54, 58] on div "[PHONE_NUMBER] Live | 00:03 ALL TASKS ALL TASKS ACTIVE TASKS TASKS IN WRAP UP" at bounding box center [72, 87] width 111 height 140
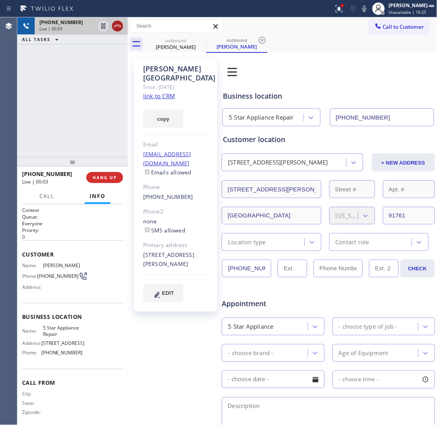
click at [115, 27] on icon at bounding box center [117, 25] width 9 height 9
click at [174, 44] on div "[PERSON_NAME]" at bounding box center [176, 46] width 60 height 7
click at [201, 40] on icon at bounding box center [201, 40] width 7 height 7
click at [259, 40] on icon at bounding box center [262, 40] width 7 height 7
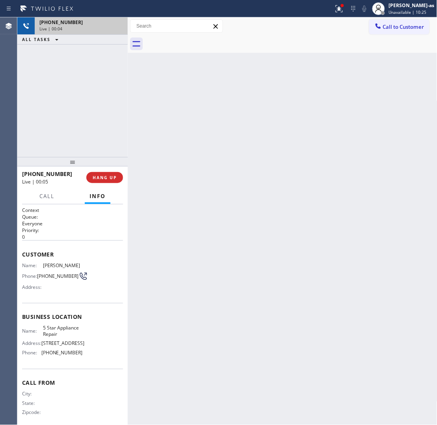
click at [201, 40] on div at bounding box center [291, 44] width 292 height 18
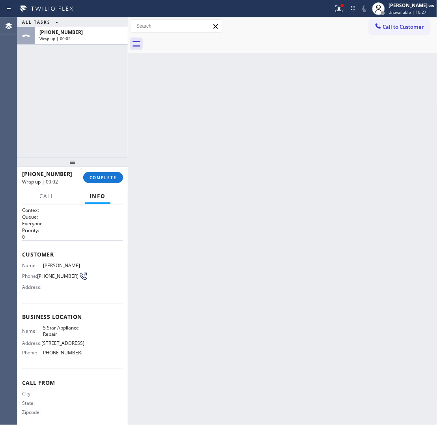
click at [279, 222] on div "Back to Dashboard Change Sender ID Customers Technicians Select a contact Outbo…" at bounding box center [283, 221] width 310 height 408
click at [97, 178] on span "COMPLETE" at bounding box center [103, 178] width 27 height 6
click at [91, 113] on div "ALL TASKS ALL TASKS ACTIVE TASKS TASKS IN WRAP UP [PHONE_NUMBER] Wrap up | 00:03" at bounding box center [72, 87] width 111 height 140
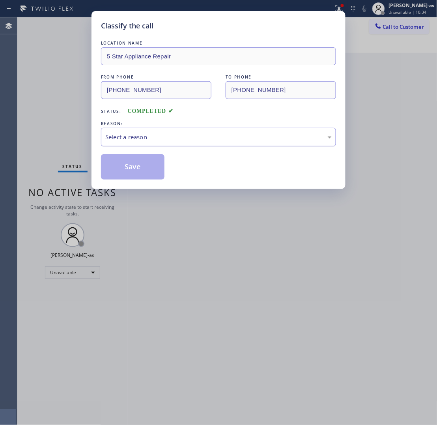
click at [208, 143] on div "Select a reason" at bounding box center [218, 137] width 235 height 19
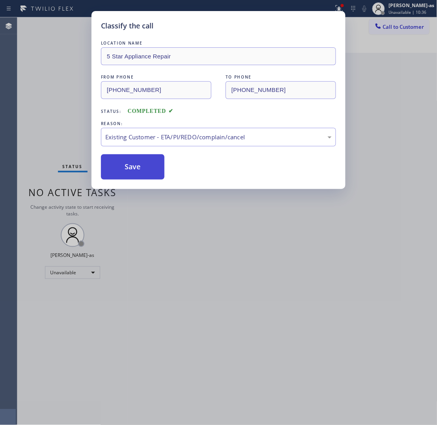
click at [131, 166] on button "Save" at bounding box center [133, 166] width 64 height 25
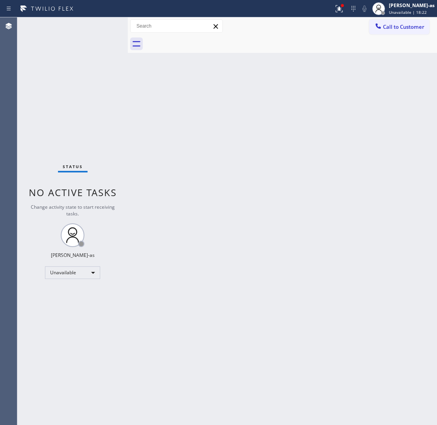
click at [84, 118] on div "Status No active tasks Change activity state to start receiving tasks. Jesica J…" at bounding box center [72, 221] width 111 height 408
click at [386, 30] on span "Call to Customer" at bounding box center [403, 26] width 41 height 7
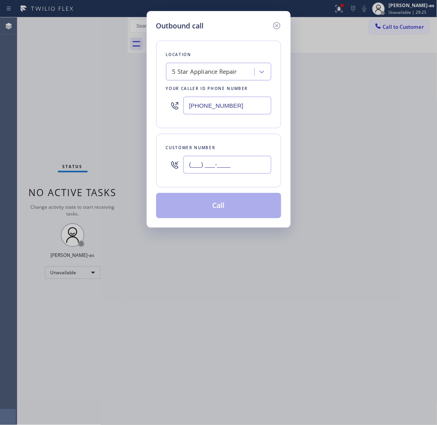
click at [215, 169] on input "(___) ___-____" at bounding box center [228, 165] width 88 height 18
paste input "619) 794-9662"
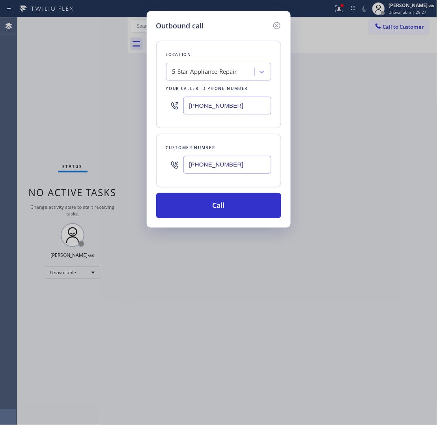
type input "(619) 794-9662"
click at [194, 60] on div "Location 5 Star Appliance Repair Your caller id phone number (855) 731-4952" at bounding box center [218, 85] width 125 height 88
click at [208, 69] on div "5 Star Appliance Repair" at bounding box center [204, 71] width 65 height 9
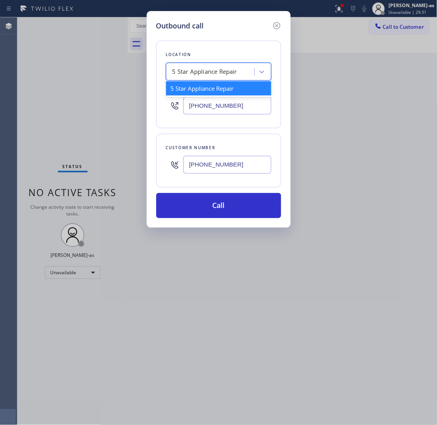
paste input "Electrical Garage San Fernando"
type input "Electrical Garage San Fernando"
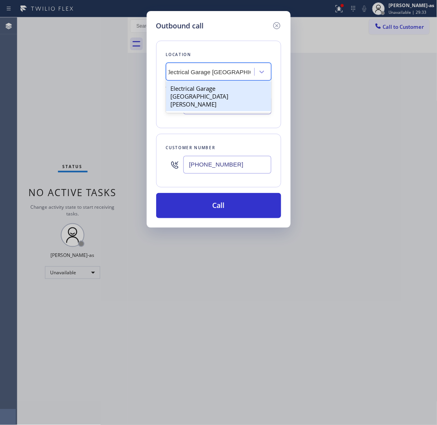
click at [198, 86] on div "Electrical Garage San Fernando" at bounding box center [218, 96] width 105 height 30
type input "(747) 279-3377"
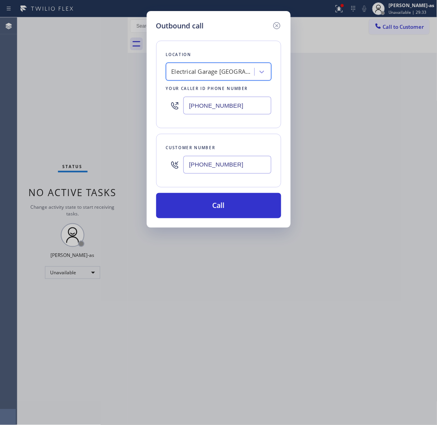
scroll to position [0, 0]
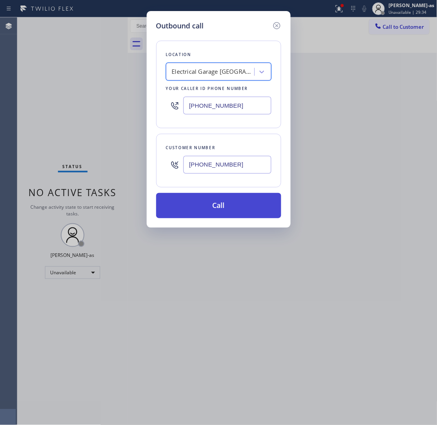
click at [217, 206] on button "Call" at bounding box center [218, 205] width 125 height 25
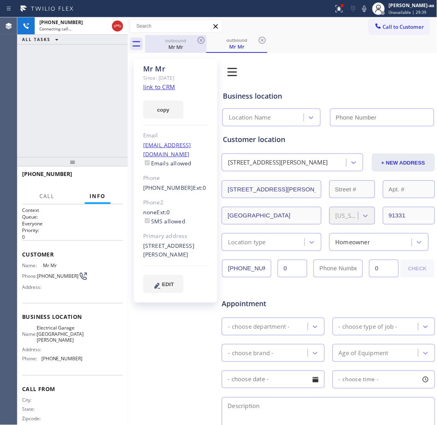
click at [172, 41] on div "outbound" at bounding box center [176, 40] width 60 height 6
click at [199, 39] on icon at bounding box center [201, 40] width 9 height 9
type input "(747) 279-3377"
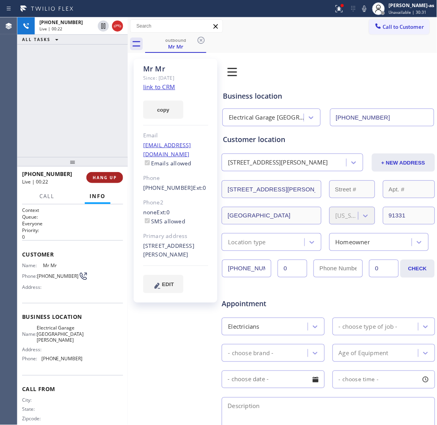
click at [99, 174] on button "HANG UP" at bounding box center [104, 177] width 37 height 11
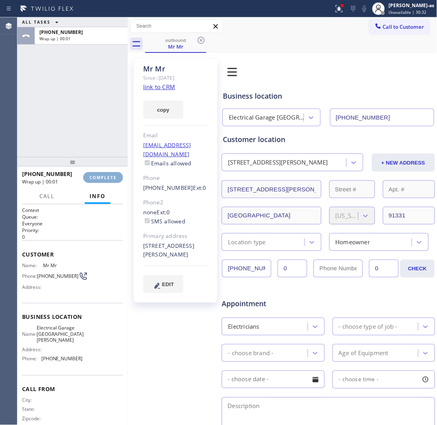
click at [99, 174] on button "COMPLETE" at bounding box center [103, 177] width 40 height 11
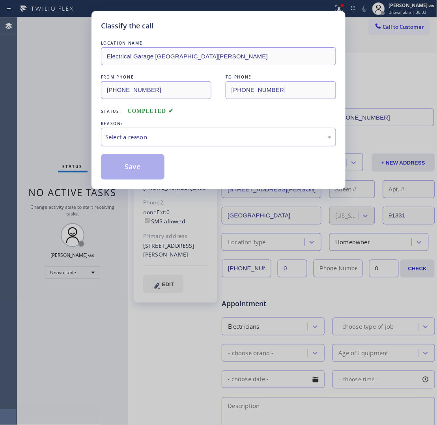
click at [99, 138] on div "Classify the call LOCATION NAME Electrical Garage San Fernando FROM PHONE (747)…" at bounding box center [219, 100] width 254 height 178
click at [191, 121] on div "REASON:" at bounding box center [218, 124] width 235 height 8
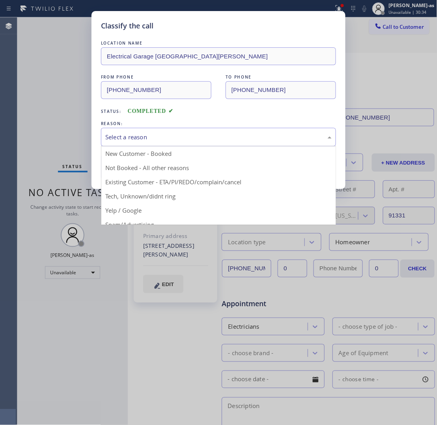
click at [191, 139] on div "Select a reason" at bounding box center [218, 137] width 227 height 9
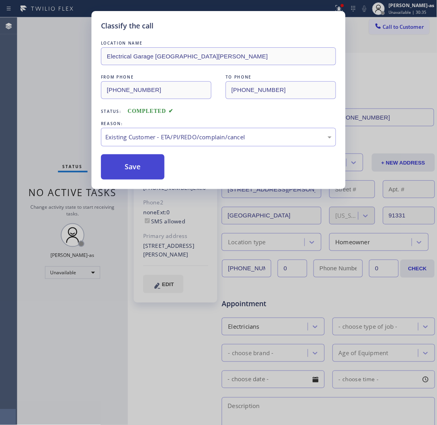
click at [120, 160] on button "Save" at bounding box center [133, 166] width 64 height 25
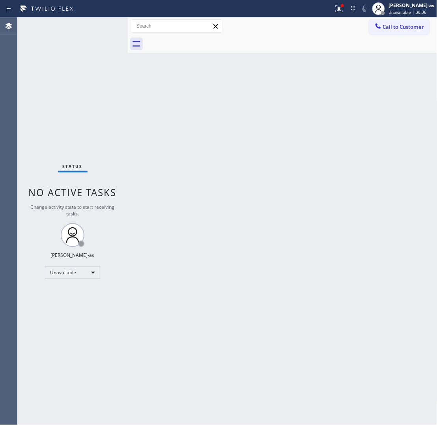
click at [97, 84] on div "Status No active tasks Change activity state to start receiving tasks. [PERSON_…" at bounding box center [72, 221] width 111 height 408
drag, startPoint x: 260, startPoint y: 298, endPoint x: 259, endPoint y: 293, distance: 5.9
click at [261, 298] on div "Back to Dashboard Change Sender ID Customers Technicians Select a contact Outbo…" at bounding box center [283, 221] width 310 height 408
click at [188, 194] on div "Back to Dashboard Change Sender ID Customers Technicians Select a contact Outbo…" at bounding box center [283, 221] width 310 height 408
click at [178, 149] on div "Back to Dashboard Change Sender ID Customers Technicians Select a contact Outbo…" at bounding box center [283, 221] width 310 height 408
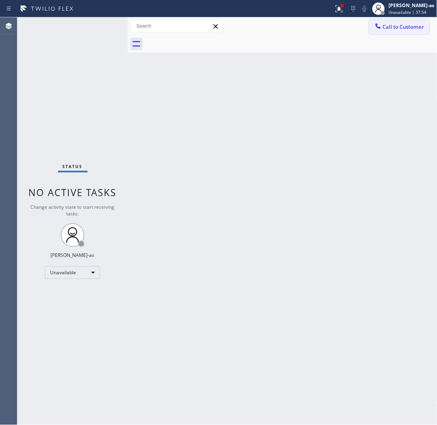
click at [404, 26] on span "Call to Customer" at bounding box center [403, 26] width 41 height 7
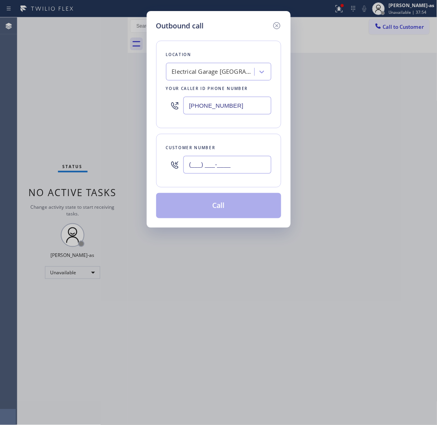
click at [218, 174] on input "(___) ___-____" at bounding box center [228, 165] width 88 height 18
paste input "760) 978-5156"
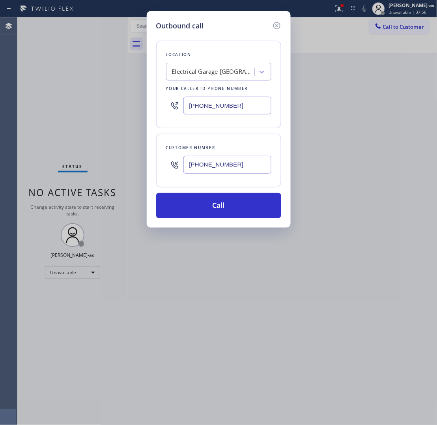
type input "(760) 978-5156"
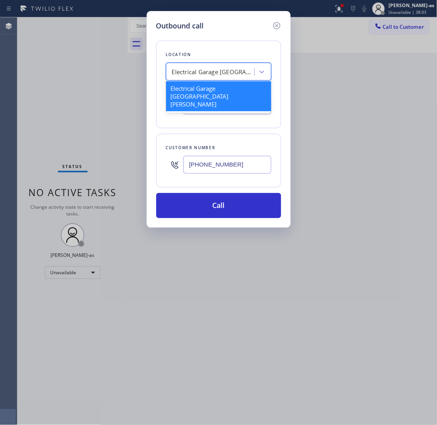
click at [210, 67] on div "Electrical Garage San Fernando" at bounding box center [213, 71] width 83 height 9
paste input "Thermador Appliance Repair"
type input "Thermador Appliance Repair"
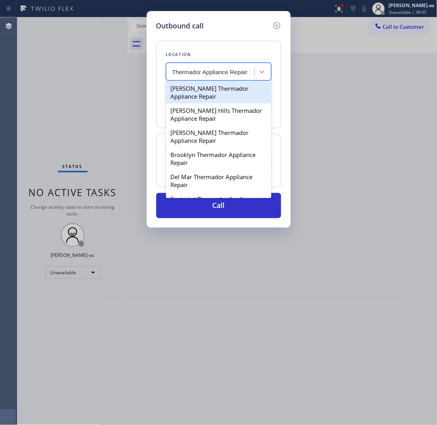
click at [174, 70] on input "Thermador Appliance Repair" at bounding box center [210, 72] width 76 height 7
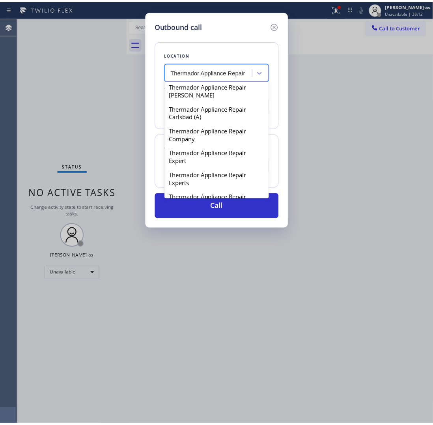
scroll to position [641, 0]
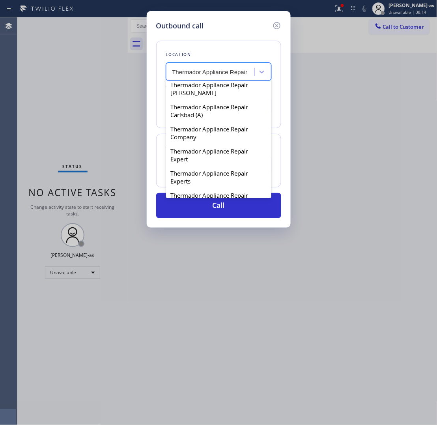
click at [188, 64] on div "Thermador Appliance Repair" at bounding box center [218, 56] width 105 height 14
type input "(206) 395-5934"
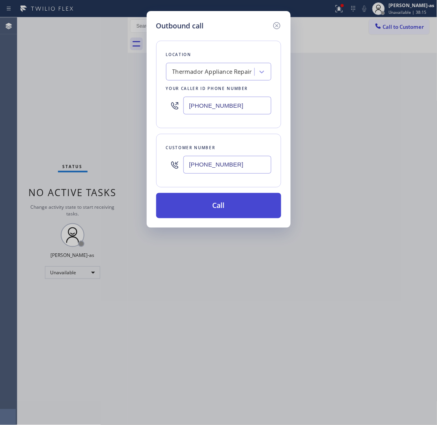
click at [218, 206] on button "Call" at bounding box center [218, 205] width 125 height 25
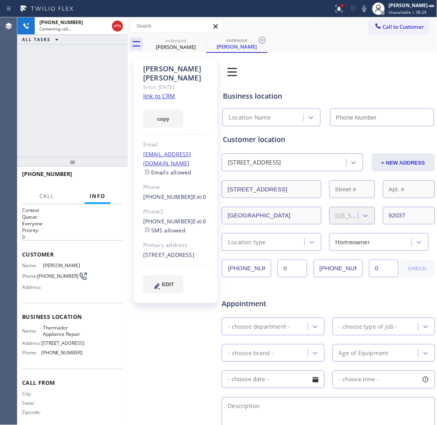
type input "(206) 395-5934"
click at [112, 92] on div "+17609785156 Connecting call… ALL TASKS ALL TASKS ACTIVE TASKS TASKS IN WRAP UP" at bounding box center [72, 87] width 111 height 140
click at [156, 45] on div "James Vermillion" at bounding box center [176, 46] width 60 height 7
click at [170, 92] on link "link to CRM" at bounding box center [159, 96] width 32 height 8
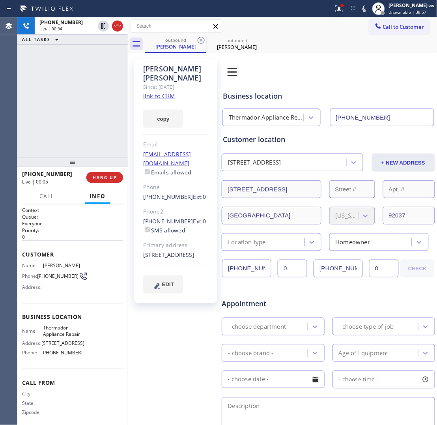
drag, startPoint x: 86, startPoint y: 103, endPoint x: 112, endPoint y: 87, distance: 30.3
click at [87, 103] on div "+17609785156 Live | 00:04 ALL TASKS ALL TASKS ACTIVE TASKS TASKS IN WRAP UP" at bounding box center [72, 87] width 111 height 140
click at [85, 116] on div "+17609785156 Live | 00:06 ALL TASKS ALL TASKS ACTIVE TASKS TASKS IN WRAP UP" at bounding box center [72, 87] width 111 height 140
drag, startPoint x: 170, startPoint y: 204, endPoint x: 163, endPoint y: 178, distance: 26.9
click at [176, 200] on div "James Vermillion Since: 20 may 2020 link to CRM copy Email jamesvermillion10x@g…" at bounding box center [176, 181] width 84 height 244
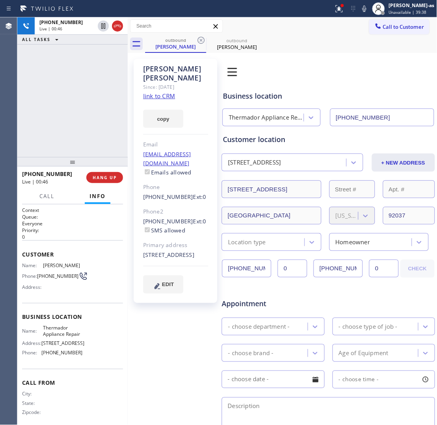
drag, startPoint x: 66, startPoint y: 66, endPoint x: 79, endPoint y: 64, distance: 13.7
click at [67, 66] on div "+17609785156 Live | 00:46 ALL TASKS ALL TASKS ACTIVE TASKS TASKS IN WRAP UP" at bounding box center [72, 87] width 111 height 140
click at [95, 119] on div "+17609785156 Live | 00:46 ALL TASKS ALL TASKS ACTIVE TASKS TASKS IN WRAP UP" at bounding box center [72, 87] width 111 height 140
click at [101, 175] on span "HANG UP" at bounding box center [105, 178] width 24 height 6
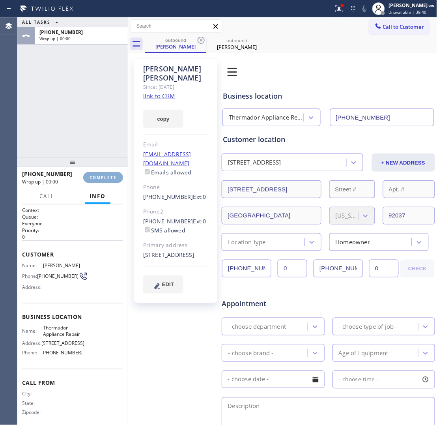
click at [101, 175] on span "COMPLETE" at bounding box center [103, 178] width 27 height 6
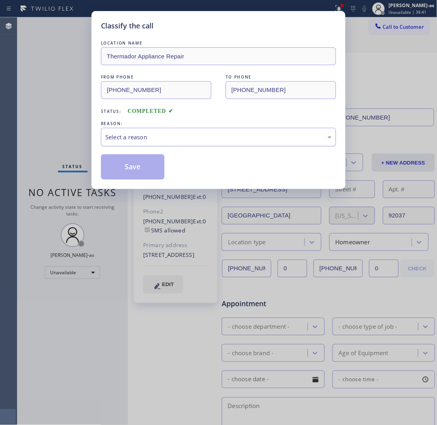
click at [169, 137] on div "Select a reason" at bounding box center [218, 137] width 227 height 9
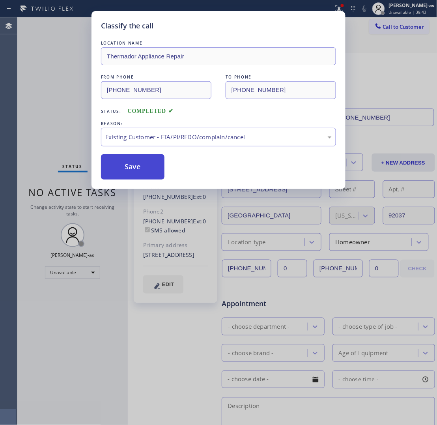
click at [153, 168] on button "Save" at bounding box center [133, 166] width 64 height 25
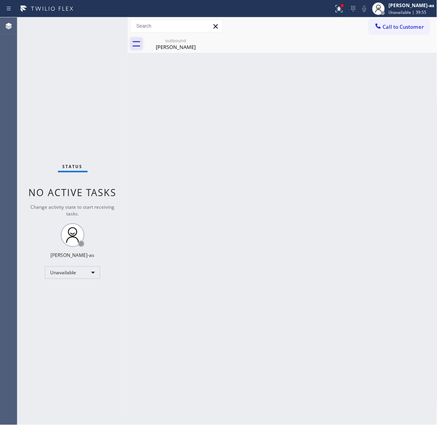
click at [89, 59] on div "Status No active tasks Change activity state to start receiving tasks. [PERSON_…" at bounding box center [72, 221] width 111 height 408
click at [166, 40] on div "outbound" at bounding box center [176, 40] width 60 height 6
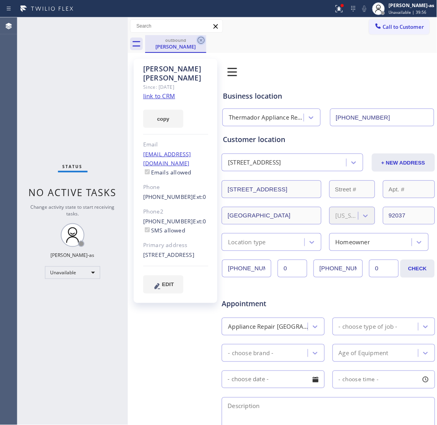
click at [198, 38] on icon at bounding box center [201, 40] width 9 height 9
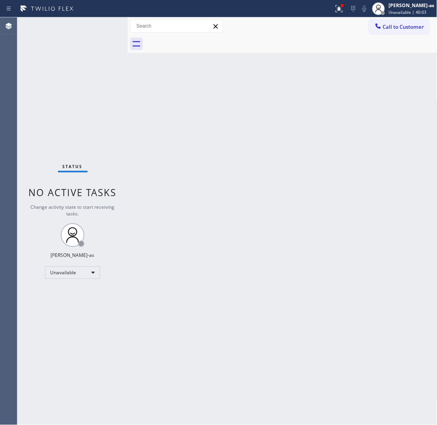
click at [60, 63] on div "Status No active tasks Change activity state to start receiving tasks. [PERSON_…" at bounding box center [72, 221] width 111 height 408
click at [297, 203] on div "Back to Dashboard Change Sender ID Customers Technicians Select a contact Outbo…" at bounding box center [283, 221] width 310 height 408
drag, startPoint x: 147, startPoint y: 118, endPoint x: 362, endPoint y: 47, distance: 226.5
click at [168, 116] on div "Back to Dashboard Change Sender ID Customers Technicians Select a contact Outbo…" at bounding box center [283, 221] width 310 height 408
click at [403, 28] on span "Call to Customer" at bounding box center [403, 26] width 41 height 7
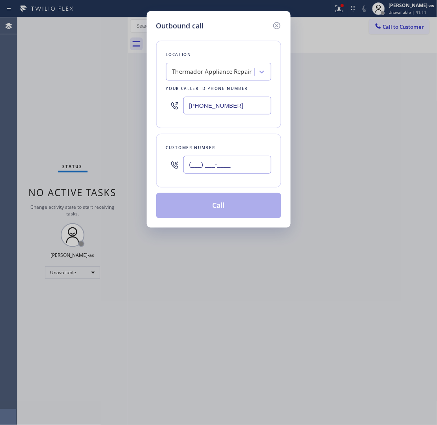
click at [226, 166] on input "(___) ___-____" at bounding box center [228, 165] width 88 height 18
paste input "415) 513-3089"
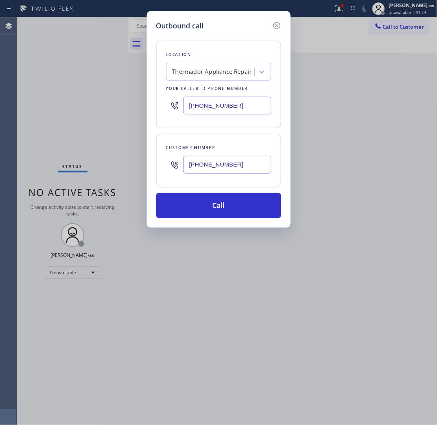
type input "(415) 513-3089"
click at [227, 108] on input "(206) 395-5934" at bounding box center [228, 106] width 88 height 18
paste input "855) 731-4952"
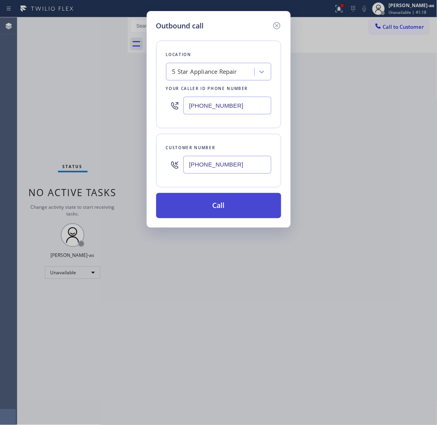
type input "[PHONE_NUMBER]"
click at [228, 200] on button "Call" at bounding box center [218, 205] width 125 height 25
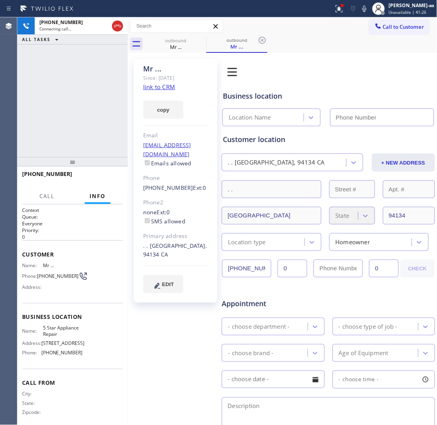
type input "[PHONE_NUMBER]"
drag, startPoint x: 112, startPoint y: 79, endPoint x: 180, endPoint y: 44, distance: 76.8
click at [118, 77] on div "+14155133089 Connecting call… ALL TASKS ALL TASKS ACTIVE TASKS TASKS IN WRAP UP" at bounding box center [72, 87] width 111 height 140
click at [180, 44] on div "Mr ..." at bounding box center [176, 46] width 60 height 7
click at [0, 0] on icon at bounding box center [0, 0] width 0 height 0
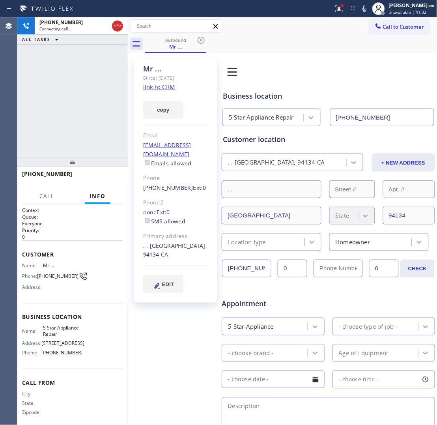
click at [84, 99] on div "+14155133089 Connecting call… ALL TASKS ALL TASKS ACTIVE TASKS TASKS IN WRAP UP" at bounding box center [72, 87] width 111 height 140
drag, startPoint x: 119, startPoint y: 24, endPoint x: 135, endPoint y: 42, distance: 24.1
click at [120, 25] on icon at bounding box center [117, 25] width 9 height 9
click at [170, 83] on link "link to CRM" at bounding box center [159, 87] width 32 height 8
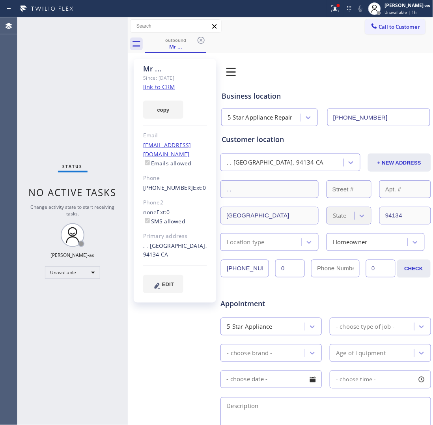
click at [40, 111] on div "Status No active tasks Change activity state to start receiving tasks. [PERSON_…" at bounding box center [72, 221] width 111 height 408
click at [117, 126] on div "Status No active tasks Change activity state to start receiving tasks. [PERSON_…" at bounding box center [72, 221] width 111 height 408
click at [182, 46] on div "Mr ..." at bounding box center [176, 46] width 60 height 7
click at [200, 42] on icon at bounding box center [201, 40] width 9 height 9
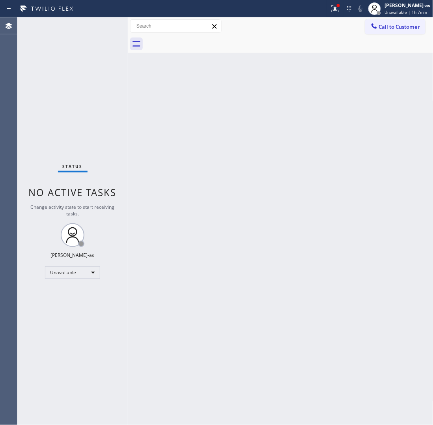
click at [174, 135] on div "Back to Dashboard Change Sender ID Customers Technicians Select a contact Outbo…" at bounding box center [281, 221] width 306 height 408
drag, startPoint x: 337, startPoint y: 307, endPoint x: 315, endPoint y: 309, distance: 21.8
click at [337, 306] on div "Back to Dashboard Change Sender ID Customers Technicians Select a contact Outbo…" at bounding box center [281, 221] width 306 height 408
click at [204, 199] on div "Back to Dashboard Change Sender ID Customers Technicians Select a contact Outbo…" at bounding box center [281, 221] width 306 height 408
click at [68, 273] on div "Unavailable" at bounding box center [72, 272] width 55 height 13
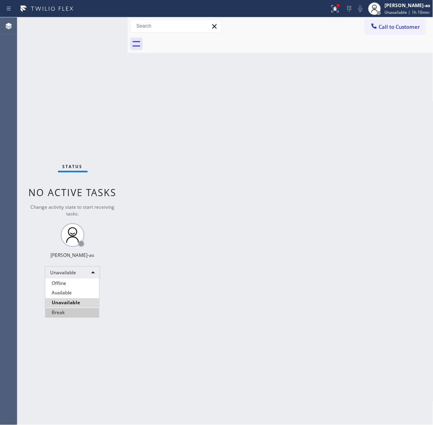
click at [71, 314] on li "Break" at bounding box center [72, 312] width 54 height 9
drag, startPoint x: 200, startPoint y: 301, endPoint x: 201, endPoint y: 294, distance: 6.4
click at [201, 299] on div "Back to Dashboard Change Sender ID Customers Technicians Select a contact Outbo…" at bounding box center [281, 221] width 306 height 408
